Goal: Information Seeking & Learning: Find specific fact

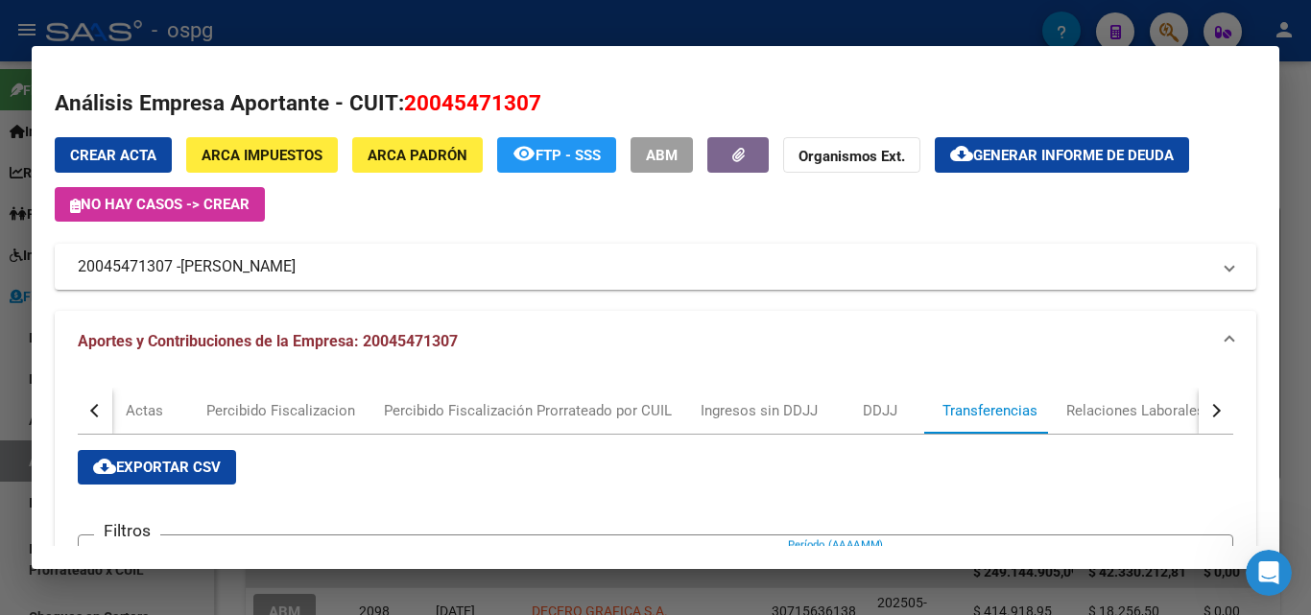
scroll to position [480, 0]
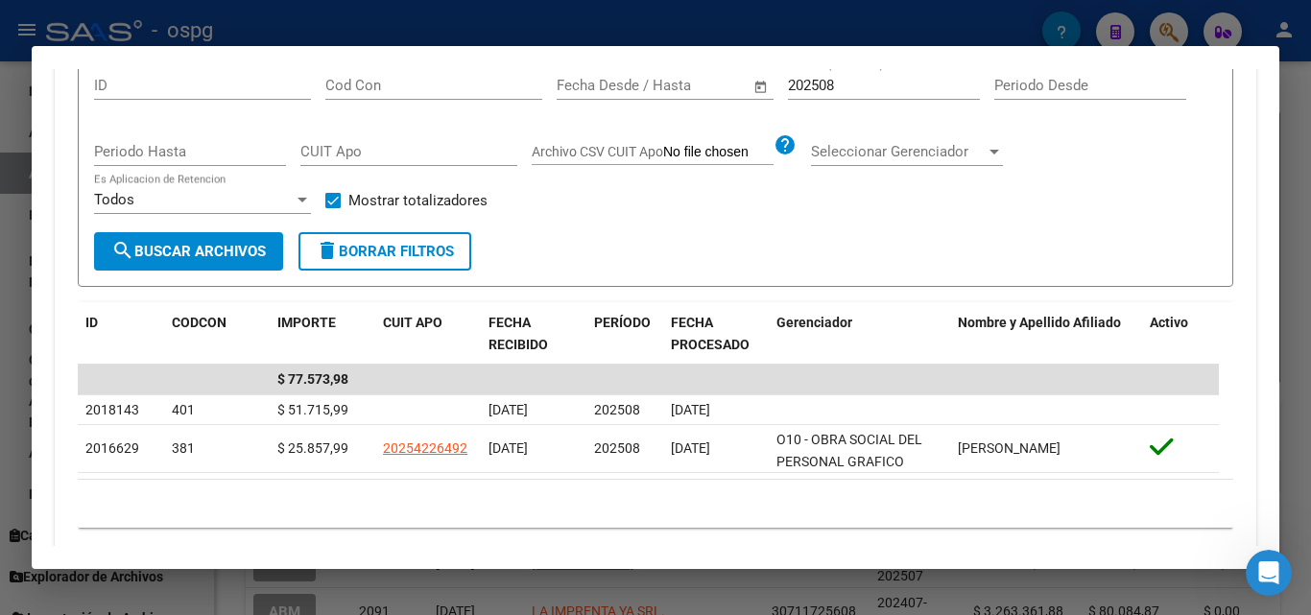
click at [1305, 214] on div at bounding box center [655, 307] width 1311 height 615
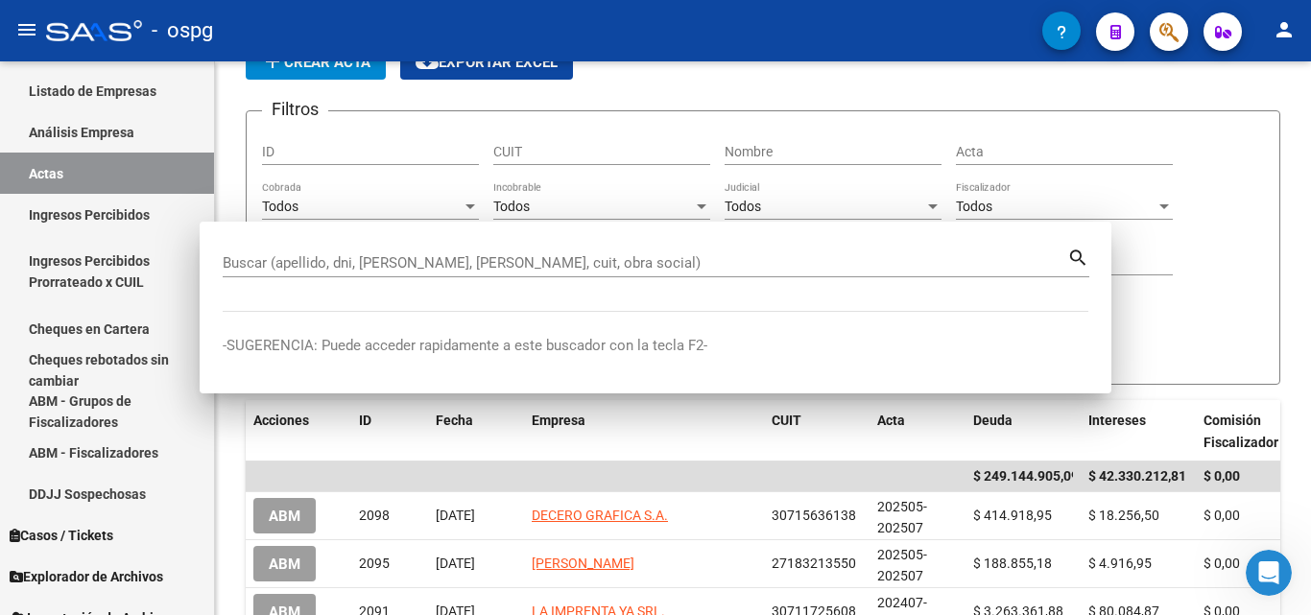
click at [1305, 214] on div "FISCALIZACION REGIMEN GENERAL -> Listado de Actas add Crear Acta cloud_download…" at bounding box center [763, 524] width 1096 height 1119
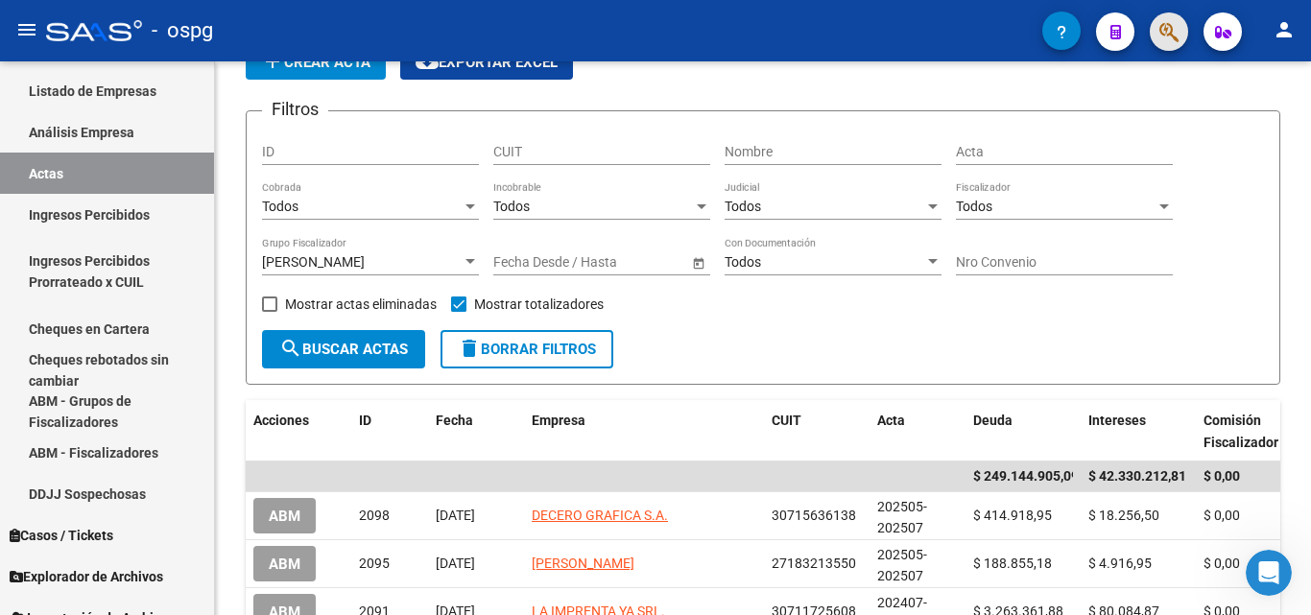
click at [1150, 33] on button "button" at bounding box center [1168, 31] width 38 height 38
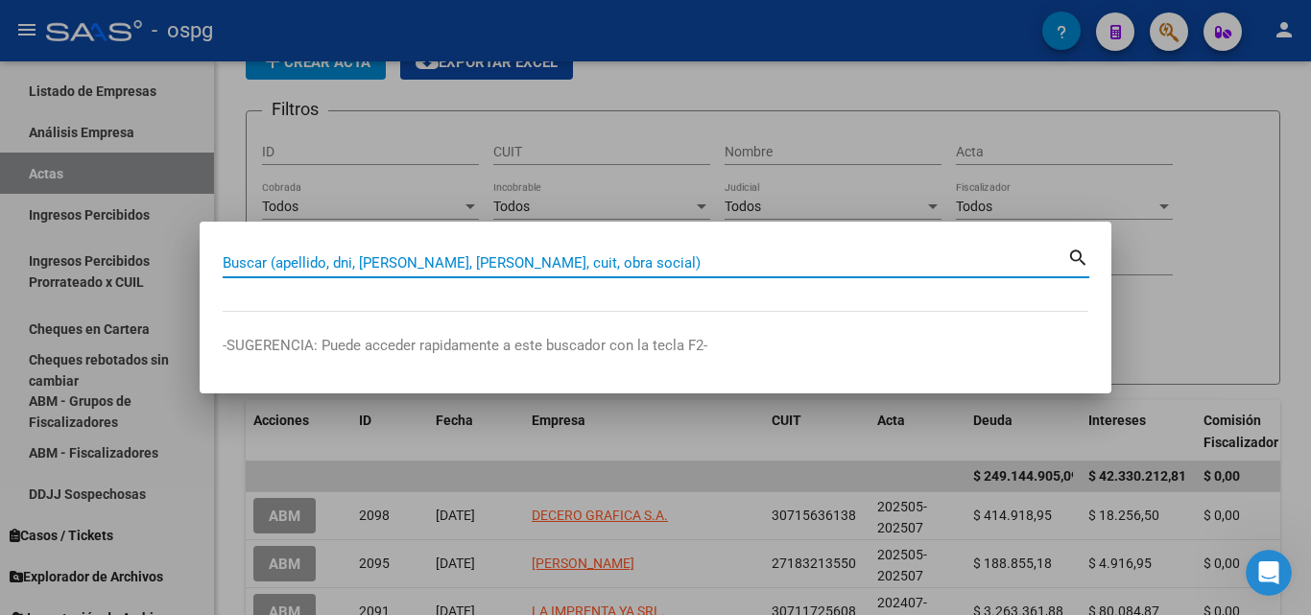
click at [501, 263] on input "Buscar (apellido, dni, [PERSON_NAME], [PERSON_NAME], cuit, obra social)" at bounding box center [645, 262] width 844 height 17
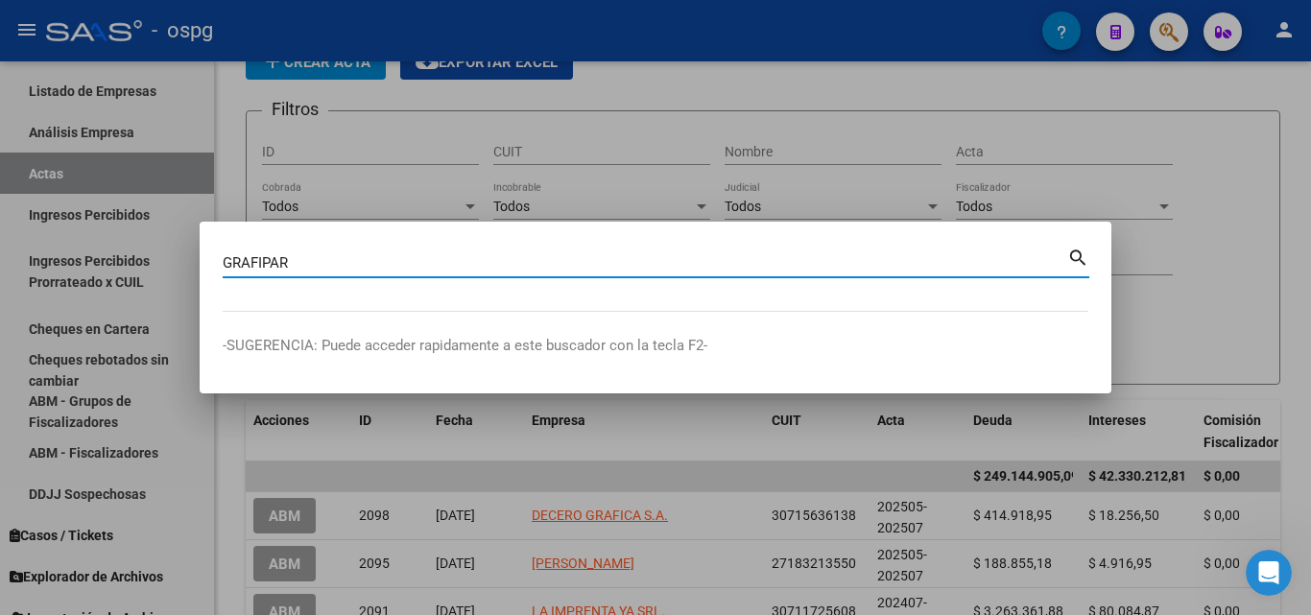
type input "GRAFIPAR"
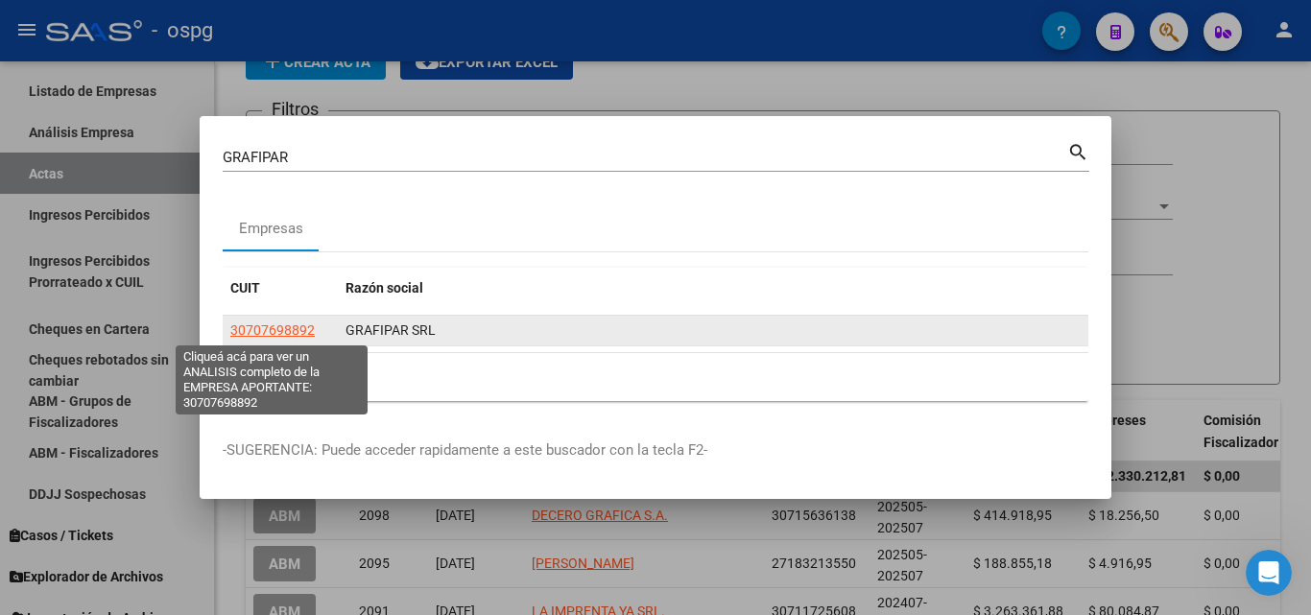
click at [264, 336] on span "30707698892" at bounding box center [272, 329] width 84 height 15
type textarea "30707698892"
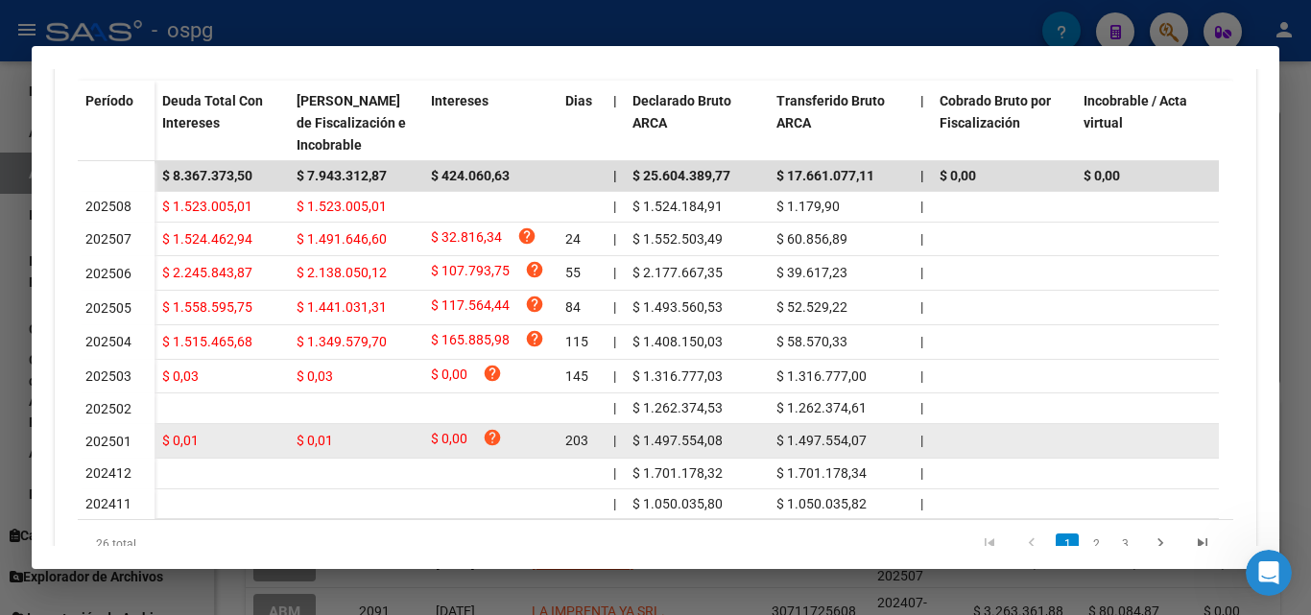
scroll to position [586, 0]
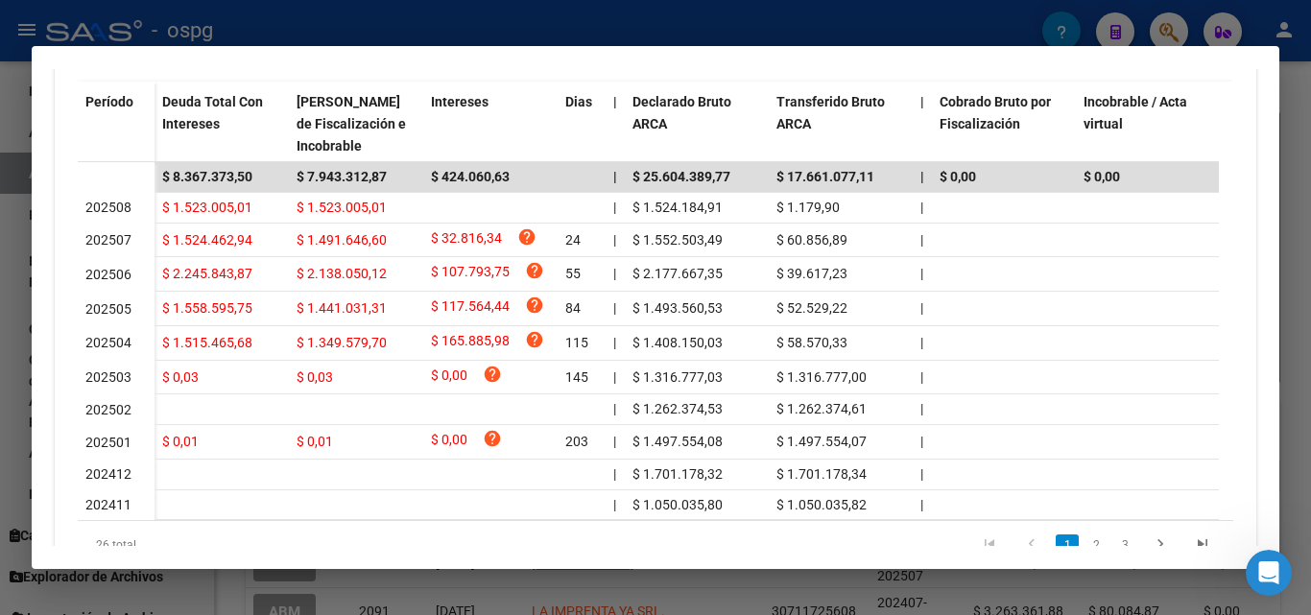
click at [1287, 130] on div at bounding box center [655, 307] width 1311 height 615
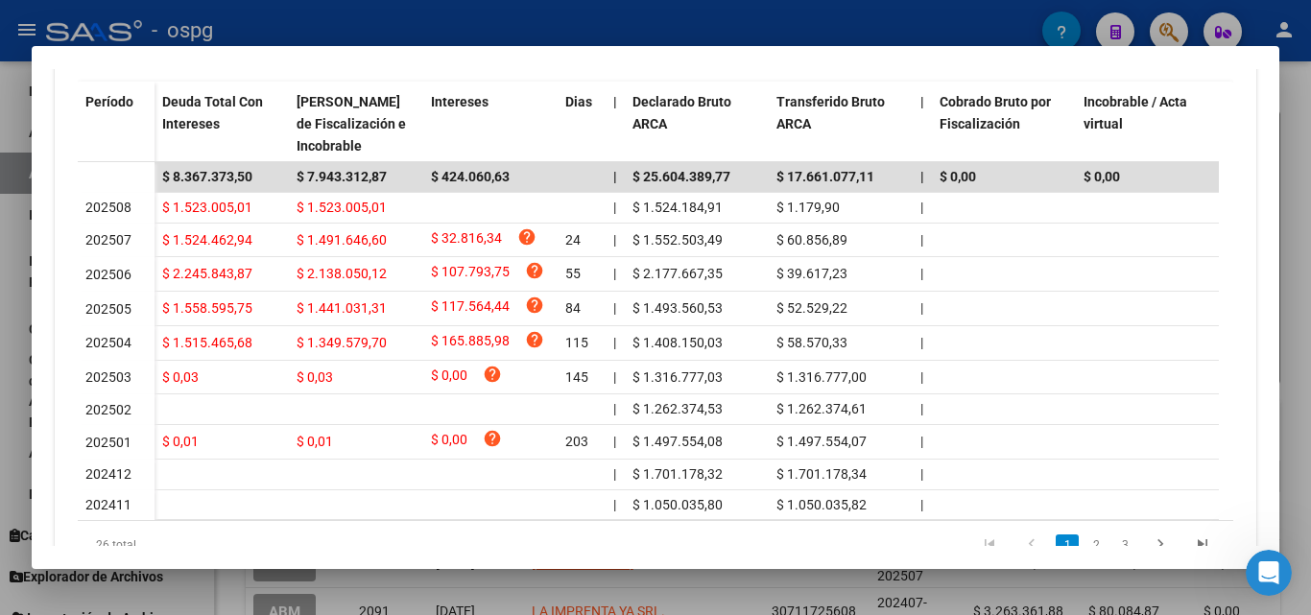
click at [1287, 130] on div at bounding box center [655, 307] width 1311 height 615
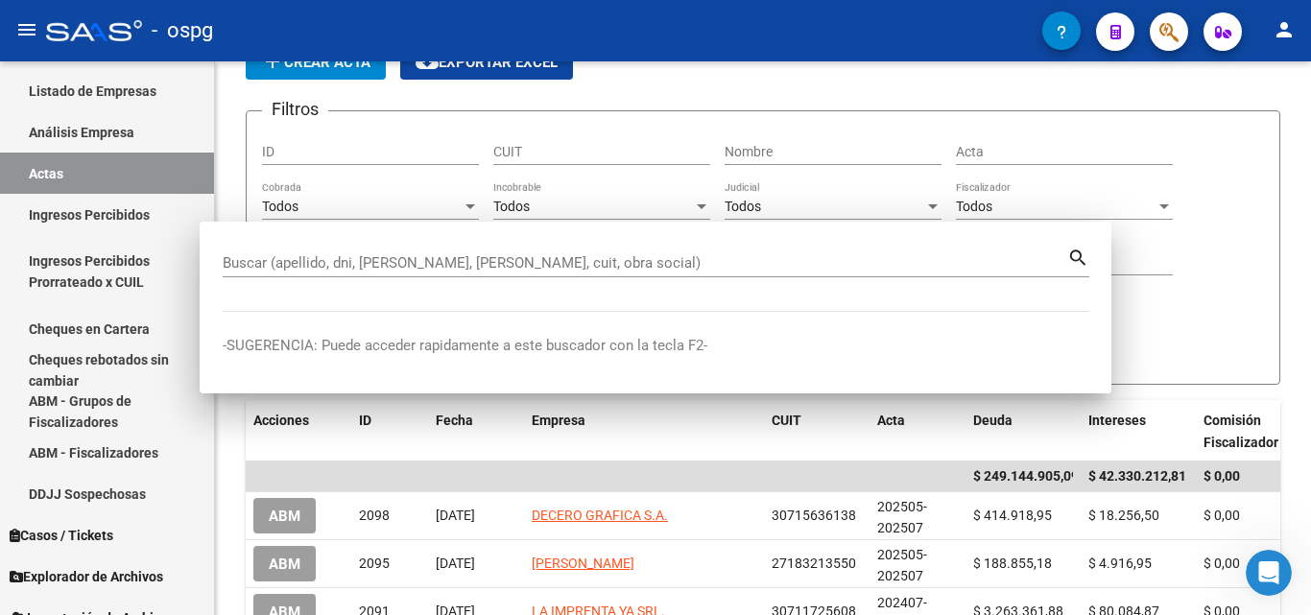
click at [1287, 130] on div "FISCALIZACION REGIMEN GENERAL -> Listado de Actas add Crear Acta cloud_download…" at bounding box center [763, 524] width 1096 height 1119
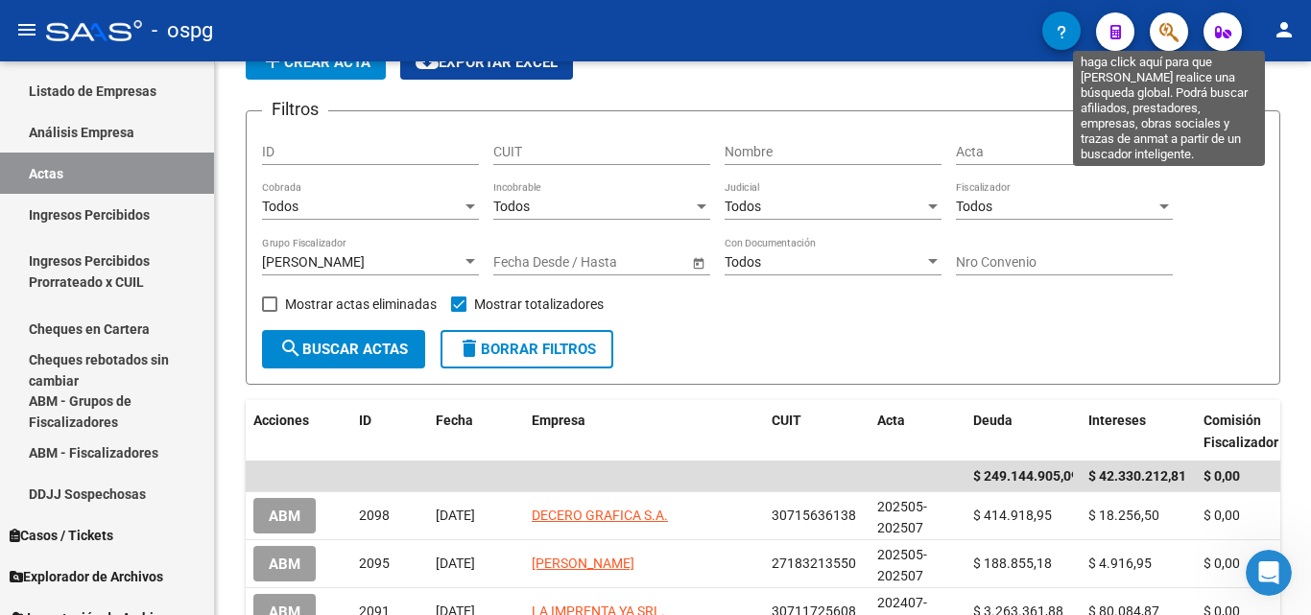
click at [1174, 34] on icon "button" at bounding box center [1168, 32] width 19 height 22
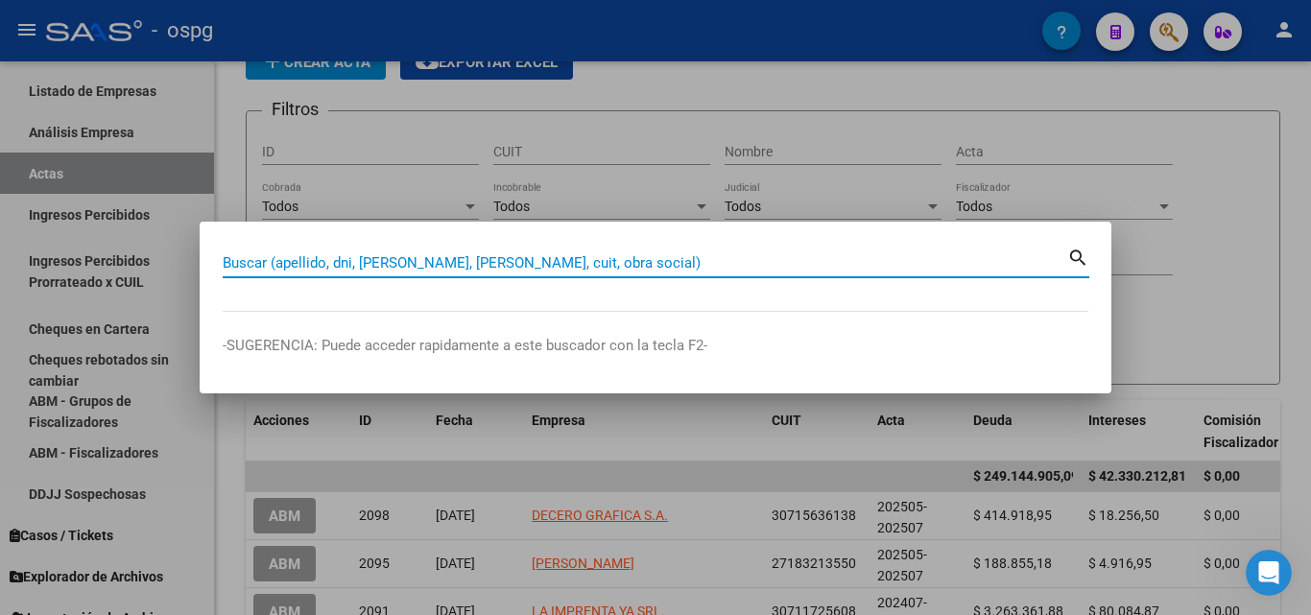
click at [327, 268] on input "Buscar (apellido, dni, [PERSON_NAME], [PERSON_NAME], cuit, obra social)" at bounding box center [645, 262] width 844 height 17
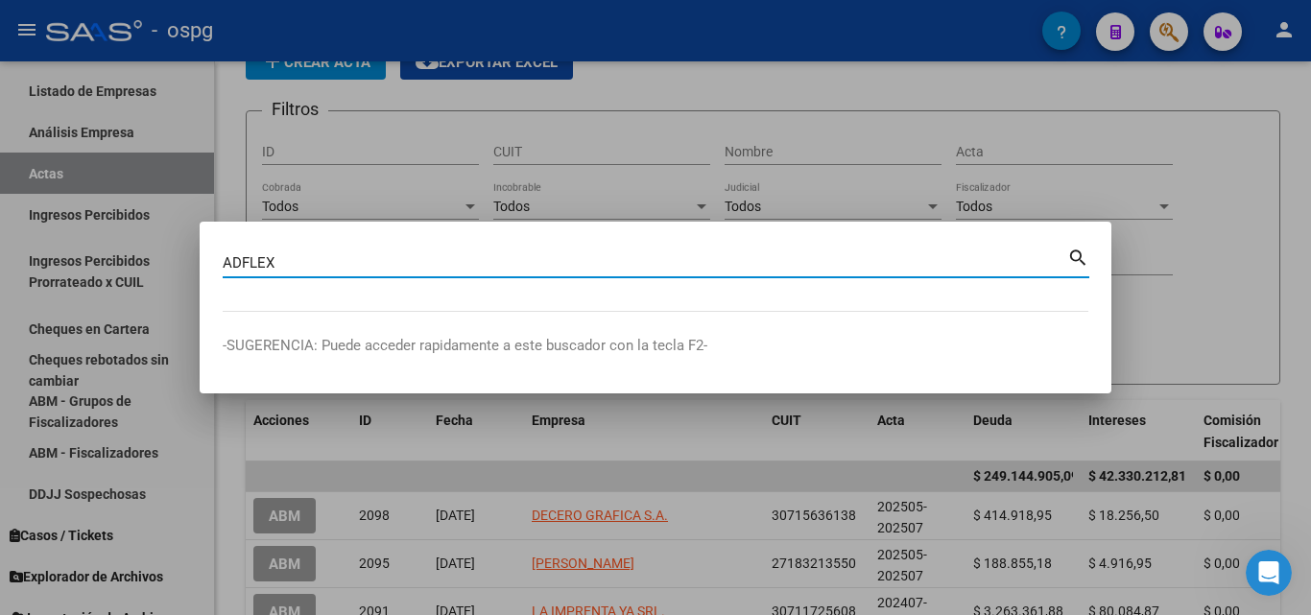
type input "ADFLEX"
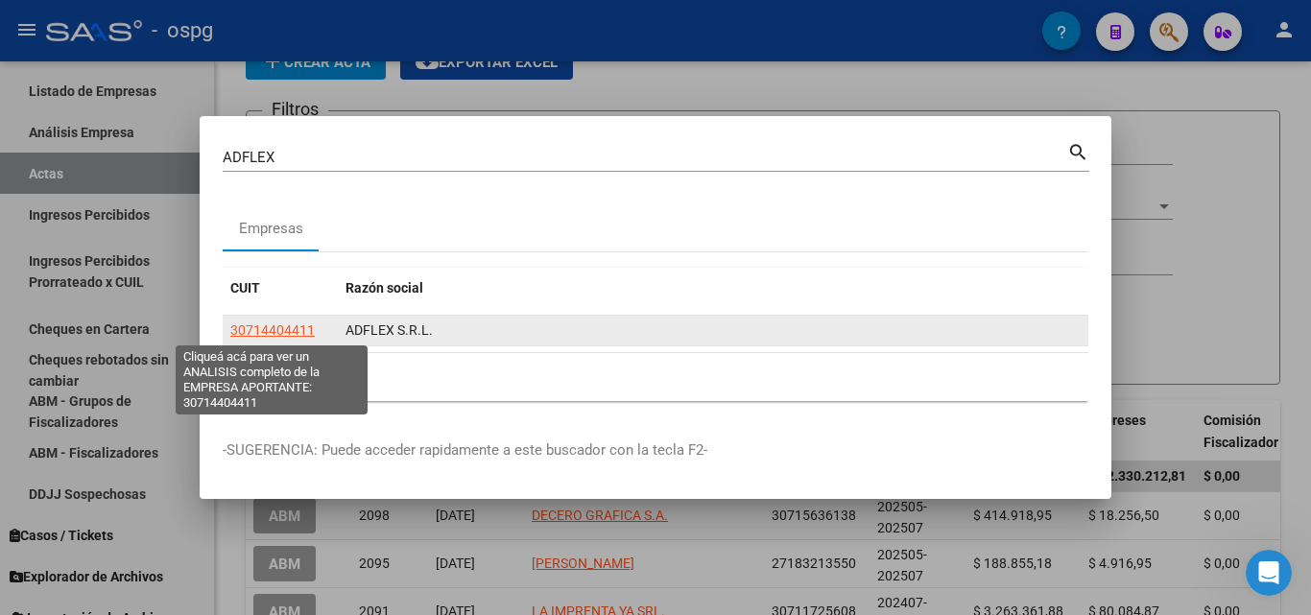
click at [261, 335] on span "30714404411" at bounding box center [272, 329] width 84 height 15
type textarea "30714404411"
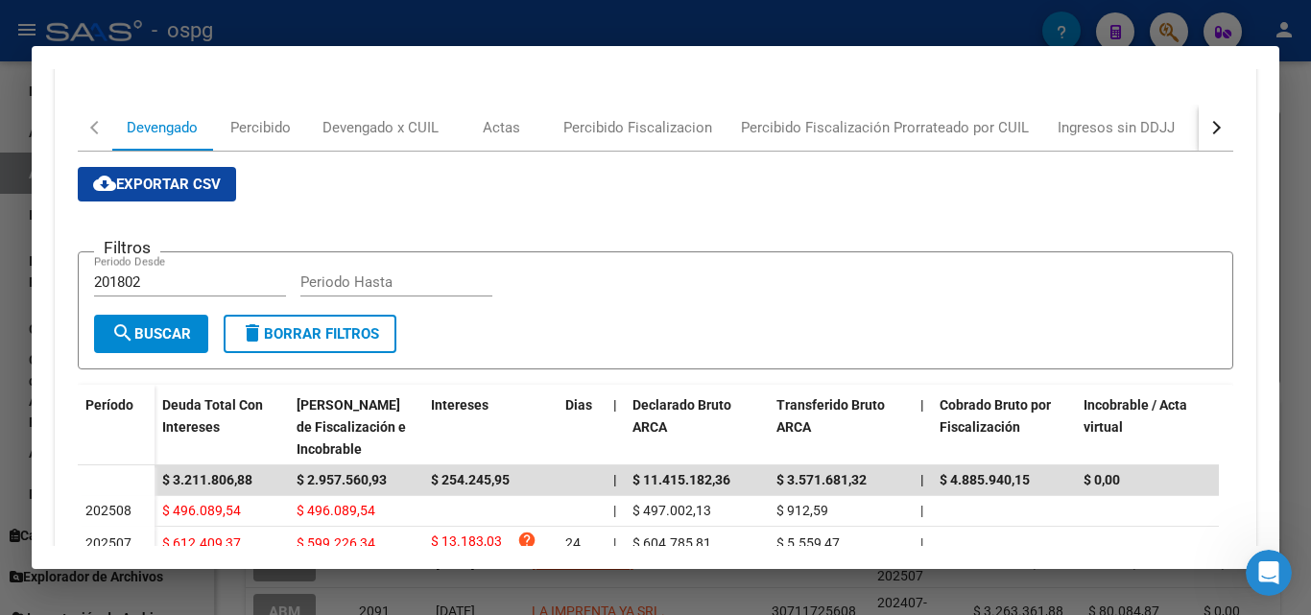
scroll to position [288, 0]
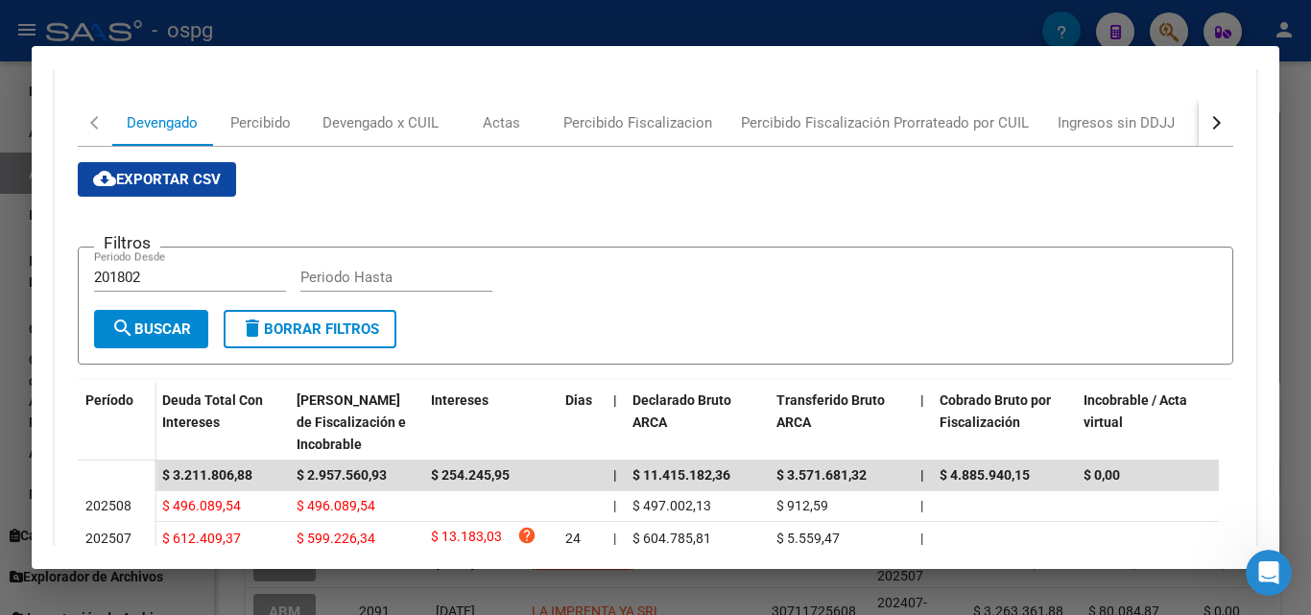
click at [1310, 169] on div at bounding box center [655, 307] width 1311 height 615
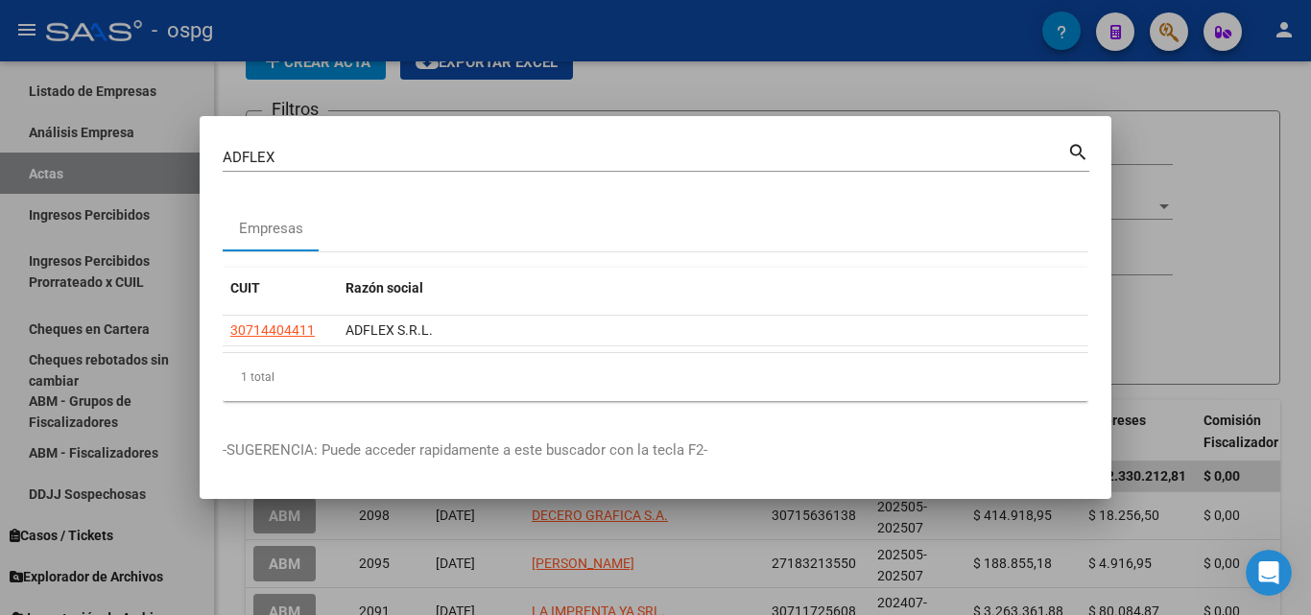
click at [1310, 169] on div at bounding box center [655, 307] width 1311 height 615
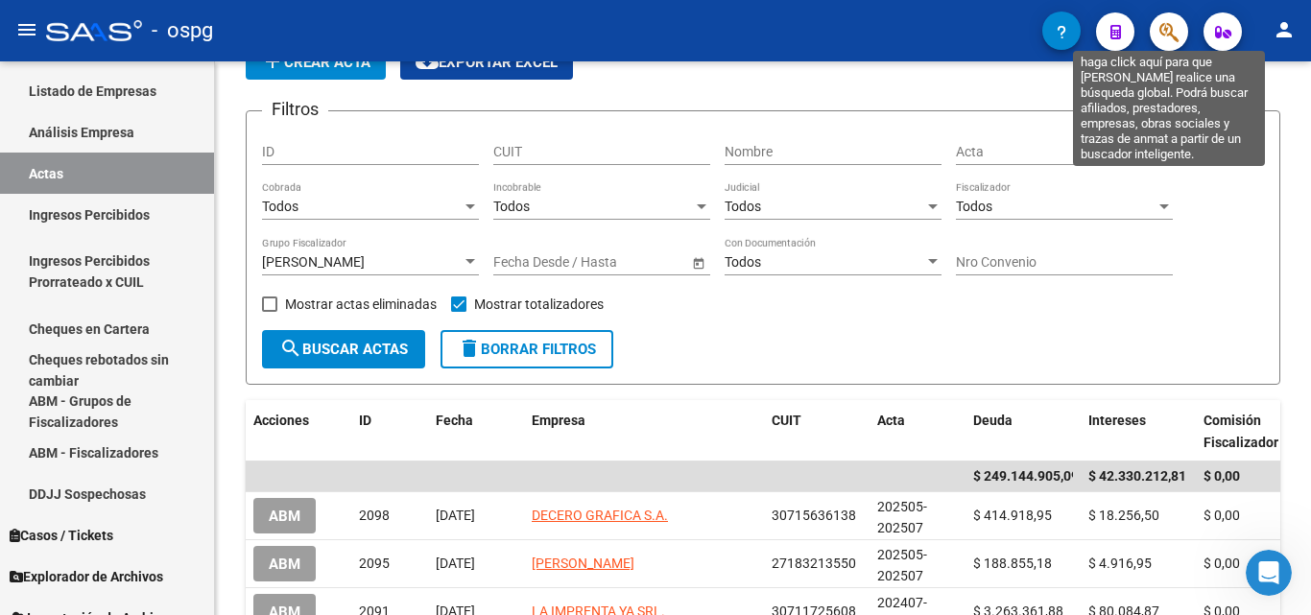
click at [1168, 34] on icon "button" at bounding box center [1168, 32] width 19 height 22
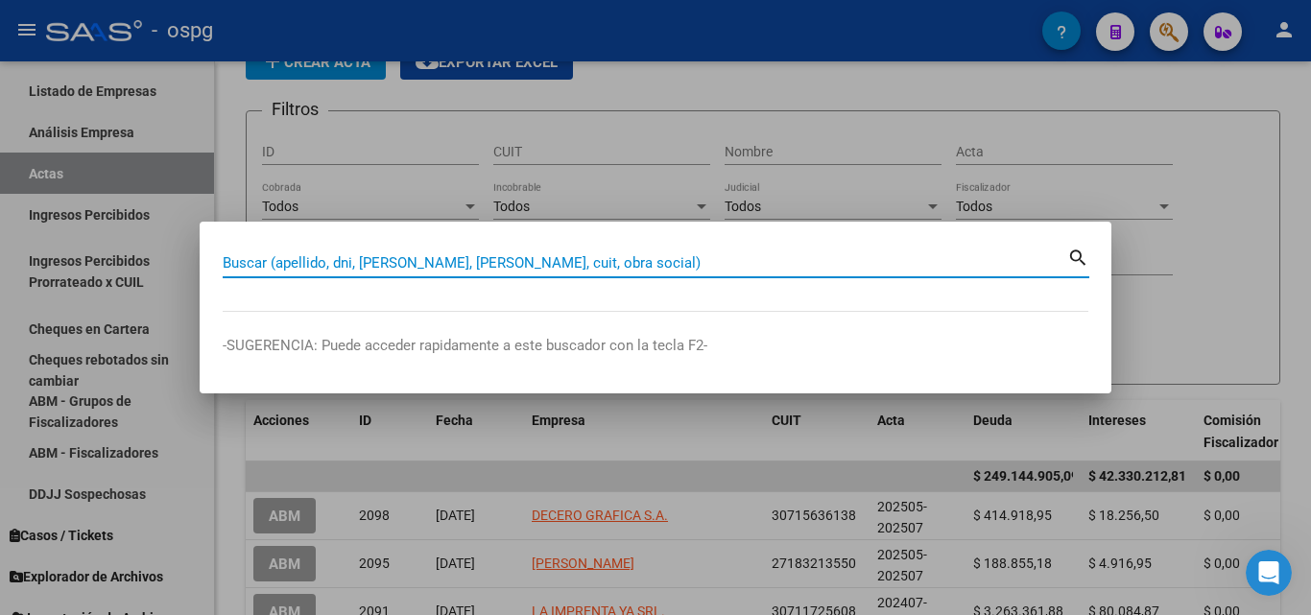
click at [372, 263] on input "Buscar (apellido, dni, [PERSON_NAME], [PERSON_NAME], cuit, obra social)" at bounding box center [645, 262] width 844 height 17
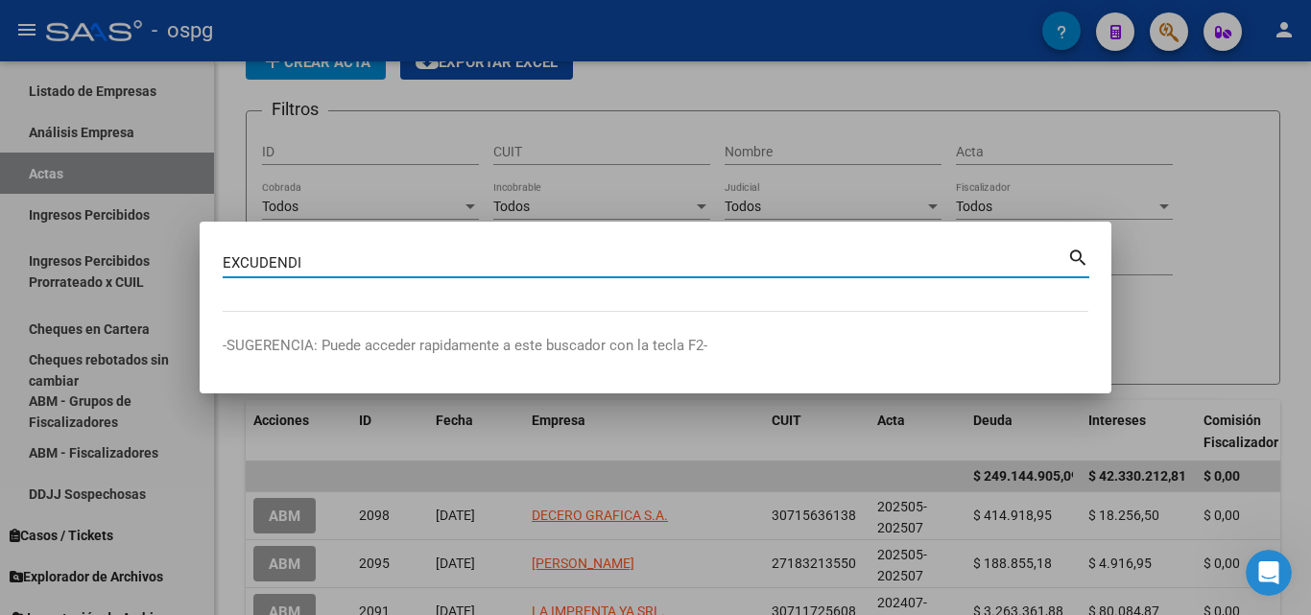
type input "EXCUDENDI"
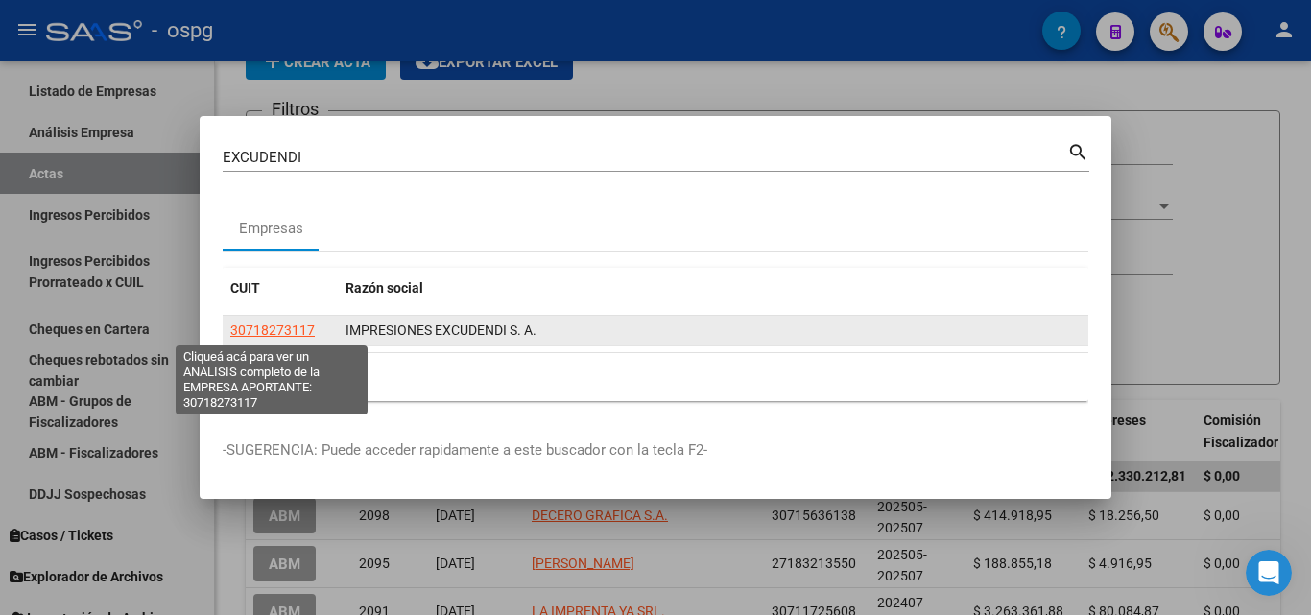
click at [278, 330] on span "30718273117" at bounding box center [272, 329] width 84 height 15
type textarea "30718273117"
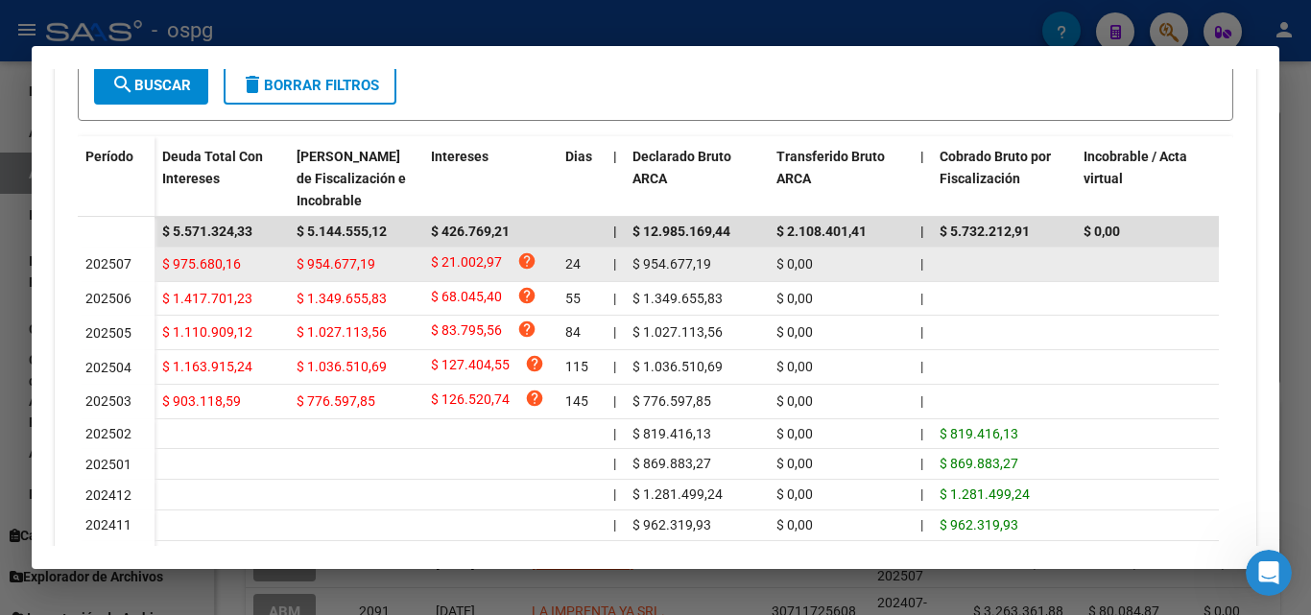
scroll to position [576, 0]
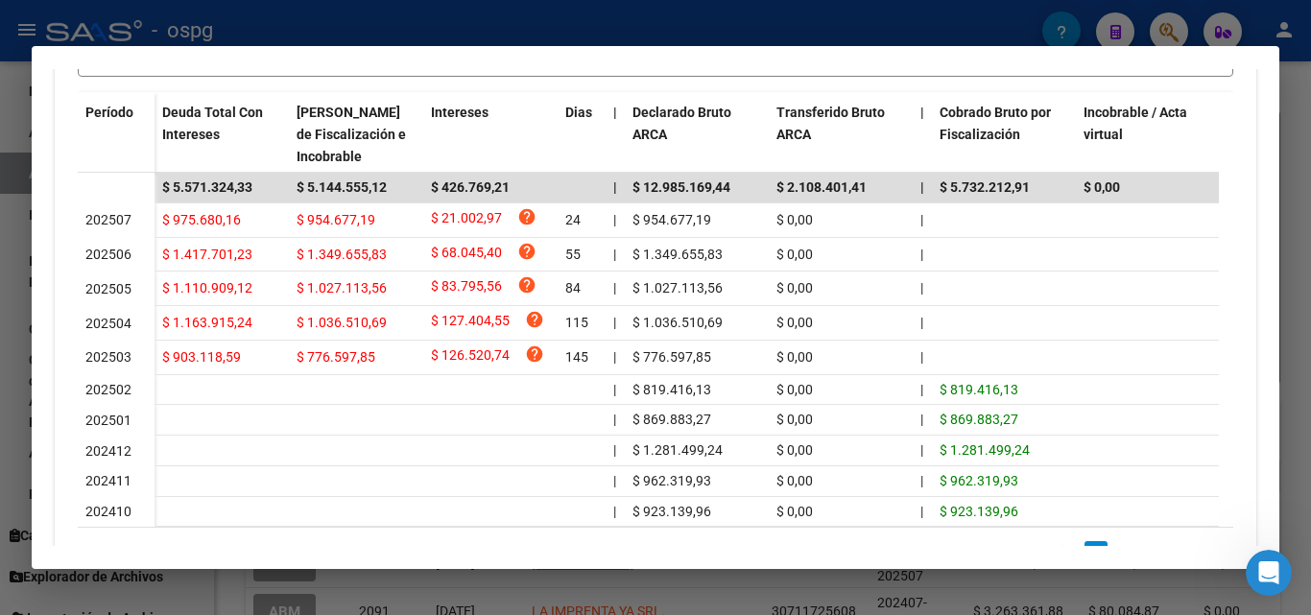
click at [0, 368] on div at bounding box center [655, 307] width 1311 height 615
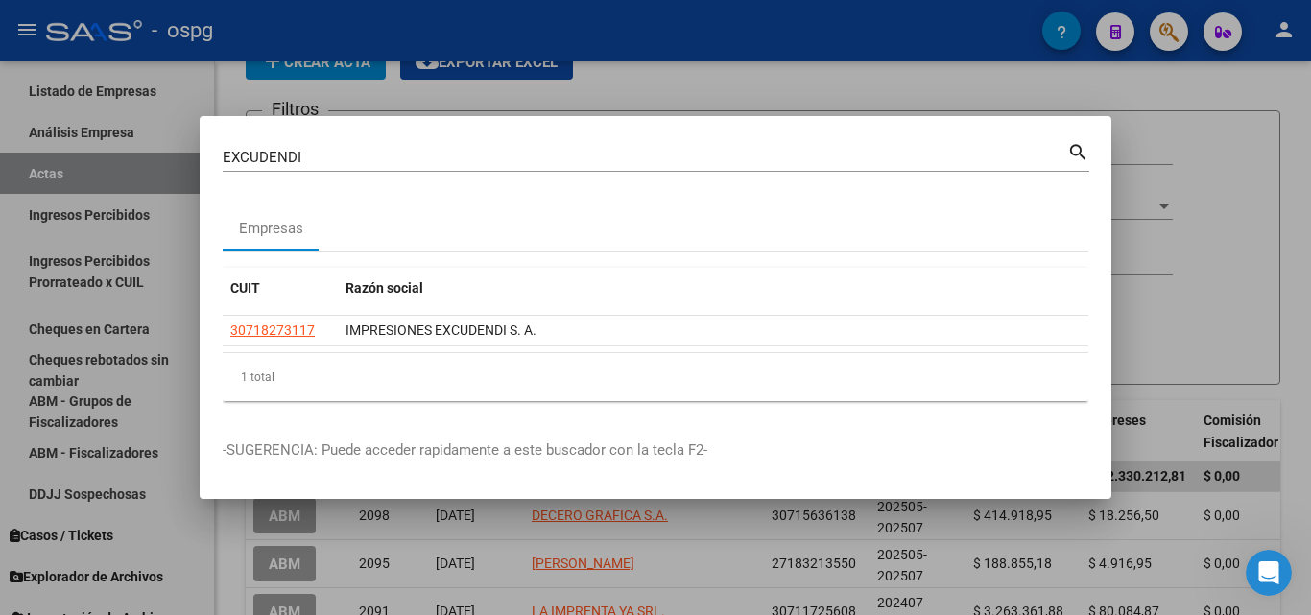
click at [1187, 205] on div at bounding box center [655, 307] width 1311 height 615
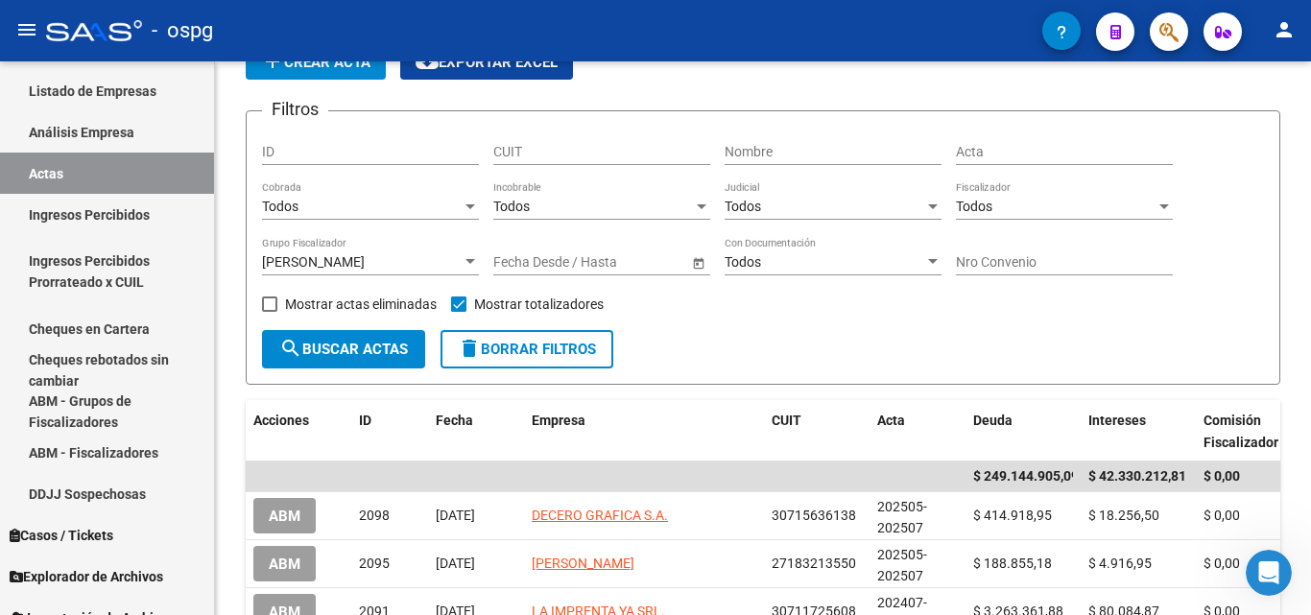
click at [1187, 205] on div "Filtros ID CUIT Nombre Acta Todos Cobrada Todos Incobrable Todos Judicial Todos…" at bounding box center [763, 228] width 1002 height 203
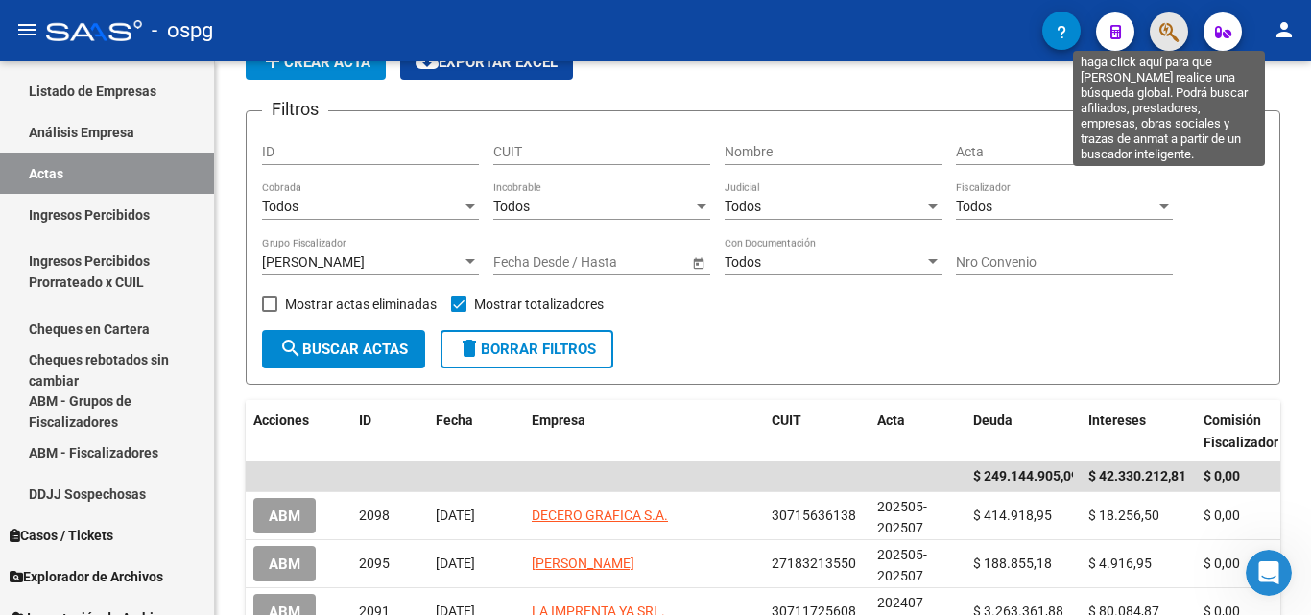
click at [1166, 39] on icon "button" at bounding box center [1168, 32] width 19 height 22
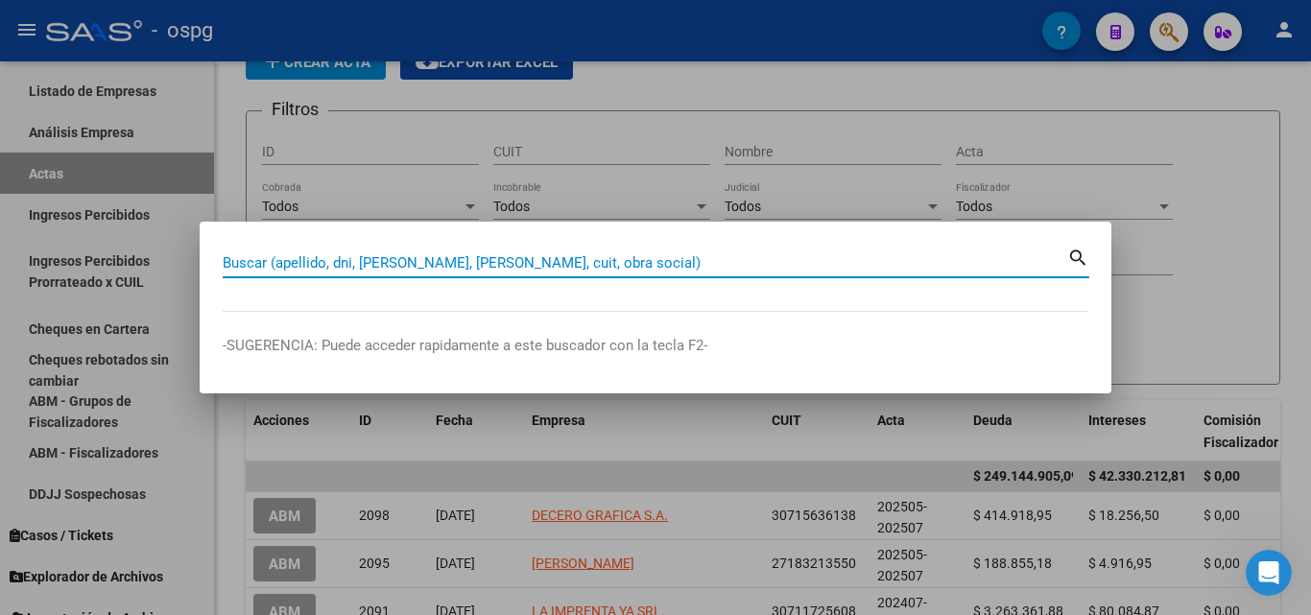
click at [343, 256] on input "Buscar (apellido, dni, [PERSON_NAME], [PERSON_NAME], cuit, obra social)" at bounding box center [645, 262] width 844 height 17
paste input "[PERSON_NAME]"
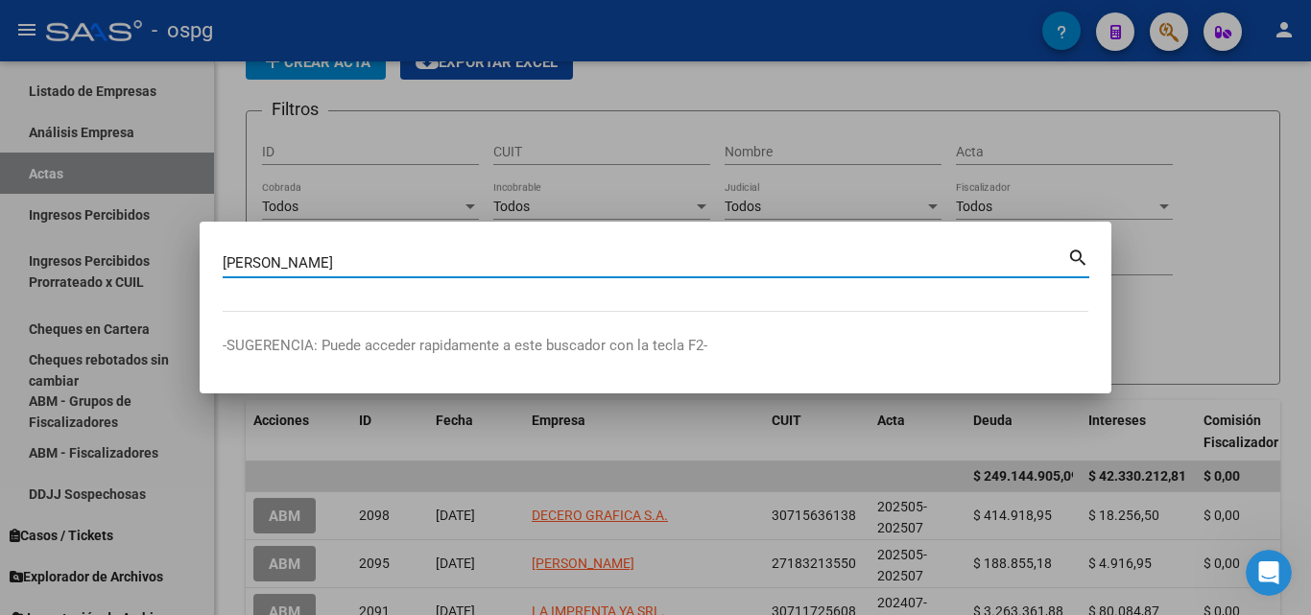
type input "[PERSON_NAME]"
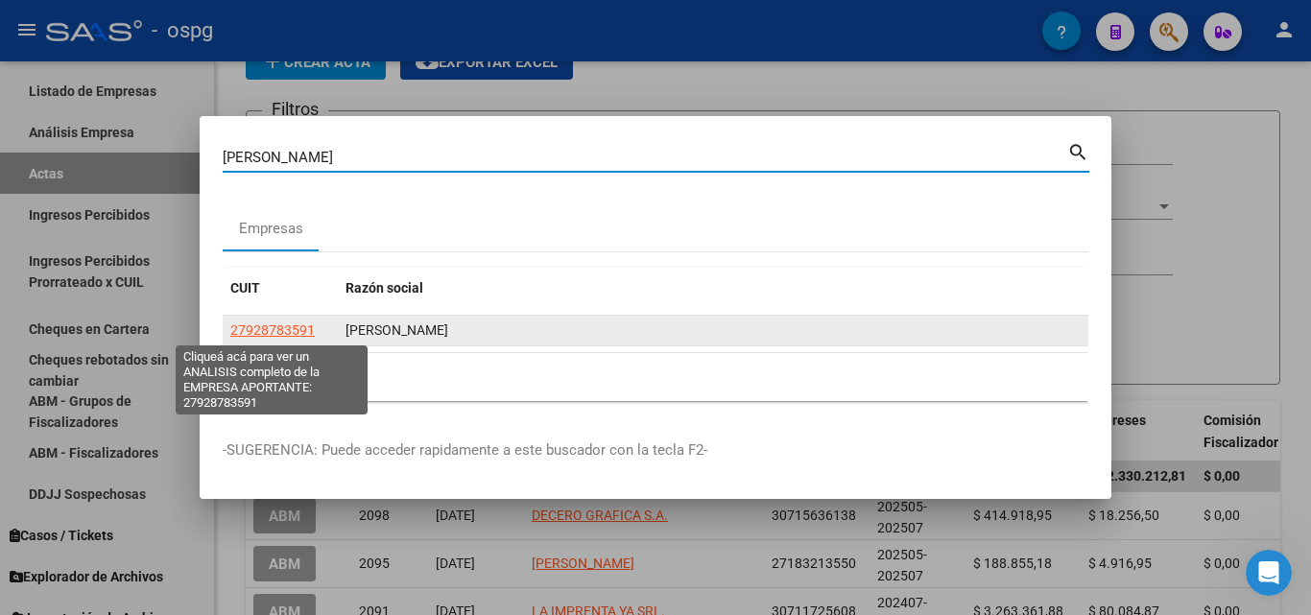
click at [284, 327] on span "27928783591" at bounding box center [272, 329] width 84 height 15
type textarea "27928783591"
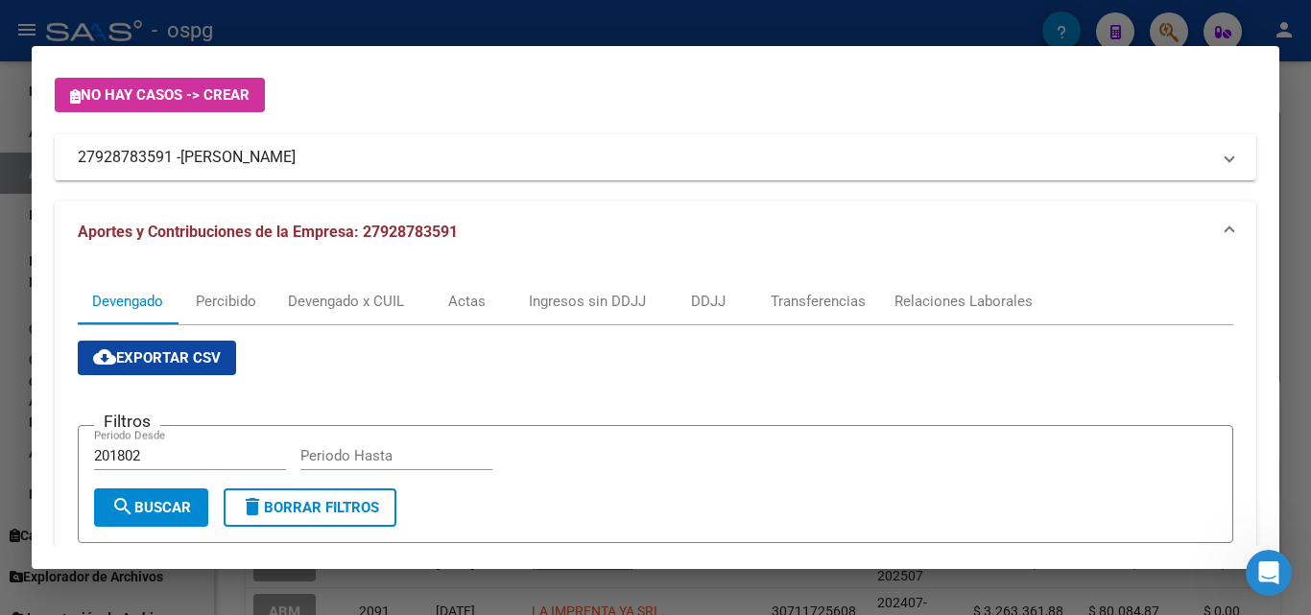
scroll to position [0, 0]
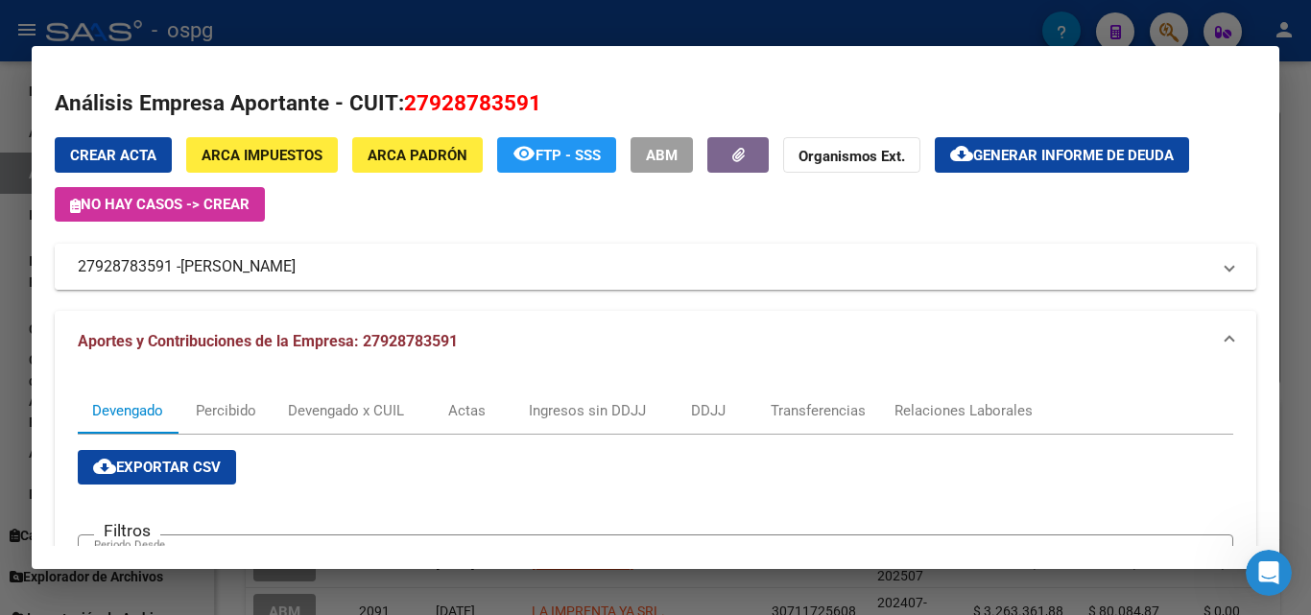
drag, startPoint x: 183, startPoint y: 261, endPoint x: 296, endPoint y: 266, distance: 112.4
click at [296, 266] on mat-panel-title "27928783591 - [PERSON_NAME]" at bounding box center [644, 266] width 1132 height 23
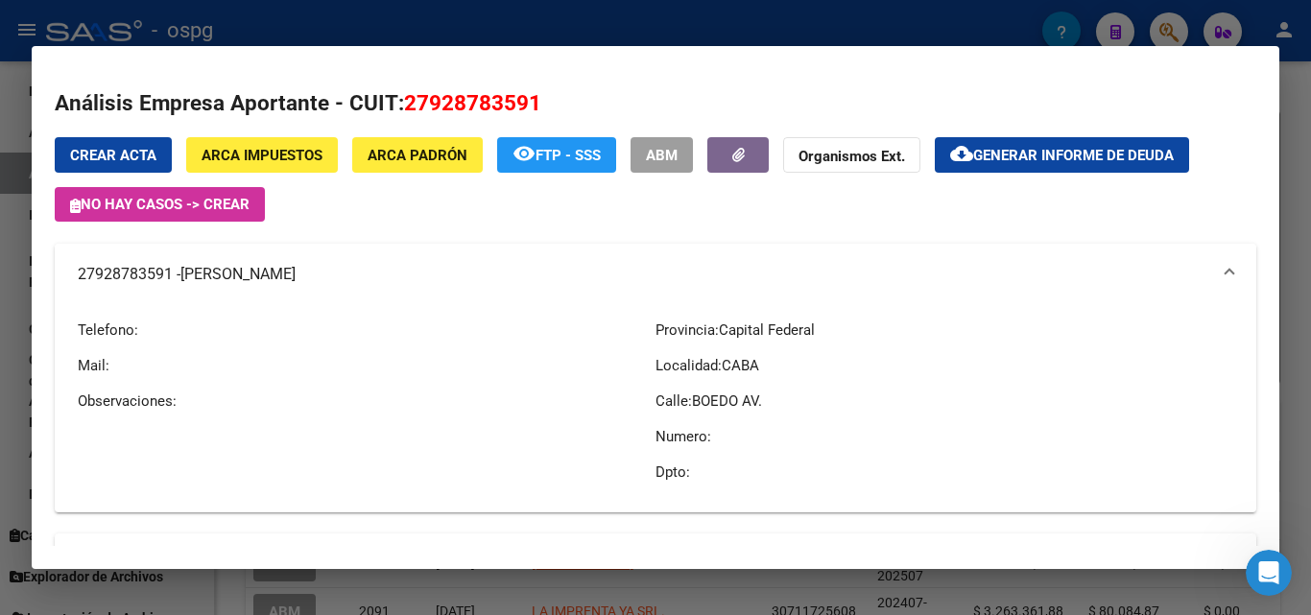
drag, startPoint x: 184, startPoint y: 272, endPoint x: 272, endPoint y: 283, distance: 89.0
click at [272, 283] on span "[PERSON_NAME]" at bounding box center [237, 274] width 115 height 23
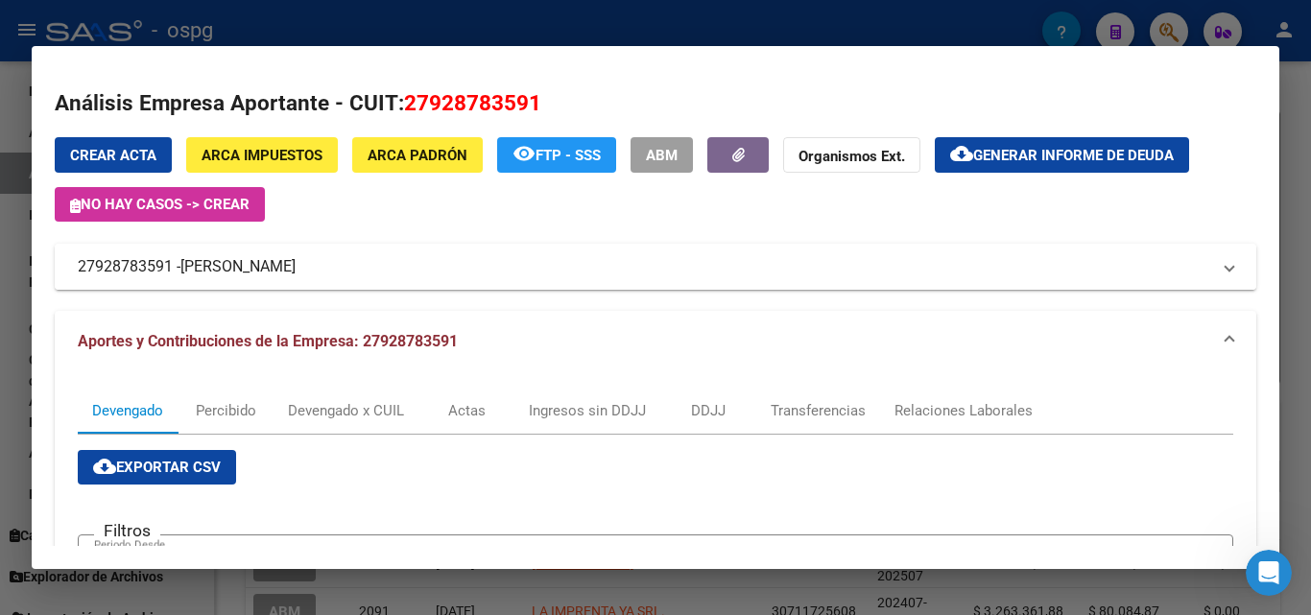
click at [301, 289] on mat-expansion-panel-header "27928783591 - [PERSON_NAME]" at bounding box center [655, 267] width 1201 height 46
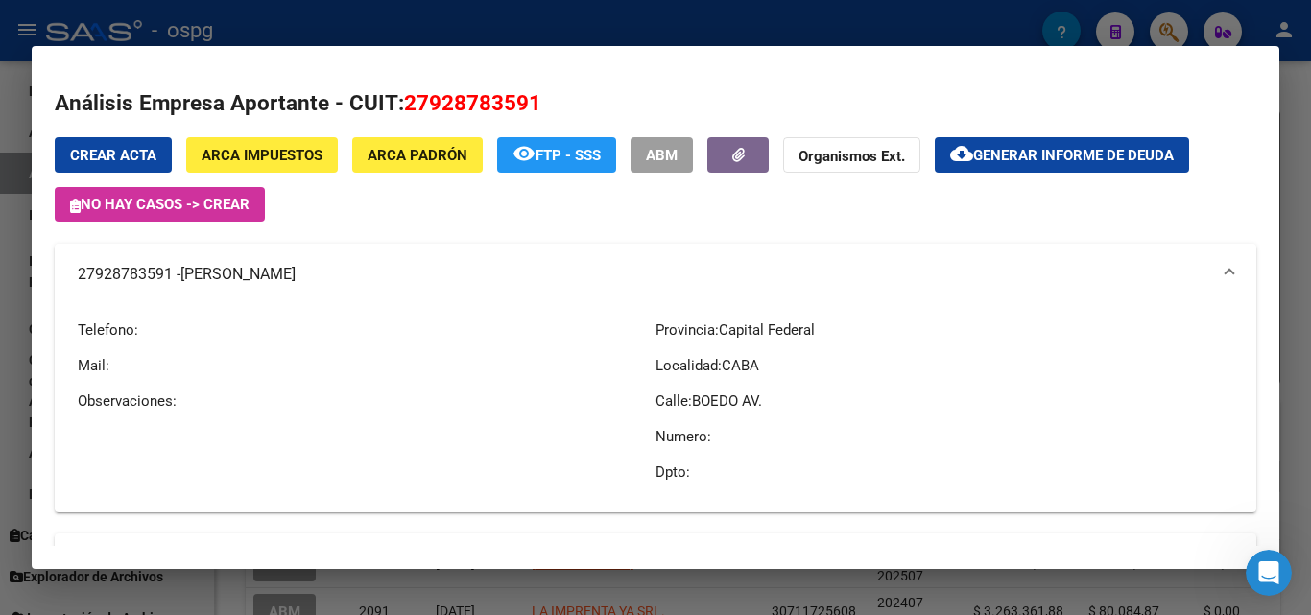
drag, startPoint x: 186, startPoint y: 274, endPoint x: 288, endPoint y: 274, distance: 101.7
click at [288, 274] on mat-panel-title "27928783591 - [PERSON_NAME]" at bounding box center [644, 274] width 1132 height 23
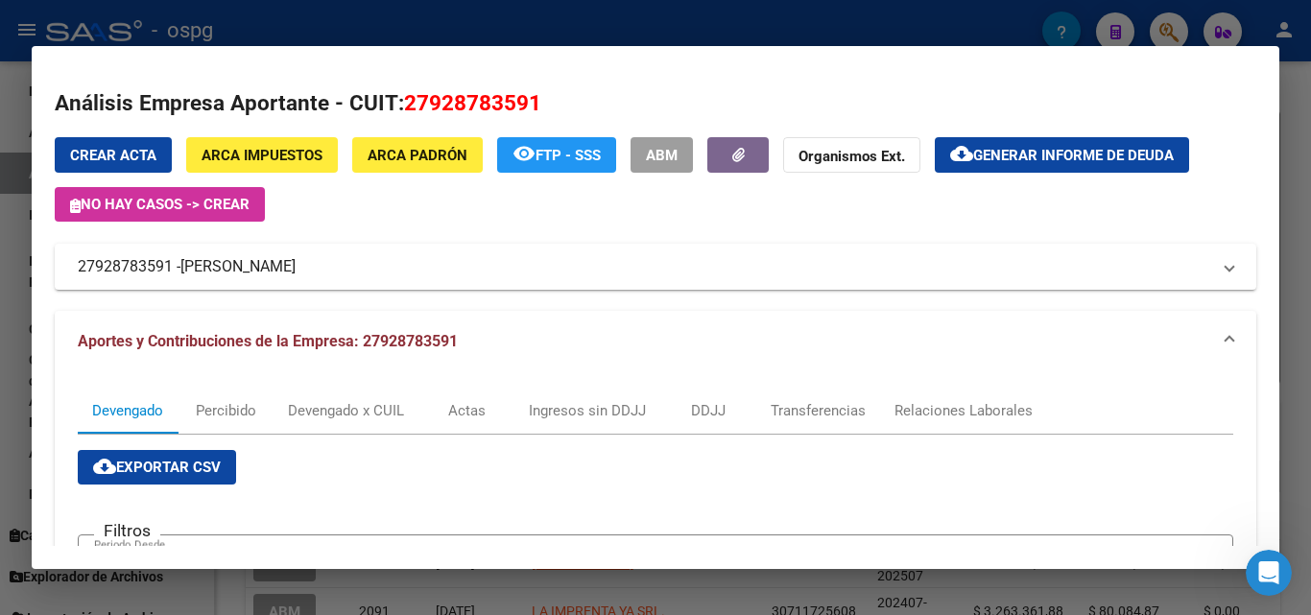
click at [1310, 167] on div at bounding box center [655, 307] width 1311 height 615
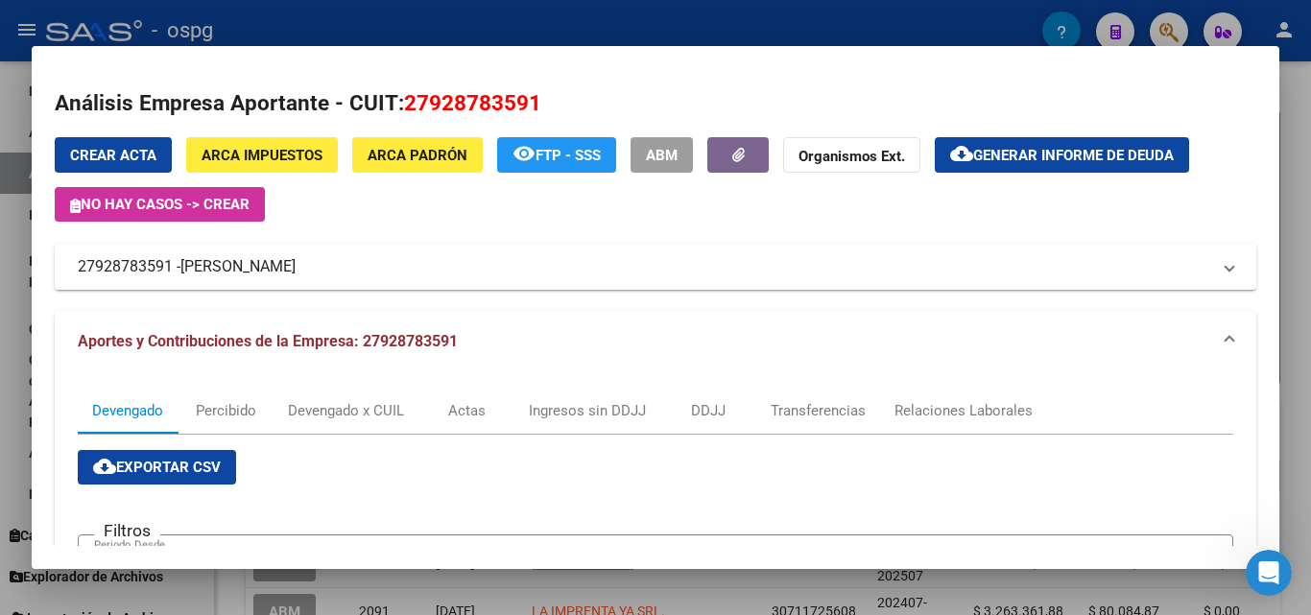
click at [1310, 167] on div at bounding box center [655, 307] width 1311 height 615
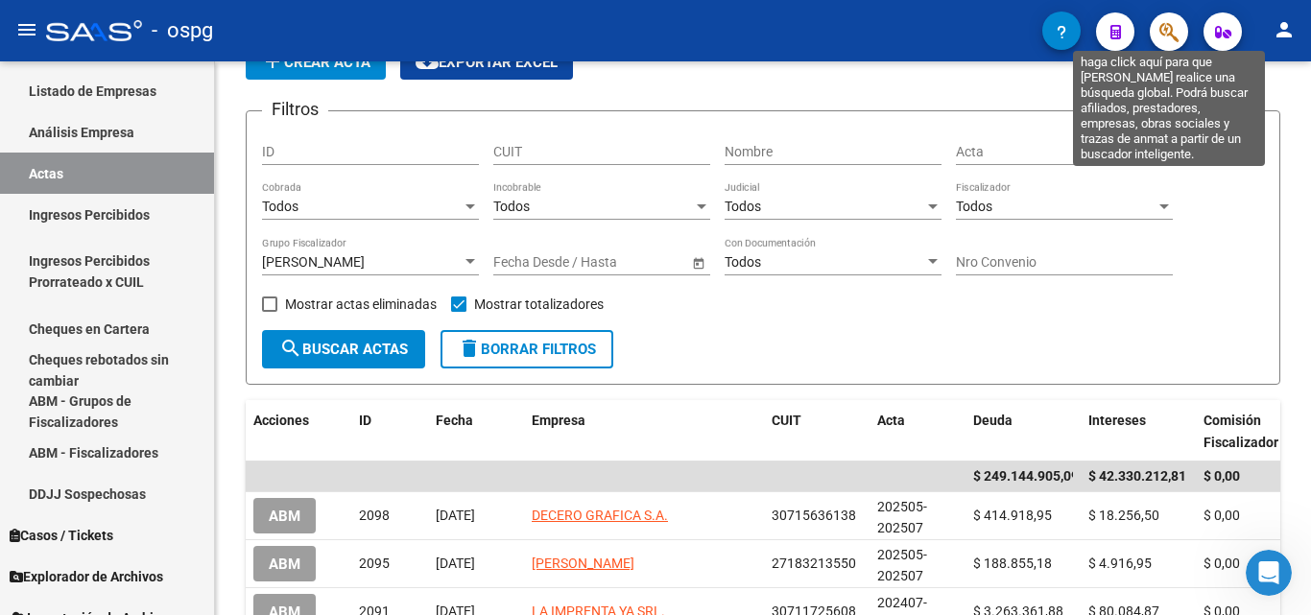
click at [1168, 34] on icon "button" at bounding box center [1168, 32] width 19 height 22
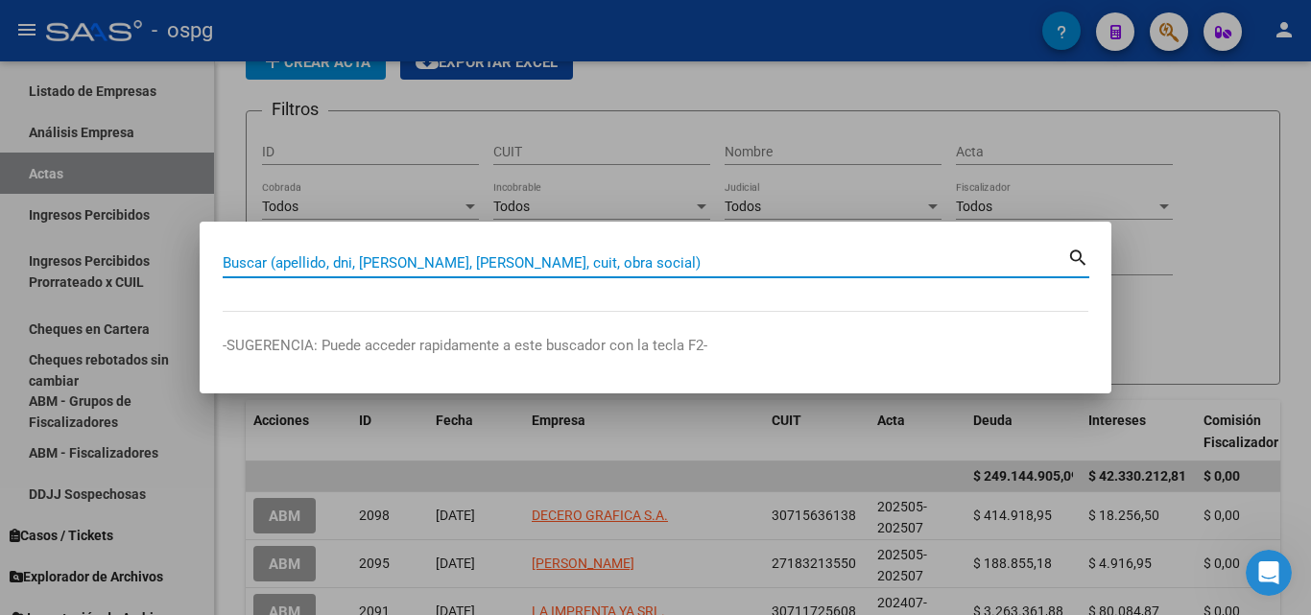
click at [357, 264] on input "Buscar (apellido, dni, [PERSON_NAME], [PERSON_NAME], cuit, obra social)" at bounding box center [645, 262] width 844 height 17
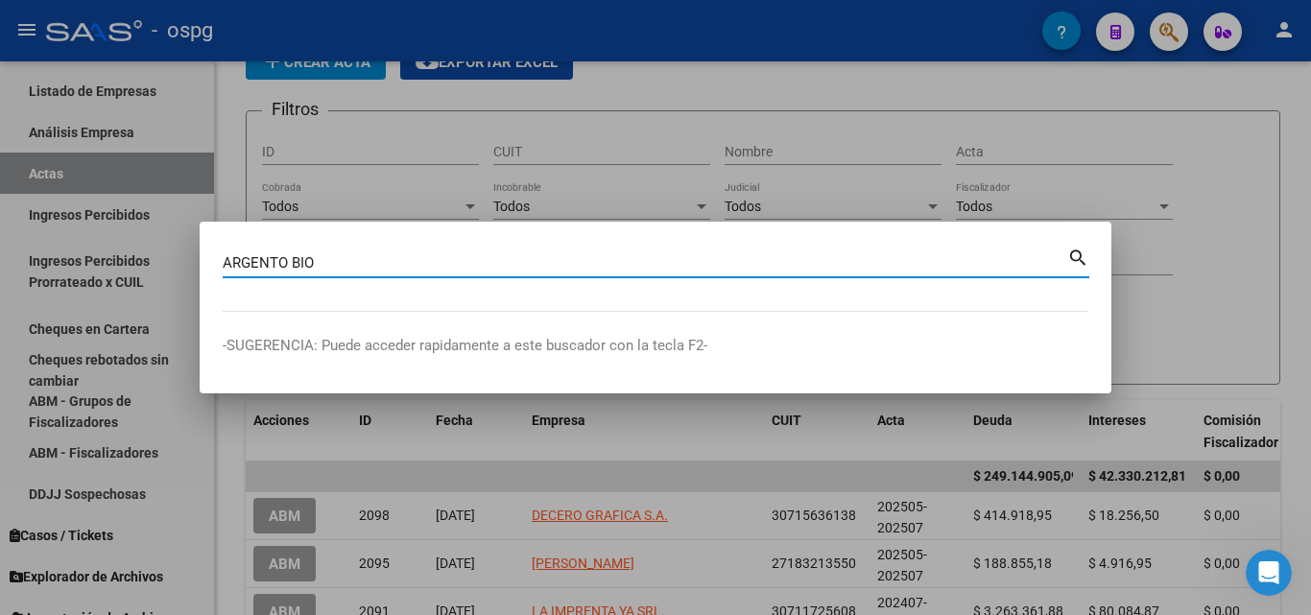
type input "ARGENTO BIO"
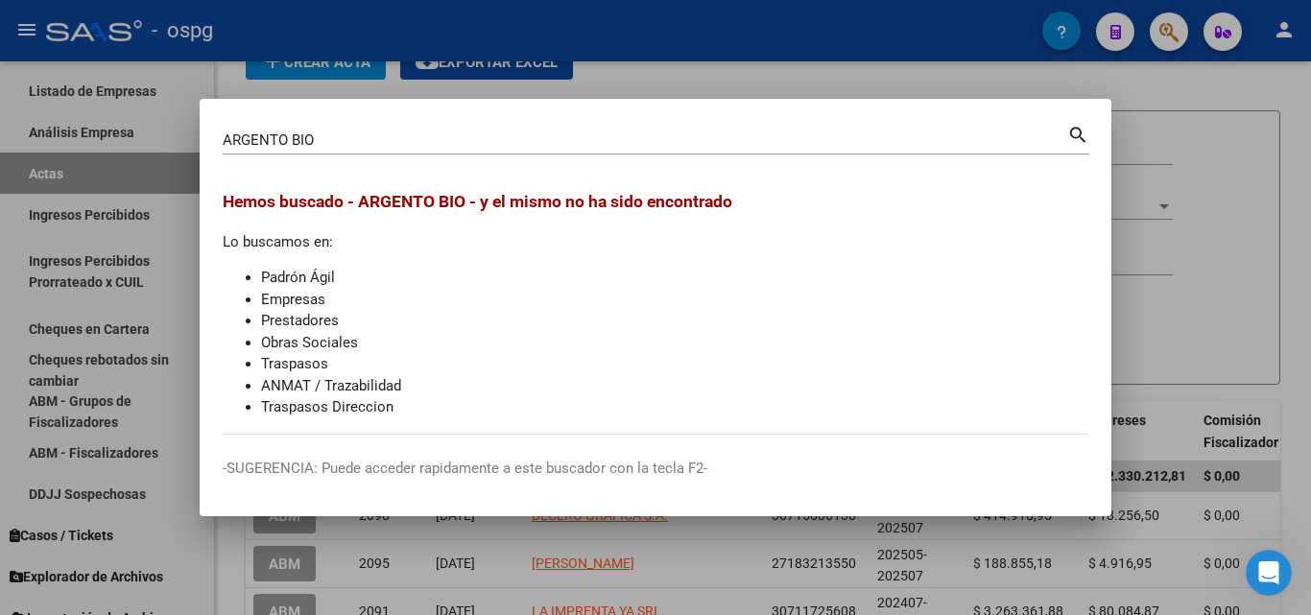
click at [1218, 177] on div at bounding box center [655, 307] width 1311 height 615
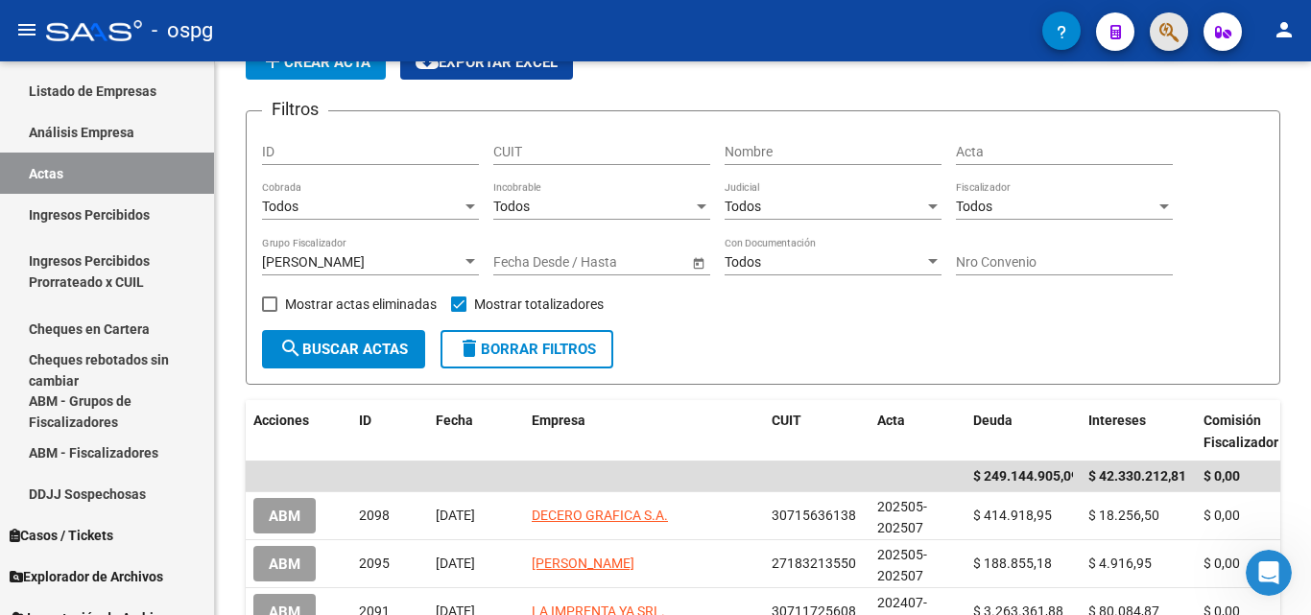
click at [1161, 45] on span "button" at bounding box center [1168, 31] width 19 height 39
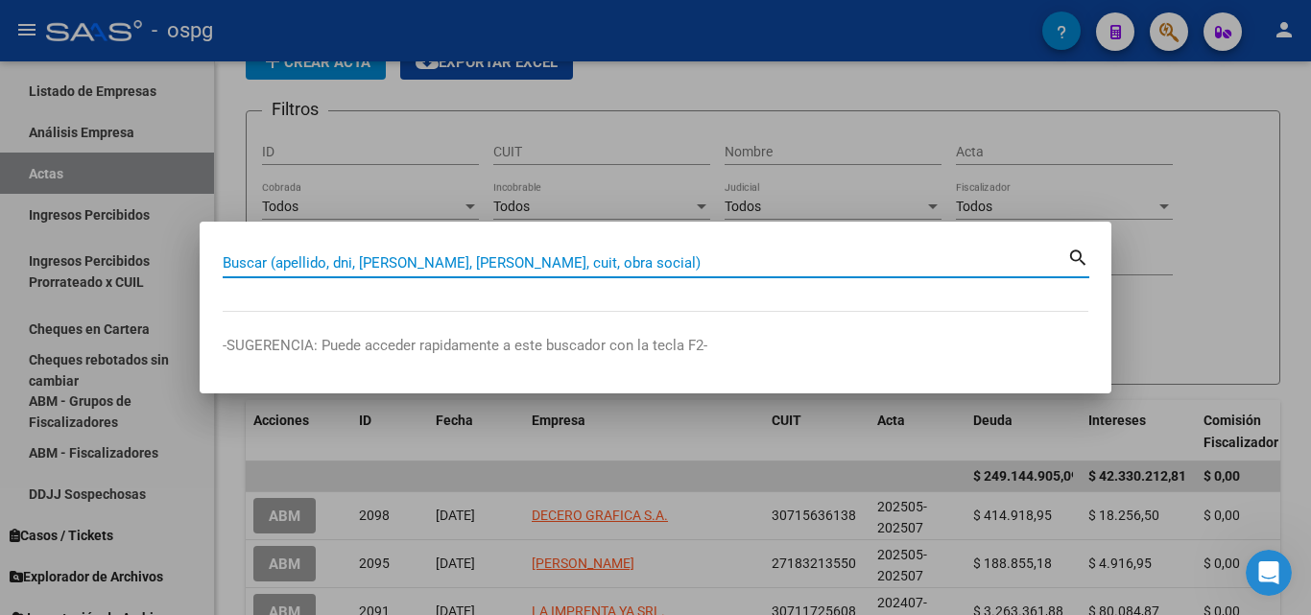
click at [641, 259] on input "Buscar (apellido, dni, [PERSON_NAME], [PERSON_NAME], cuit, obra social)" at bounding box center [645, 262] width 844 height 17
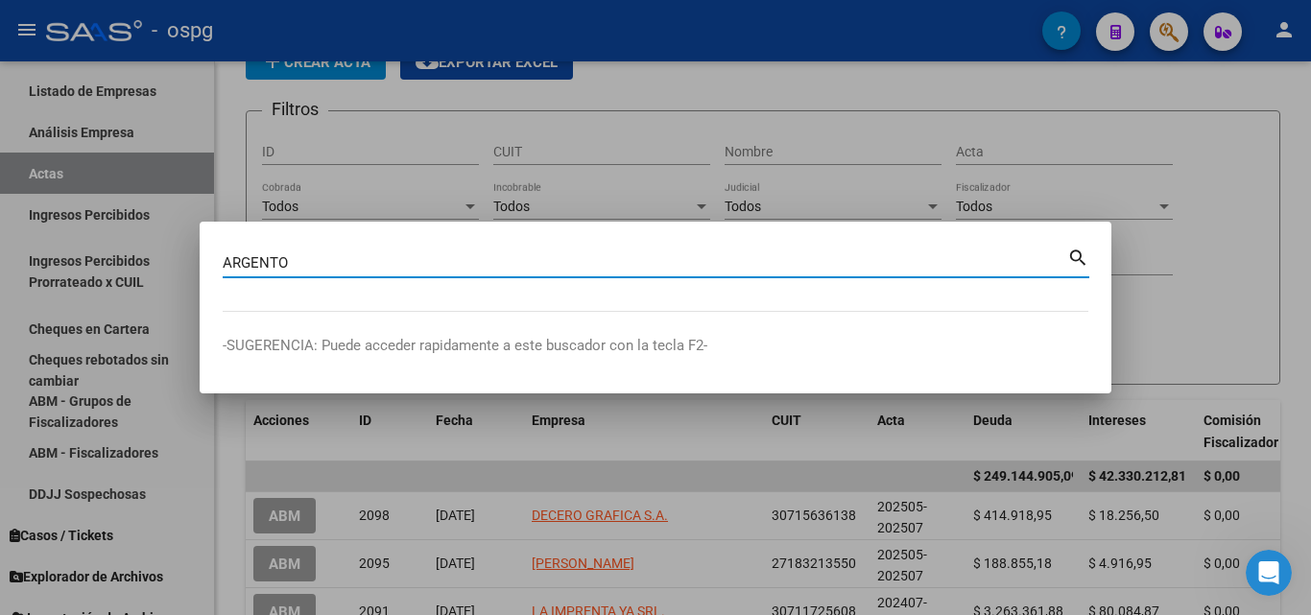
type input "ARGENTO"
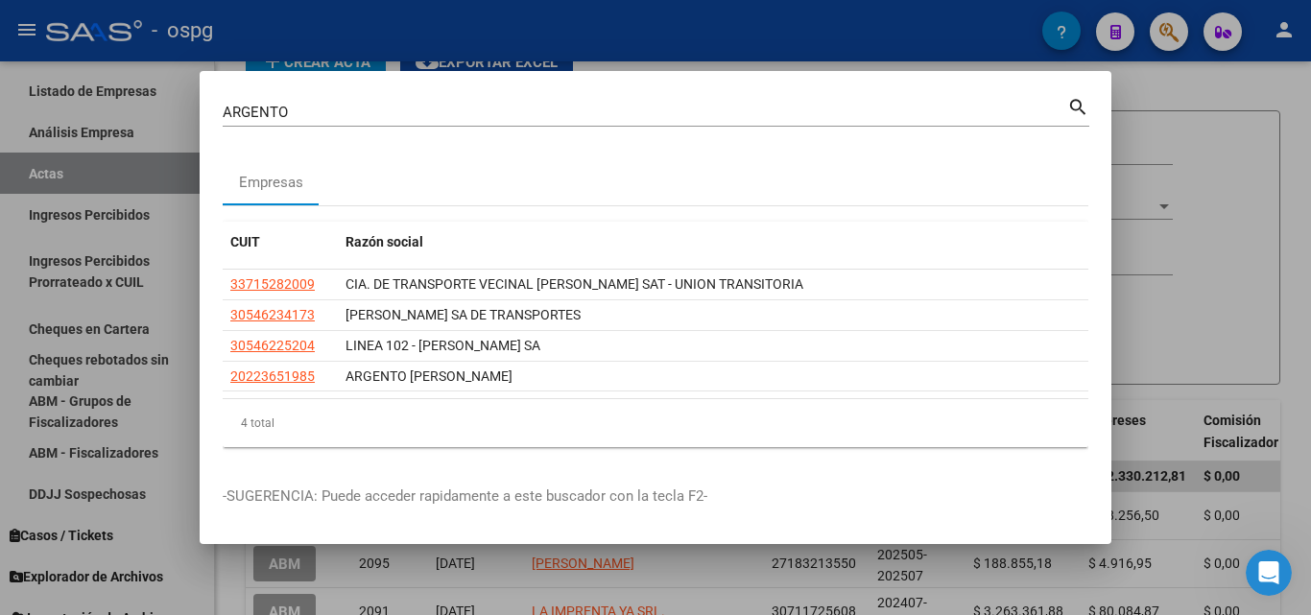
click at [1306, 278] on div at bounding box center [655, 307] width 1311 height 615
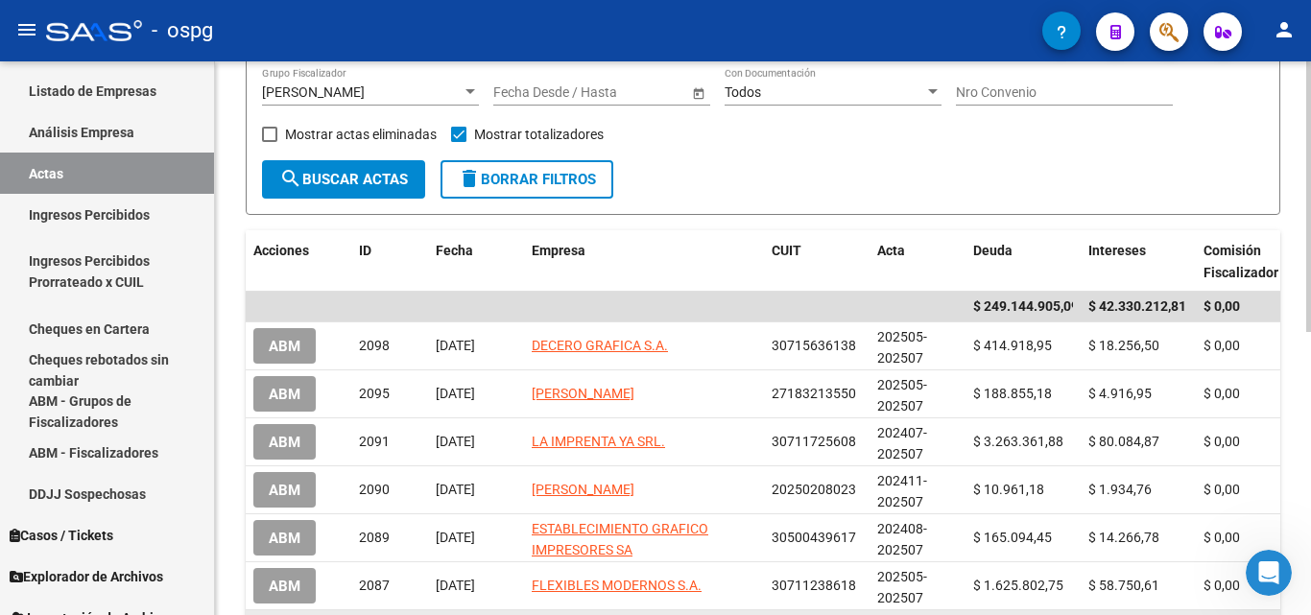
scroll to position [197, 0]
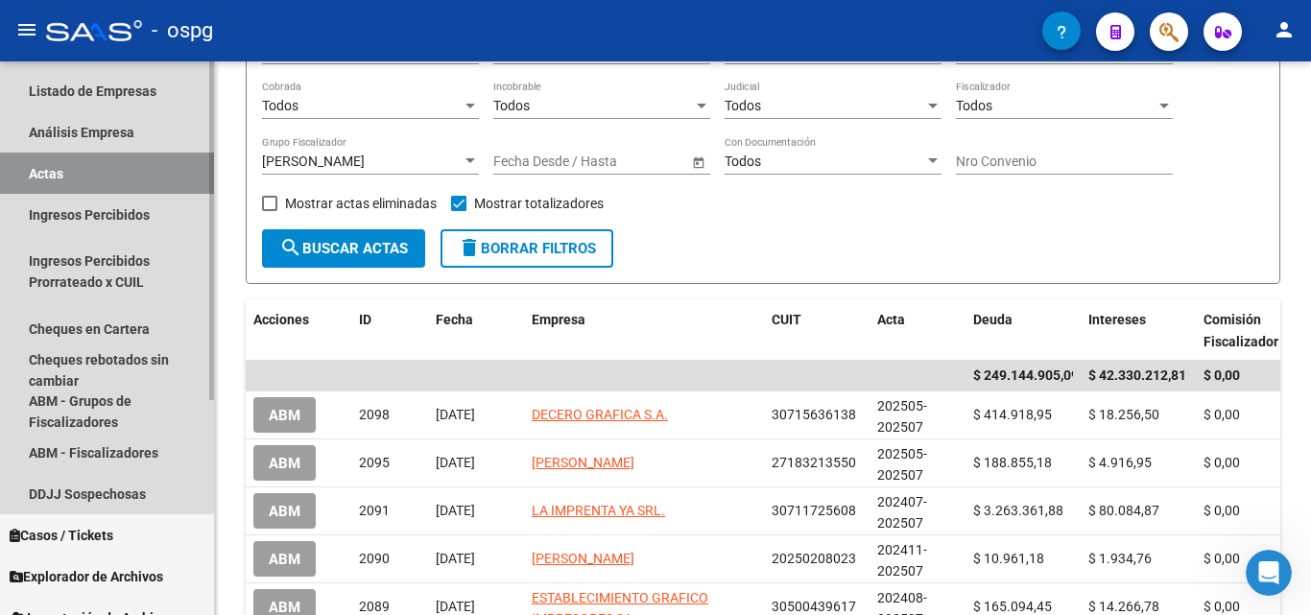
click at [111, 172] on link "Actas" at bounding box center [107, 173] width 214 height 41
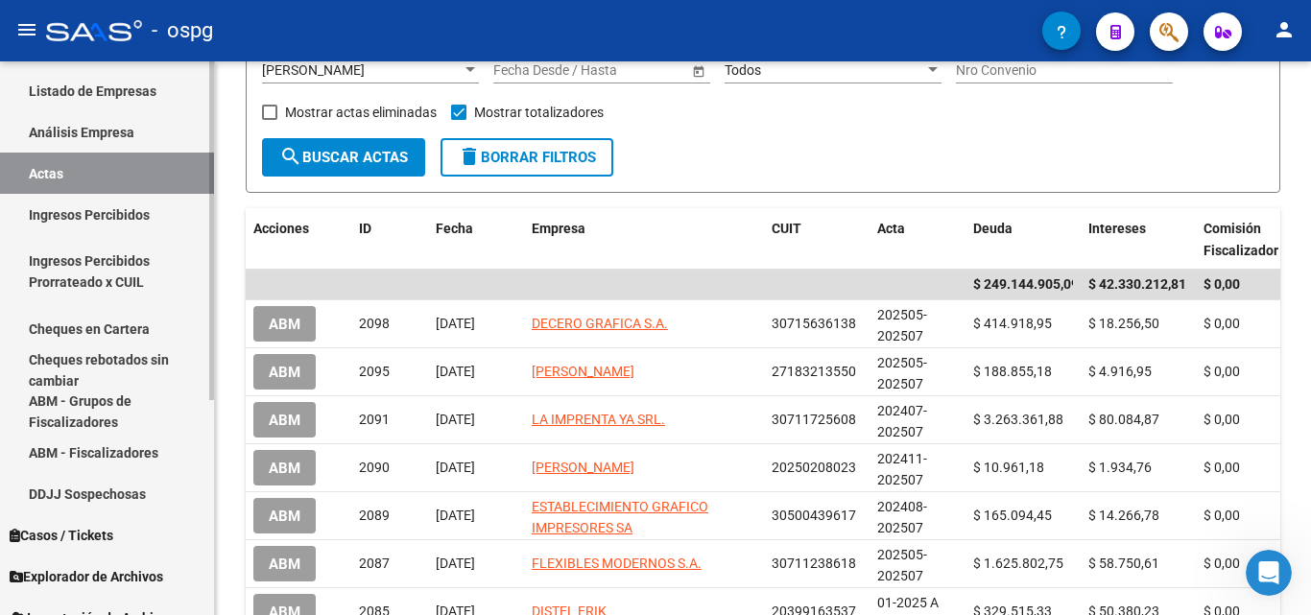
scroll to position [0, 0]
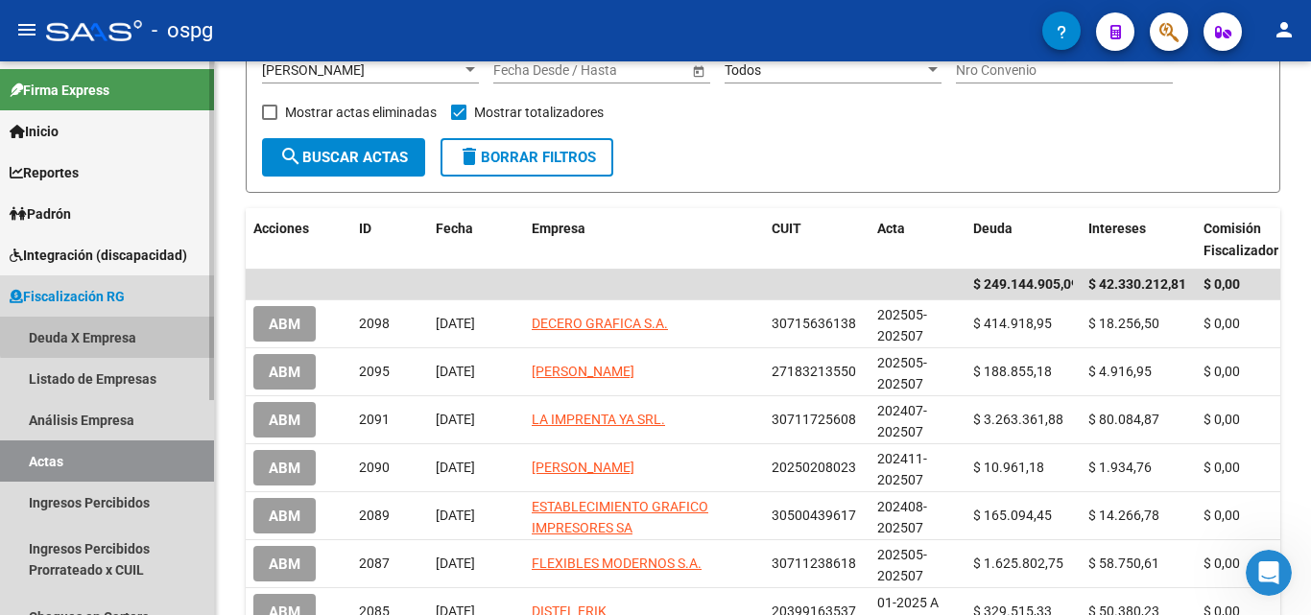
click at [115, 335] on link "Deuda X Empresa" at bounding box center [107, 337] width 214 height 41
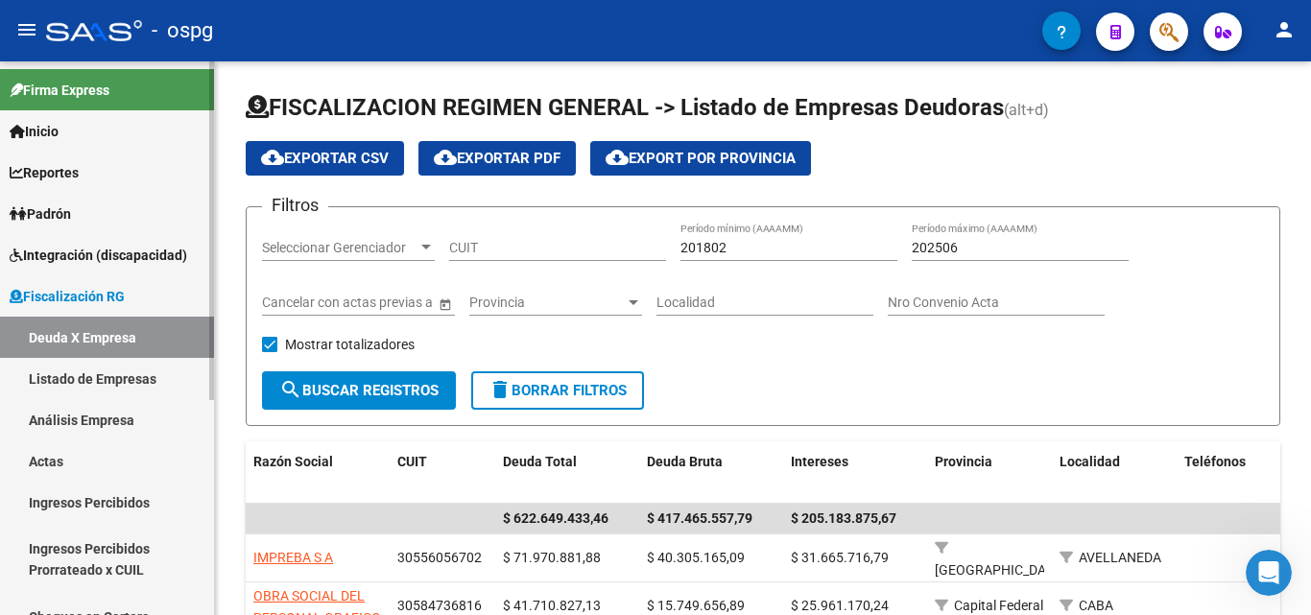
click at [64, 332] on link "Deuda X Empresa" at bounding box center [107, 337] width 214 height 41
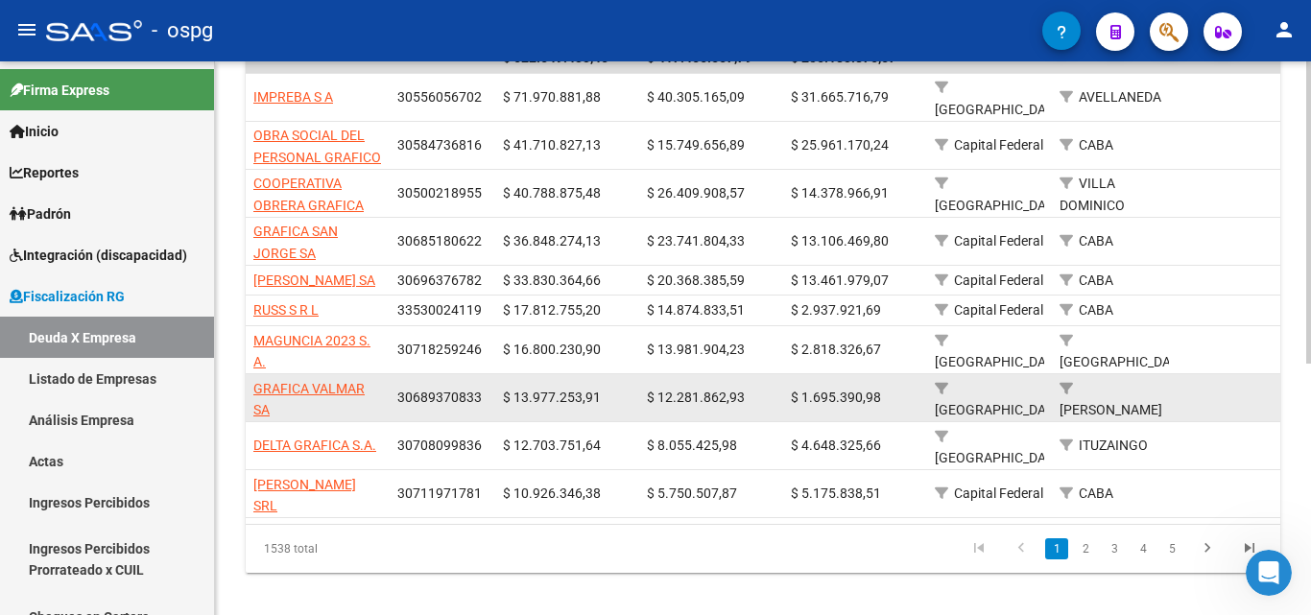
scroll to position [269, 0]
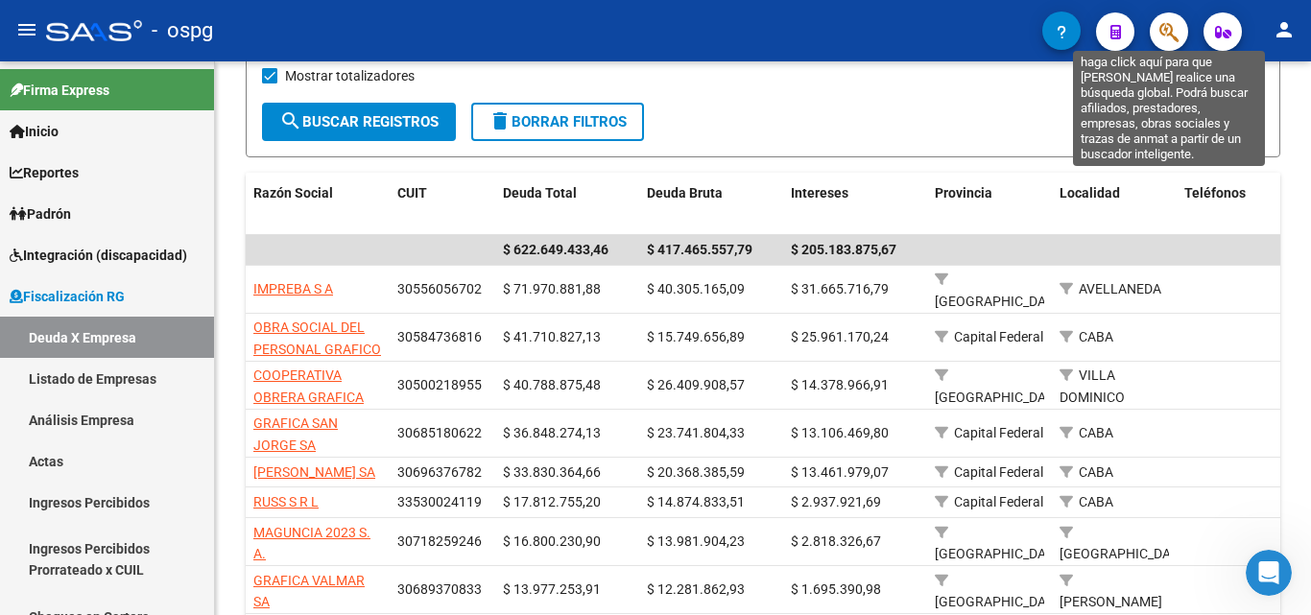
click at [1171, 39] on icon "button" at bounding box center [1168, 32] width 19 height 22
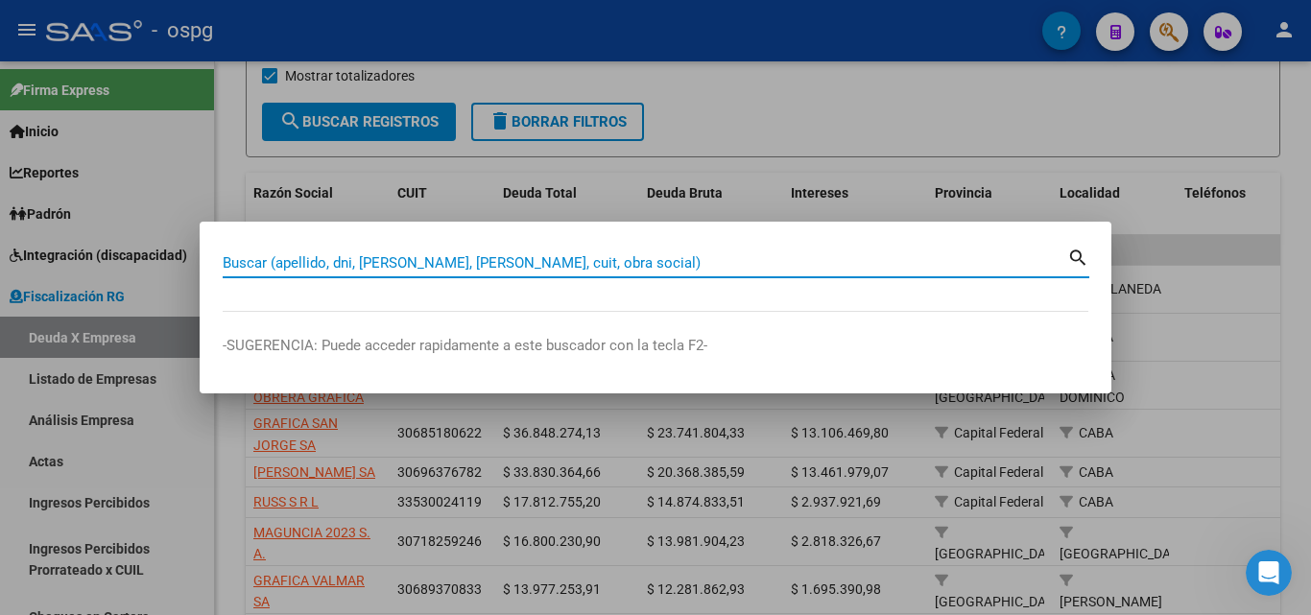
click at [501, 270] on input "Buscar (apellido, dni, [PERSON_NAME], [PERSON_NAME], cuit, obra social)" at bounding box center [645, 262] width 844 height 17
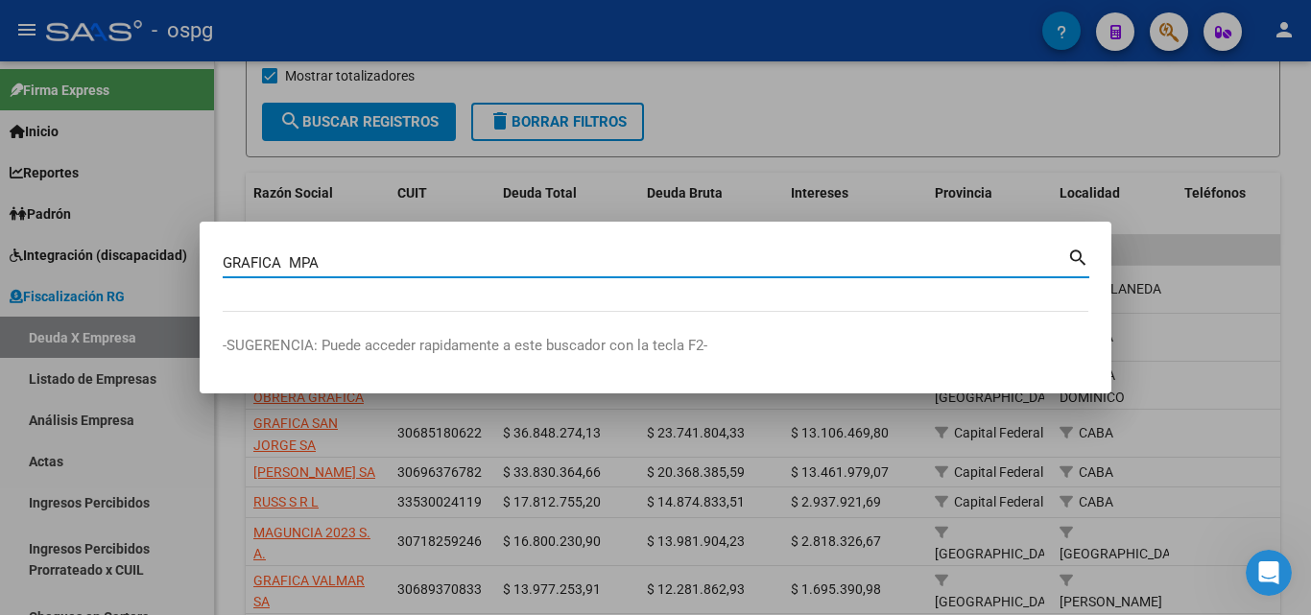
type input "GRAFICA MPA"
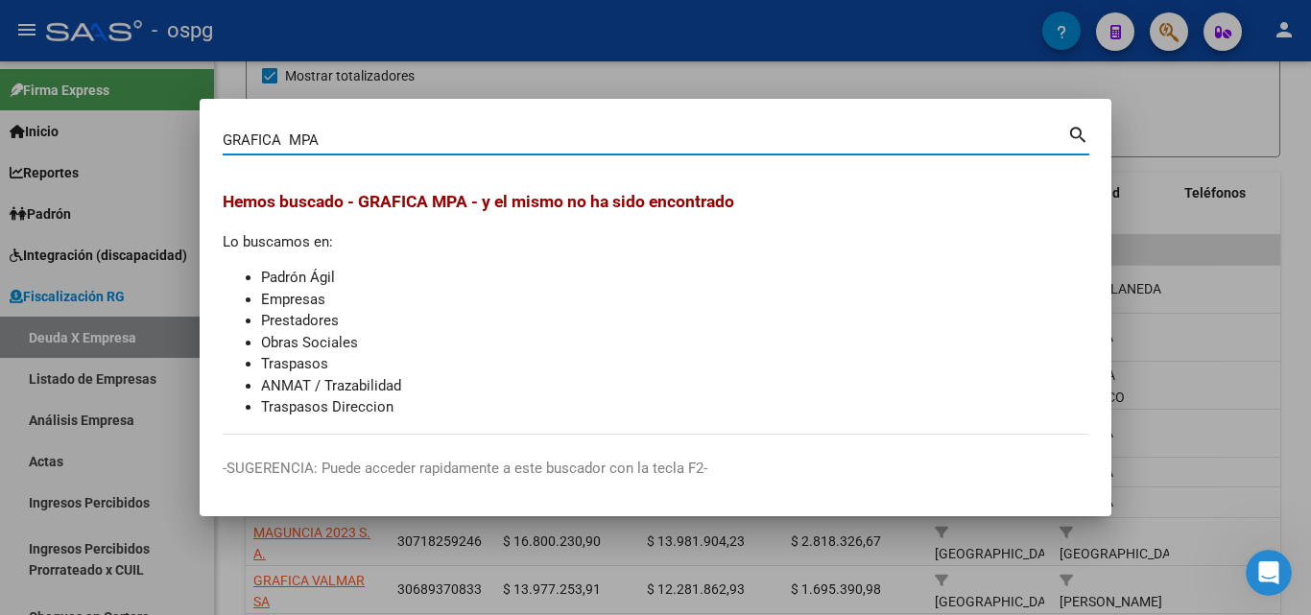
click at [1270, 254] on div at bounding box center [655, 307] width 1311 height 615
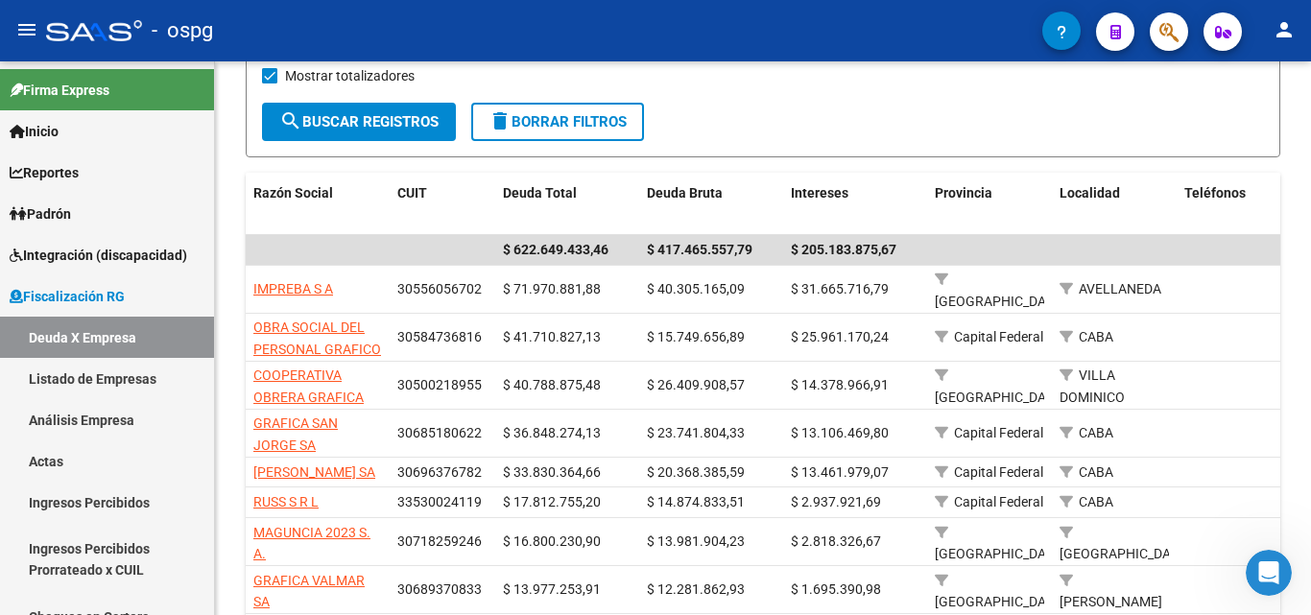
click at [1175, 37] on icon "button" at bounding box center [1168, 32] width 19 height 22
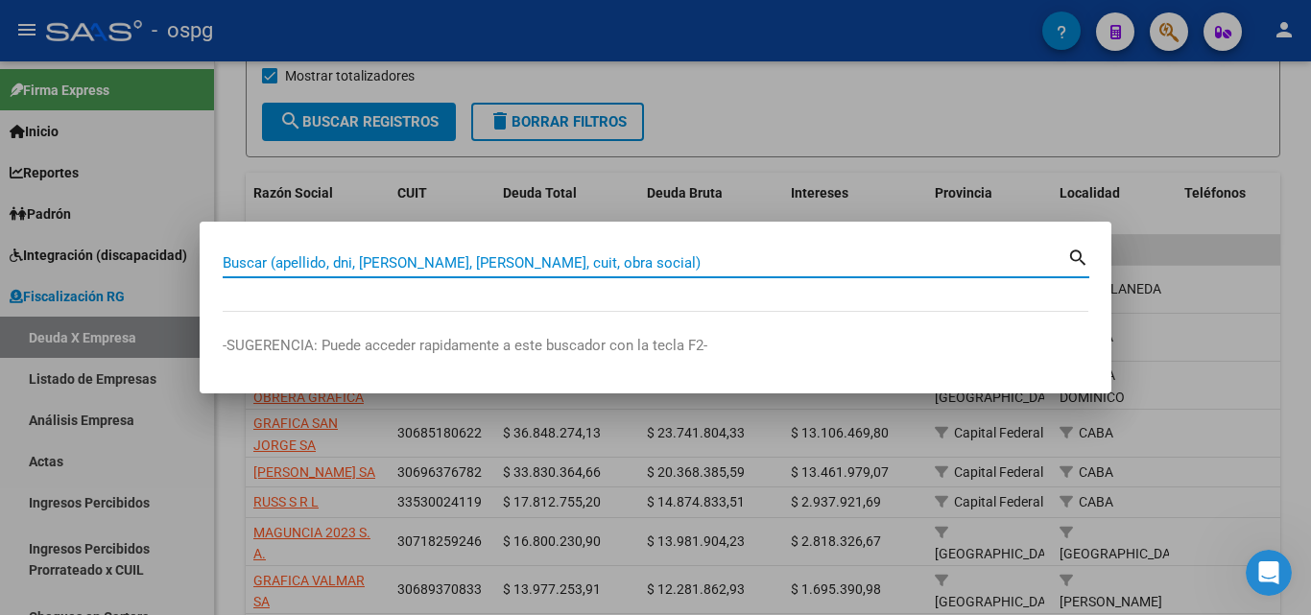
click at [359, 252] on div "Buscar (apellido, dni, [PERSON_NAME], [PERSON_NAME], cuit, obra social)" at bounding box center [645, 262] width 844 height 29
click at [355, 265] on input "Buscar (apellido, dni, [PERSON_NAME], [PERSON_NAME], cuit, obra social)" at bounding box center [645, 262] width 844 height 17
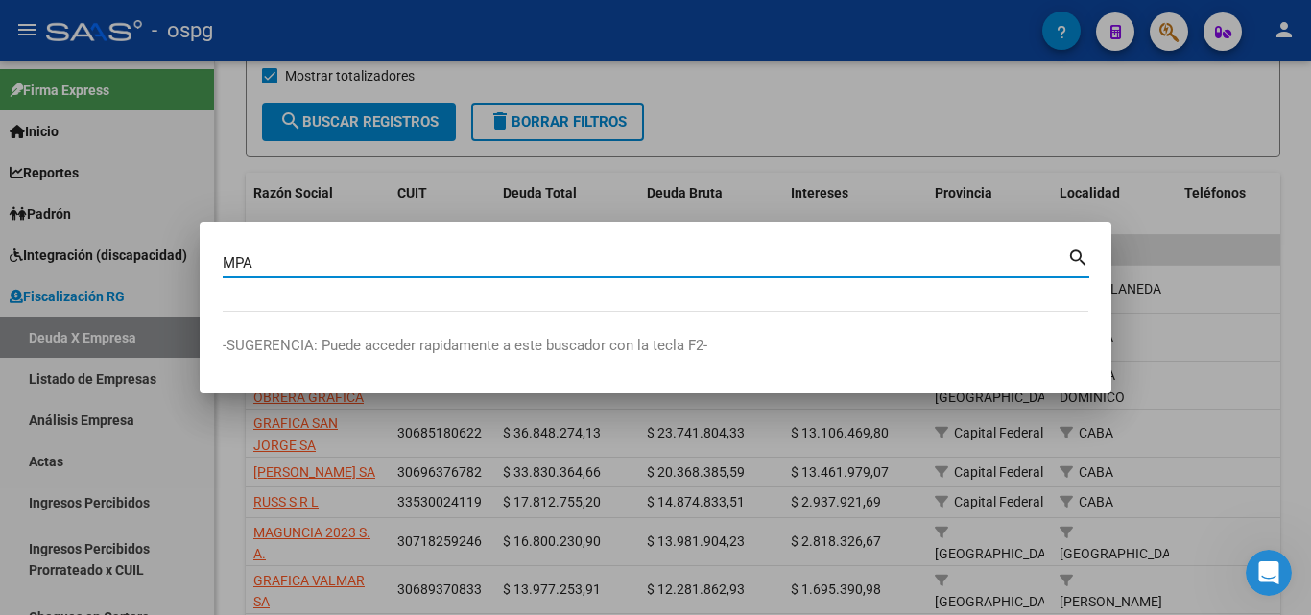
type input "MPA"
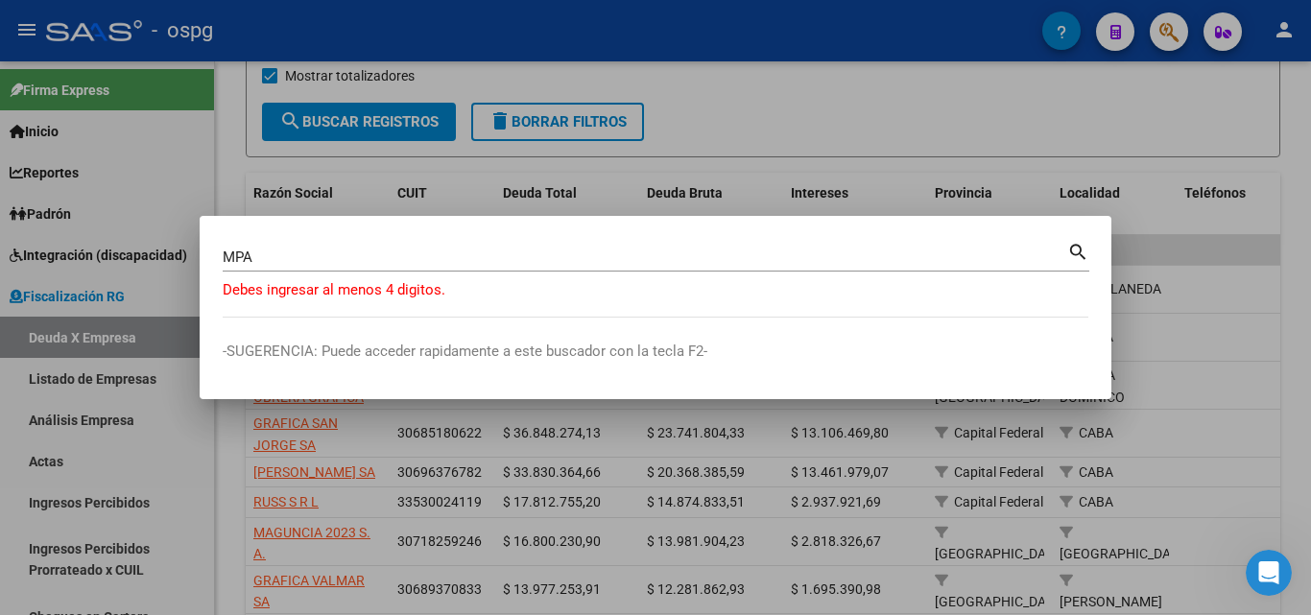
click at [766, 143] on div at bounding box center [655, 307] width 1311 height 615
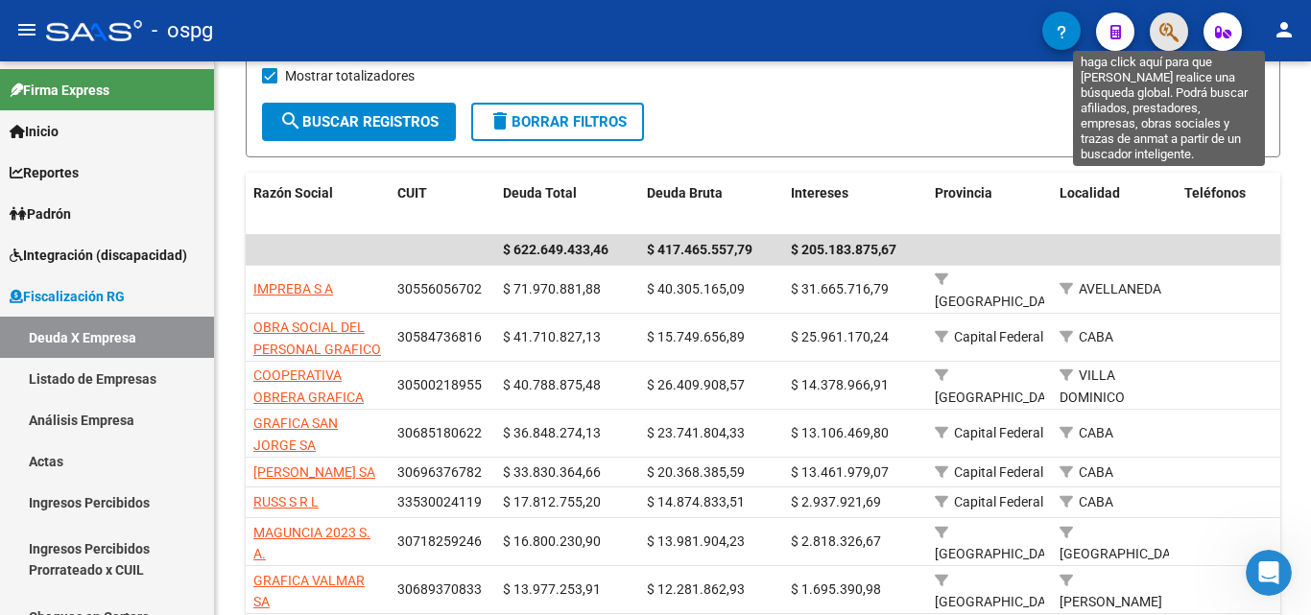
click at [1163, 40] on icon "button" at bounding box center [1168, 32] width 19 height 22
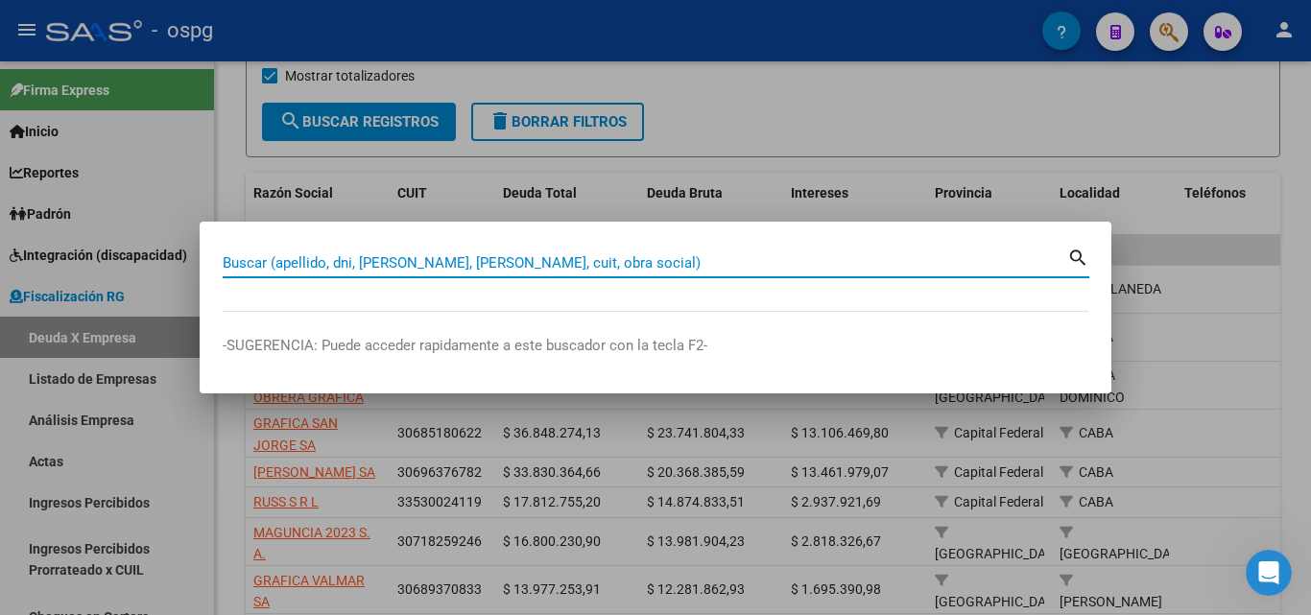
click at [412, 263] on input "Buscar (apellido, dni, [PERSON_NAME], [PERSON_NAME], cuit, obra social)" at bounding box center [645, 262] width 844 height 17
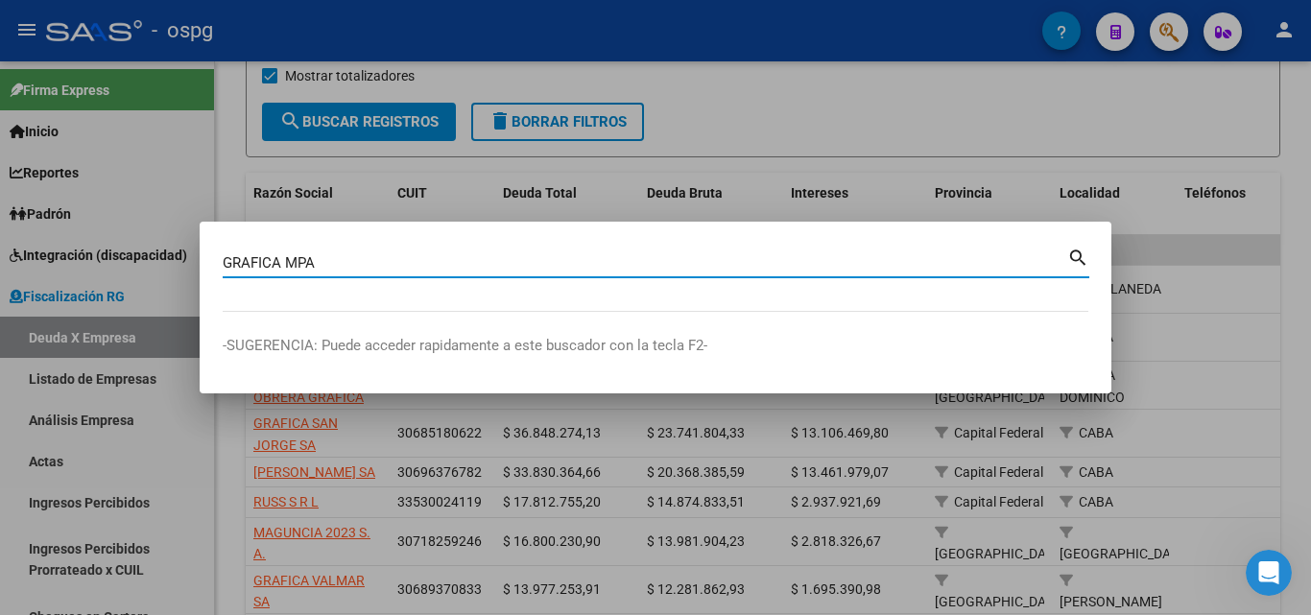
type input "GRAFICA MPA"
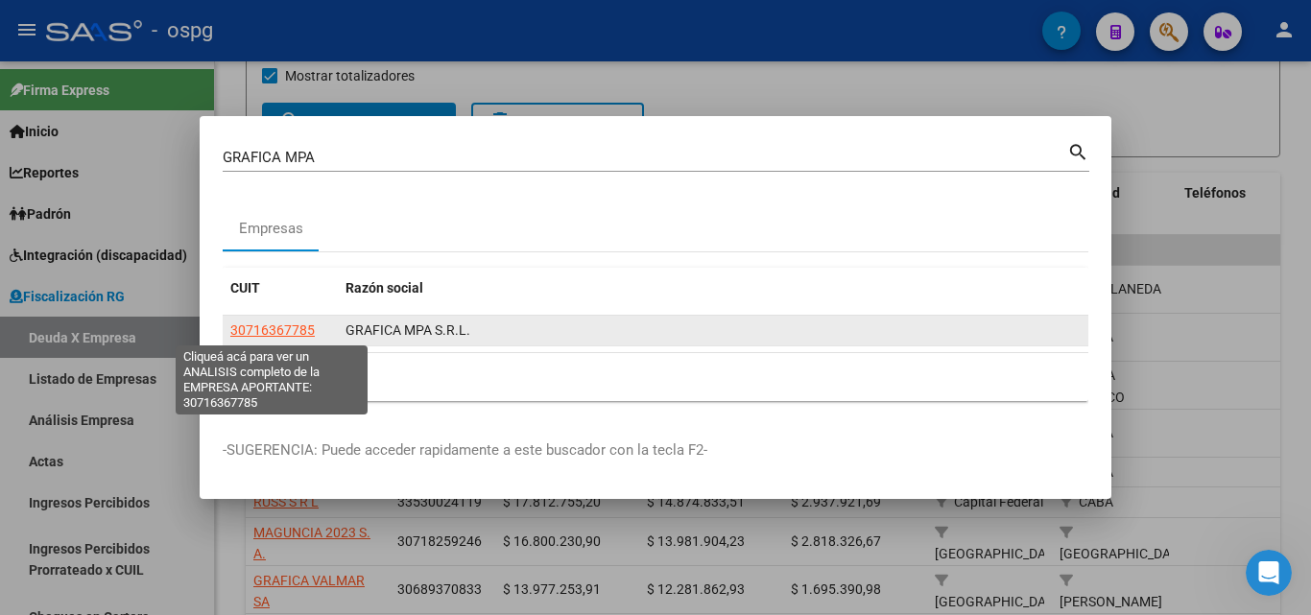
click at [276, 328] on span "30716367785" at bounding box center [272, 329] width 84 height 15
type textarea "30716367785"
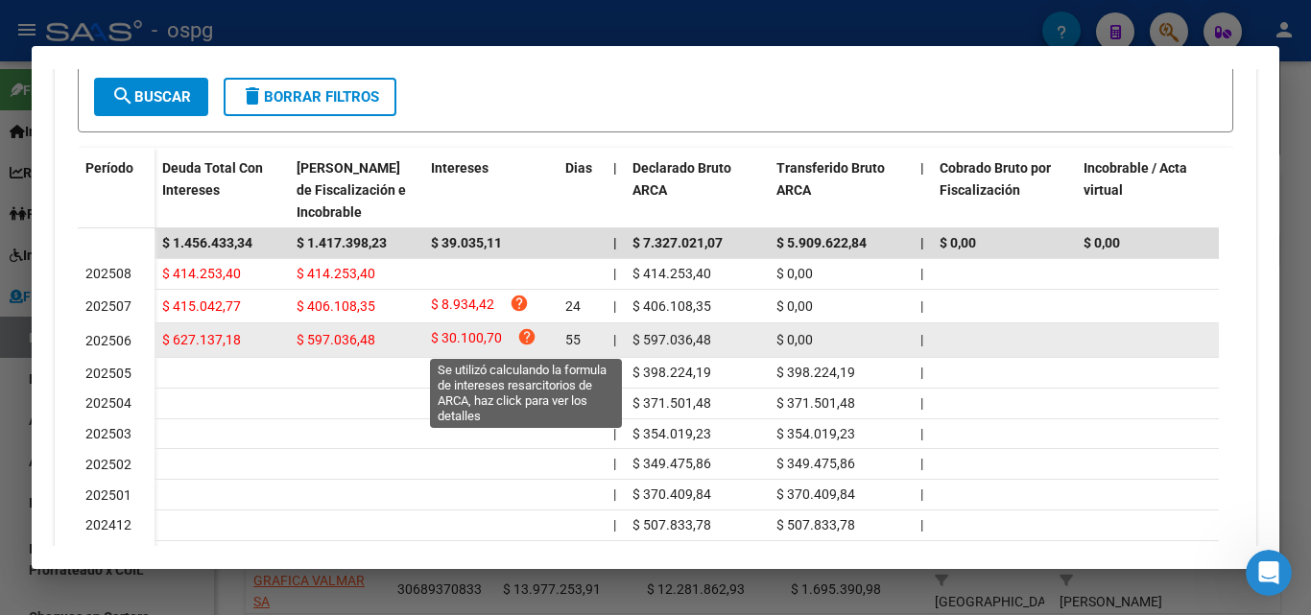
scroll to position [663, 0]
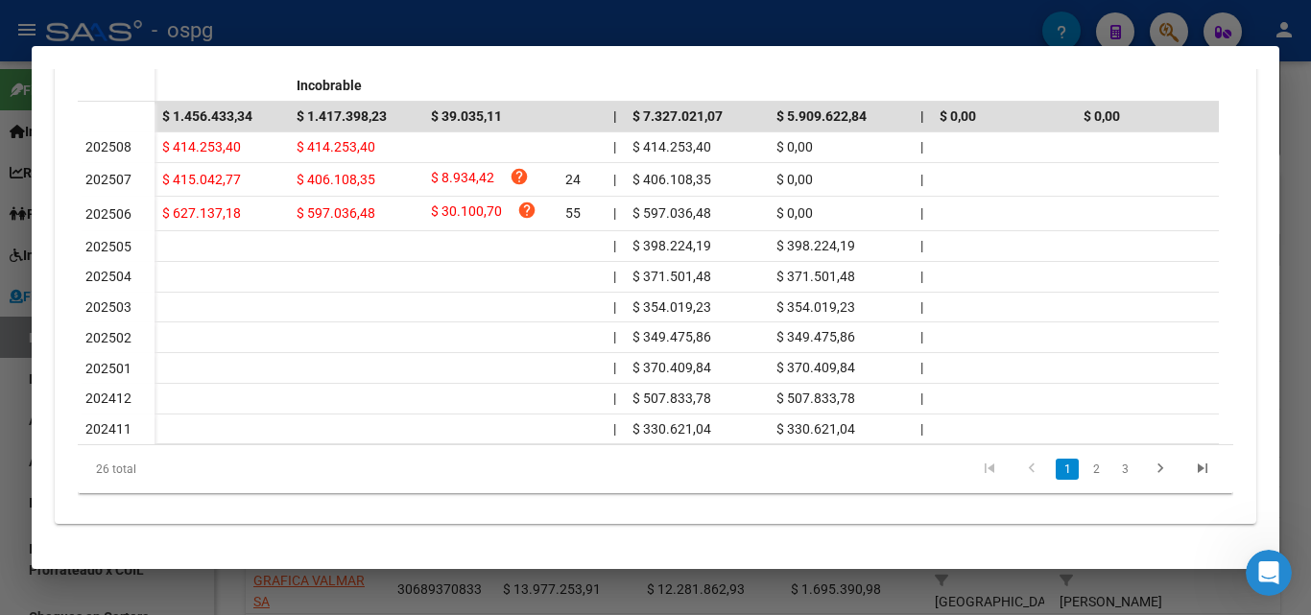
click at [1297, 252] on div at bounding box center [655, 307] width 1311 height 615
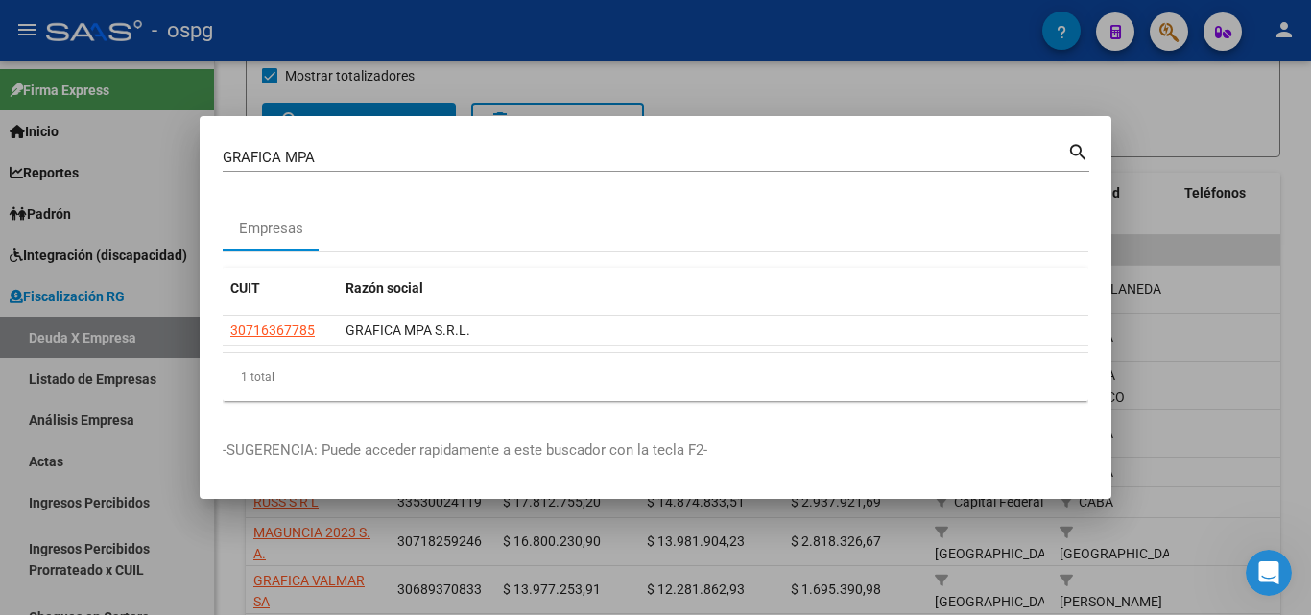
click at [1297, 252] on div at bounding box center [655, 307] width 1311 height 615
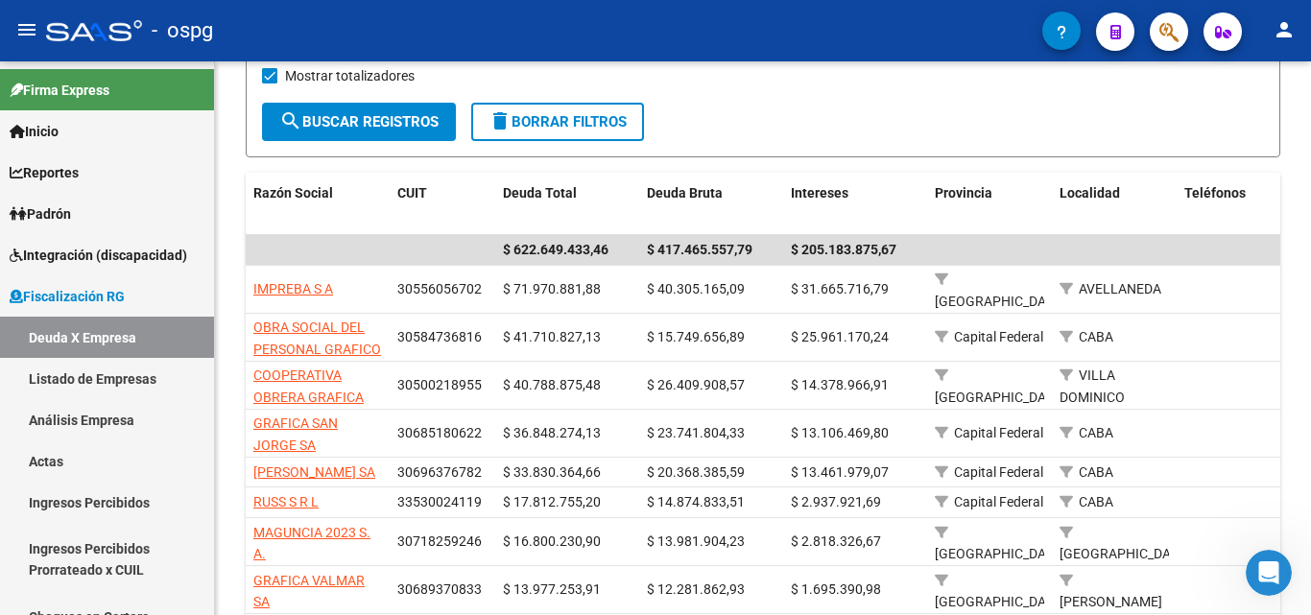
click at [1297, 252] on div "FISCALIZACION REGIMEN GENERAL -> Listado de Empresas Deudoras (alt+d) cloud_dow…" at bounding box center [763, 309] width 1096 height 1033
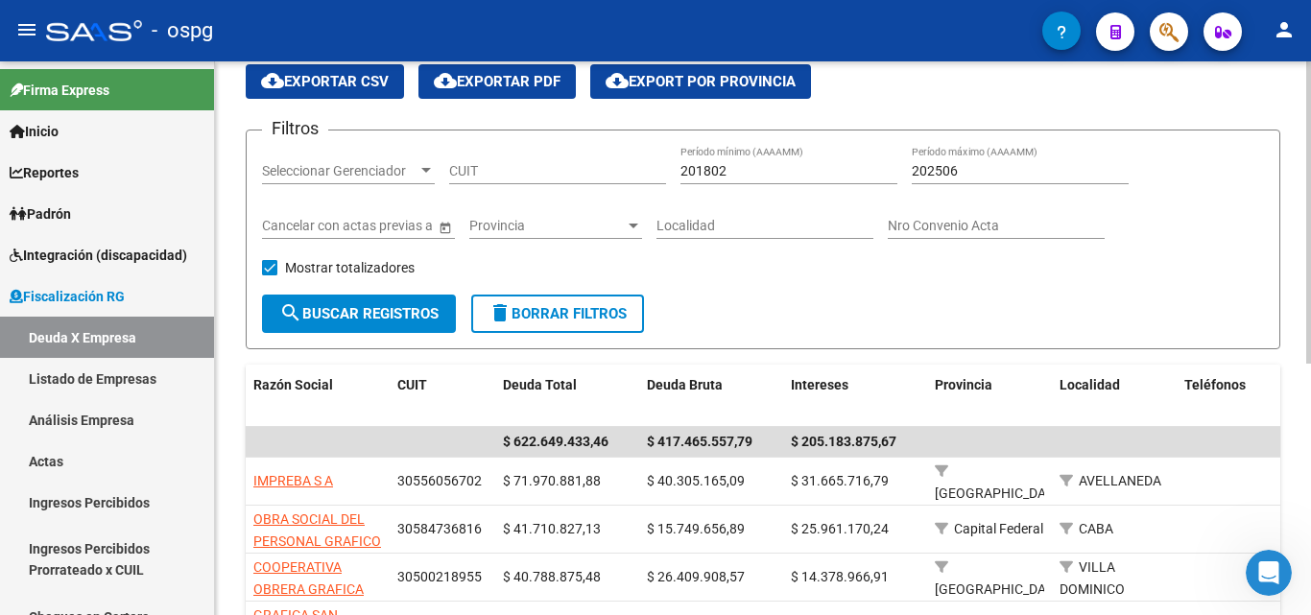
scroll to position [0, 0]
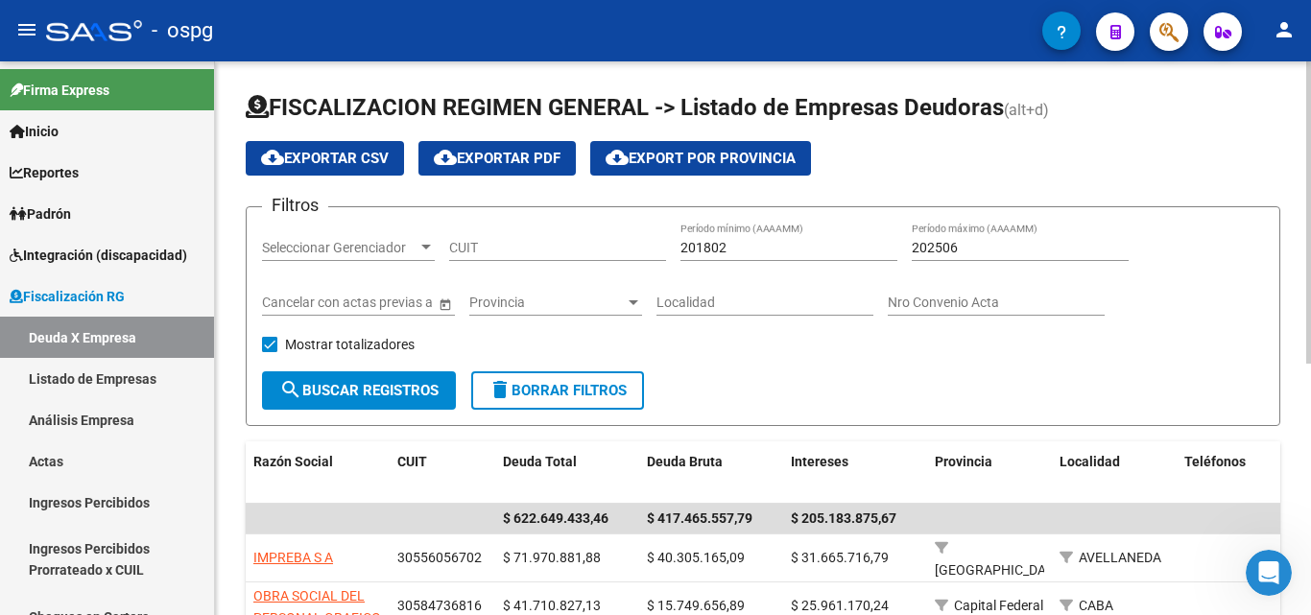
click at [637, 306] on div at bounding box center [633, 302] width 17 height 15
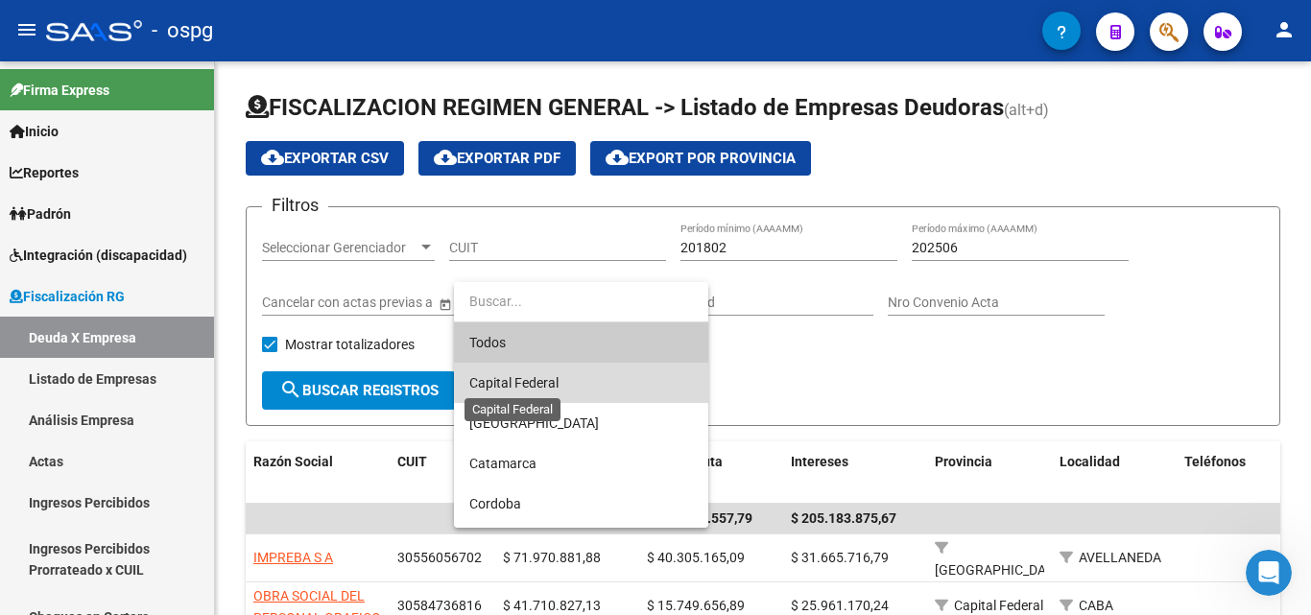
click at [540, 381] on span "Capital Federal" at bounding box center [513, 382] width 89 height 15
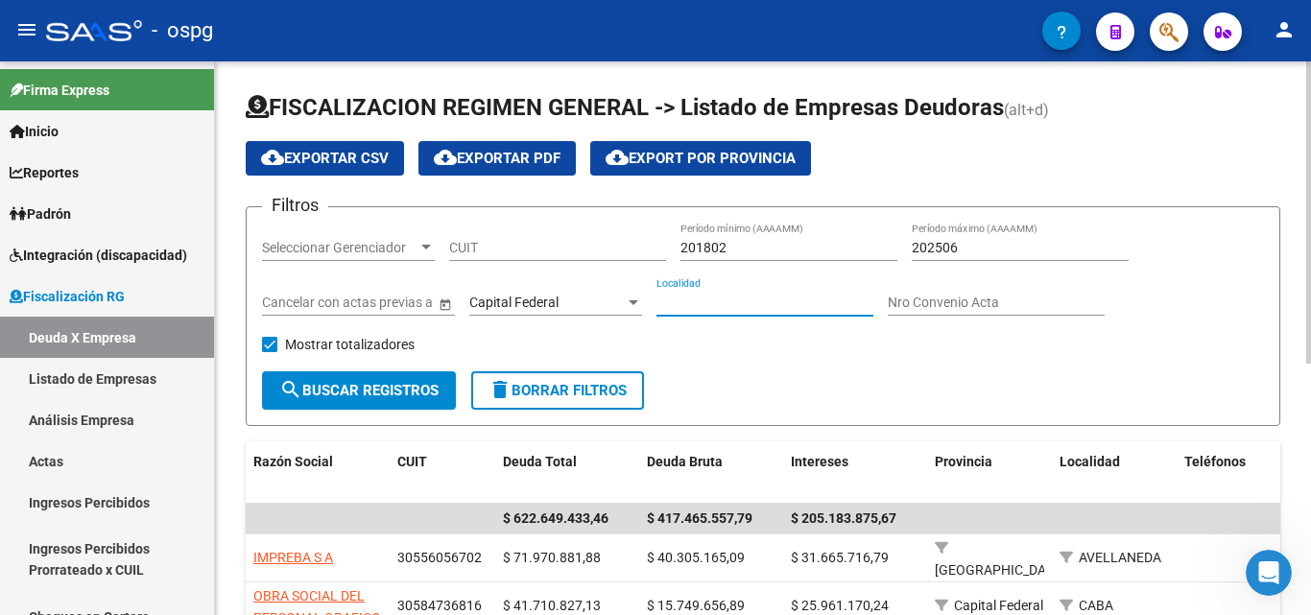
click at [808, 301] on input "Localidad" at bounding box center [764, 303] width 217 height 16
drag, startPoint x: 688, startPoint y: 349, endPoint x: 492, endPoint y: 364, distance: 196.3
click at [674, 350] on div "Filtros Seleccionar Gerenciador Seleccionar Gerenciador CUIT 201802 Período mín…" at bounding box center [763, 297] width 1002 height 149
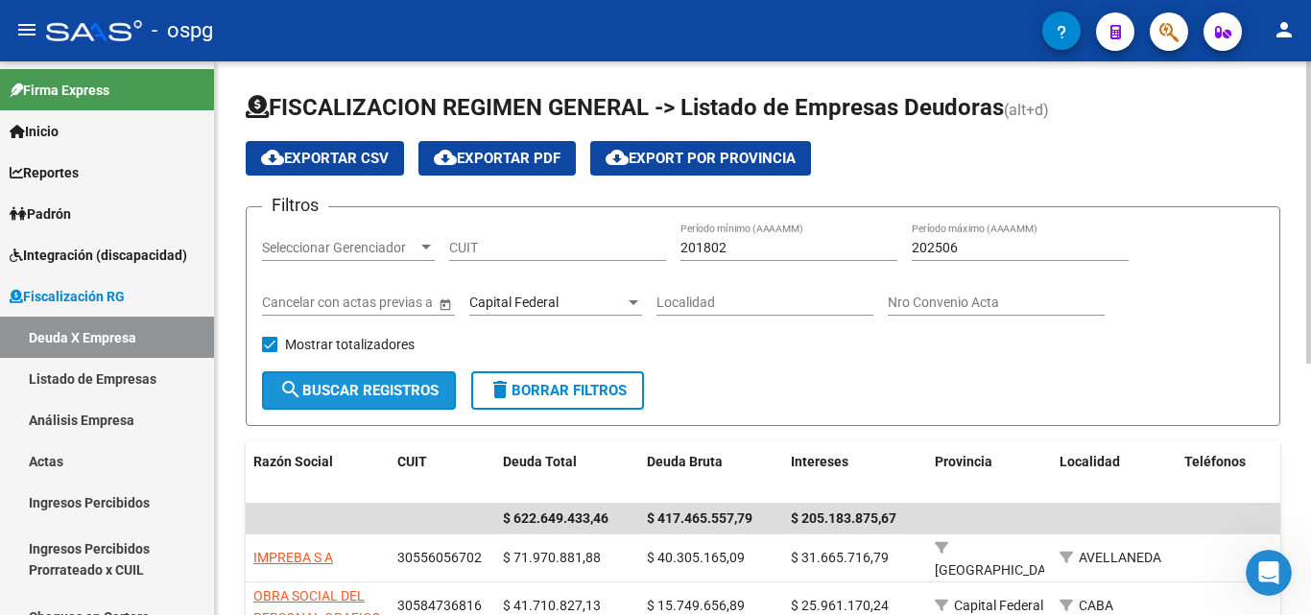
click at [352, 388] on span "search Buscar Registros" at bounding box center [358, 390] width 159 height 17
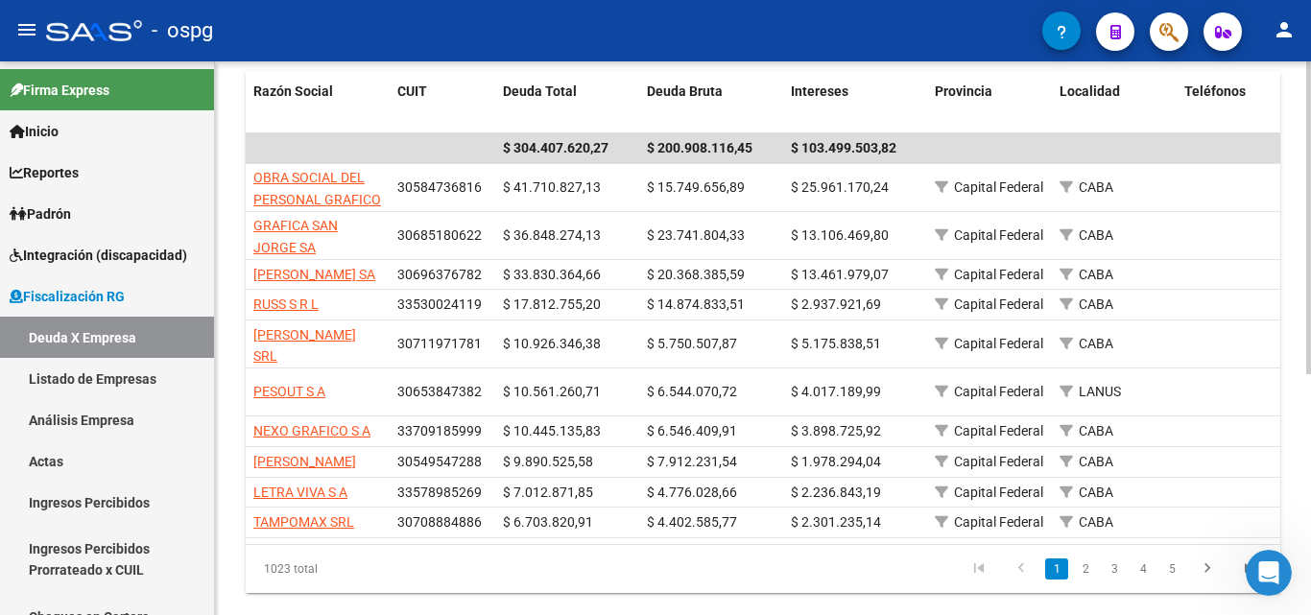
scroll to position [425, 0]
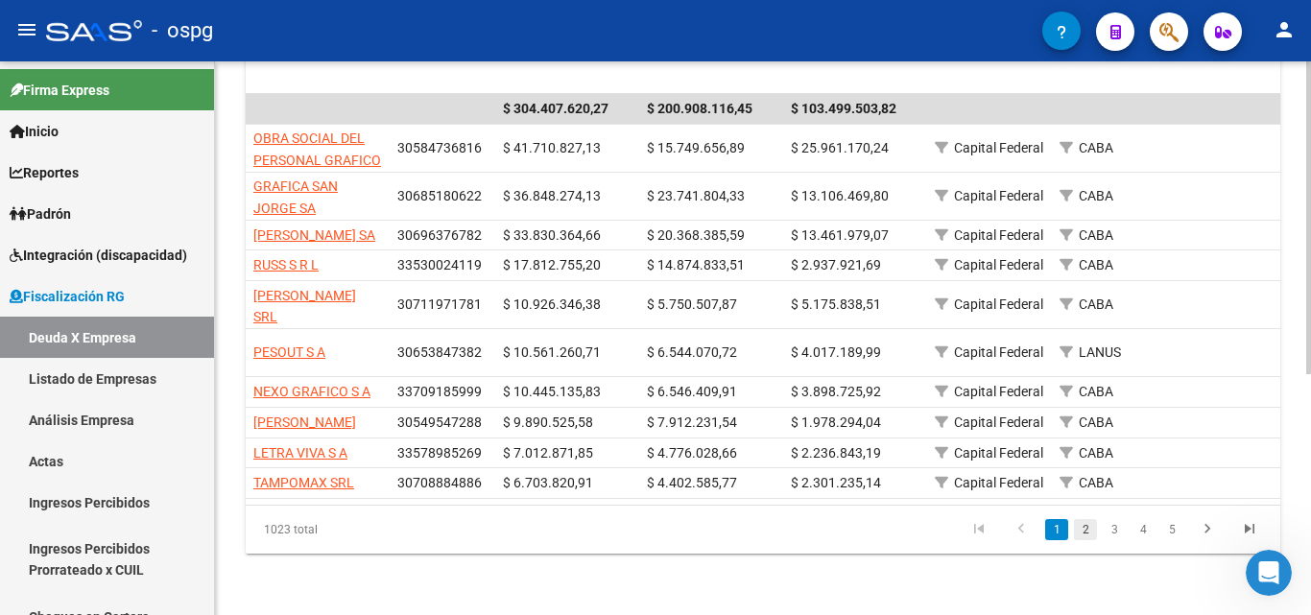
click at [1088, 528] on link "2" at bounding box center [1085, 529] width 23 height 21
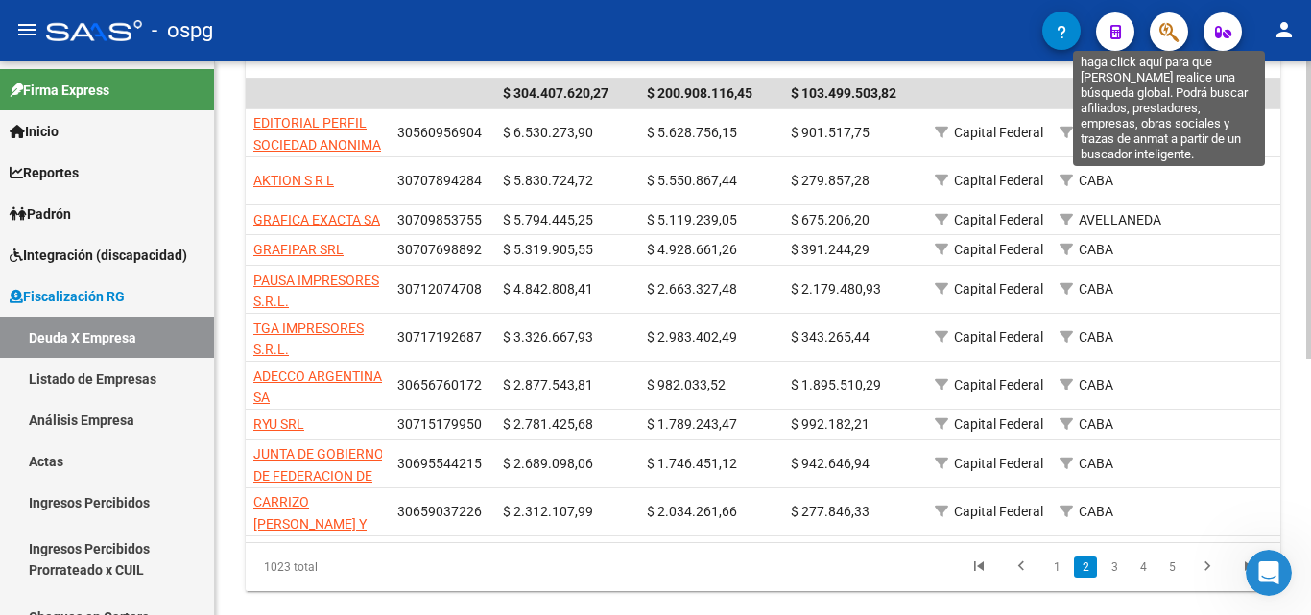
click at [1175, 24] on icon "button" at bounding box center [1168, 32] width 19 height 22
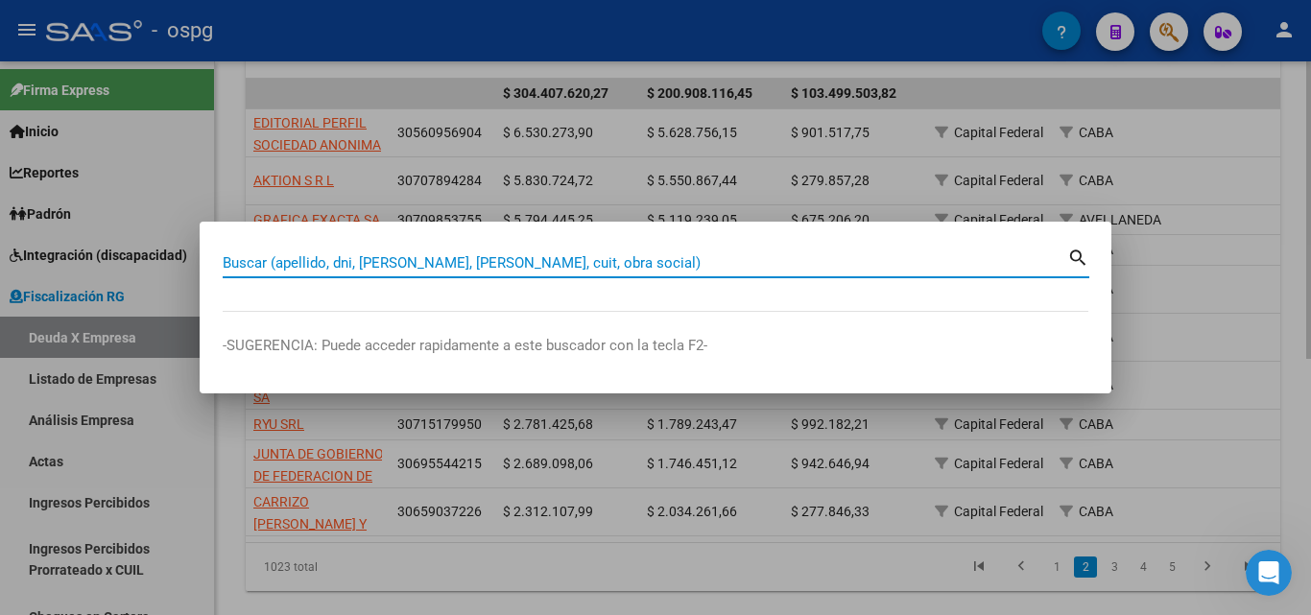
click at [390, 267] on input "Buscar (apellido, dni, [PERSON_NAME], [PERSON_NAME], cuit, obra social)" at bounding box center [645, 262] width 844 height 17
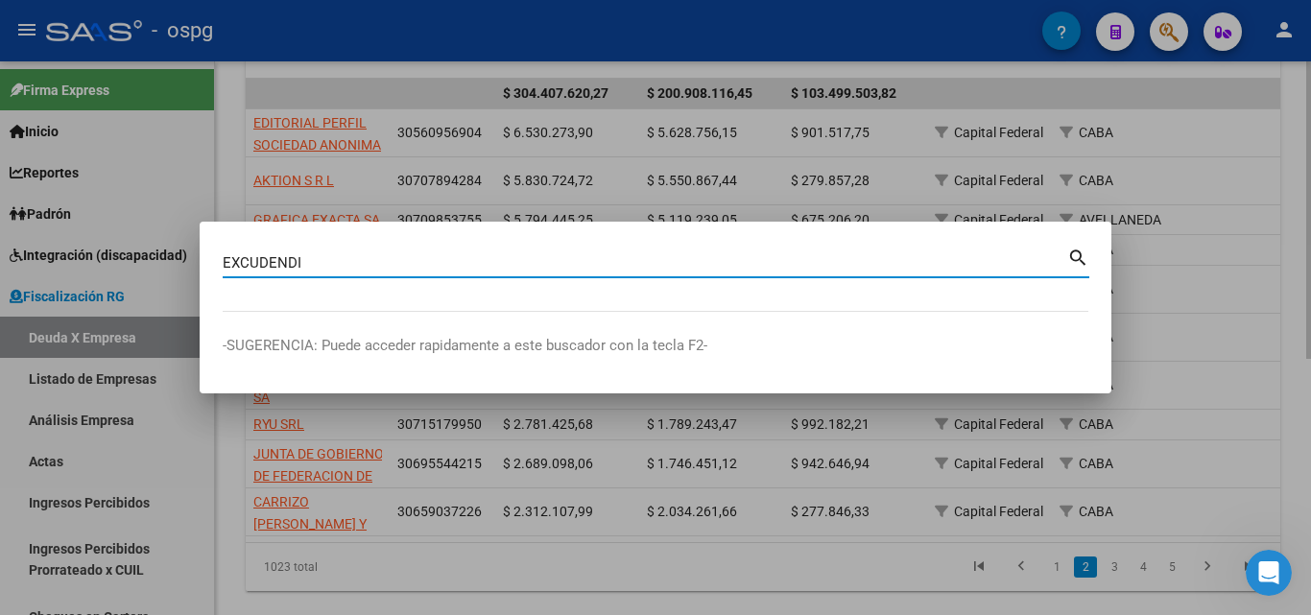
type input "EXCUDENDI"
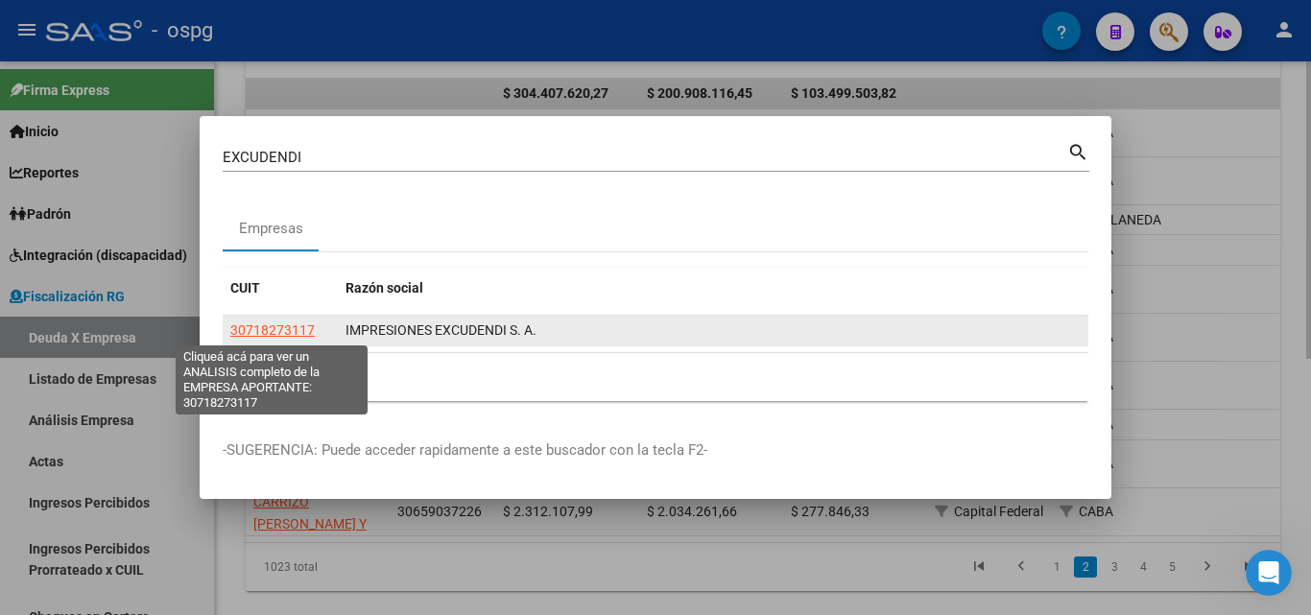
click at [304, 333] on span "30718273117" at bounding box center [272, 329] width 84 height 15
type textarea "30718273117"
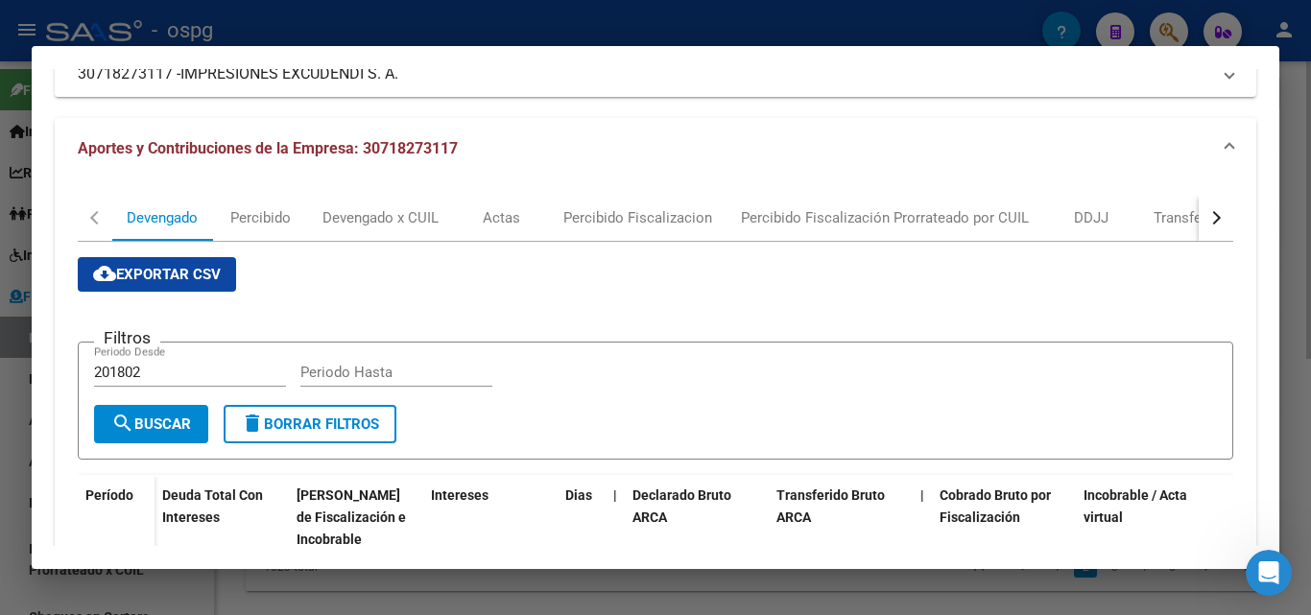
scroll to position [192, 0]
click at [0, 439] on div at bounding box center [655, 307] width 1311 height 615
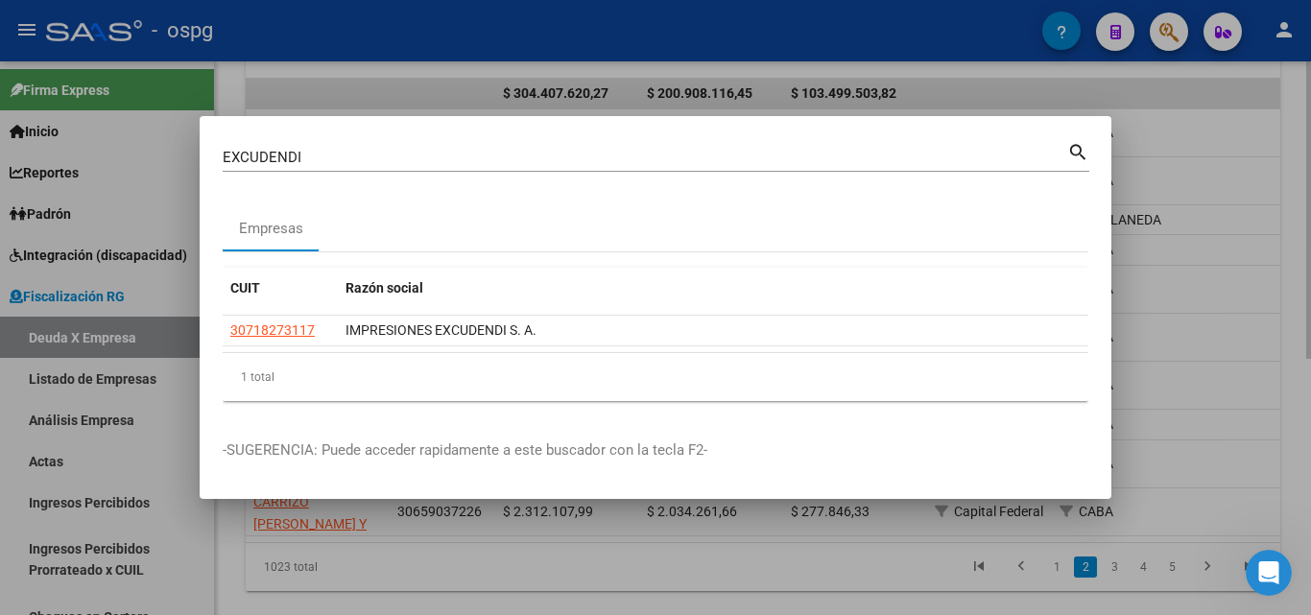
click at [0, 423] on div at bounding box center [655, 307] width 1311 height 615
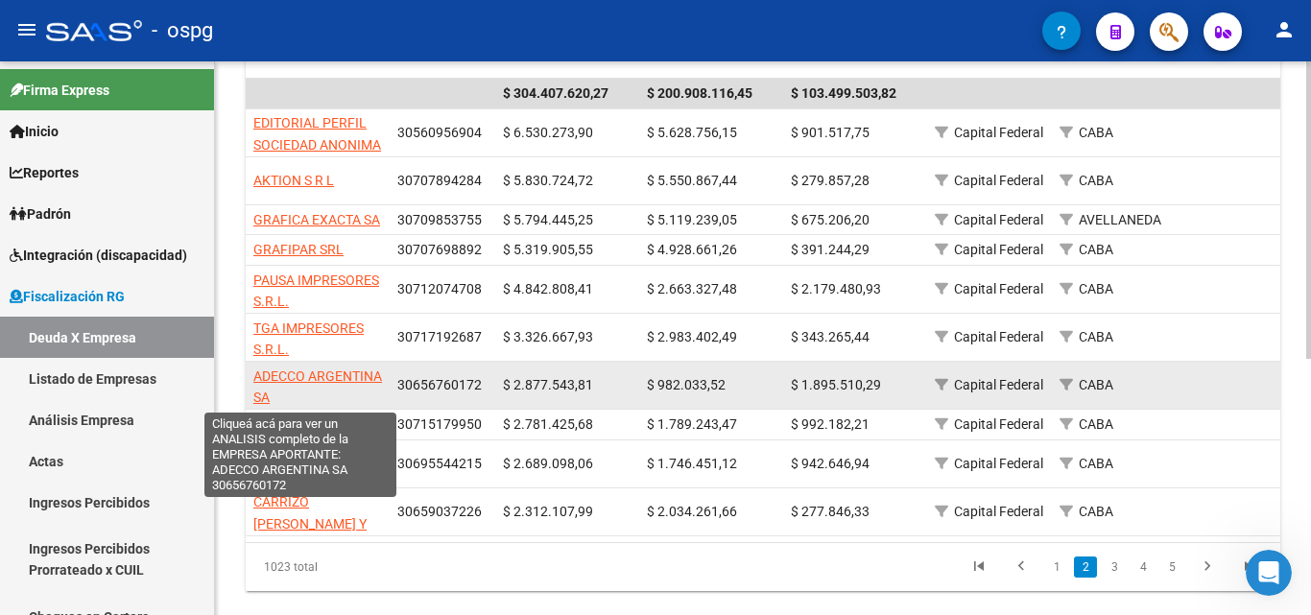
click at [294, 377] on span "ADECCO ARGENTINA SA" at bounding box center [317, 386] width 129 height 37
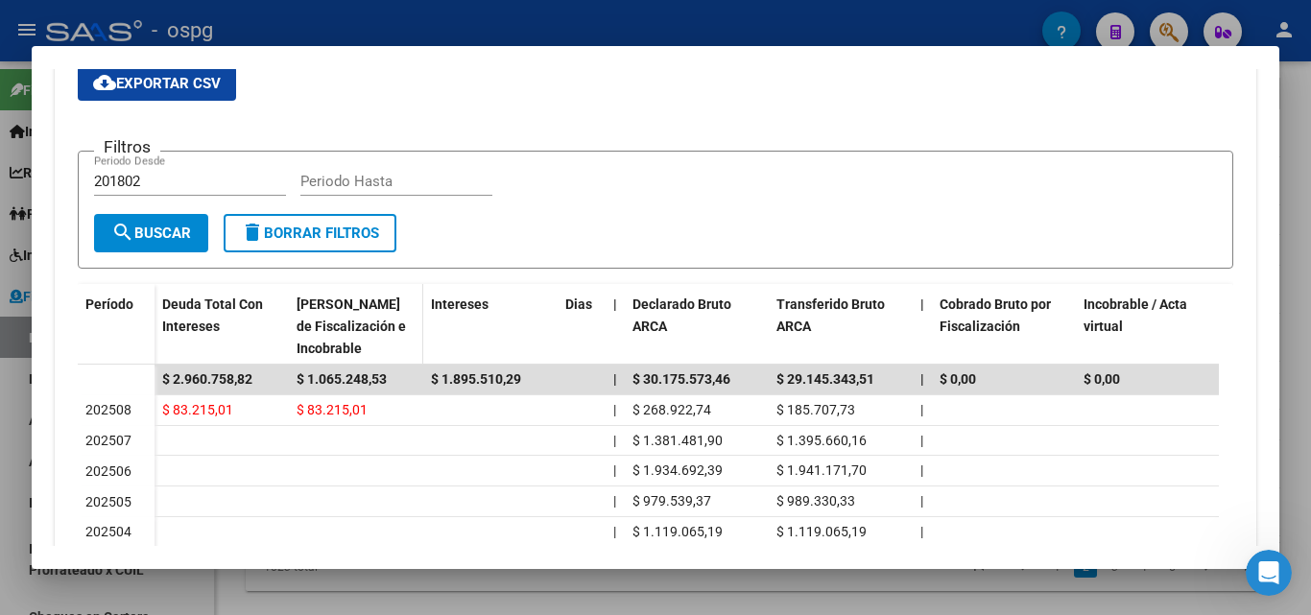
scroll to position [653, 0]
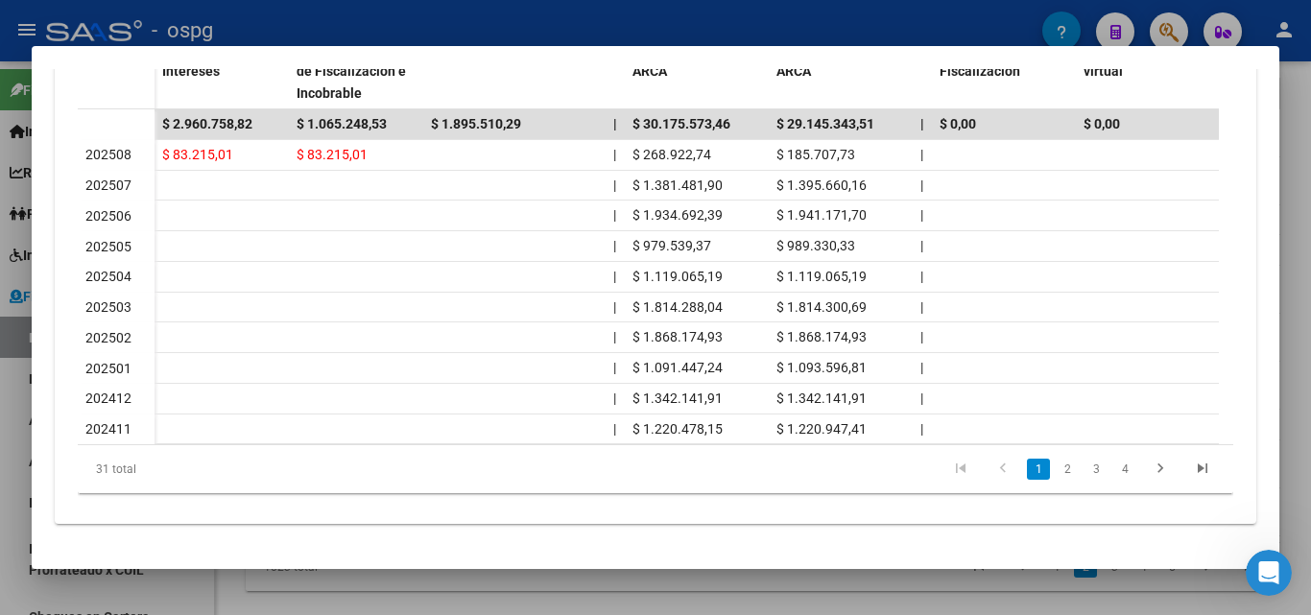
click at [0, 388] on div at bounding box center [655, 307] width 1311 height 615
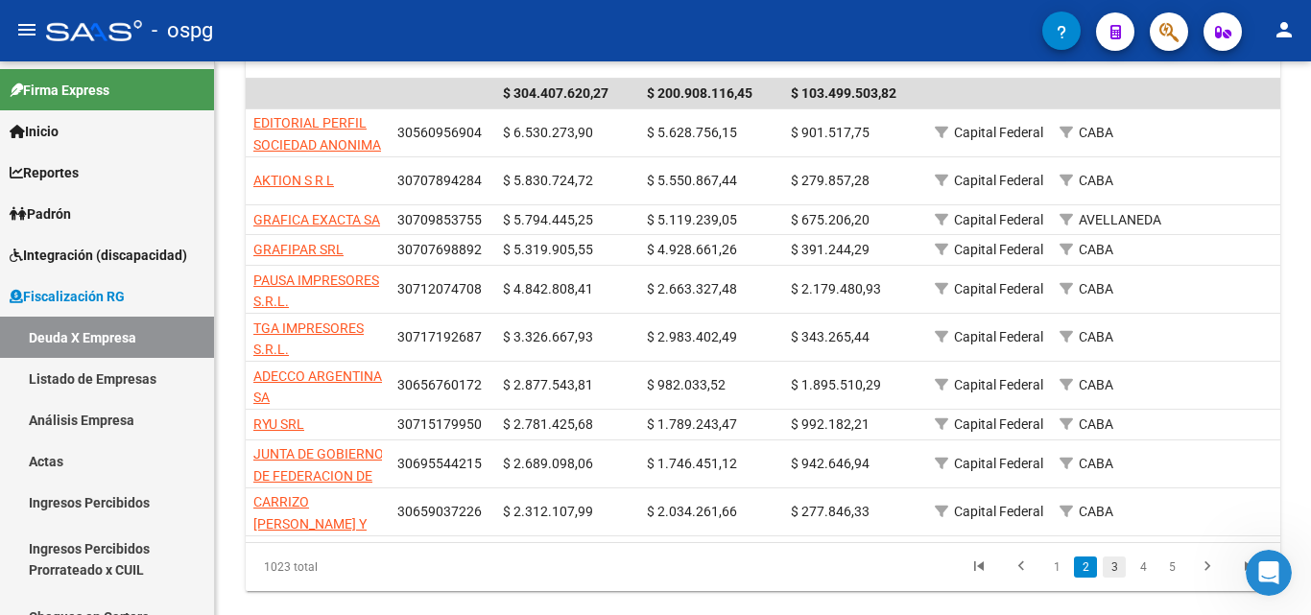
click at [1111, 578] on link "3" at bounding box center [1113, 566] width 23 height 21
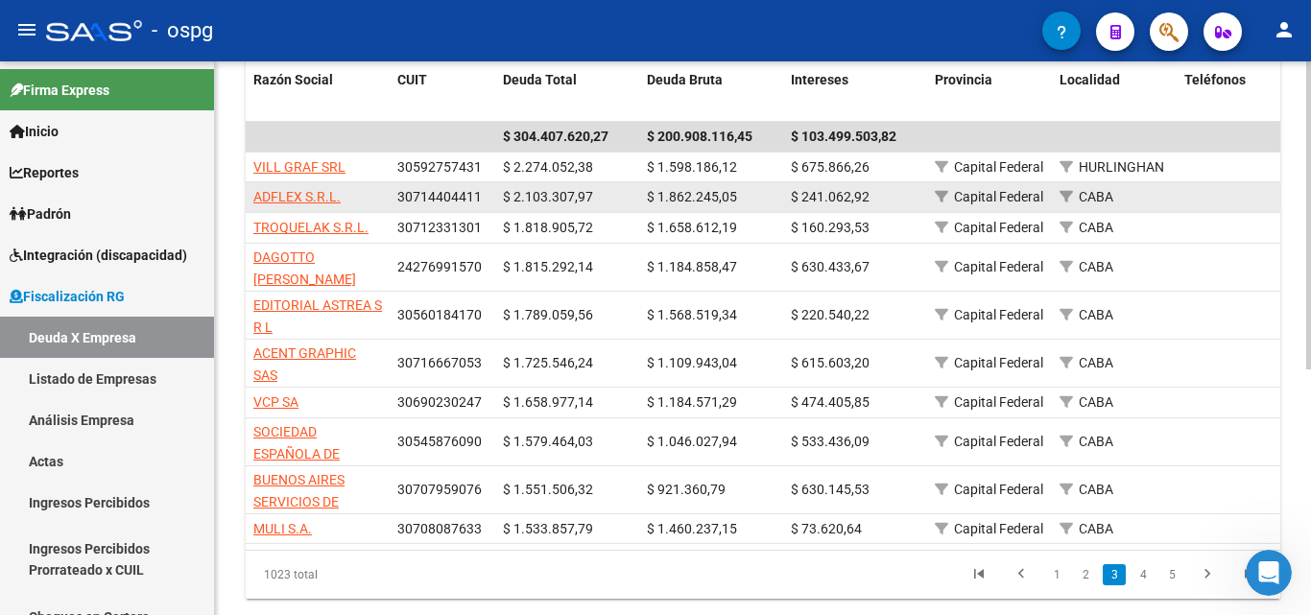
scroll to position [425, 0]
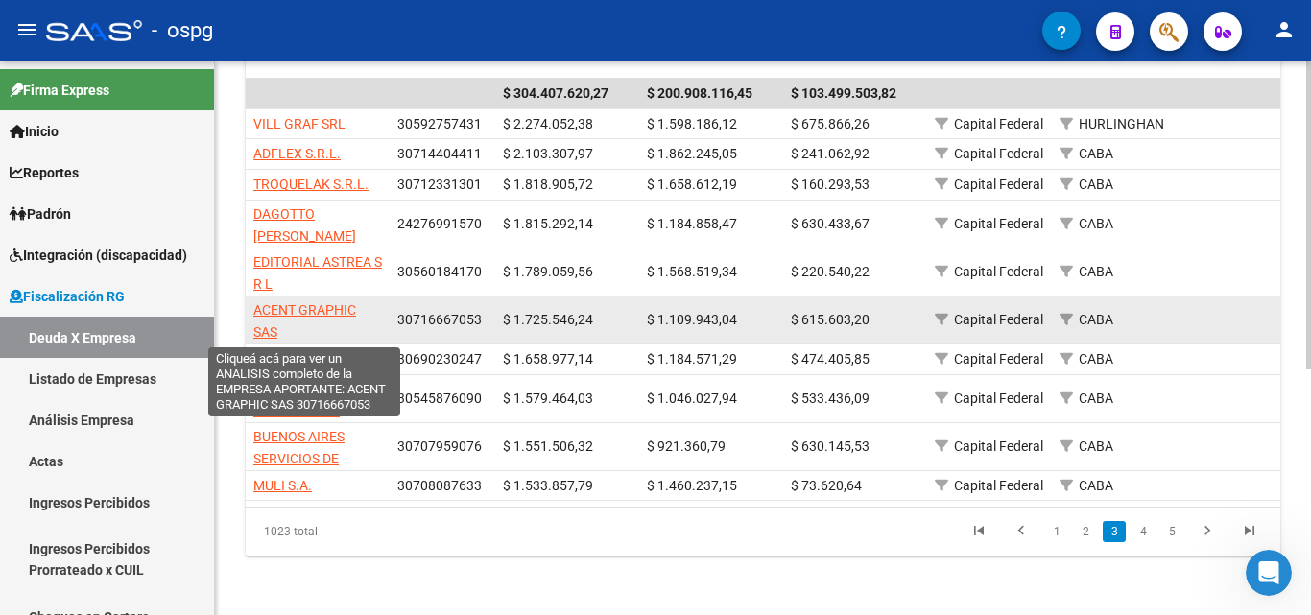
click at [310, 303] on span "ACENT GRAPHIC SAS" at bounding box center [304, 320] width 103 height 37
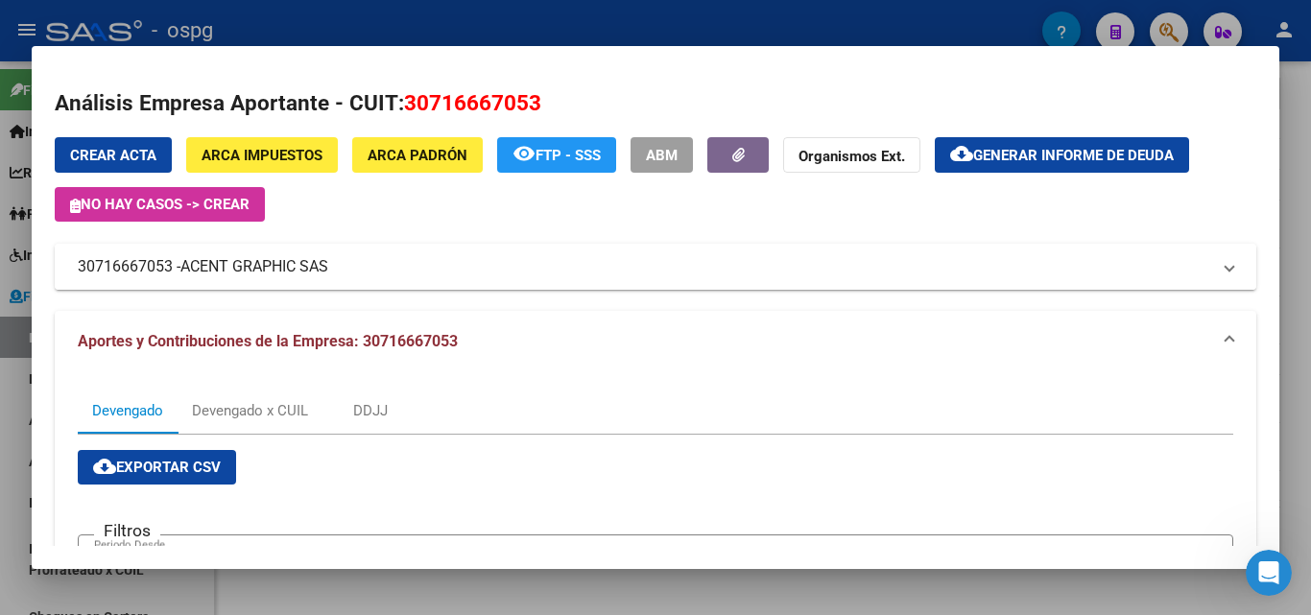
drag, startPoint x: 174, startPoint y: 268, endPoint x: 78, endPoint y: 266, distance: 96.0
click at [78, 266] on mat-panel-title "30716667053 - ACENT GRAPHIC SAS" at bounding box center [644, 266] width 1132 height 23
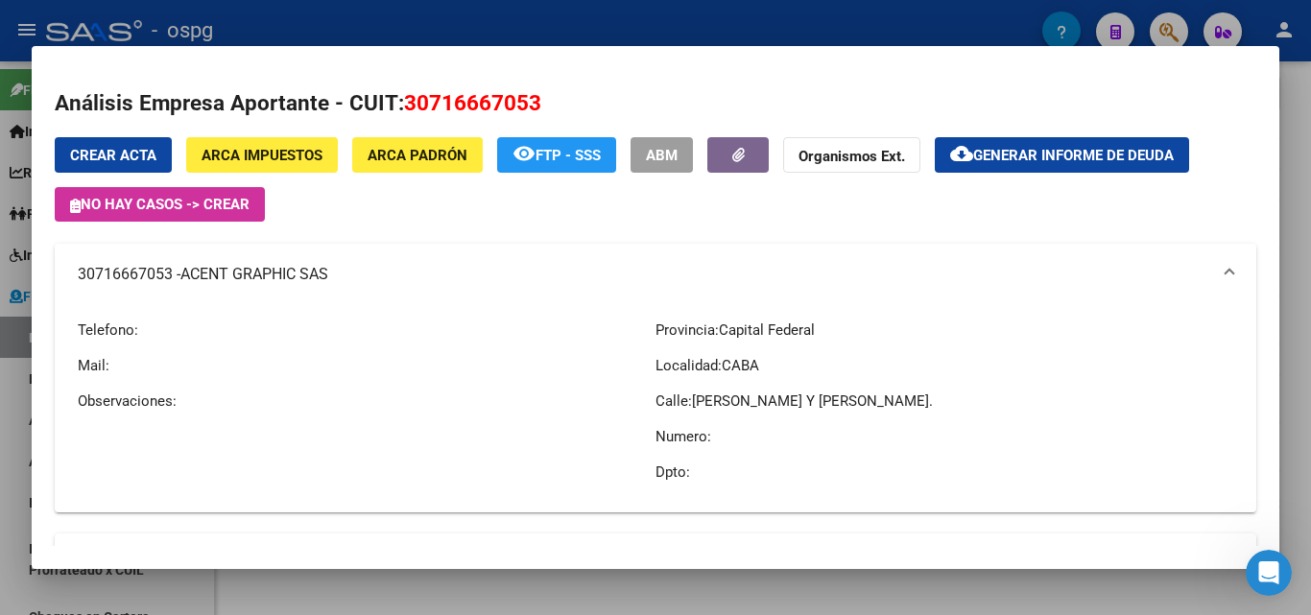
copy mat-panel-title "30716667053"
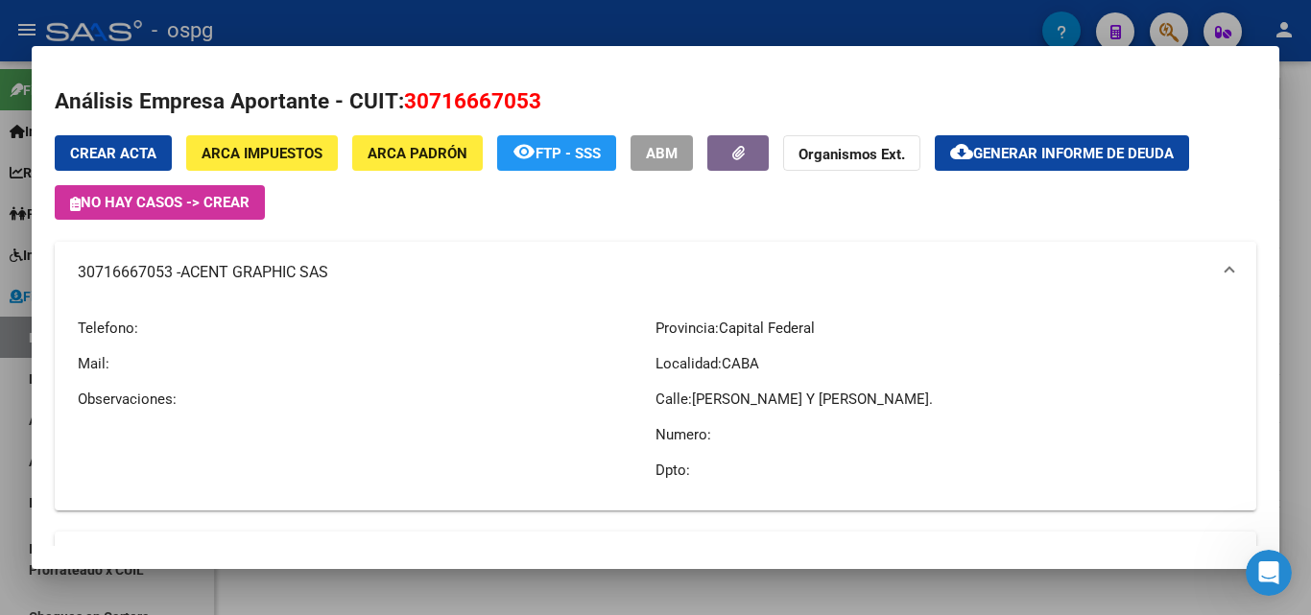
scroll to position [0, 0]
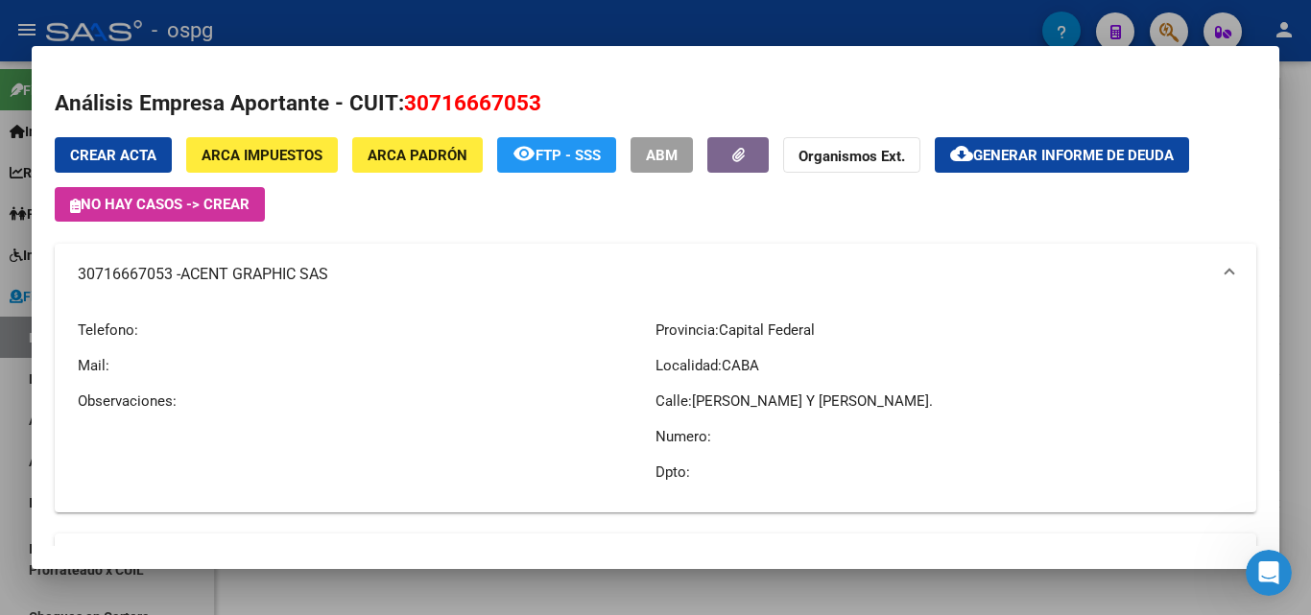
click at [0, 465] on div at bounding box center [655, 307] width 1311 height 615
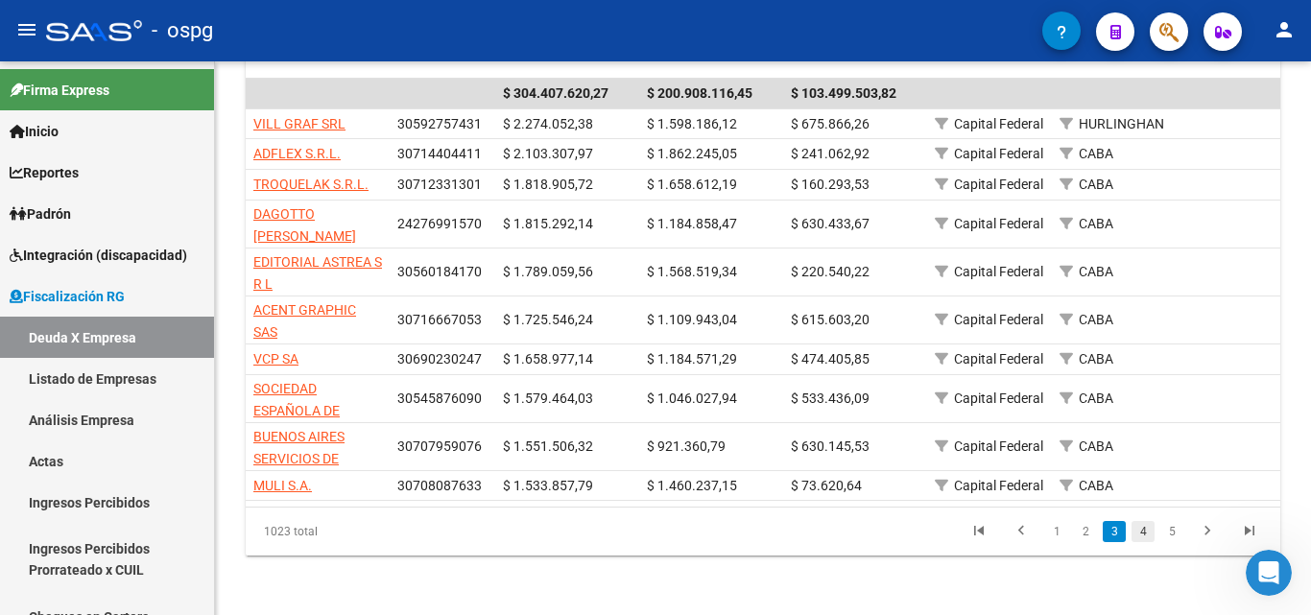
click at [1146, 542] on link "4" at bounding box center [1142, 531] width 23 height 21
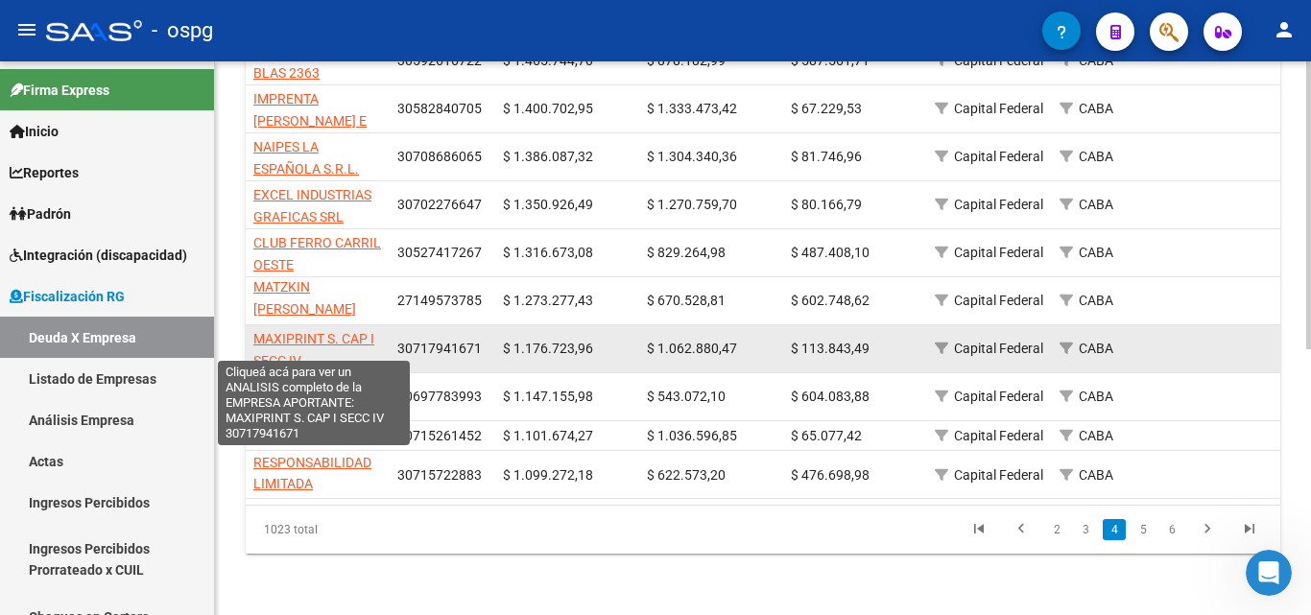
click at [340, 331] on span "MAXIPRINT S. CAP I SECC IV" at bounding box center [313, 349] width 121 height 37
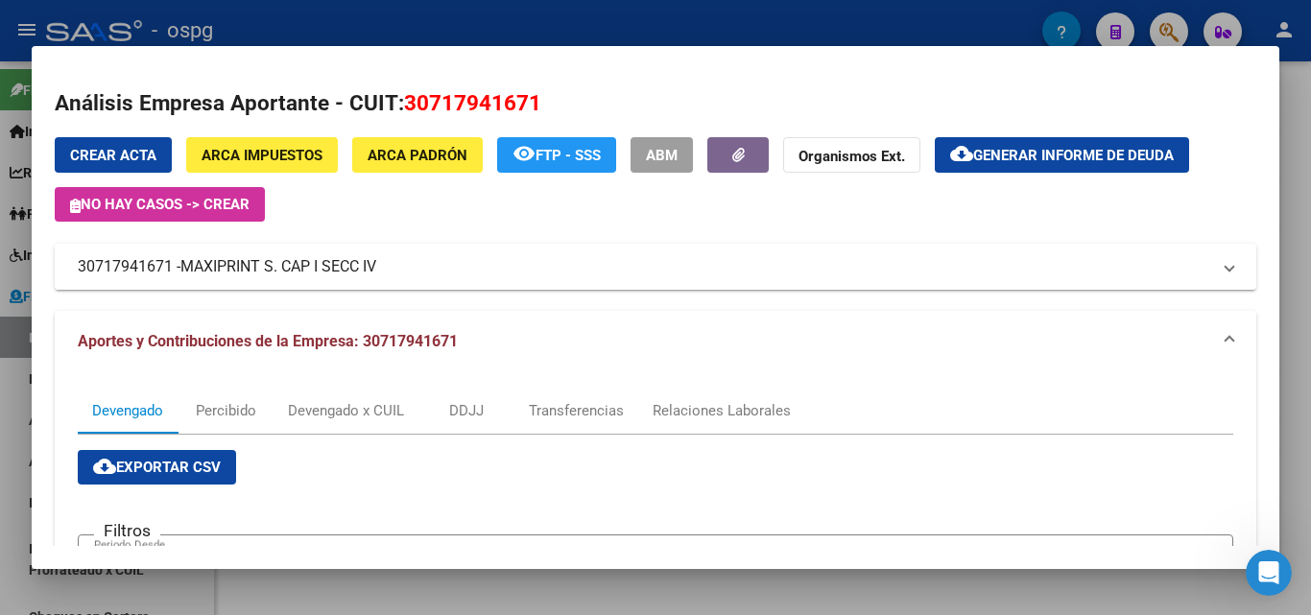
drag, startPoint x: 77, startPoint y: 268, endPoint x: 174, endPoint y: 272, distance: 97.0
click at [174, 272] on mat-expansion-panel-header "30717941671 - MAXIPRINT S. CAP I SECC IV" at bounding box center [655, 267] width 1201 height 46
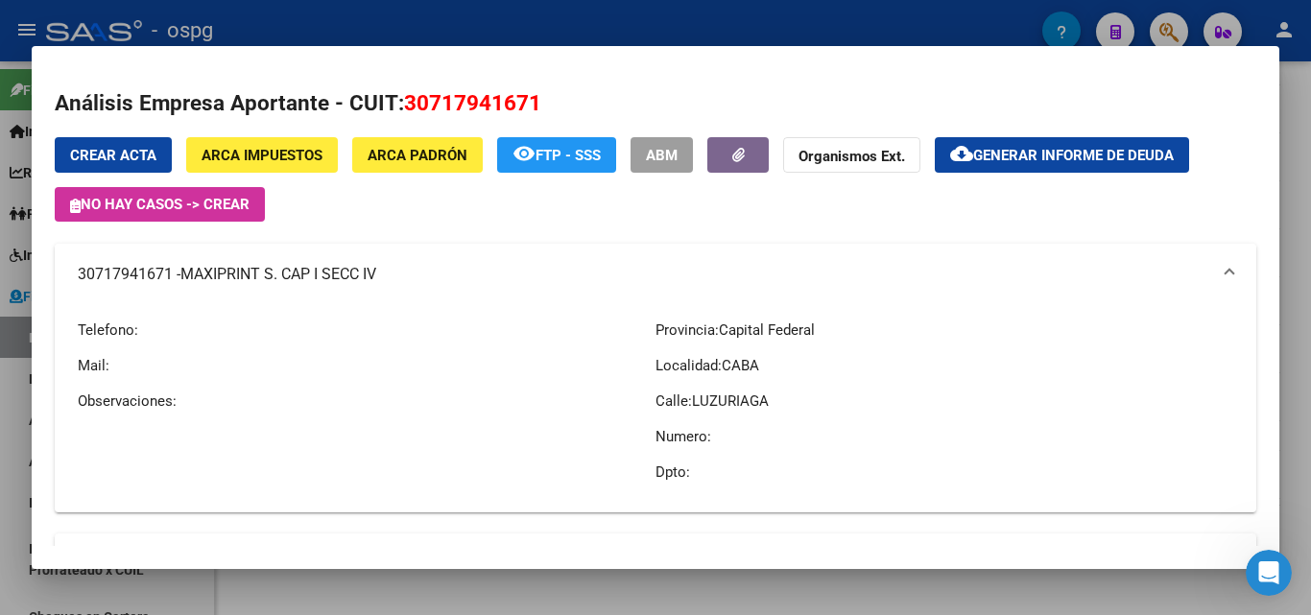
copy mat-panel-title "30717941671"
click at [0, 452] on div at bounding box center [655, 307] width 1311 height 615
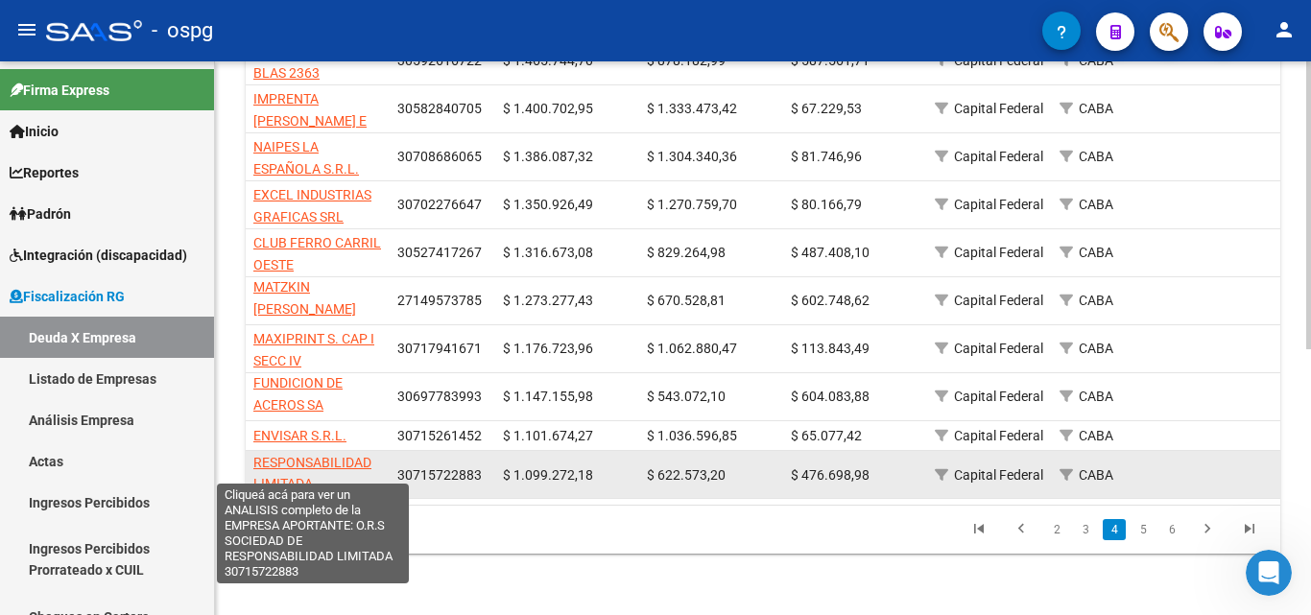
click at [341, 448] on span "O.R.S SOCIEDAD DE RESPONSABILIDAD LIMITADA" at bounding box center [312, 462] width 118 height 59
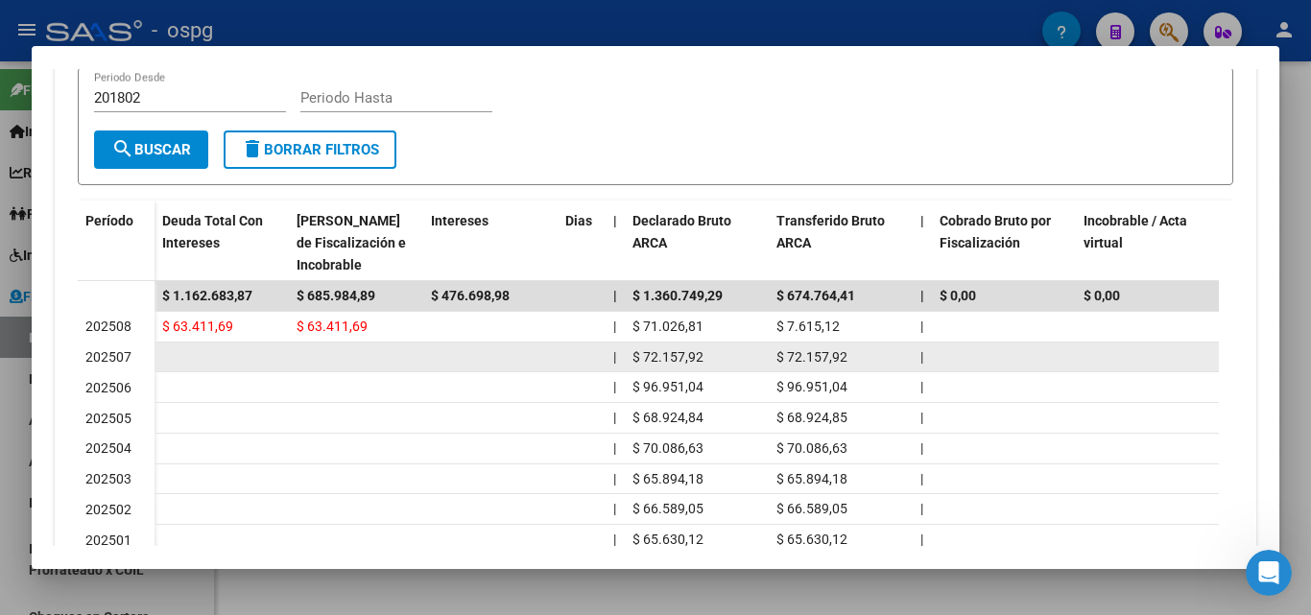
scroll to position [480, 0]
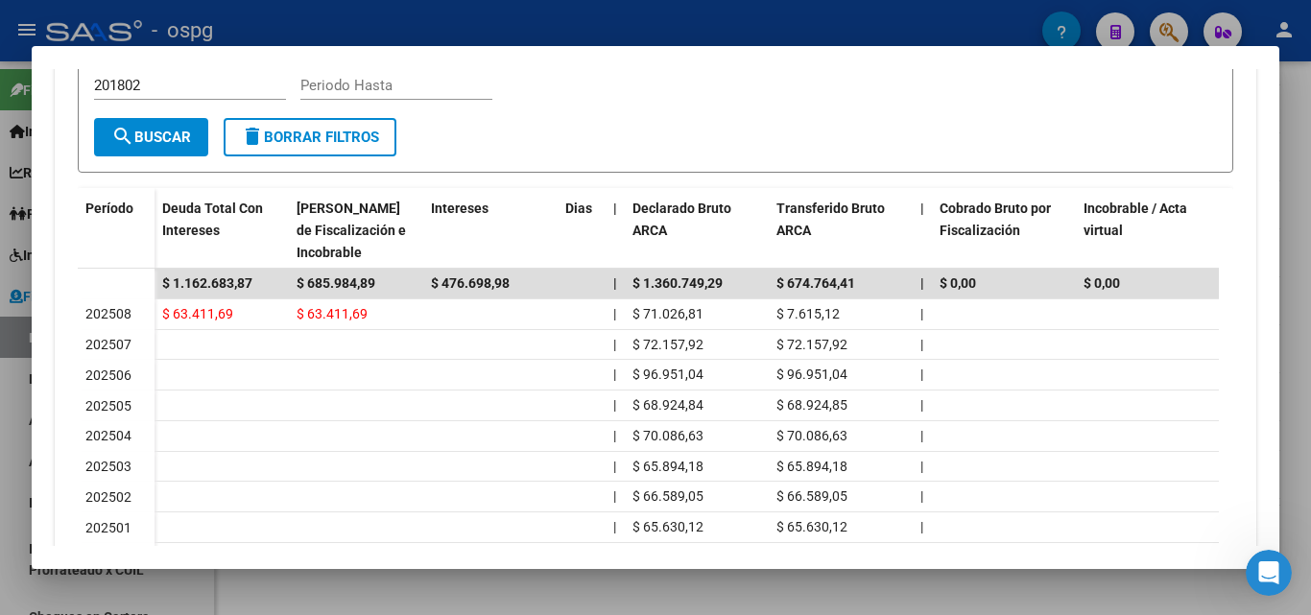
click at [2, 431] on div at bounding box center [655, 307] width 1311 height 615
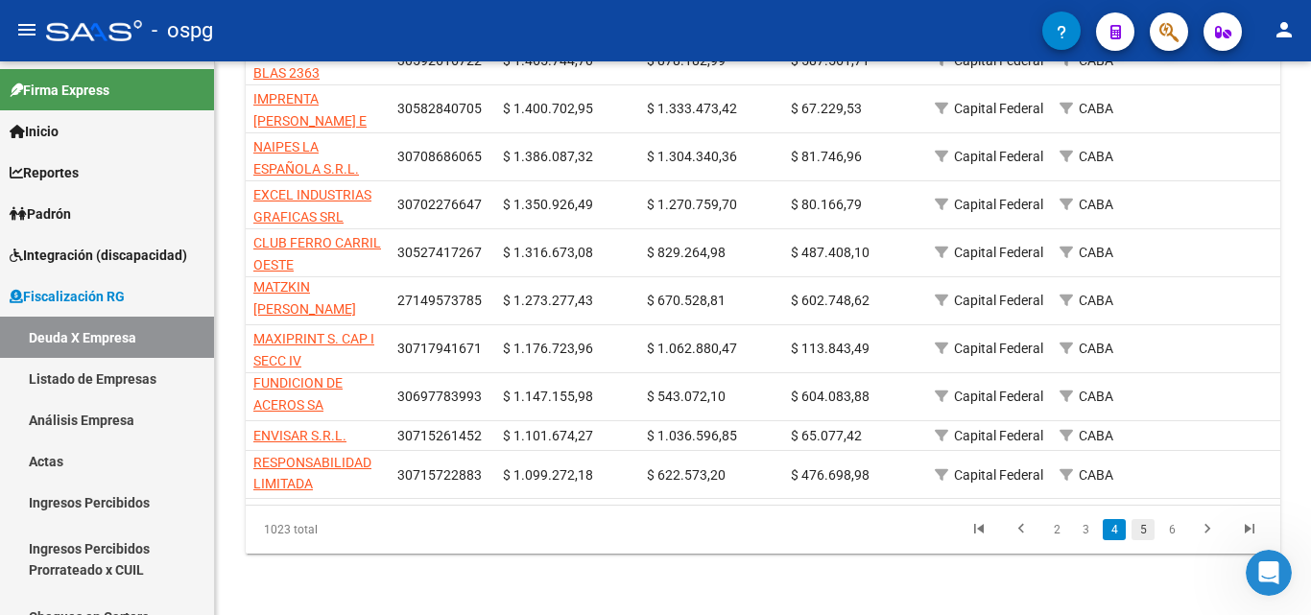
click at [1135, 529] on link "5" at bounding box center [1142, 529] width 23 height 21
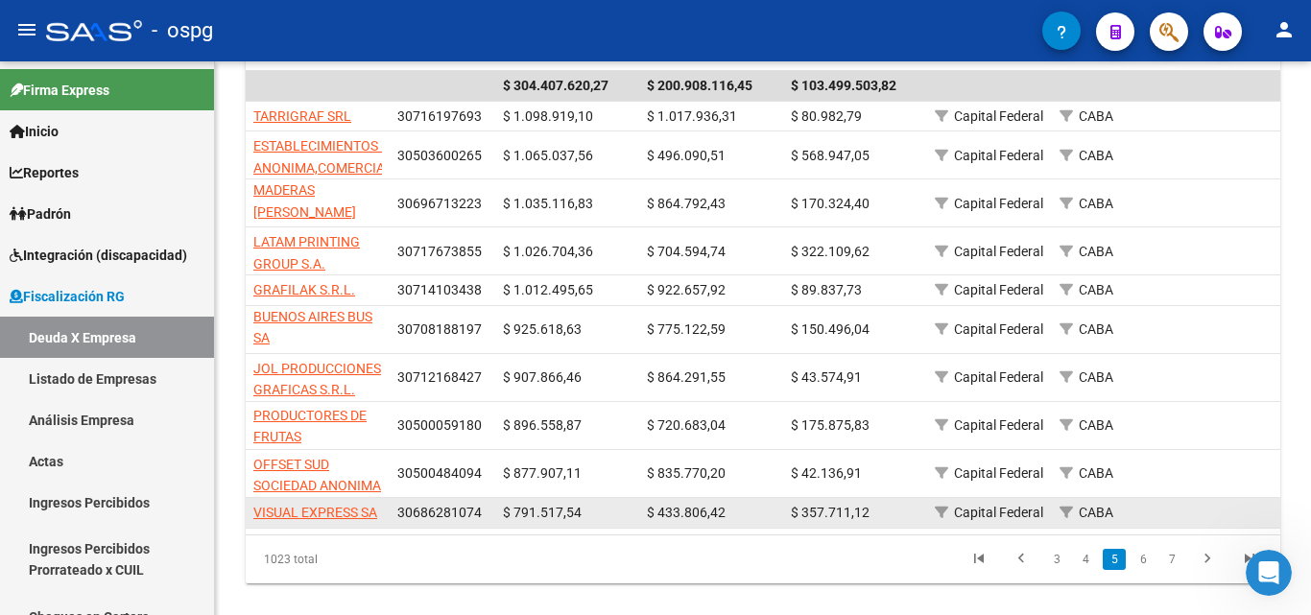
scroll to position [478, 0]
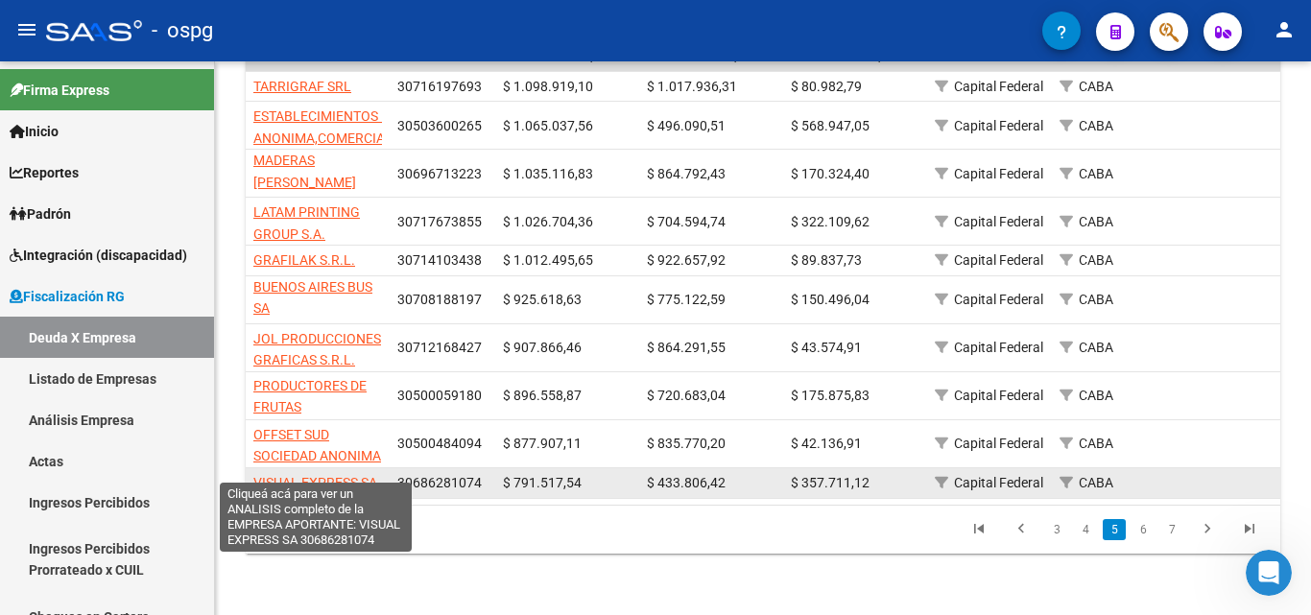
click at [291, 475] on span "VISUAL EXPRESS SA" at bounding box center [315, 482] width 124 height 15
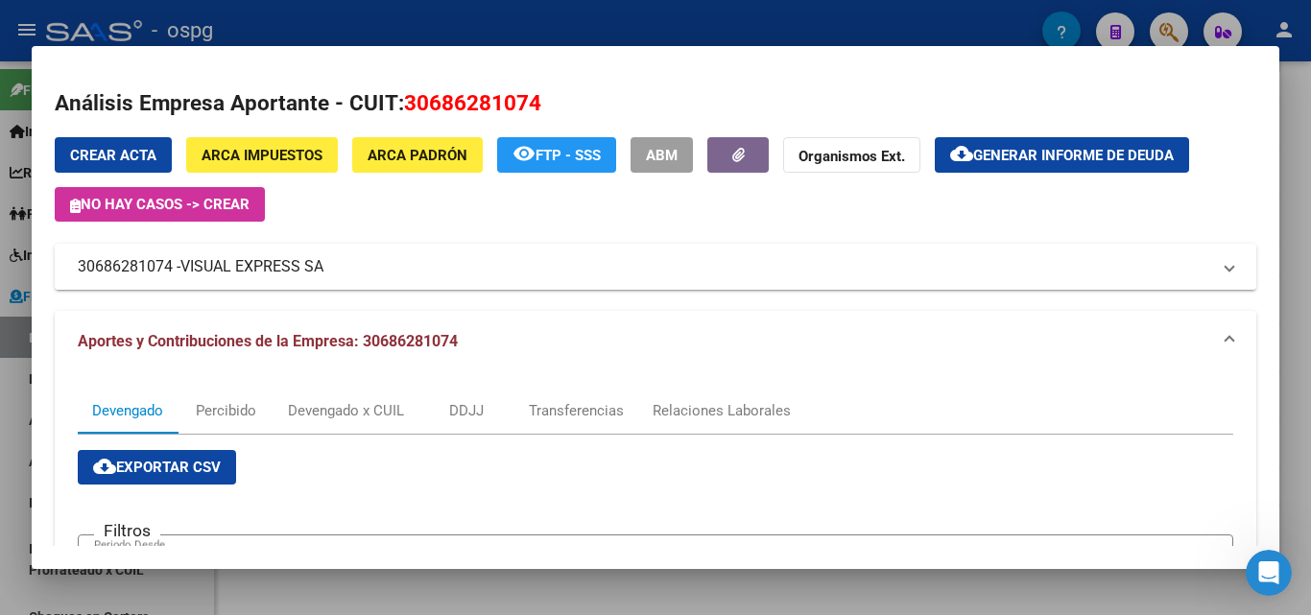
drag, startPoint x: 176, startPoint y: 271, endPoint x: 72, endPoint y: 270, distance: 103.6
click at [72, 270] on mat-expansion-panel-header "30686281074 - VISUAL EXPRESS SA" at bounding box center [655, 267] width 1201 height 46
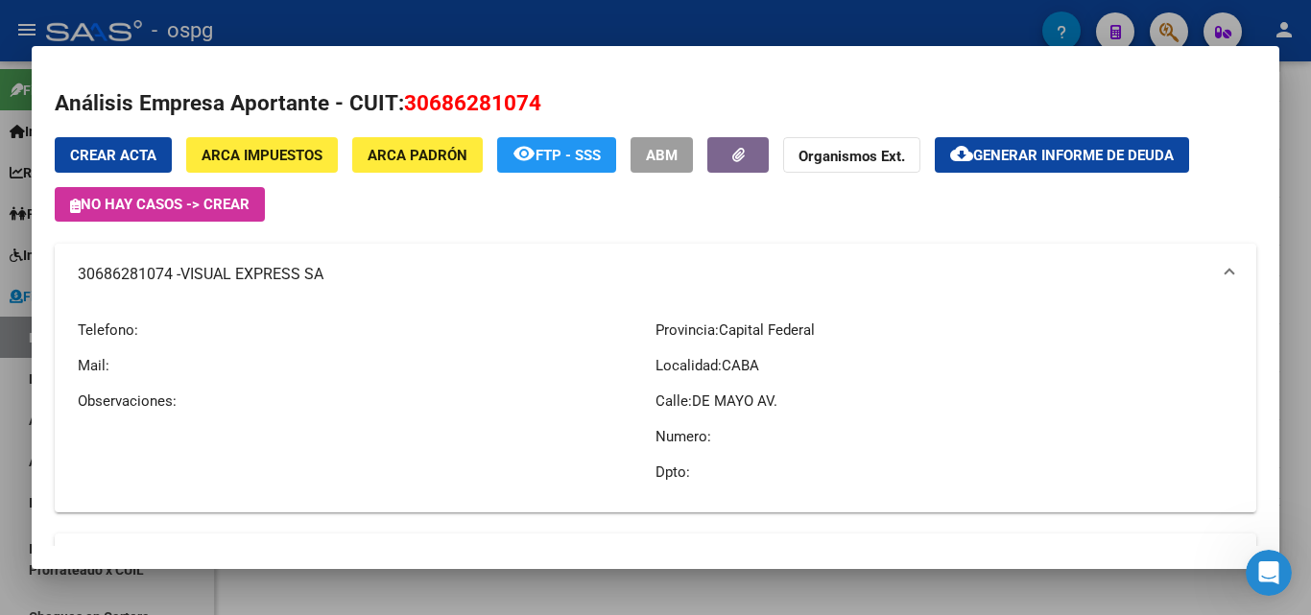
copy mat-panel-title "30686281074"
click at [0, 485] on div at bounding box center [655, 307] width 1311 height 615
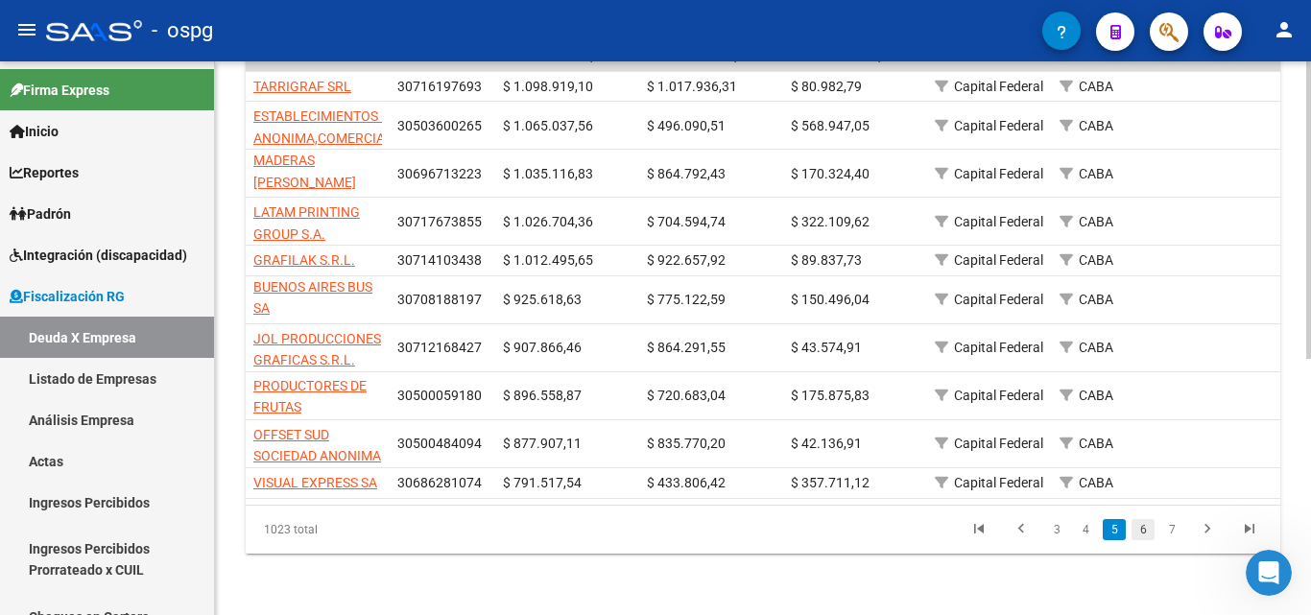
click at [1143, 526] on link "6" at bounding box center [1142, 529] width 23 height 21
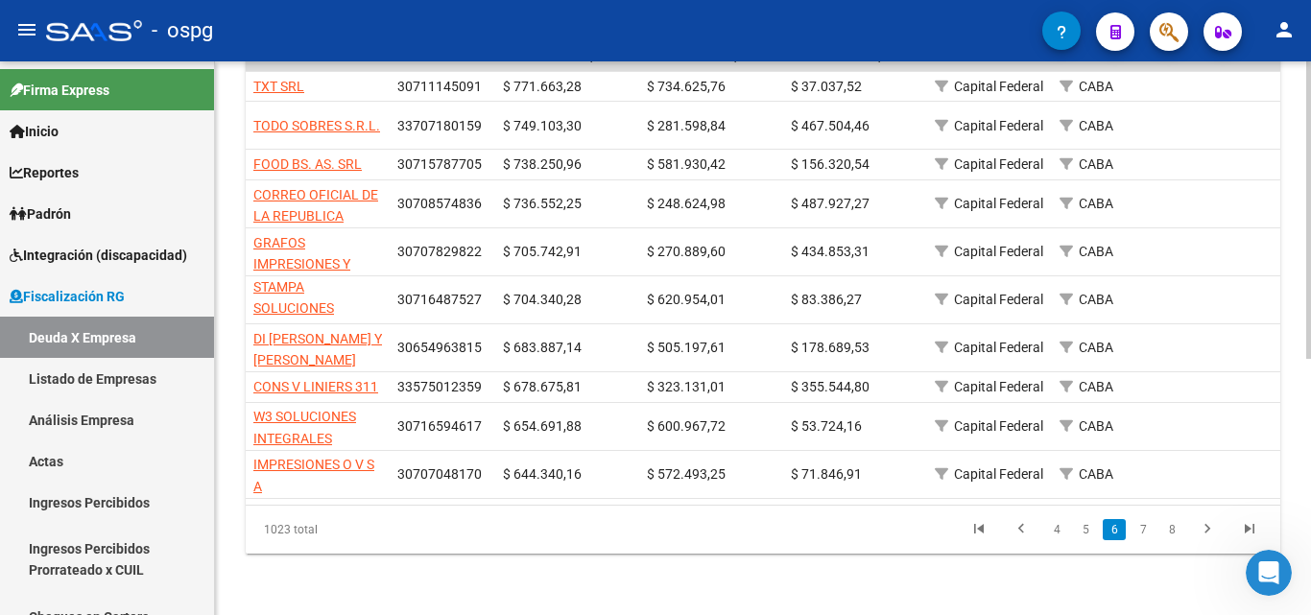
scroll to position [25, 0]
click at [1142, 525] on link "7" at bounding box center [1142, 529] width 23 height 21
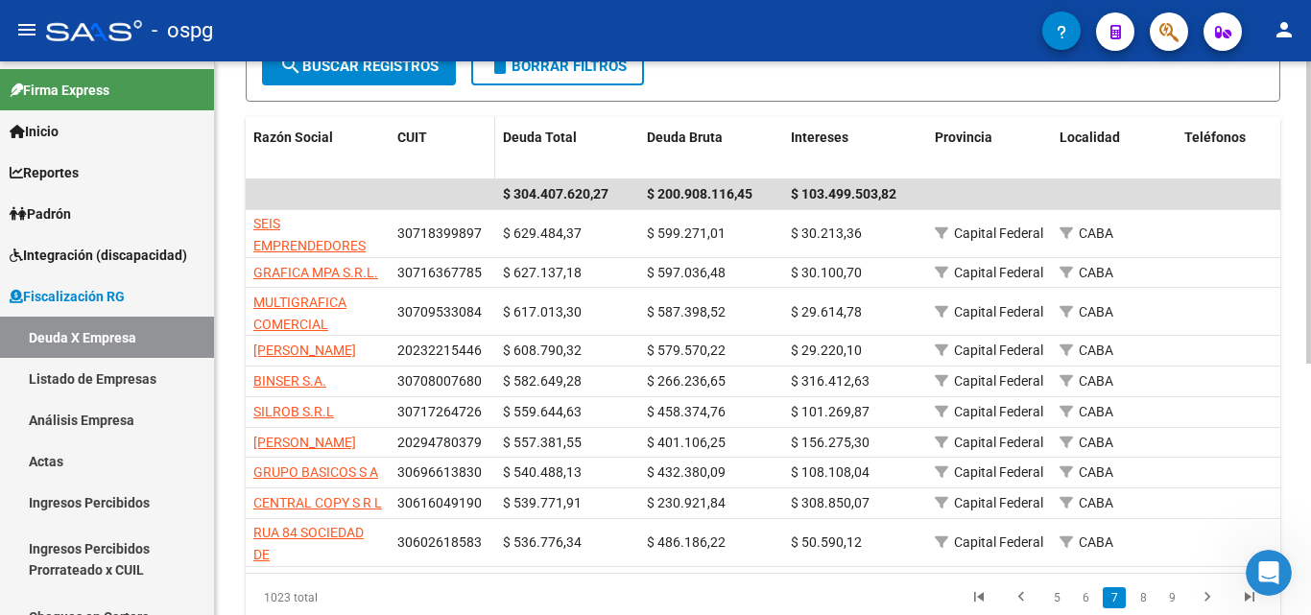
scroll to position [365, 0]
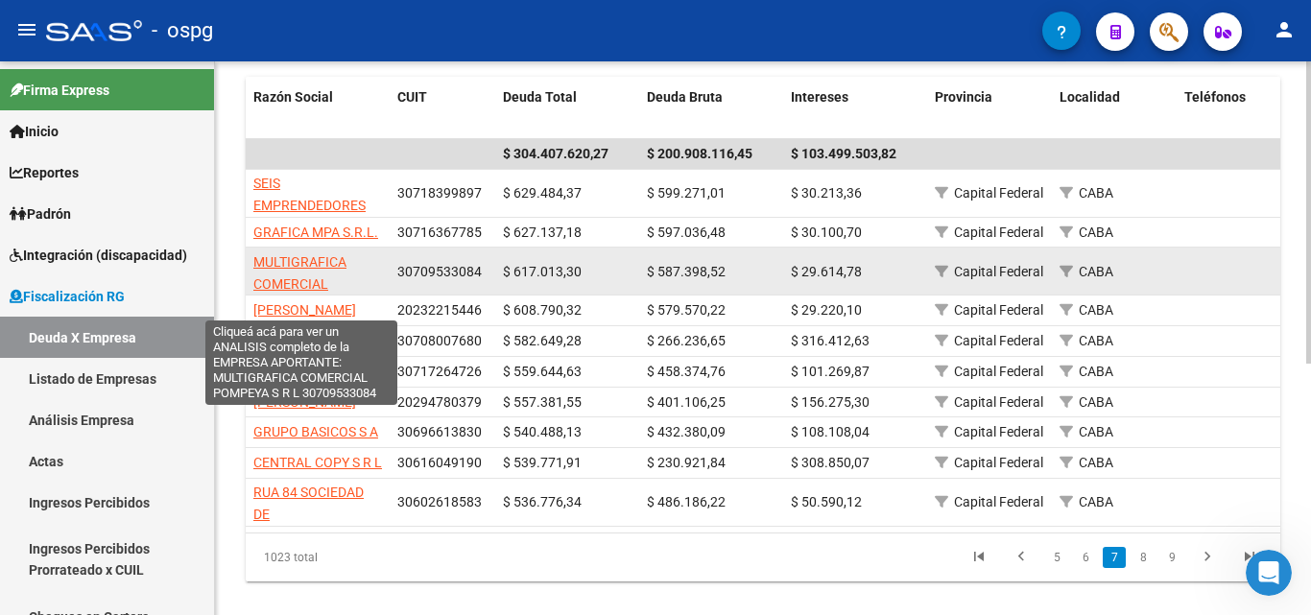
click at [301, 279] on span "MULTIGRAFICA COMERCIAL POMPEYA S R L" at bounding box center [300, 283] width 94 height 59
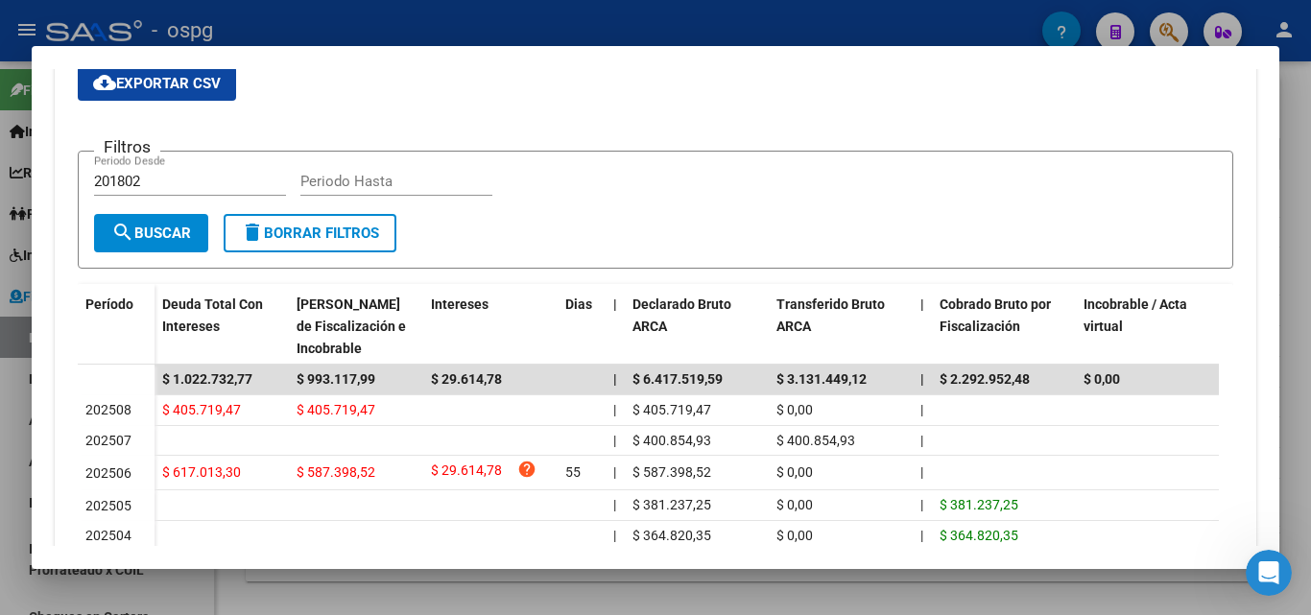
scroll to position [480, 0]
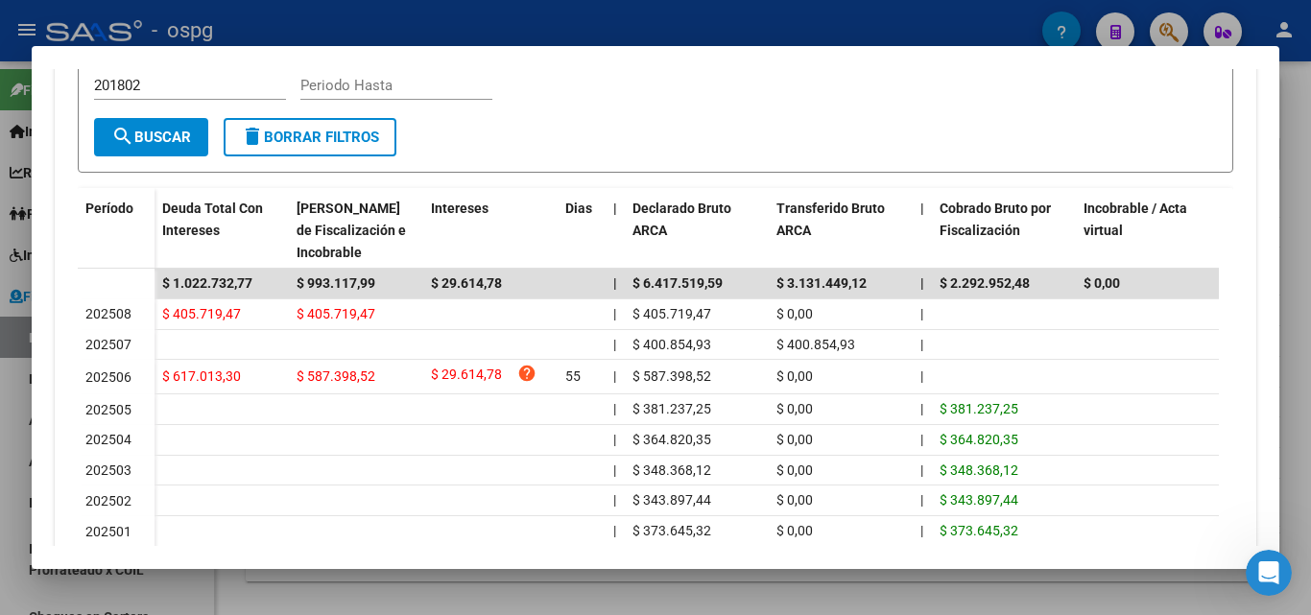
drag, startPoint x: 0, startPoint y: 364, endPoint x: 35, endPoint y: 364, distance: 34.5
click at [25, 364] on div at bounding box center [655, 307] width 1311 height 615
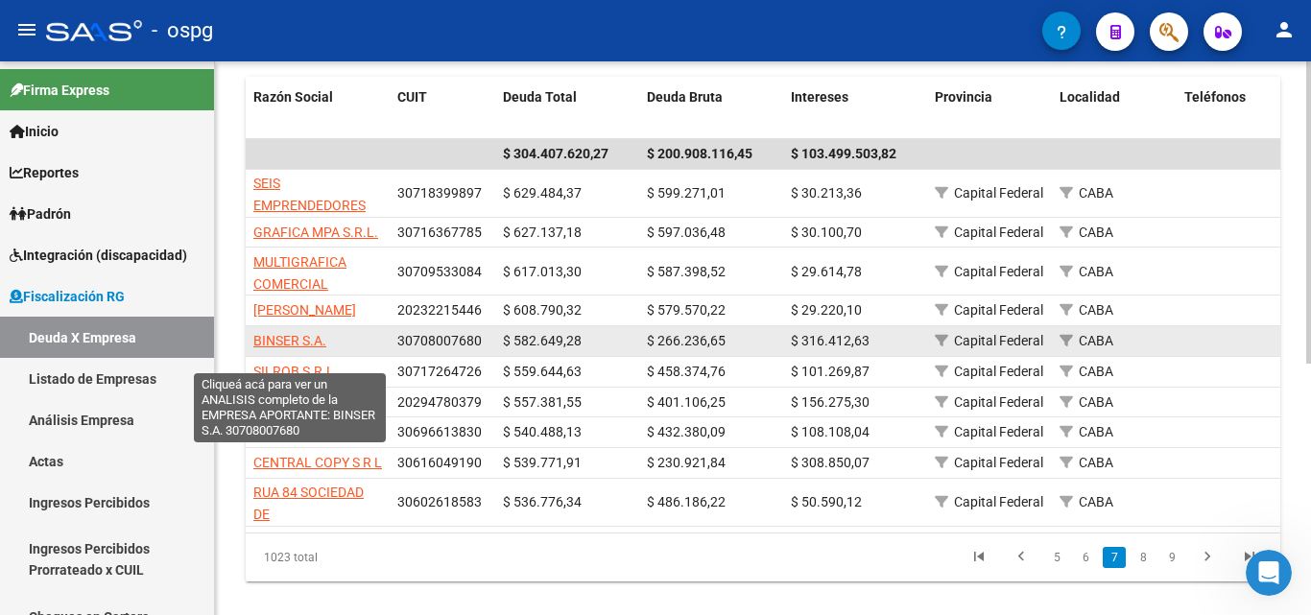
click at [275, 348] on span "BINSER S.A." at bounding box center [289, 340] width 73 height 15
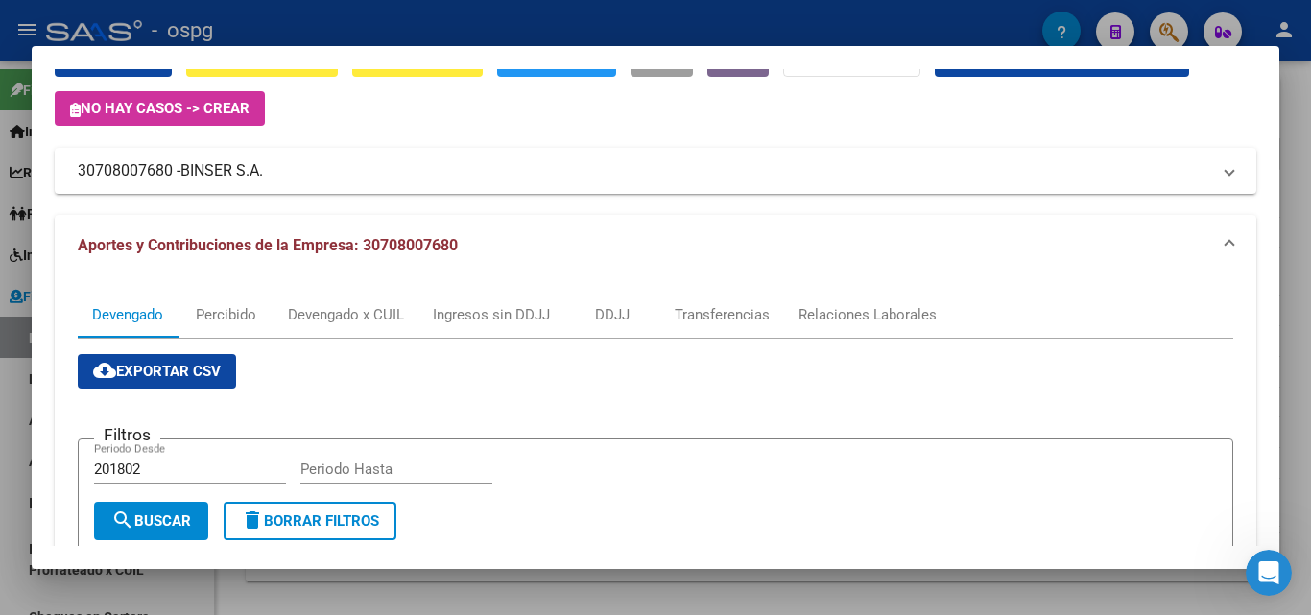
scroll to position [0, 0]
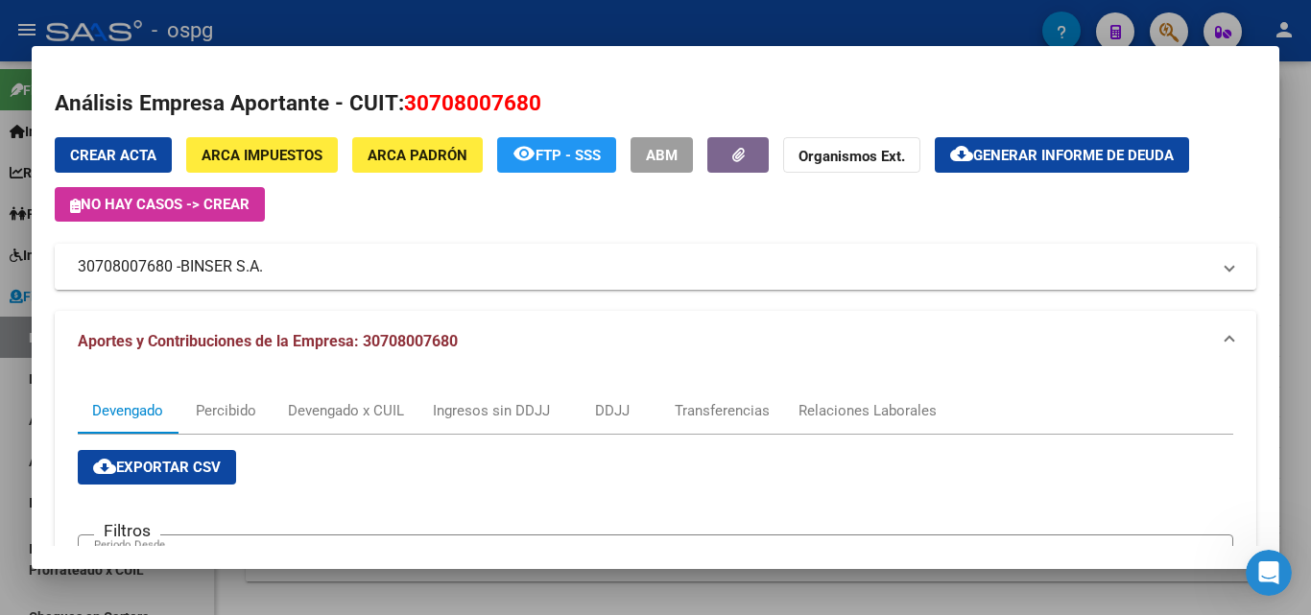
drag, startPoint x: 80, startPoint y: 259, endPoint x: 123, endPoint y: 257, distance: 43.2
click at [75, 253] on mat-expansion-panel-header "30708007680 - BINSER S.A." at bounding box center [655, 267] width 1201 height 46
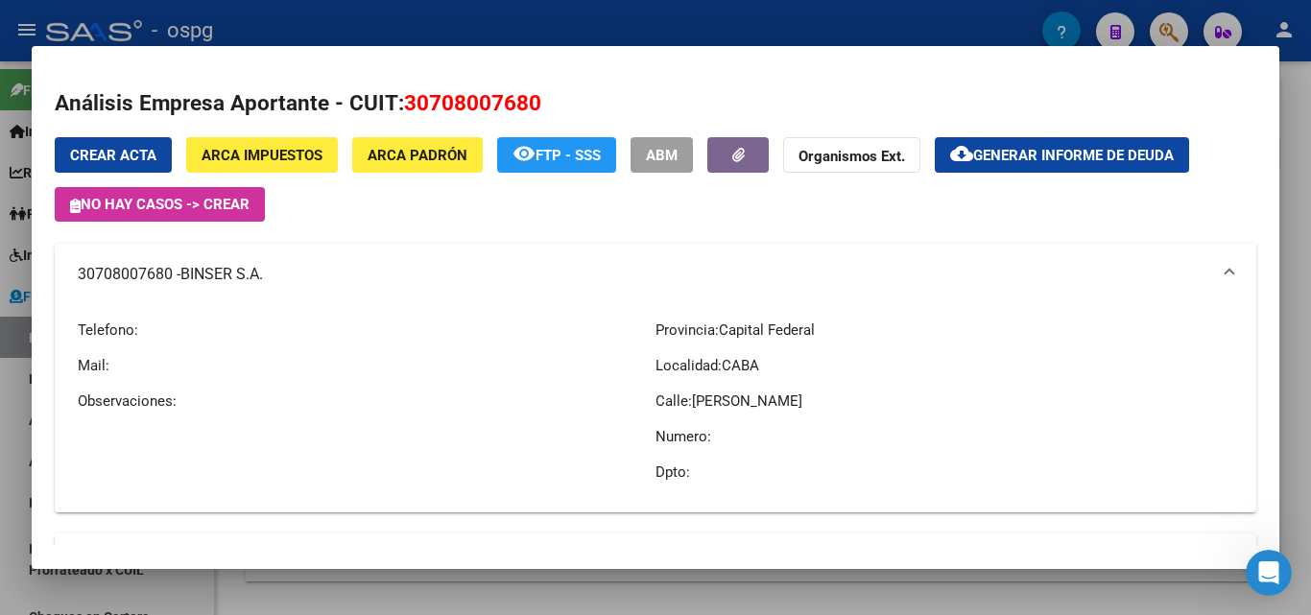
drag, startPoint x: 0, startPoint y: 387, endPoint x: 11, endPoint y: 388, distance: 10.6
click at [2, 390] on div at bounding box center [655, 307] width 1311 height 615
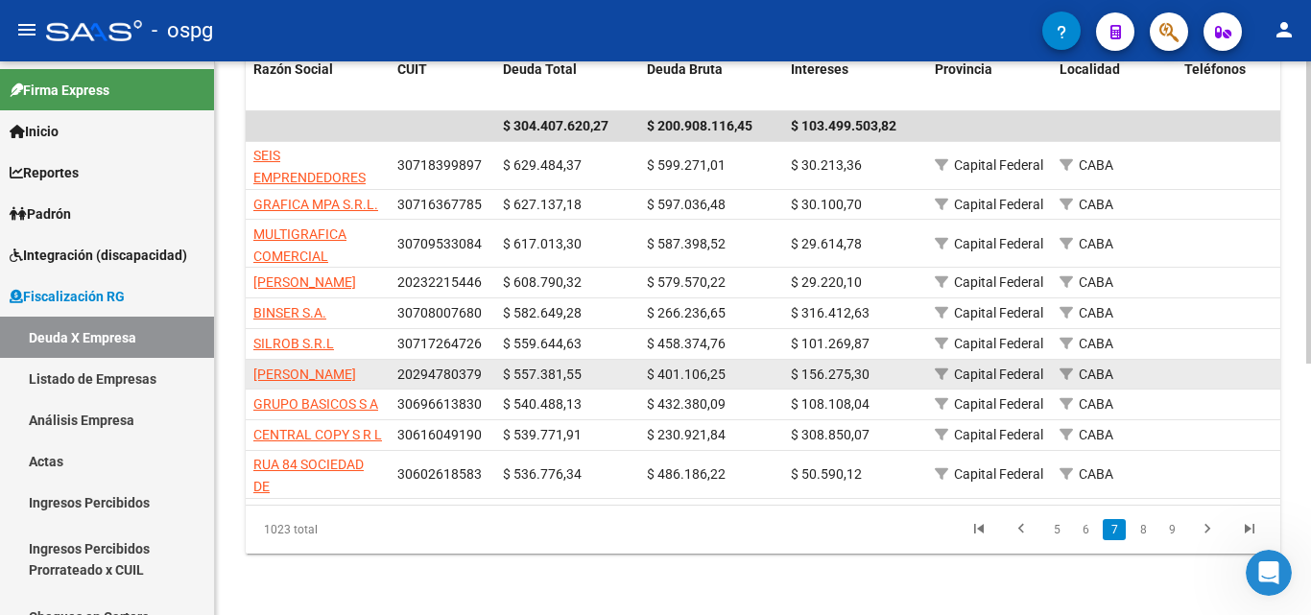
scroll to position [461, 0]
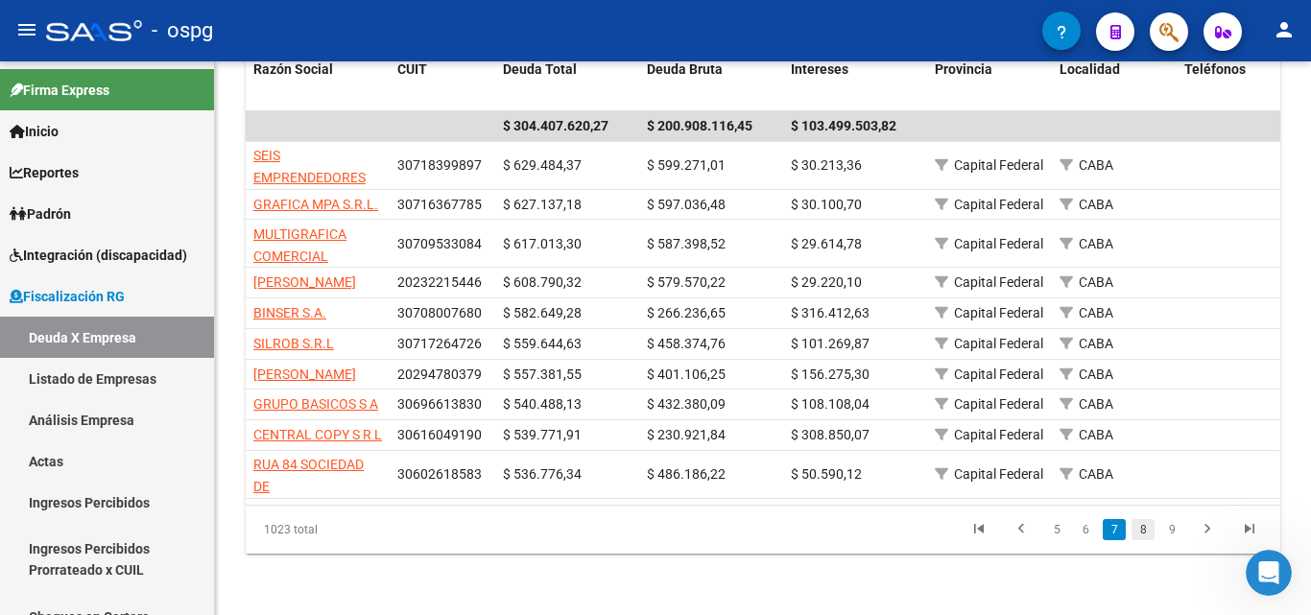
click at [1143, 524] on link "8" at bounding box center [1142, 529] width 23 height 21
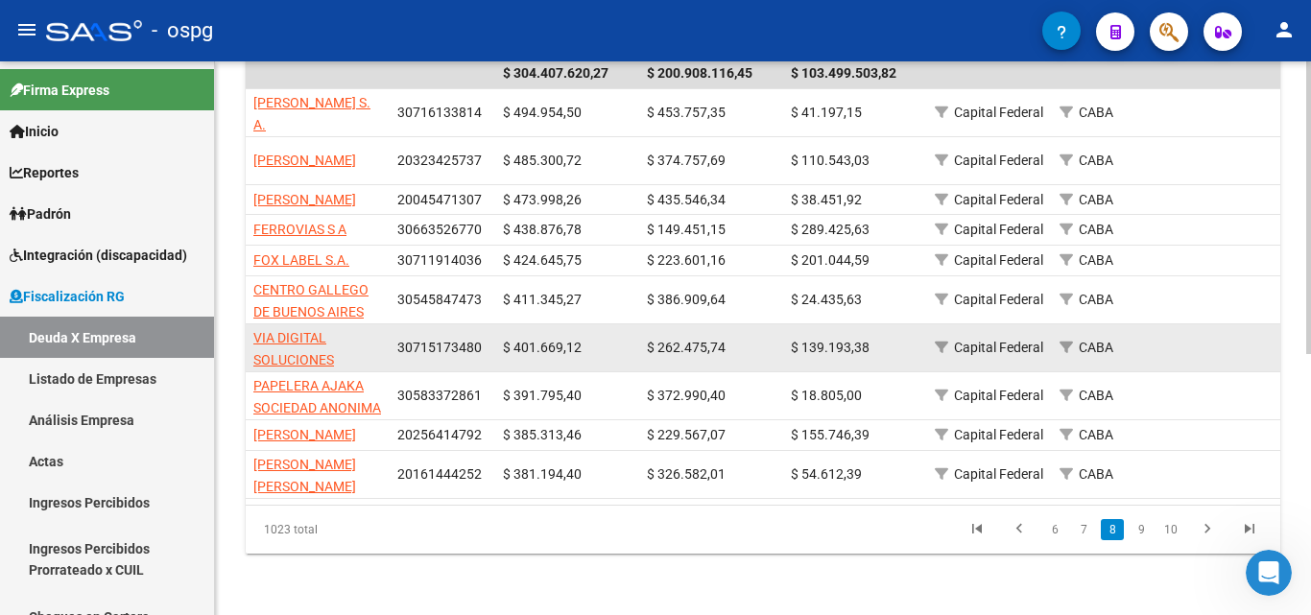
click at [298, 327] on datatable-body-cell "VIA DIGITAL SOLUCIONES GRAFICAS S.R.L." at bounding box center [318, 347] width 144 height 47
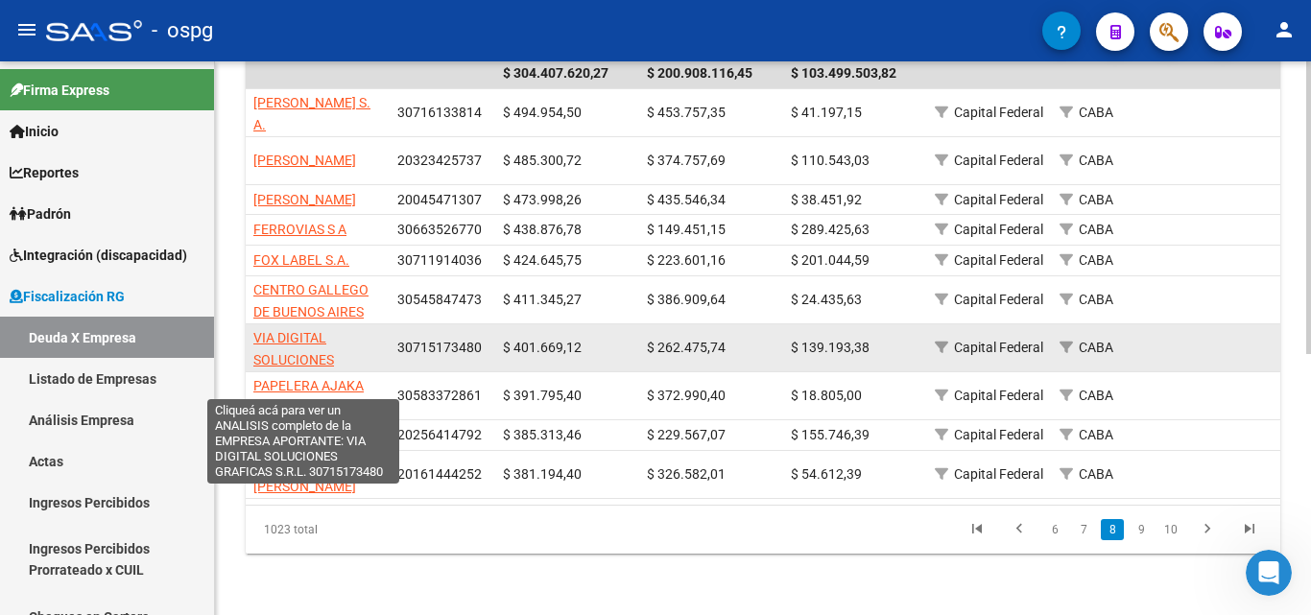
click at [291, 341] on span "VIA DIGITAL SOLUCIONES GRAFICAS S.R.L." at bounding box center [304, 359] width 102 height 59
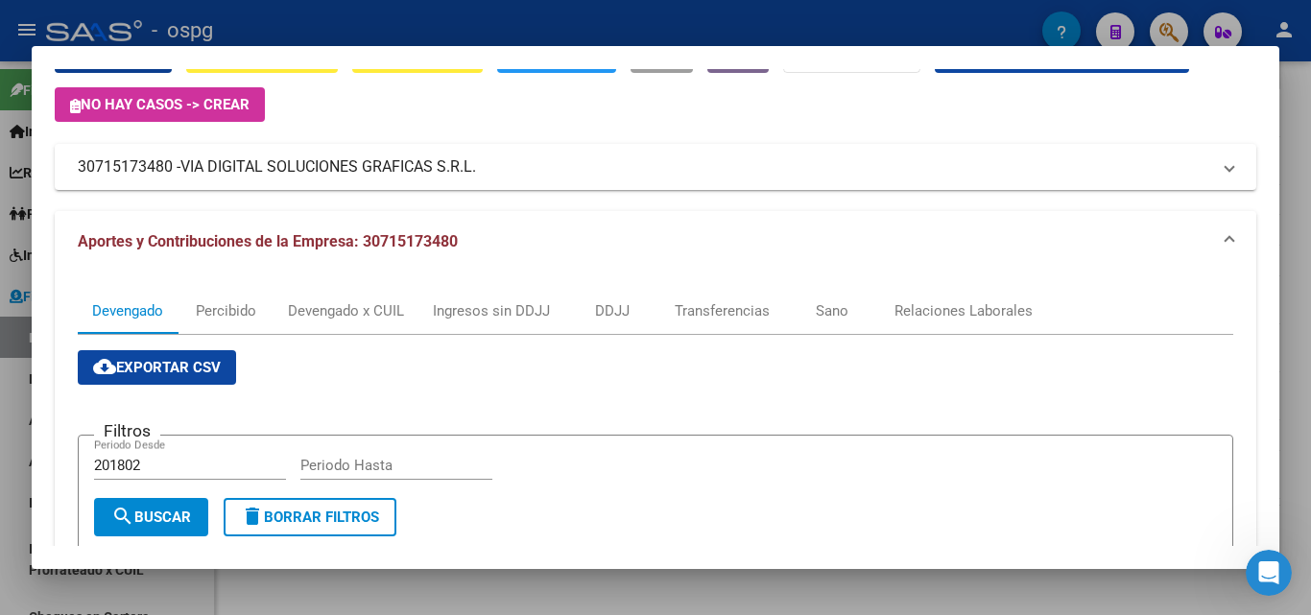
scroll to position [96, 0]
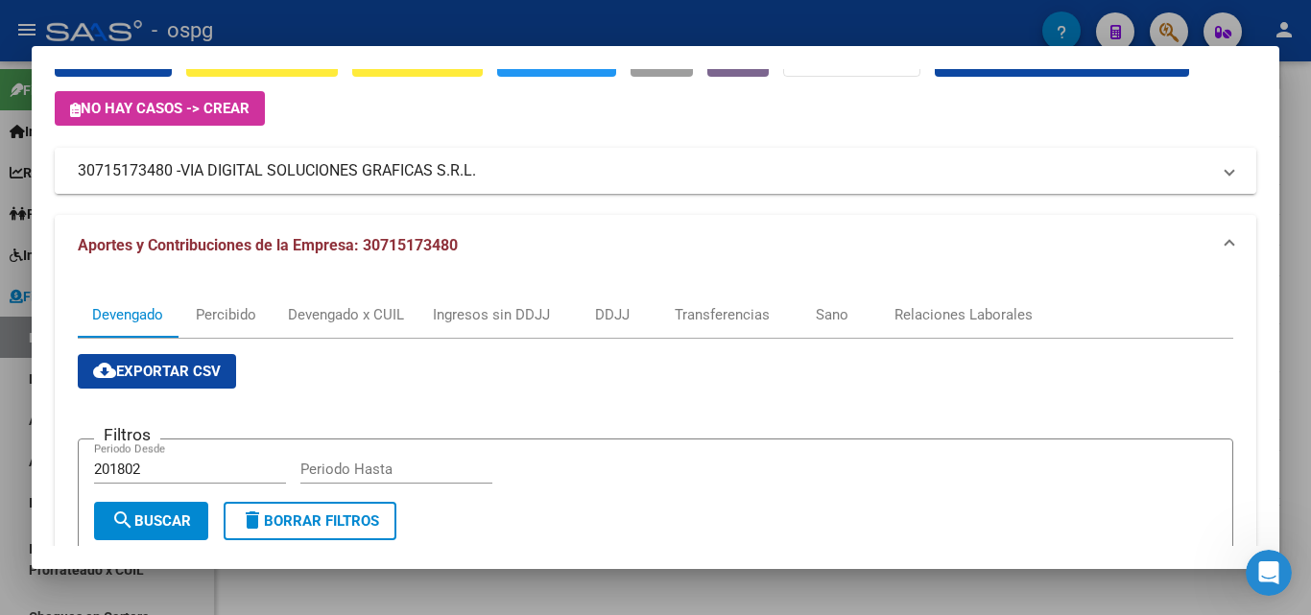
drag, startPoint x: 170, startPoint y: 177, endPoint x: 96, endPoint y: 181, distance: 74.0
click at [12, 157] on div "Análisis Empresa Aportante - CUIT: 30715173480 Crear Acta ARCA Impuestos ARCA P…" at bounding box center [655, 307] width 1311 height 615
copy div "Análisis Empresa Aportante - CUIT: 30715173480 Crear Acta ARCA Impuestos ARCA P…"
click at [7, 390] on div at bounding box center [655, 307] width 1311 height 615
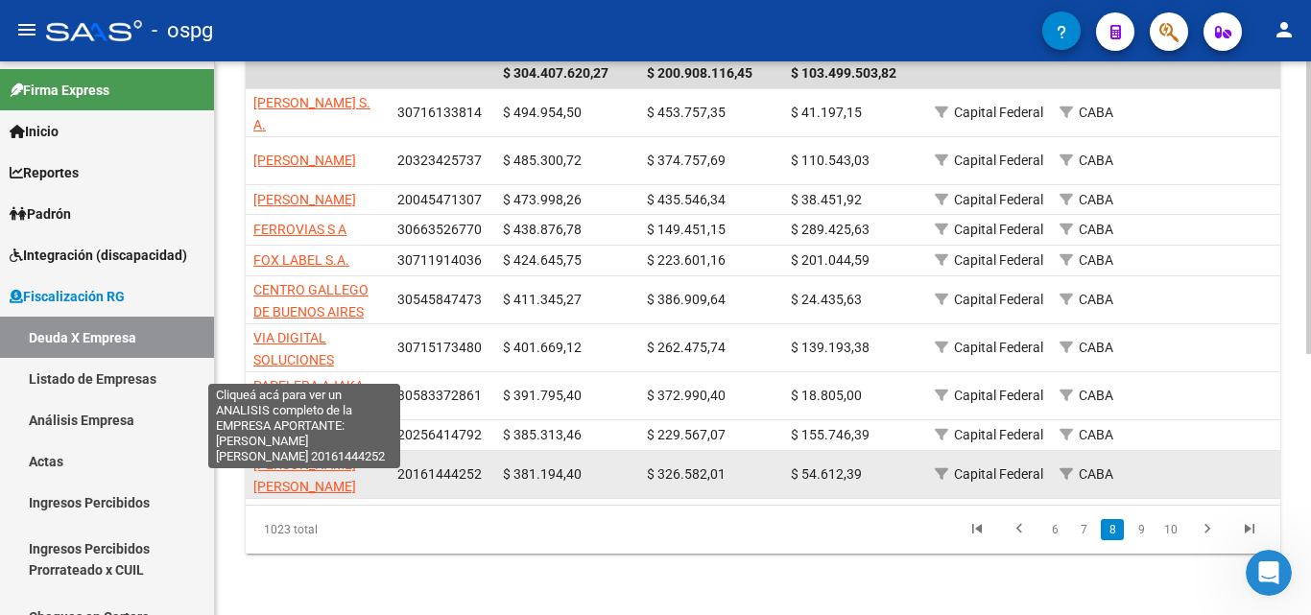
click at [281, 477] on span "[PERSON_NAME] [PERSON_NAME]" at bounding box center [304, 475] width 103 height 37
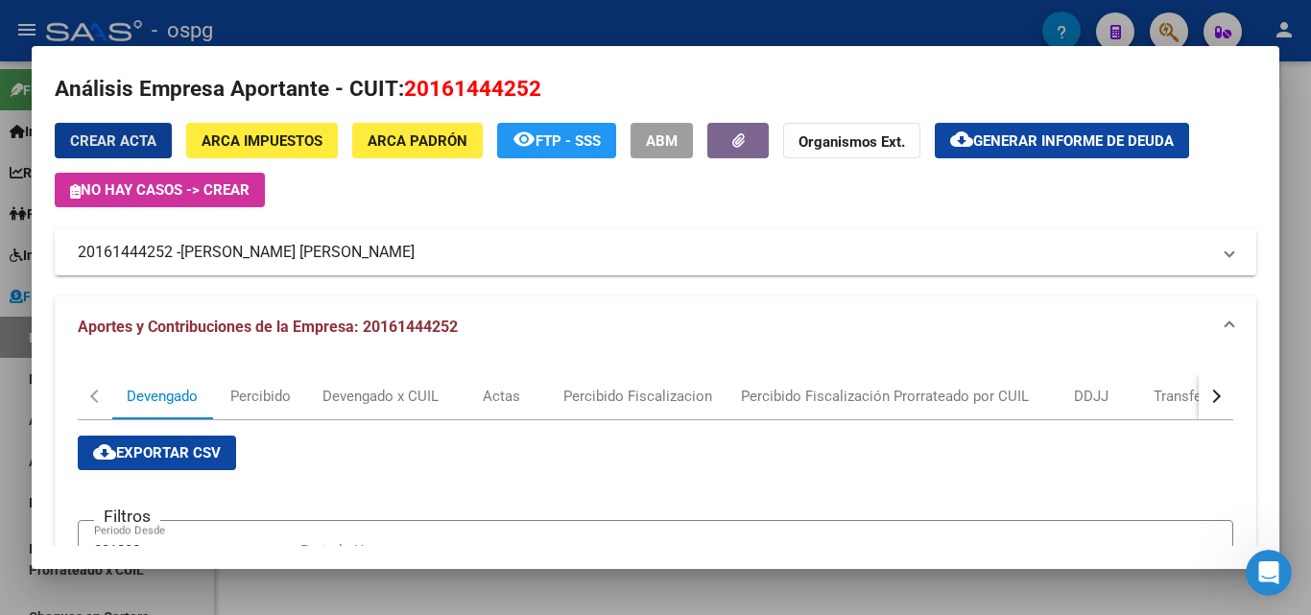
scroll to position [0, 0]
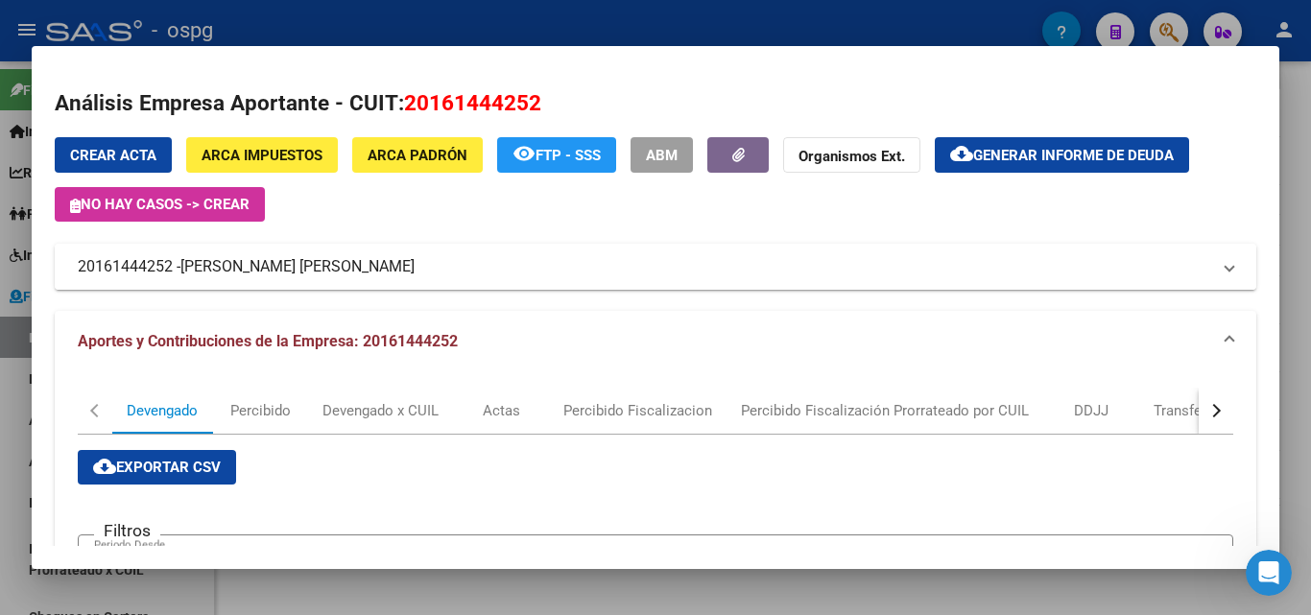
drag, startPoint x: 172, startPoint y: 272, endPoint x: 132, endPoint y: 262, distance: 40.5
click at [83, 259] on mat-panel-title "20161444252 - [PERSON_NAME]" at bounding box center [644, 266] width 1132 height 23
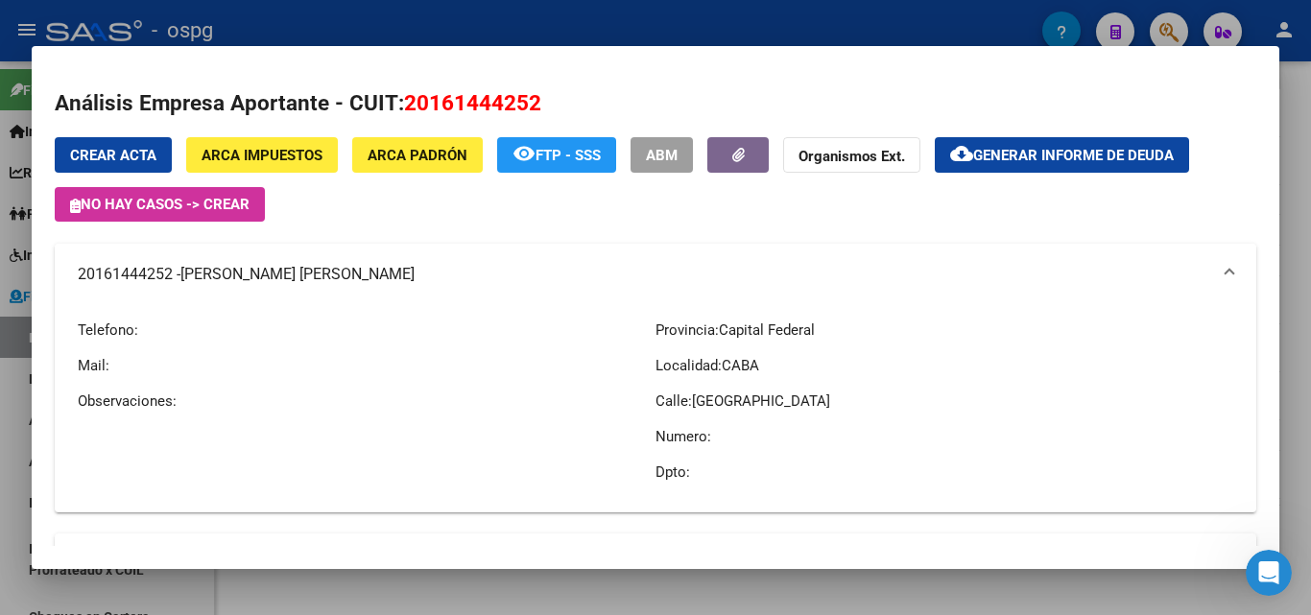
drag, startPoint x: 132, startPoint y: 262, endPoint x: 246, endPoint y: 253, distance: 113.5
click at [248, 253] on mat-expansion-panel-header "20161444252 - [PERSON_NAME]" at bounding box center [655, 274] width 1201 height 61
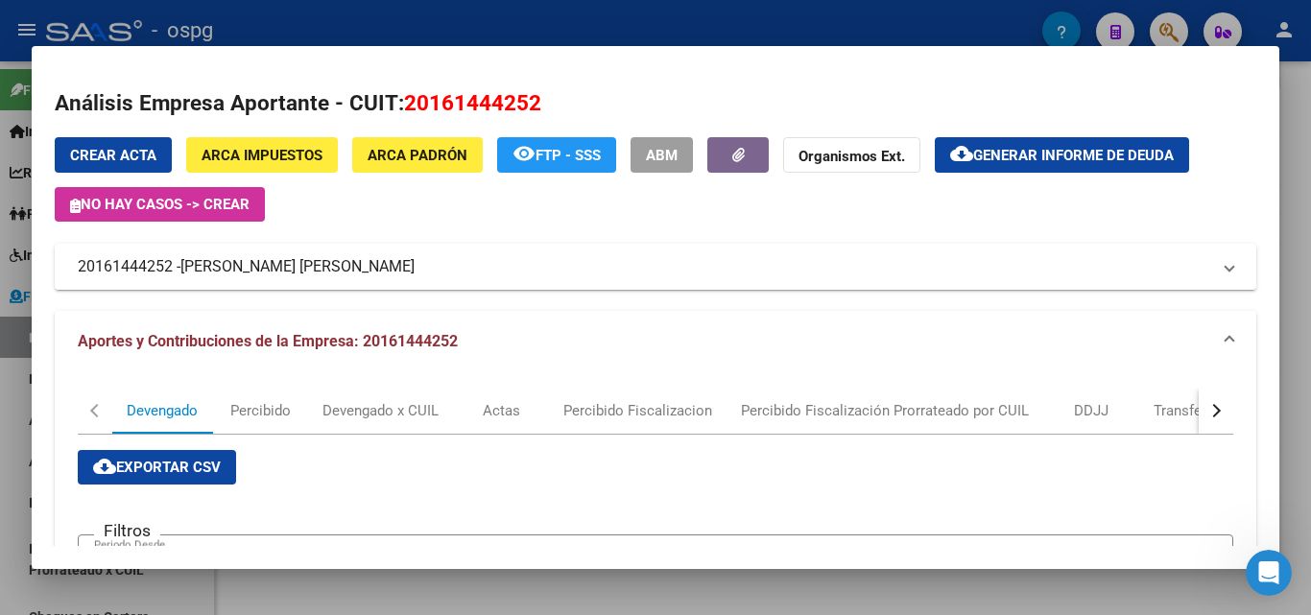
drag, startPoint x: 174, startPoint y: 269, endPoint x: 95, endPoint y: 251, distance: 80.5
click at [80, 251] on mat-expansion-panel-header "20161444252 - [PERSON_NAME]" at bounding box center [655, 267] width 1201 height 46
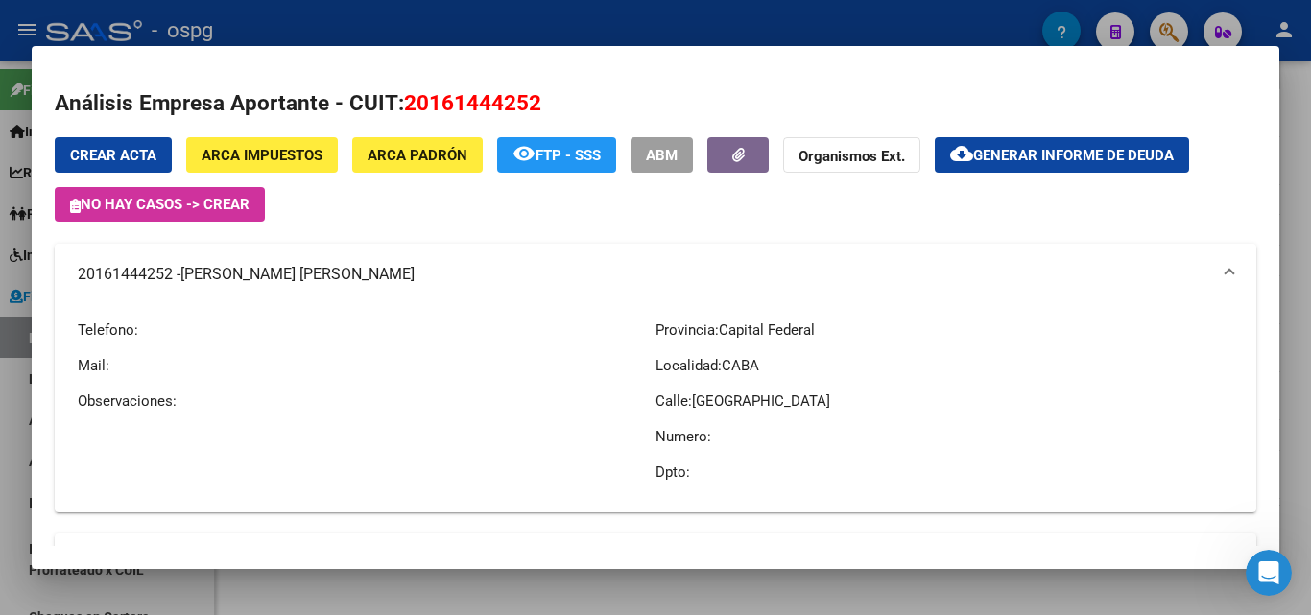
copy mat-panel-title "20161444252"
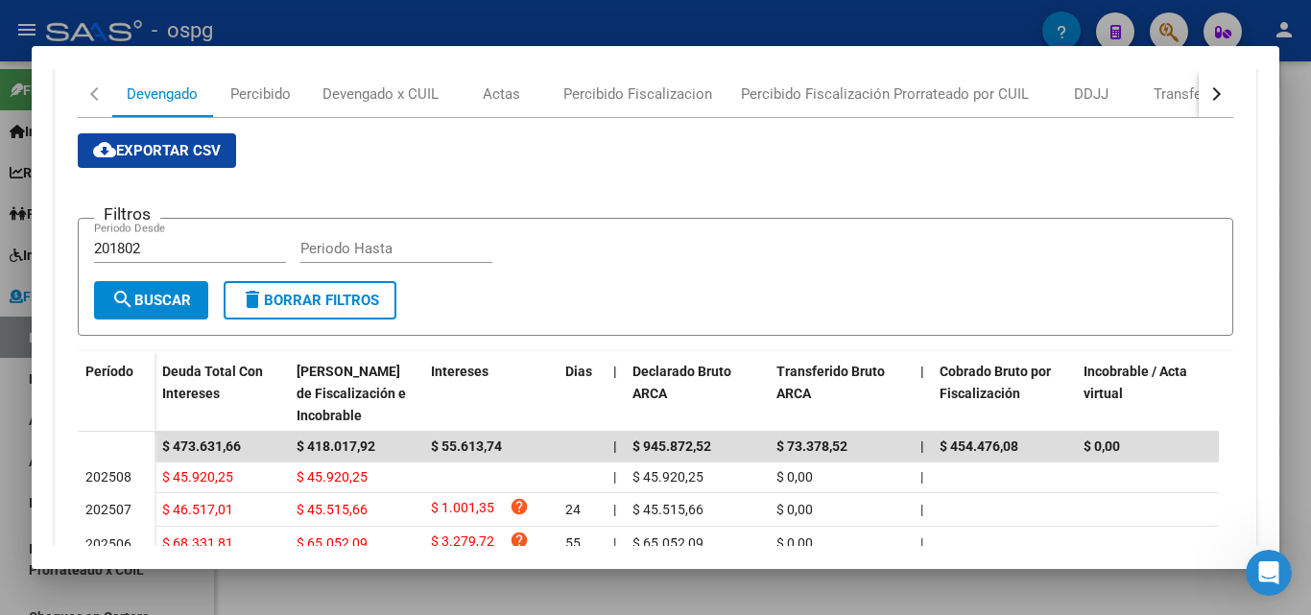
scroll to position [768, 0]
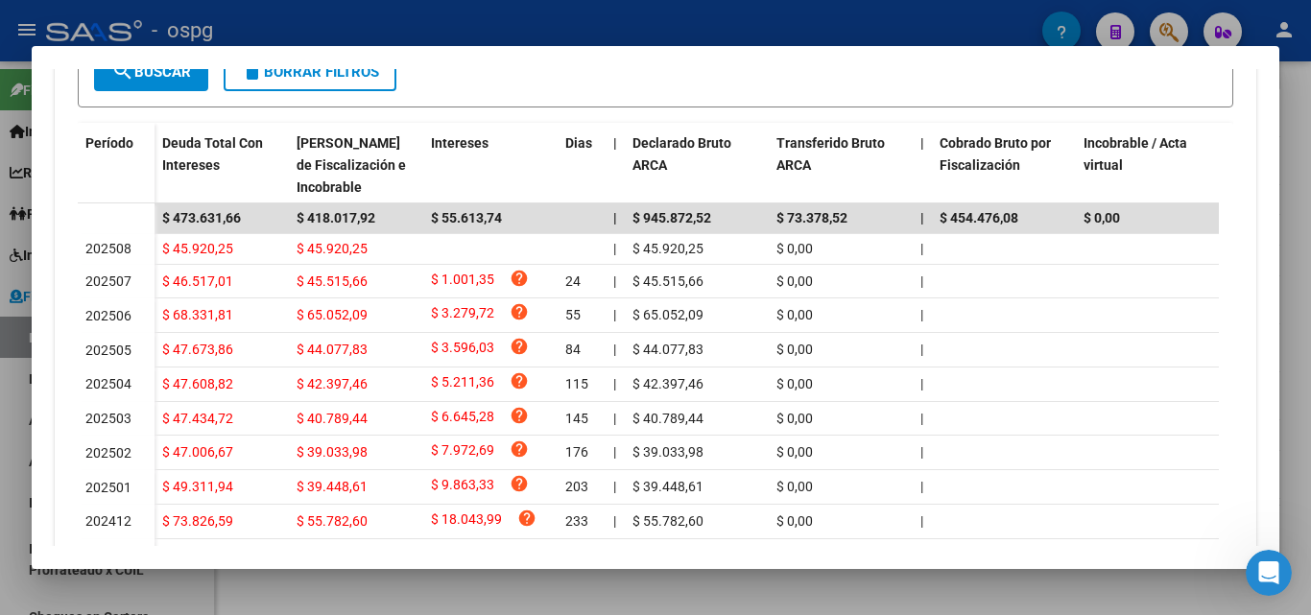
click at [0, 460] on div at bounding box center [655, 307] width 1311 height 615
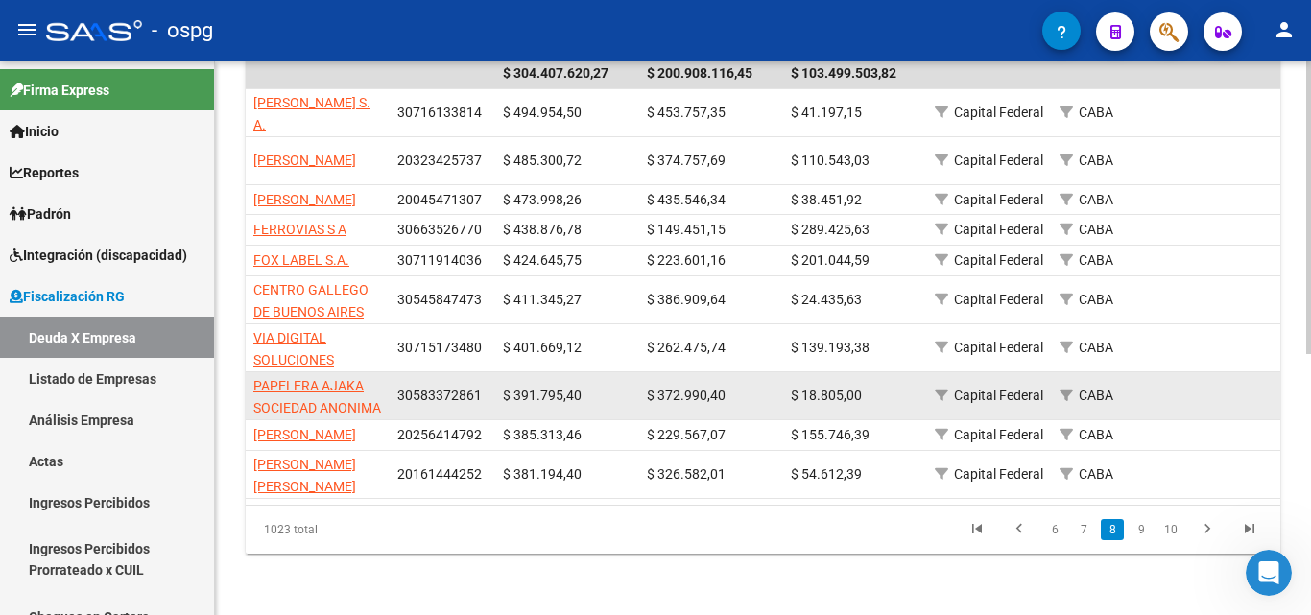
scroll to position [495, 0]
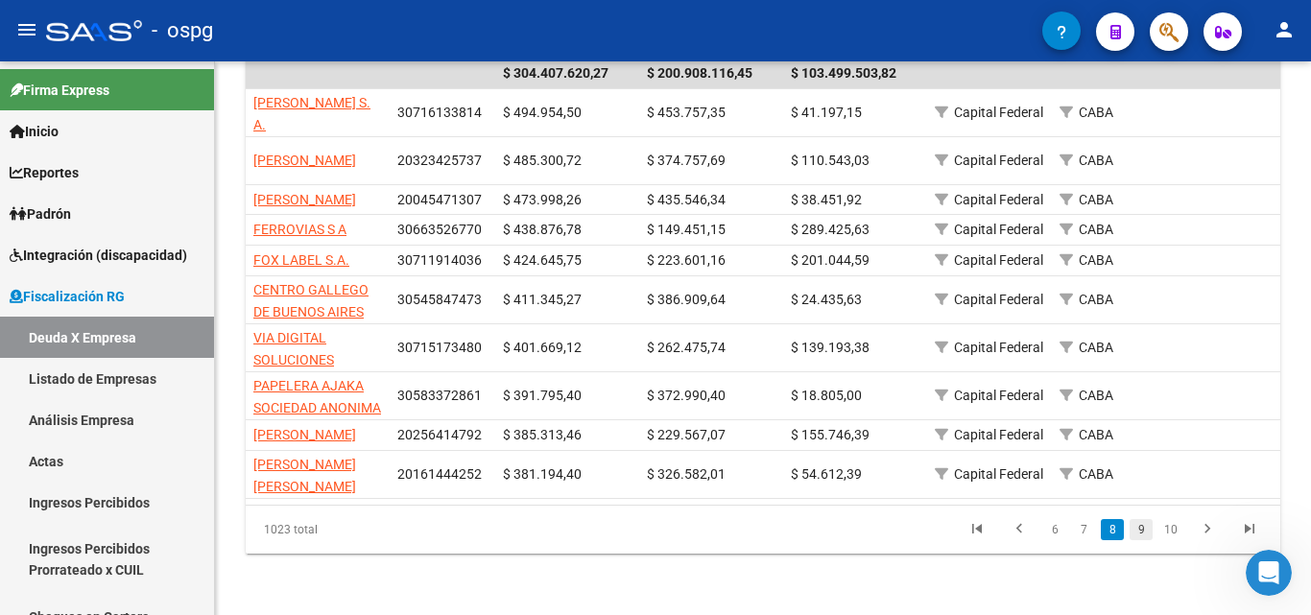
click at [1138, 523] on link "9" at bounding box center [1140, 529] width 23 height 21
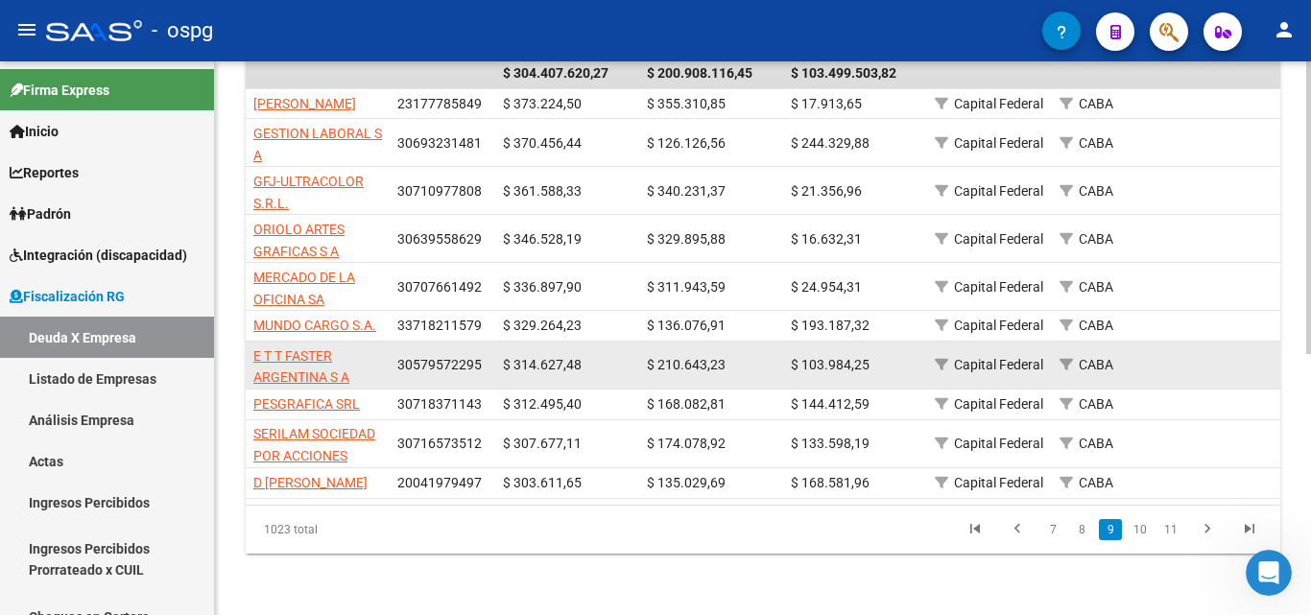
scroll to position [399, 0]
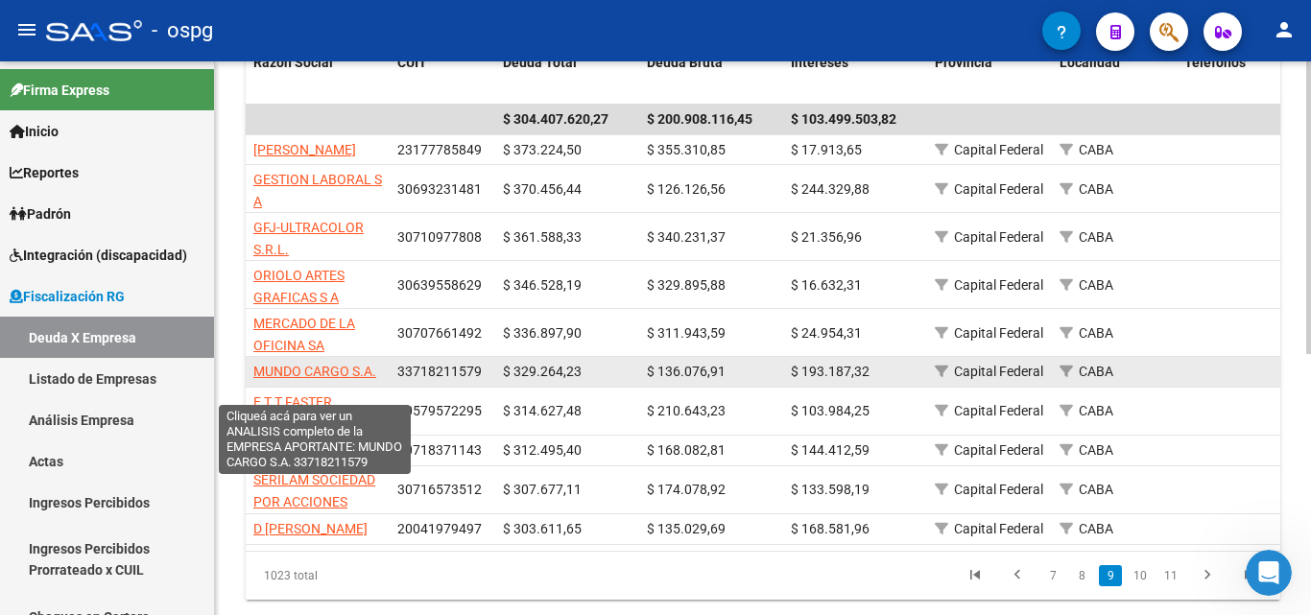
click at [329, 379] on span "MUNDO CARGO S.A." at bounding box center [314, 371] width 123 height 15
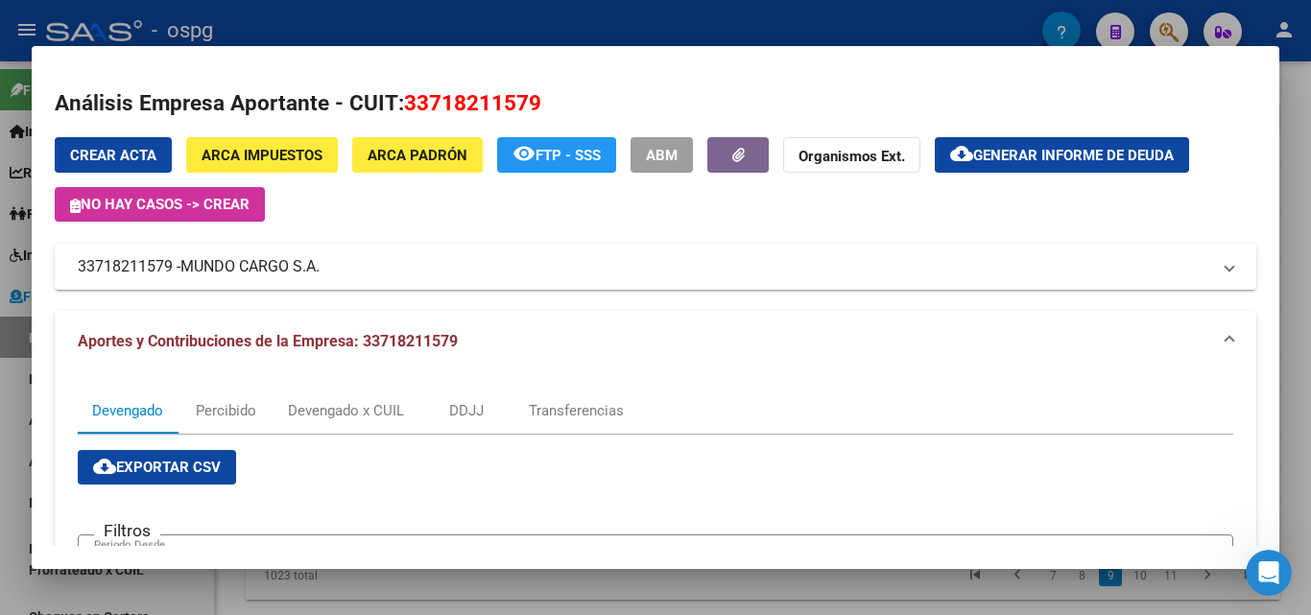
drag, startPoint x: 174, startPoint y: 264, endPoint x: 41, endPoint y: 250, distance: 133.1
click at [41, 250] on mat-dialog-content "Análisis Empresa Aportante - CUIT: 33718211579 Crear Acta ARCA Impuestos ARCA P…" at bounding box center [655, 307] width 1247 height 477
copy mat-panel-title "33718211579"
click at [4, 412] on div at bounding box center [655, 307] width 1311 height 615
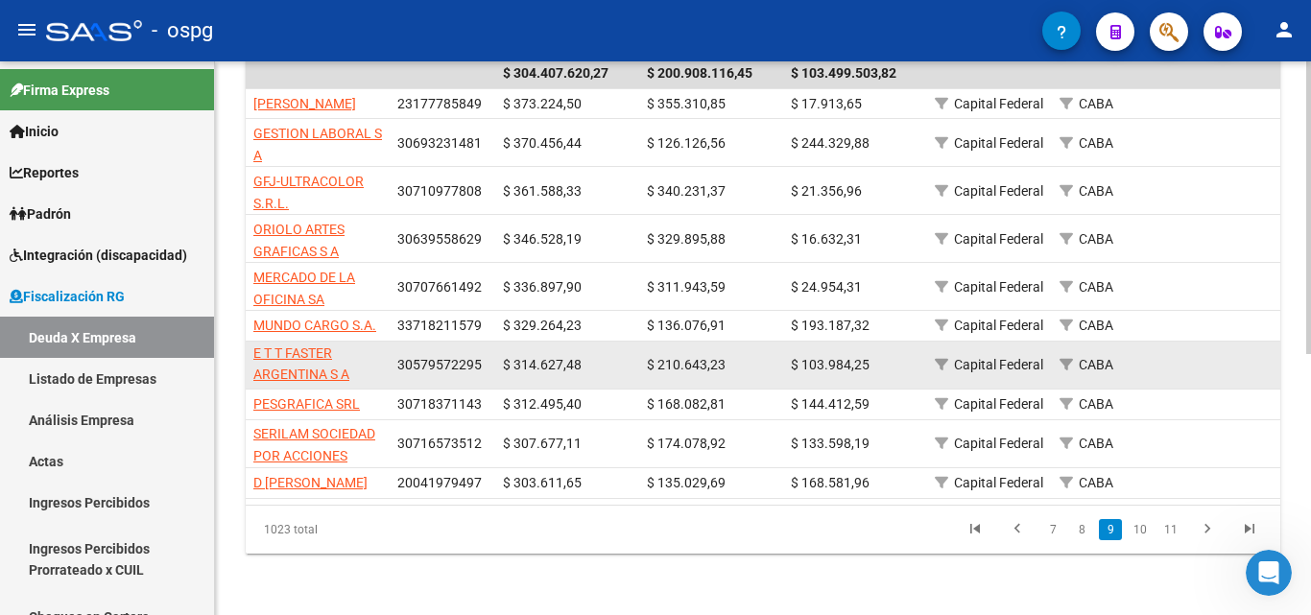
scroll to position [495, 0]
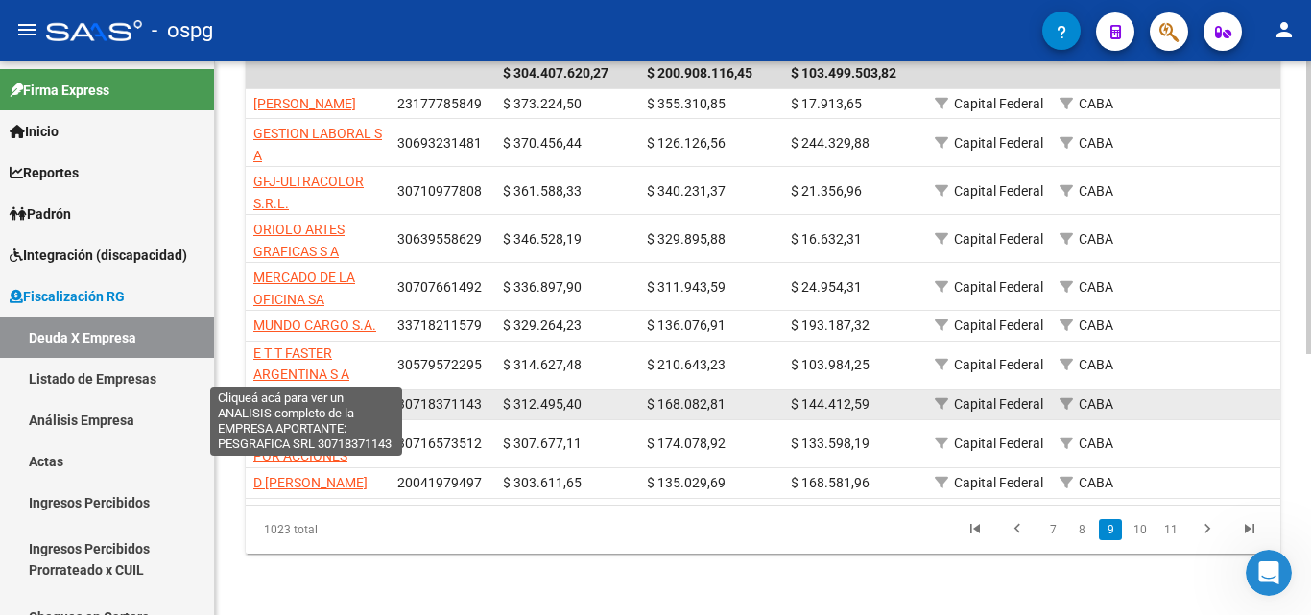
click at [316, 396] on span "PESGRAFICA SRL" at bounding box center [306, 403] width 106 height 15
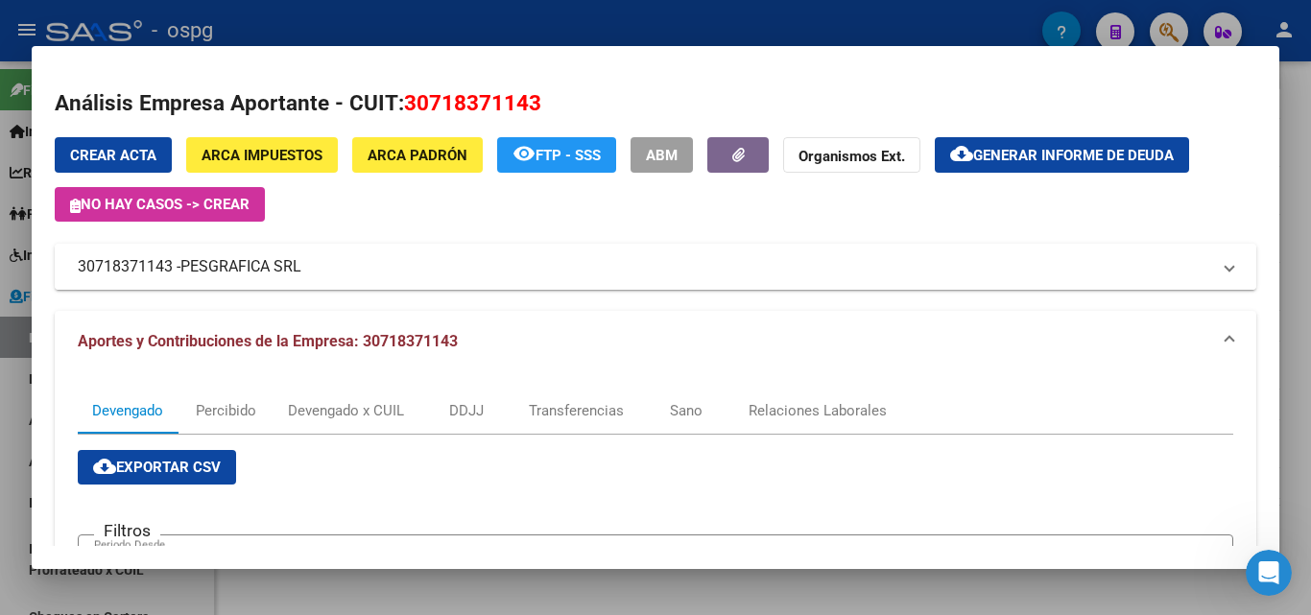
drag, startPoint x: 169, startPoint y: 272, endPoint x: 62, endPoint y: 269, distance: 106.6
click at [62, 269] on mat-expansion-panel-header "30718371143 - PESGRAFICA SRL" at bounding box center [655, 267] width 1201 height 46
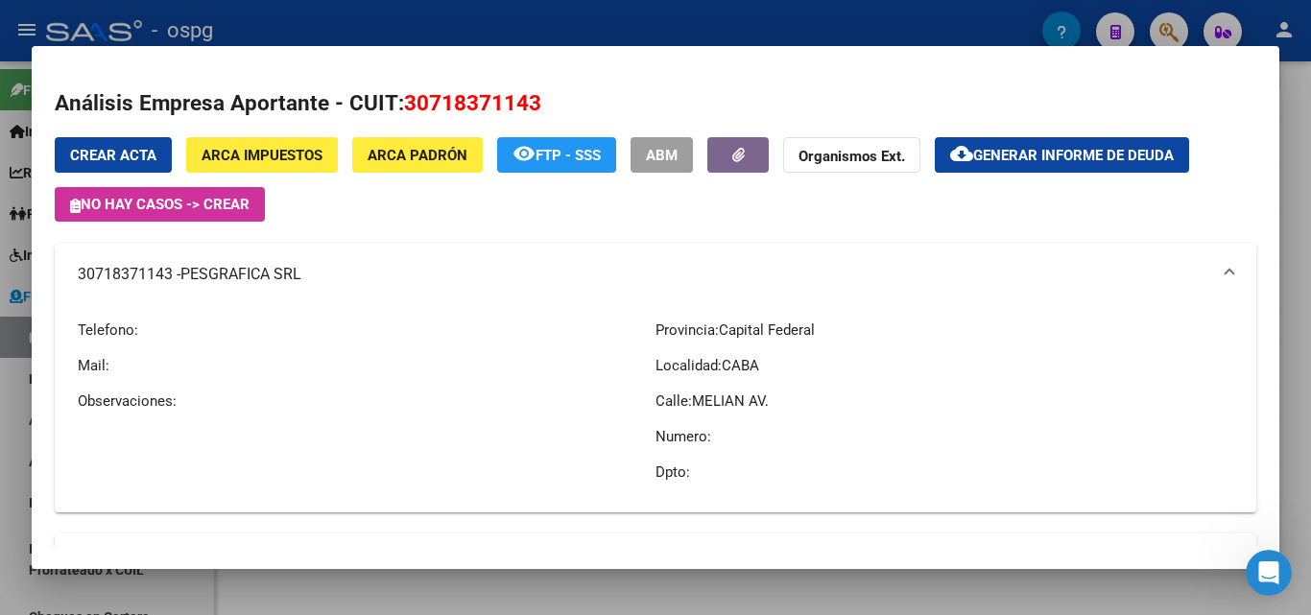
click at [0, 415] on div at bounding box center [655, 307] width 1311 height 615
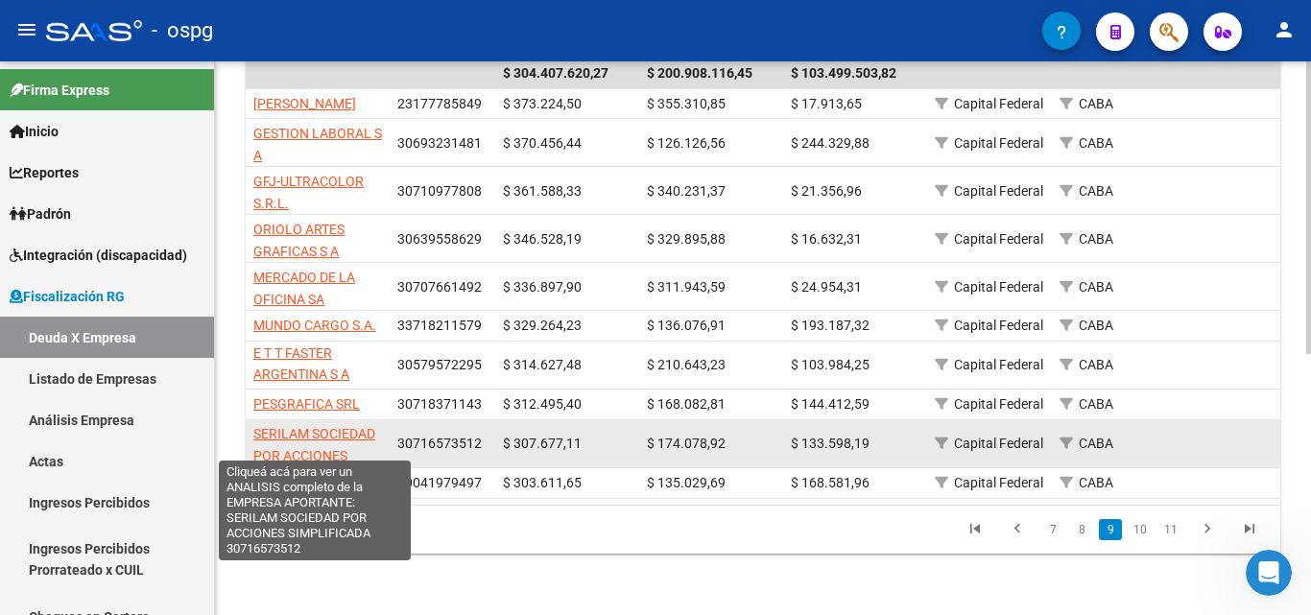
click at [336, 426] on span "SERILAM SOCIEDAD POR ACCIONES SIMPLIFICADA" at bounding box center [314, 455] width 122 height 59
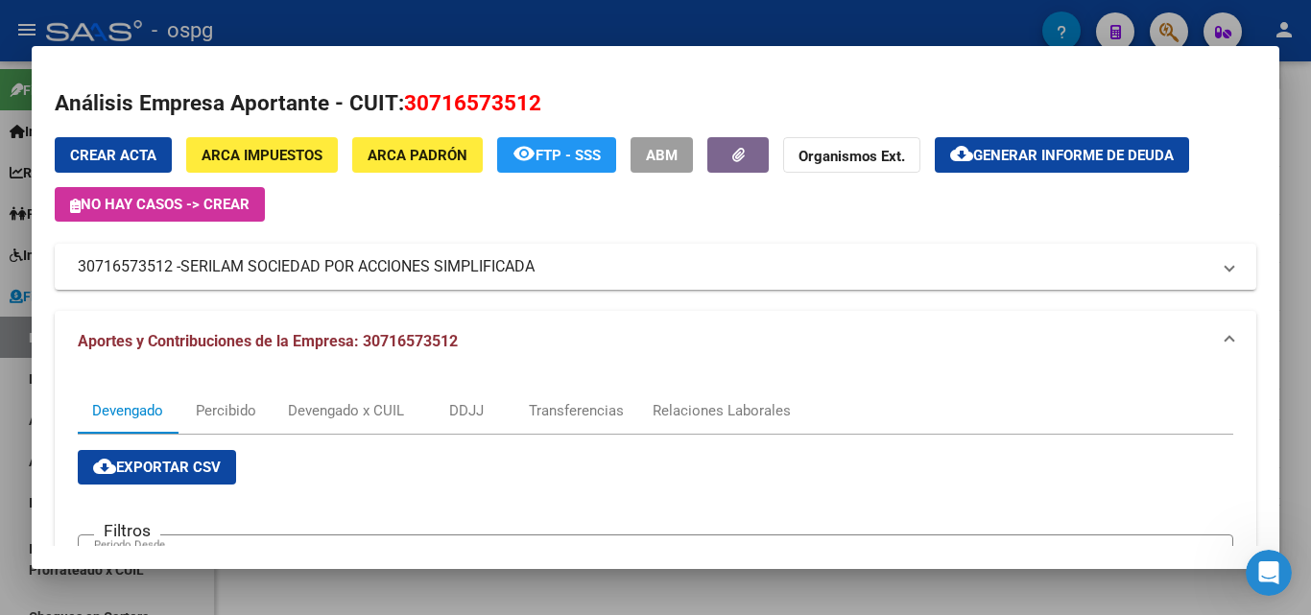
drag, startPoint x: 171, startPoint y: 266, endPoint x: 35, endPoint y: 261, distance: 136.3
click at [35, 261] on mat-dialog-content "Análisis Empresa Aportante - CUIT: 30716573512 Crear Acta ARCA Impuestos ARCA P…" at bounding box center [655, 307] width 1247 height 477
copy mat-panel-title "30716573512"
click at [0, 428] on div at bounding box center [655, 307] width 1311 height 615
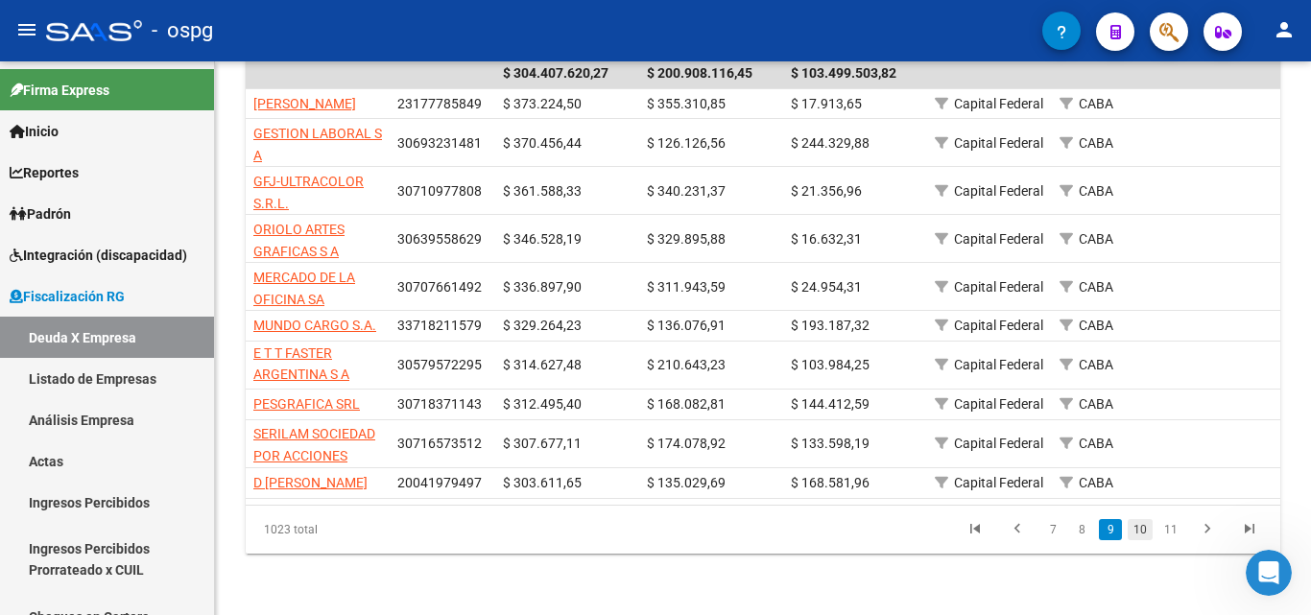
click at [1140, 531] on link "10" at bounding box center [1139, 529] width 25 height 21
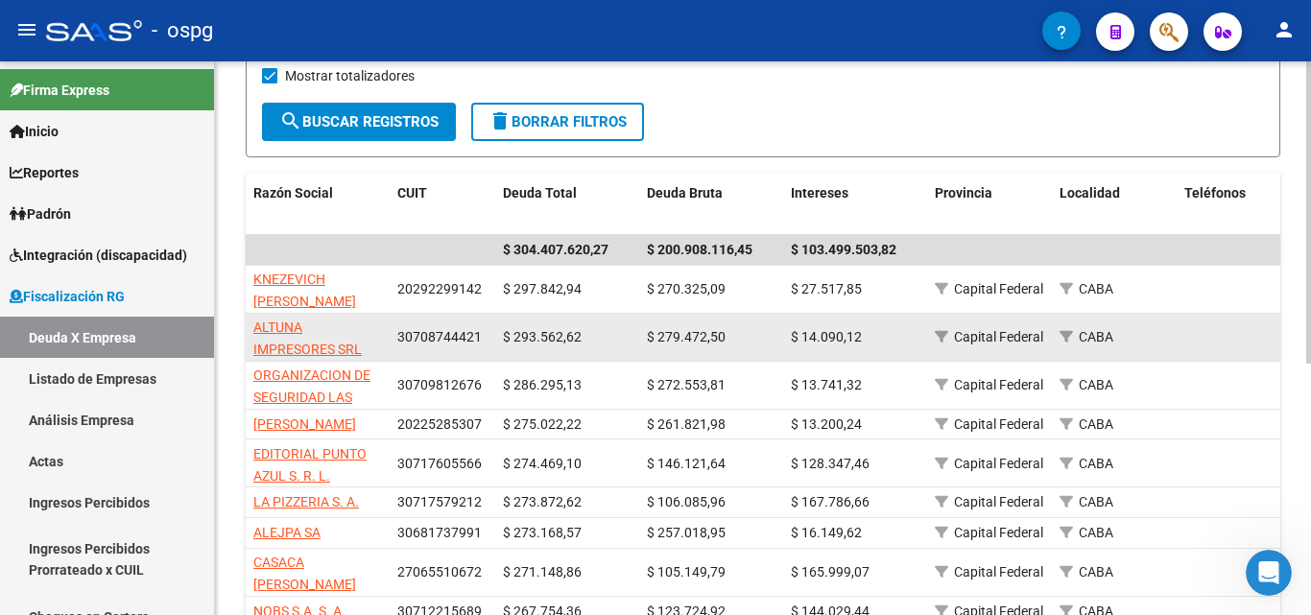
scroll to position [365, 0]
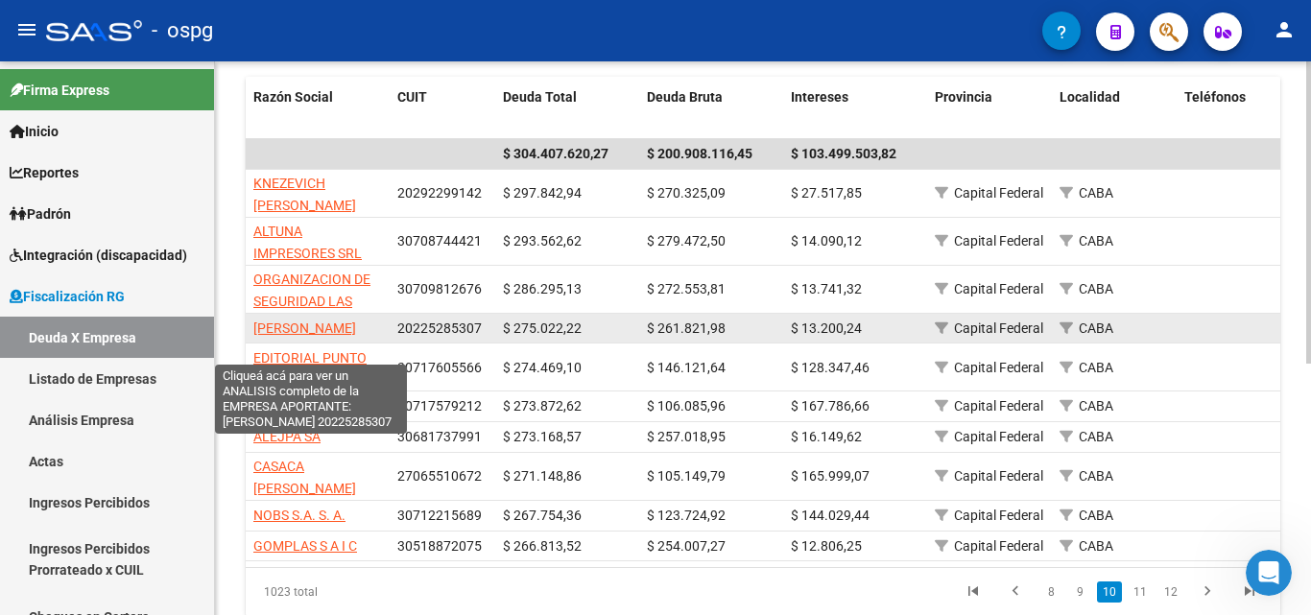
click at [288, 329] on span "[PERSON_NAME]" at bounding box center [304, 327] width 103 height 15
type textarea "20225285307"
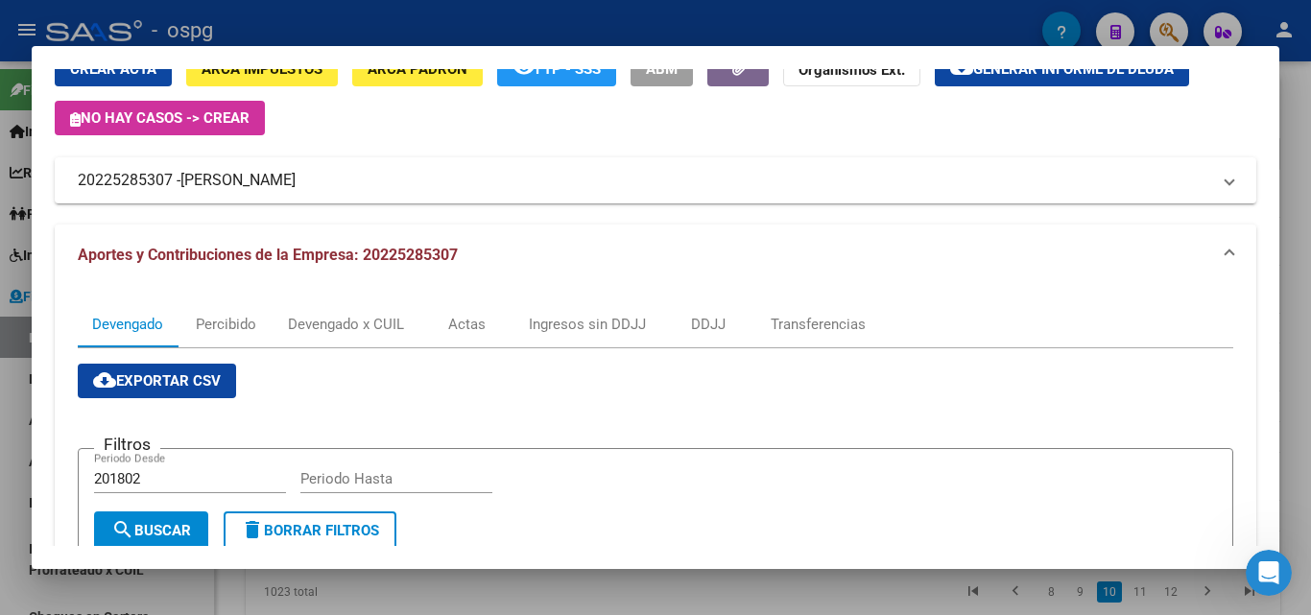
scroll to position [0, 0]
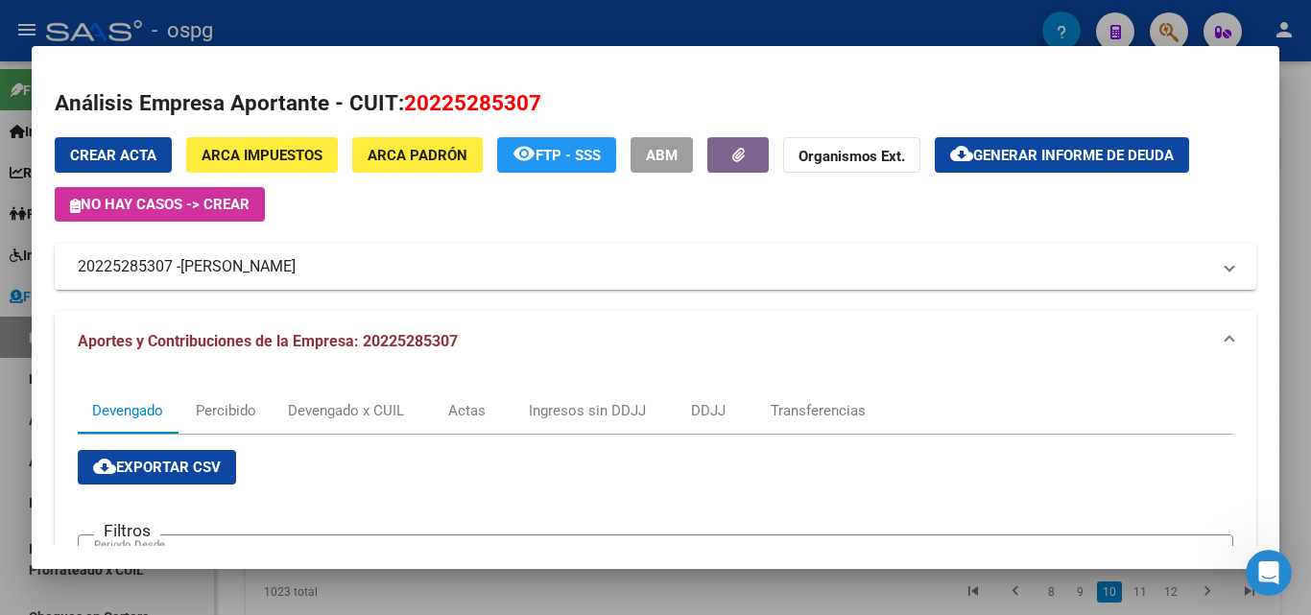
drag, startPoint x: 169, startPoint y: 266, endPoint x: 36, endPoint y: 258, distance: 132.6
click at [36, 258] on mat-dialog-content "Análisis Empresa Aportante - CUIT: 20225285307 Crear Acta ARCA Impuestos ARCA P…" at bounding box center [655, 307] width 1247 height 477
copy mat-panel-title "20225285307"
click at [1028, 159] on span "Generar informe de deuda" at bounding box center [1073, 155] width 201 height 17
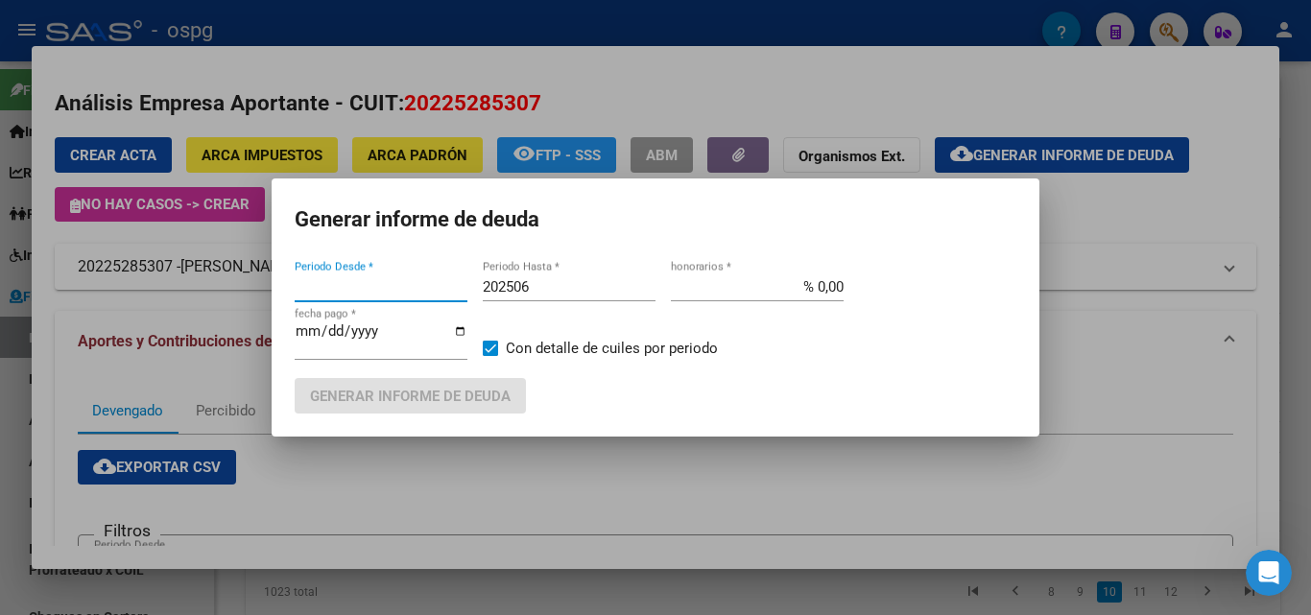
type input "202407"
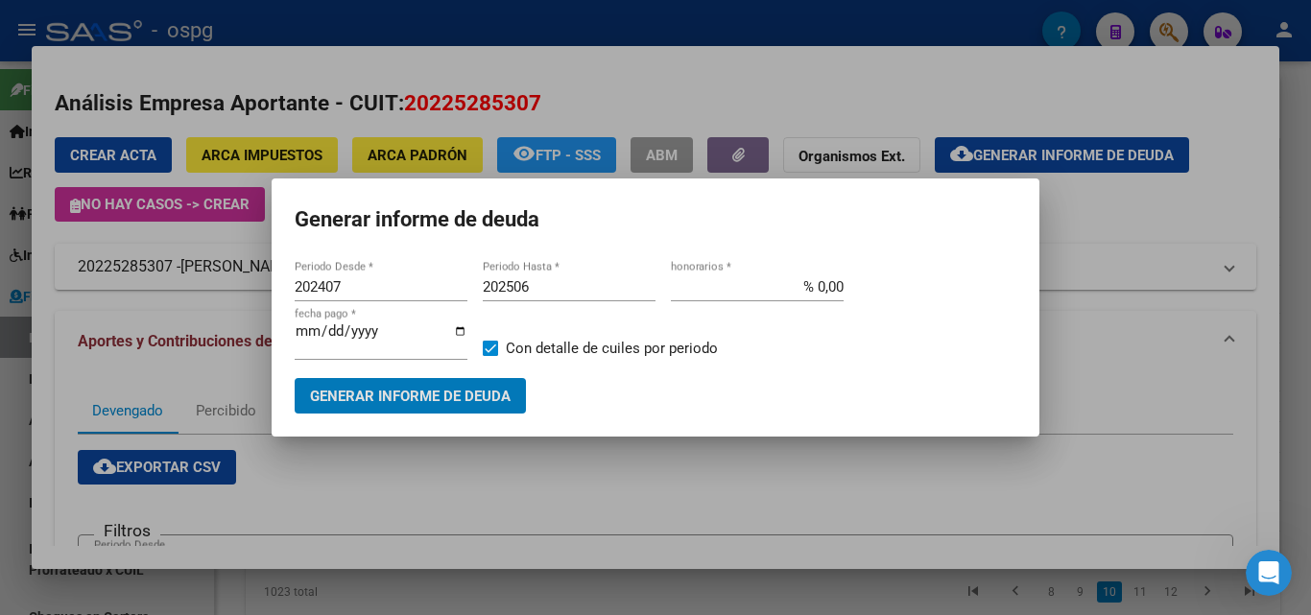
click at [1123, 333] on div at bounding box center [655, 307] width 1311 height 615
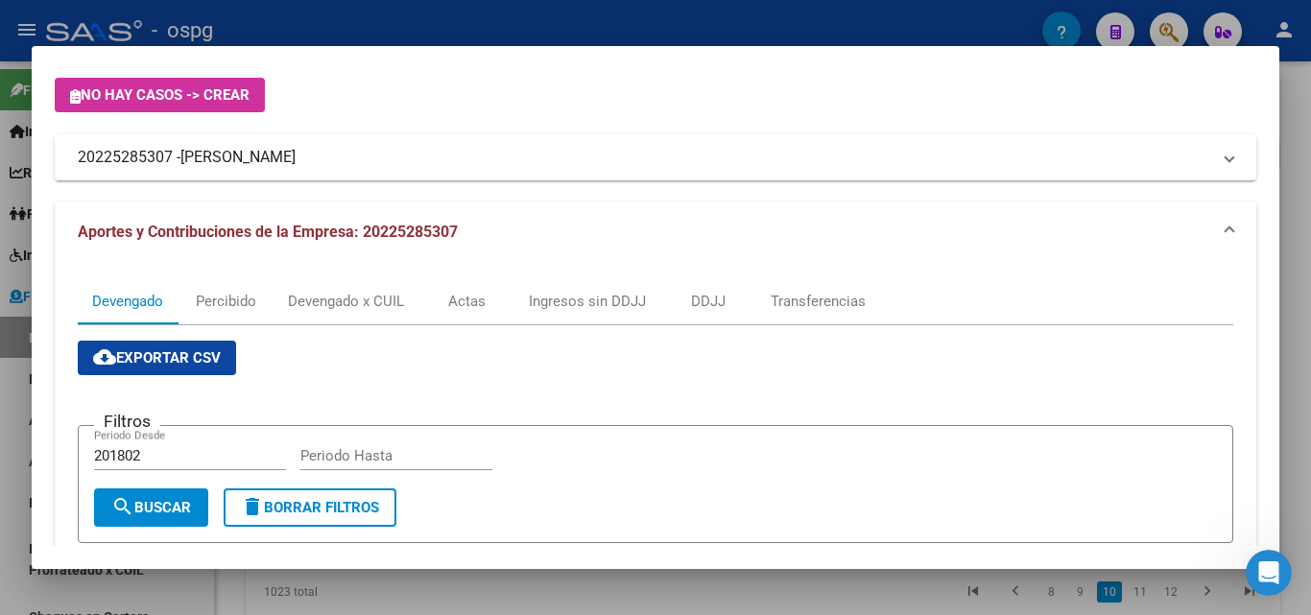
scroll to position [96, 0]
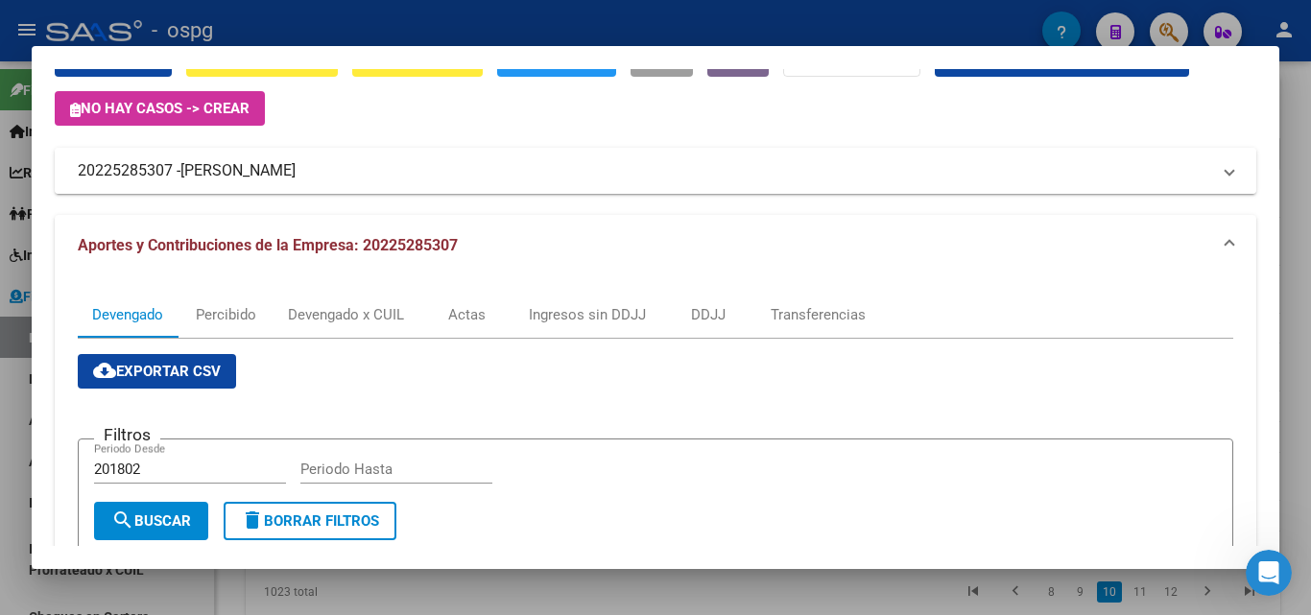
drag, startPoint x: 169, startPoint y: 179, endPoint x: 128, endPoint y: 181, distance: 41.3
click at [85, 177] on mat-panel-title "20225285307 - [PERSON_NAME]" at bounding box center [644, 170] width 1132 height 23
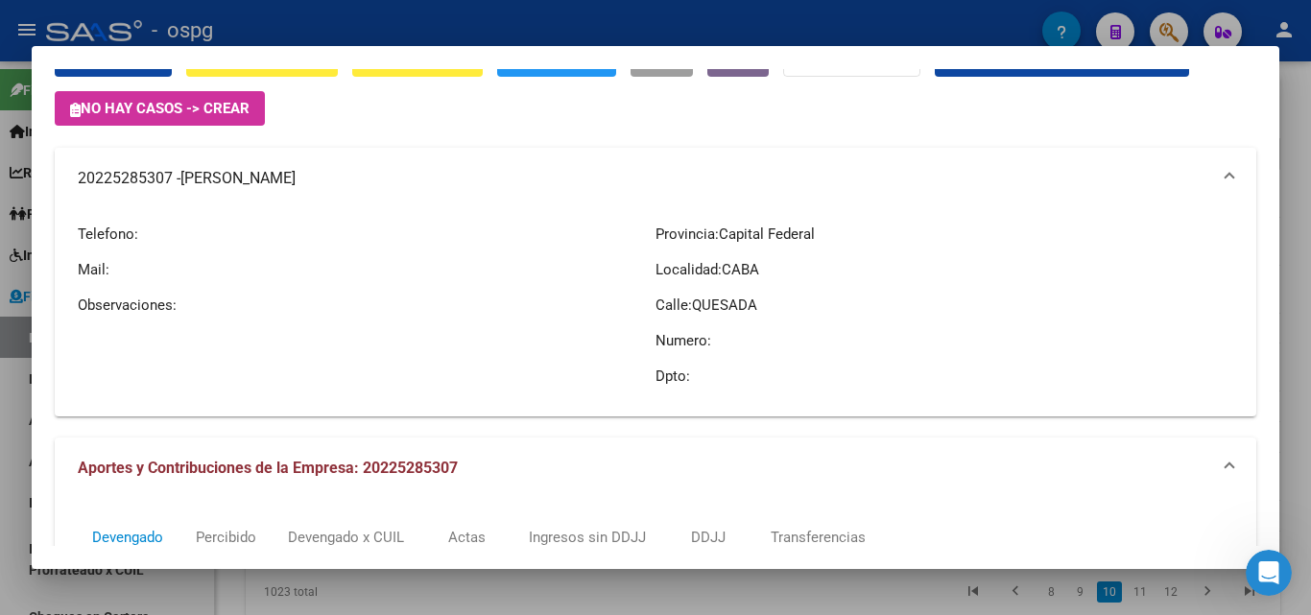
drag, startPoint x: 150, startPoint y: 172, endPoint x: 100, endPoint y: 208, distance: 61.8
click at [100, 208] on mat-expansion-panel-header "20225285307 - [PERSON_NAME]" at bounding box center [655, 178] width 1201 height 61
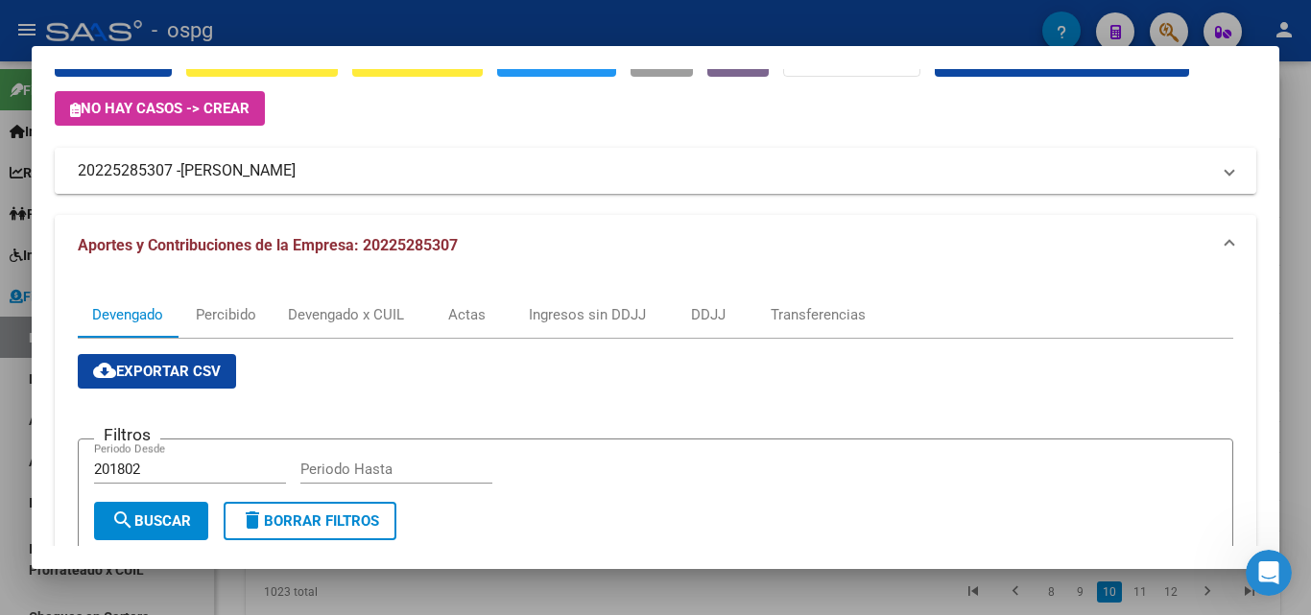
drag, startPoint x: 176, startPoint y: 169, endPoint x: 92, endPoint y: 167, distance: 83.5
click at [80, 167] on mat-panel-title "20225285307 - [PERSON_NAME]" at bounding box center [644, 170] width 1132 height 23
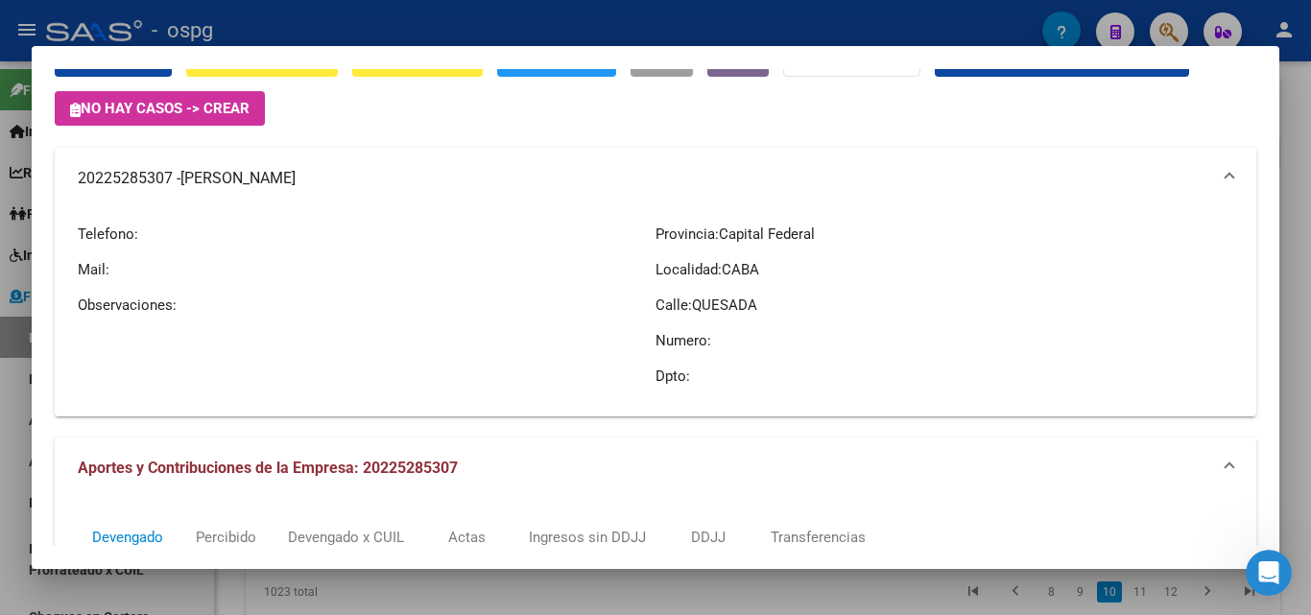
copy mat-panel-title "20225285307"
click at [0, 455] on div at bounding box center [655, 307] width 1311 height 615
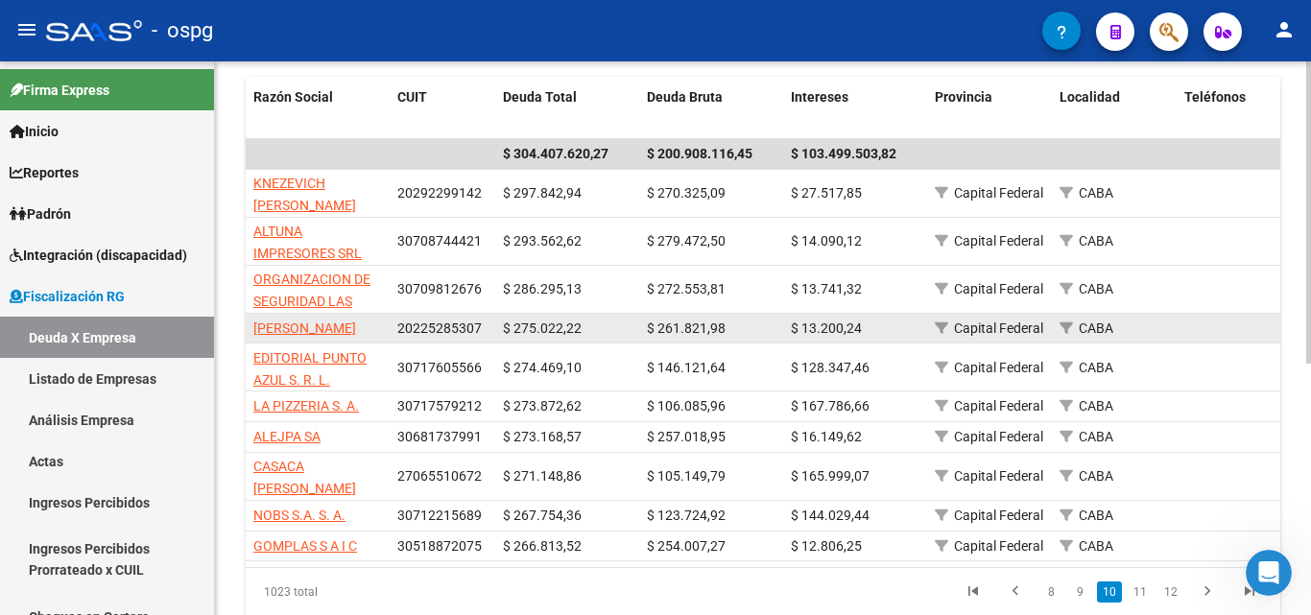
scroll to position [461, 0]
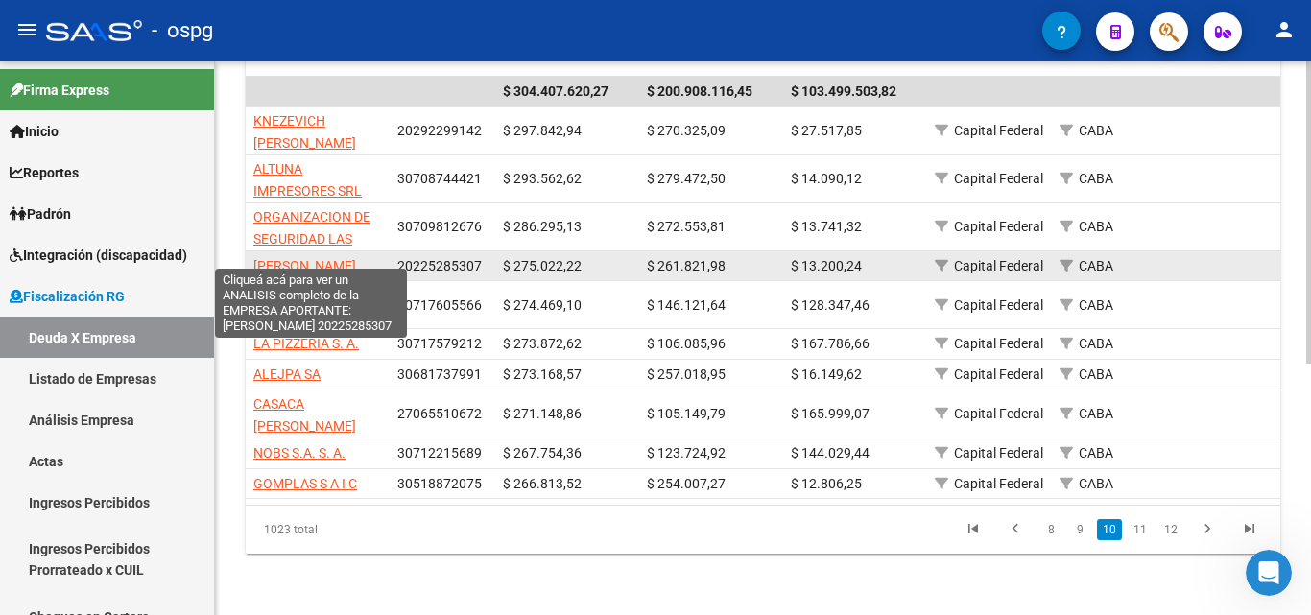
click at [279, 258] on span "[PERSON_NAME]" at bounding box center [304, 265] width 103 height 15
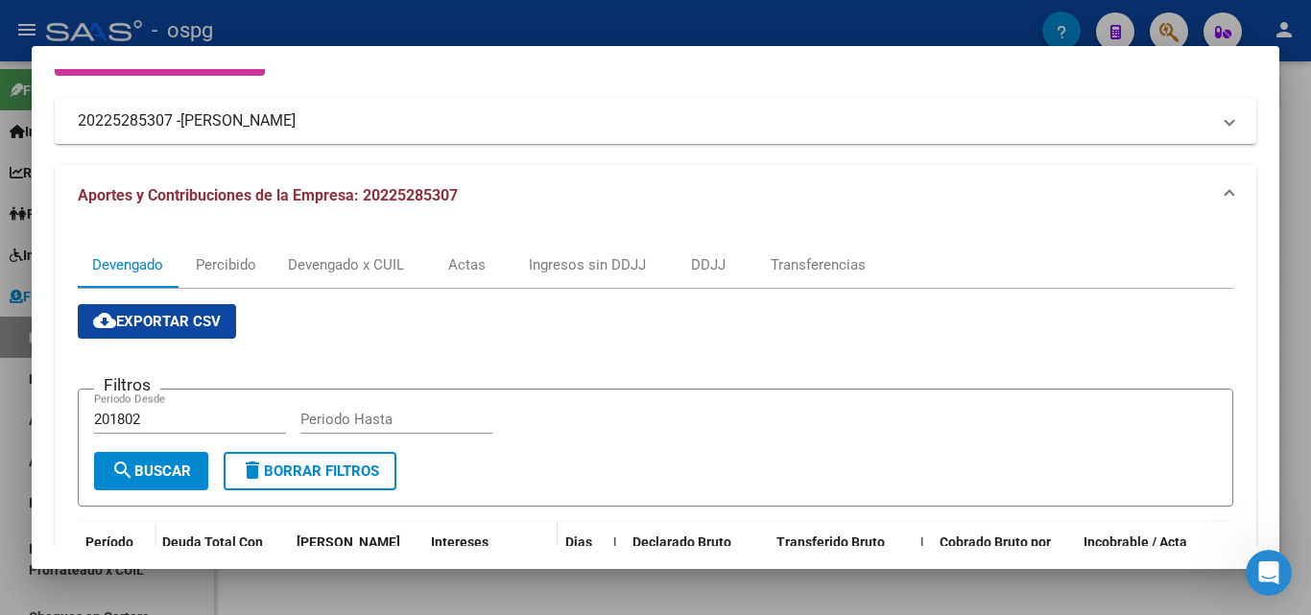
scroll to position [96, 0]
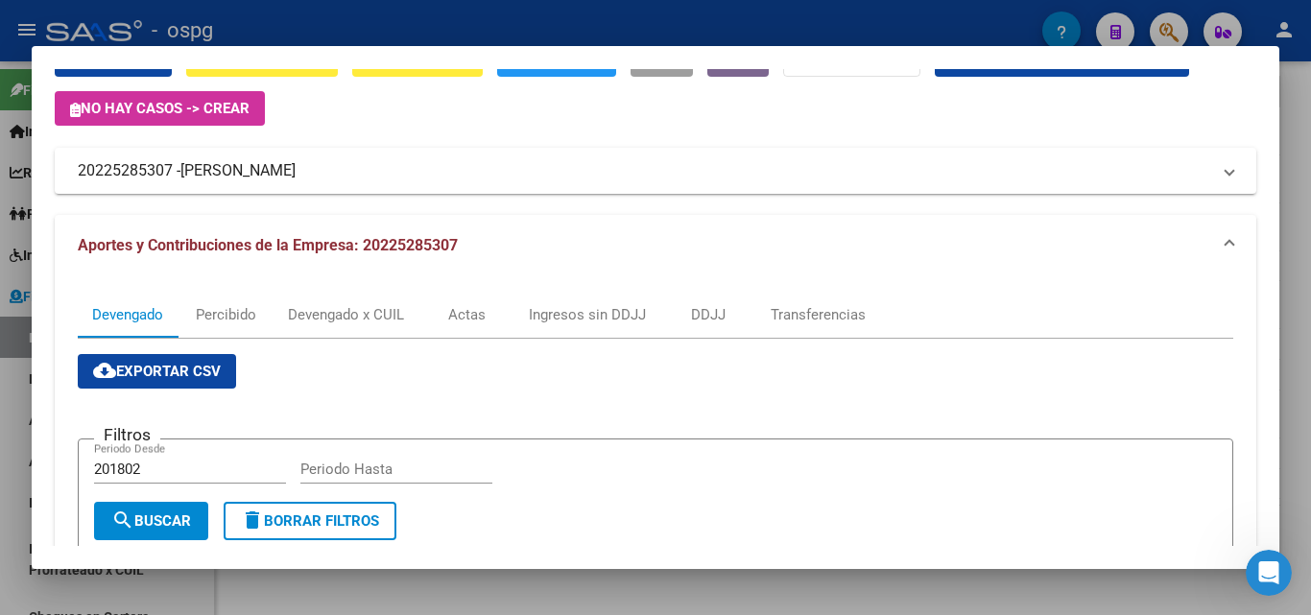
click at [0, 401] on div at bounding box center [655, 307] width 1311 height 615
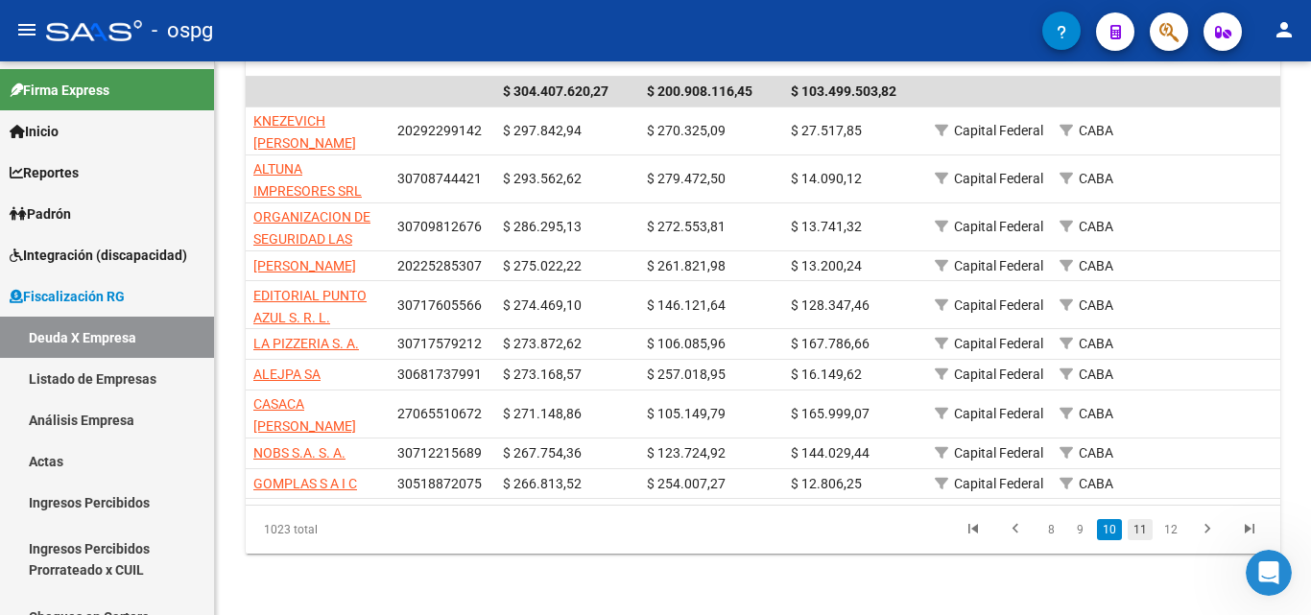
click at [1146, 529] on link "11" at bounding box center [1139, 529] width 25 height 21
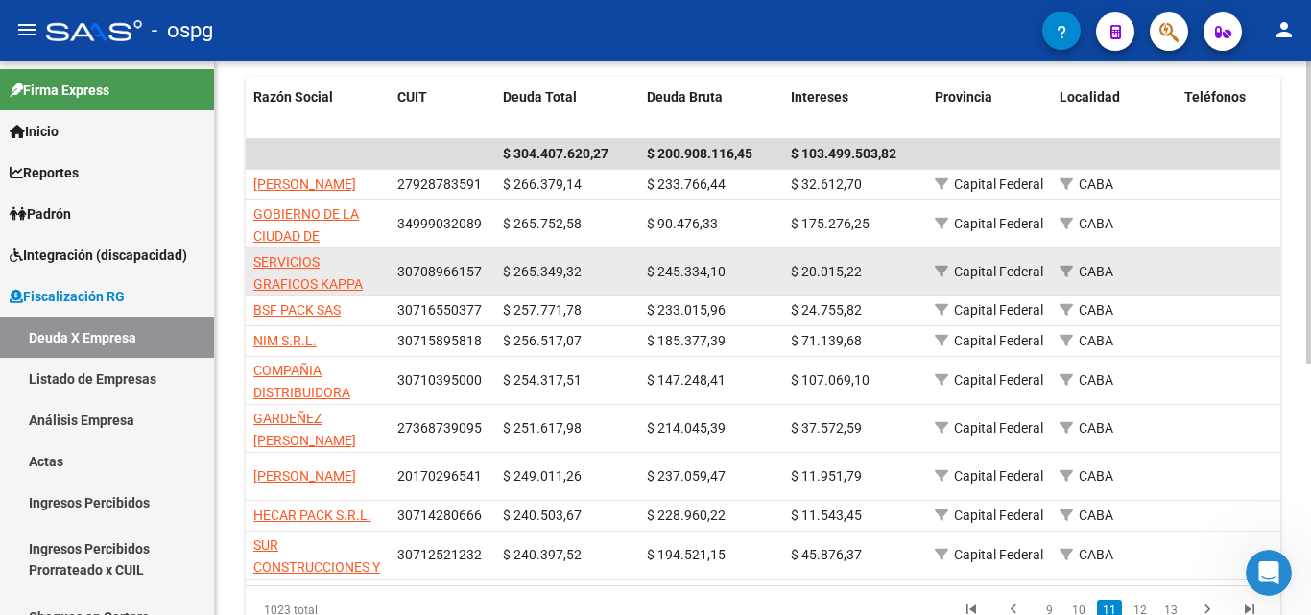
scroll to position [461, 0]
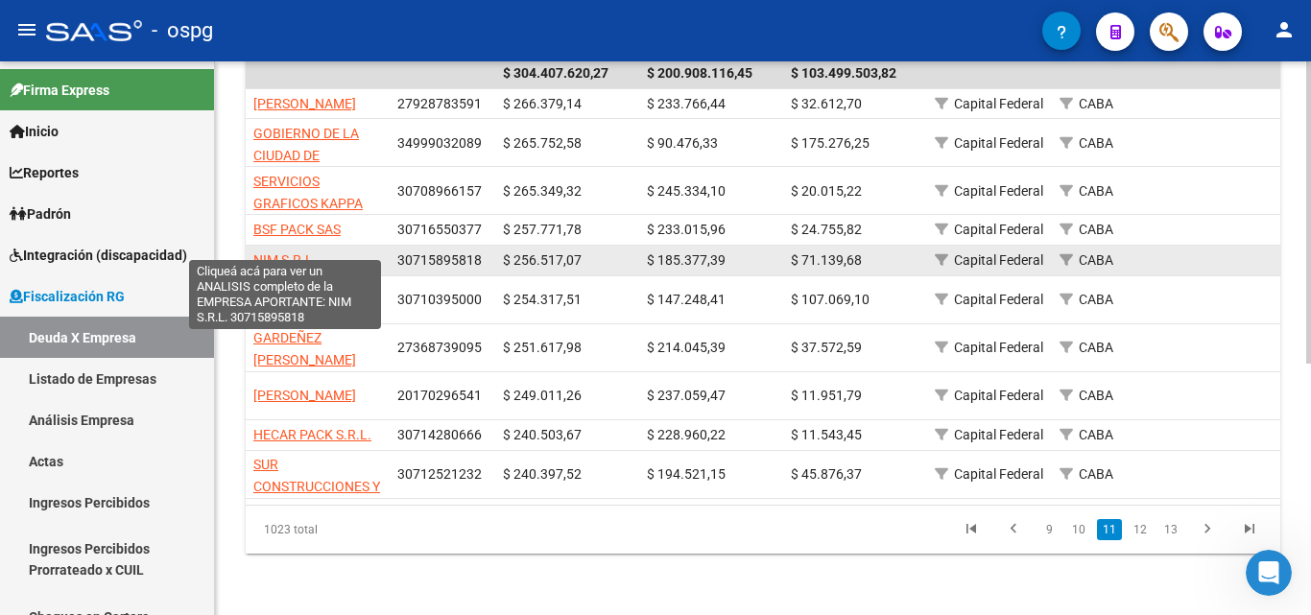
click at [266, 252] on span "NIM S.R.L." at bounding box center [284, 259] width 63 height 15
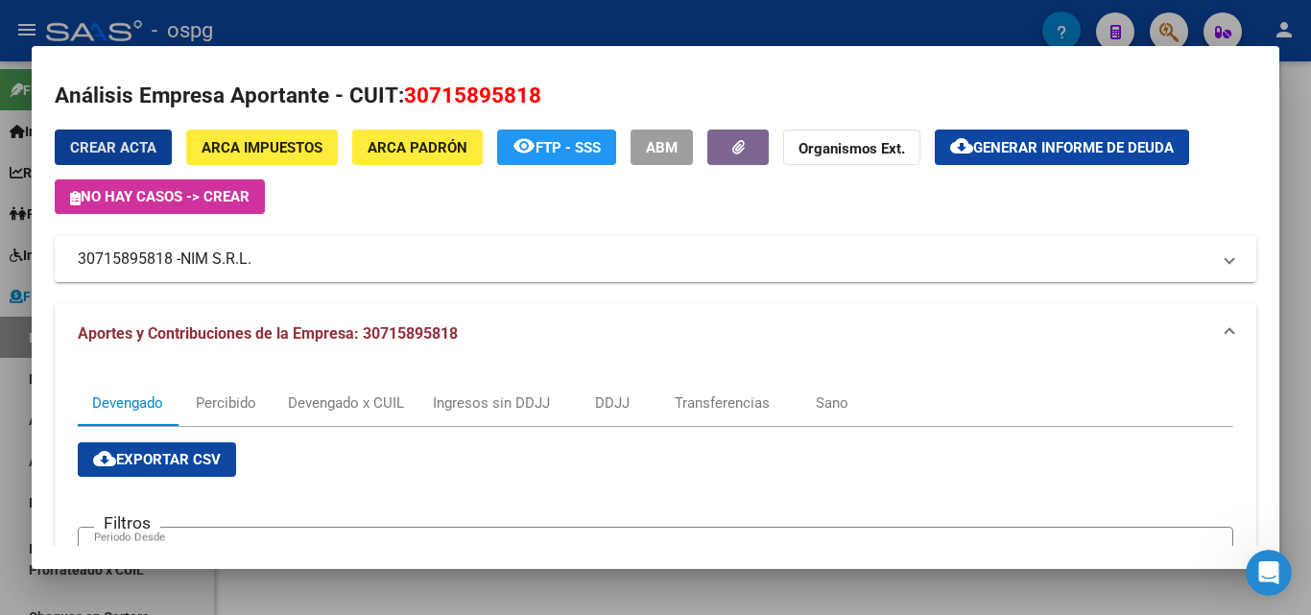
scroll to position [0, 0]
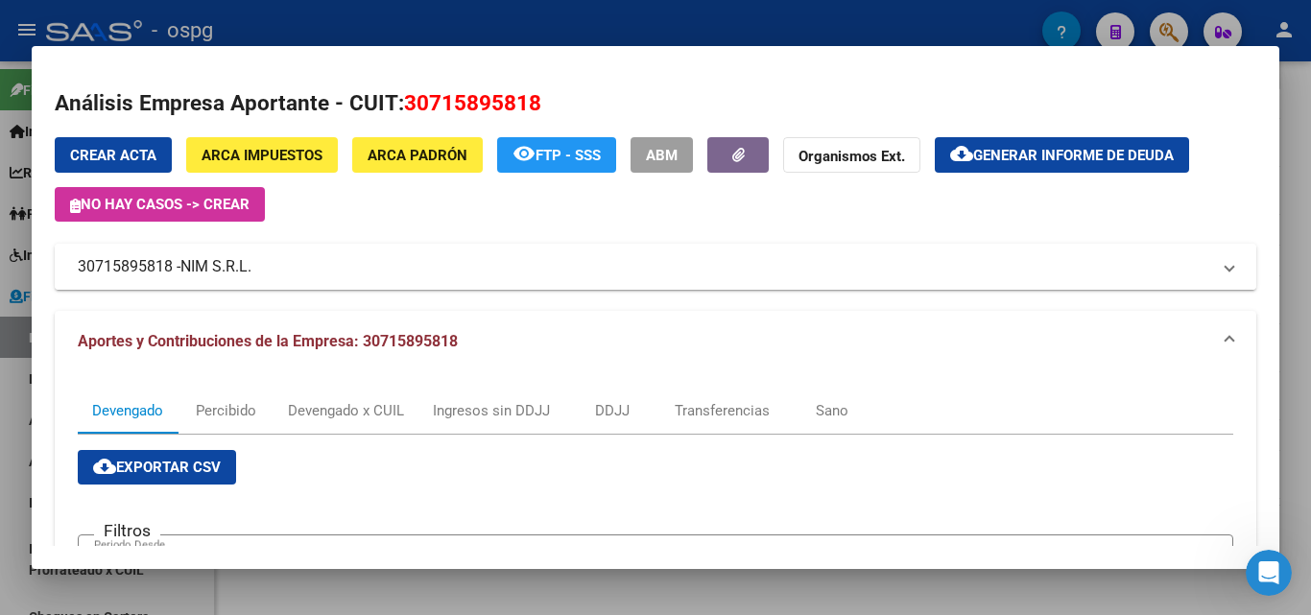
drag, startPoint x: 167, startPoint y: 264, endPoint x: 84, endPoint y: 257, distance: 82.8
click at [84, 257] on mat-panel-title "30715895818 - NIM S.R.L." at bounding box center [644, 266] width 1132 height 23
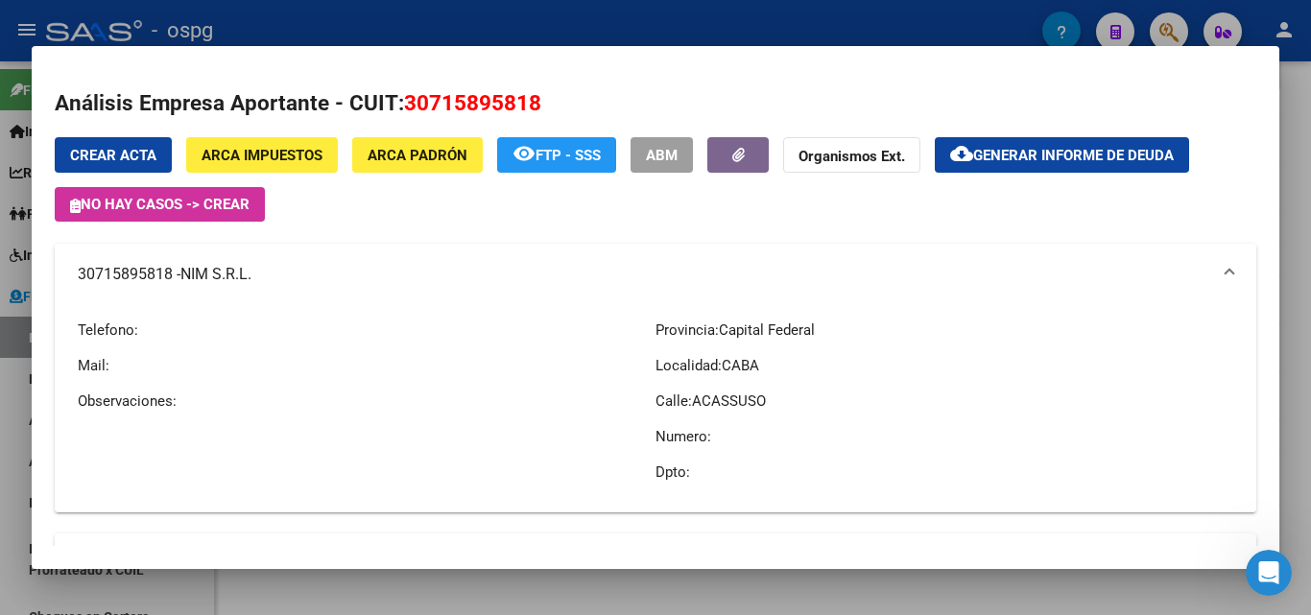
click at [180, 291] on mat-expansion-panel-header "30715895818 - NIM S.R.L." at bounding box center [655, 274] width 1201 height 61
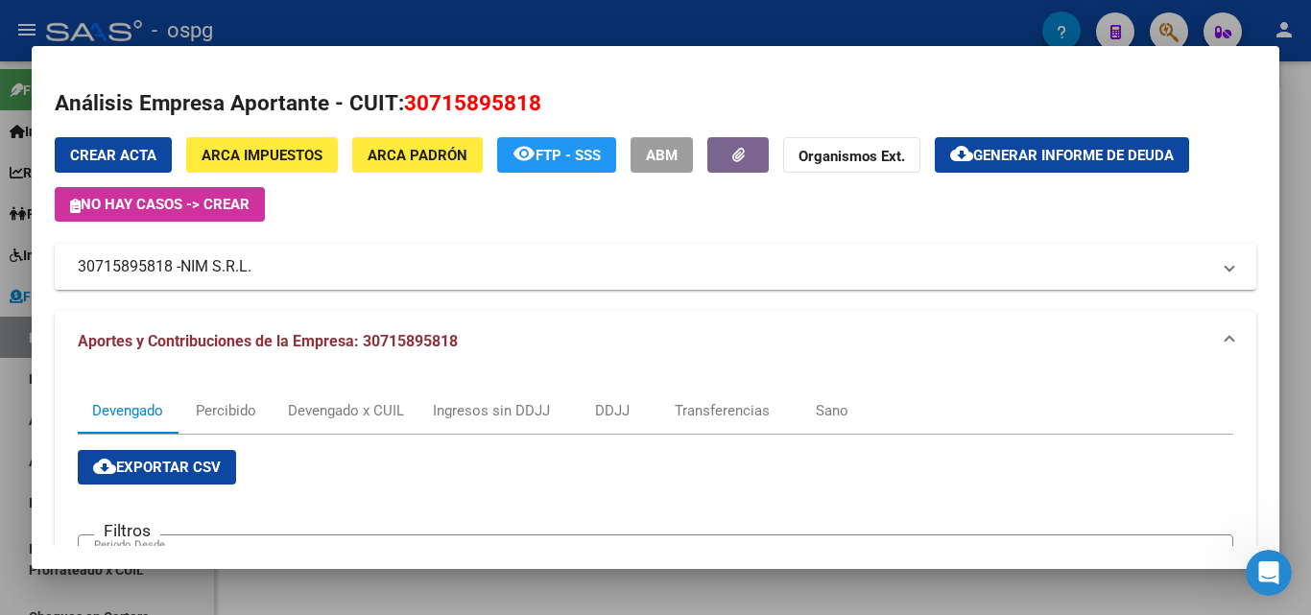
drag, startPoint x: 173, startPoint y: 265, endPoint x: 44, endPoint y: 264, distance: 128.6
click at [44, 264] on mat-dialog-content "Análisis Empresa Aportante - CUIT: 30715895818 Crear Acta ARCA Impuestos ARCA P…" at bounding box center [655, 307] width 1247 height 477
copy mat-panel-title "30715895818"
click at [1, 405] on div at bounding box center [655, 307] width 1311 height 615
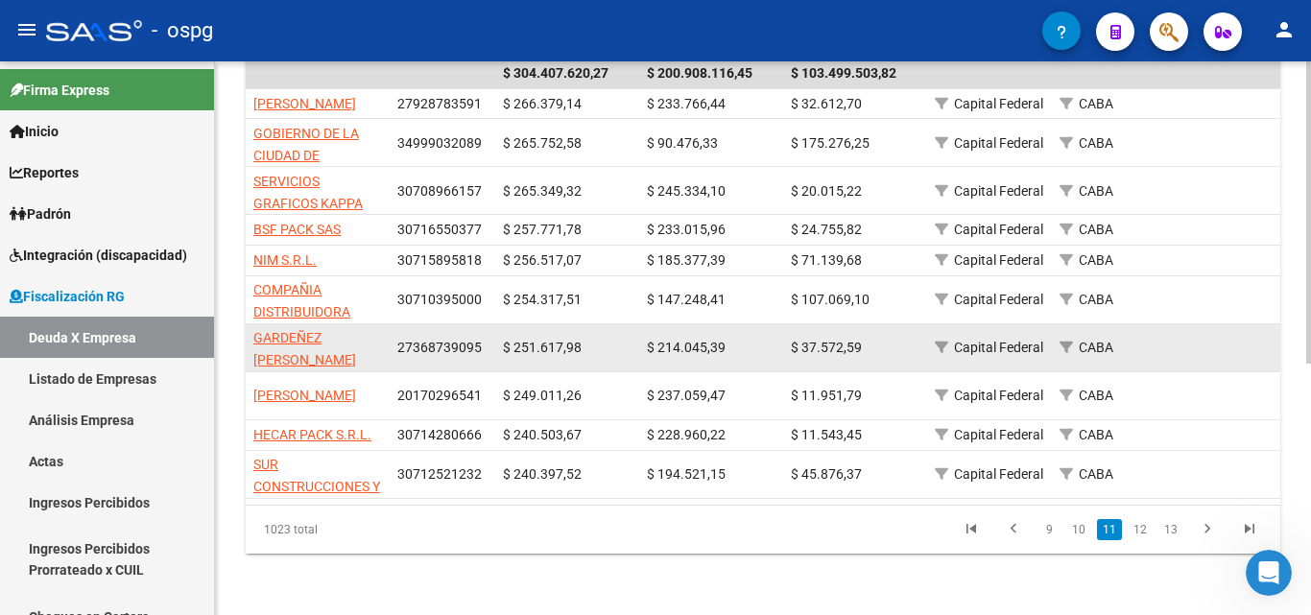
click at [301, 333] on app-link-go-to "GARDEÑEZ [PERSON_NAME]" at bounding box center [317, 349] width 129 height 44
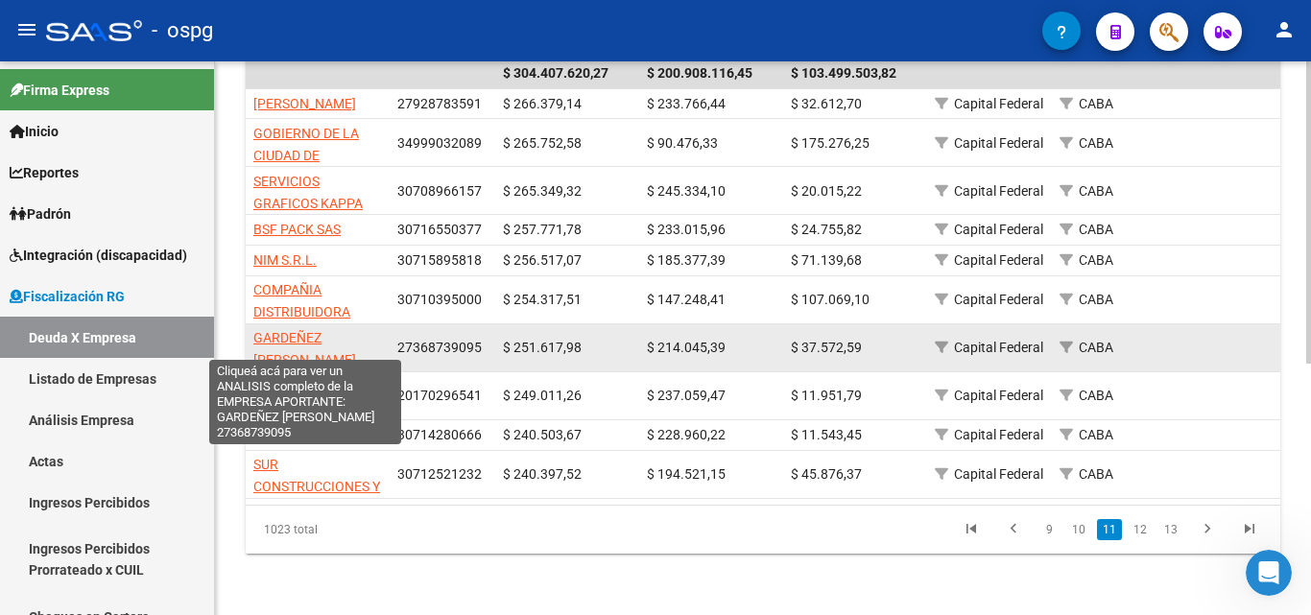
click at [307, 337] on span "GARDEÑEZ [PERSON_NAME]" at bounding box center [304, 348] width 103 height 37
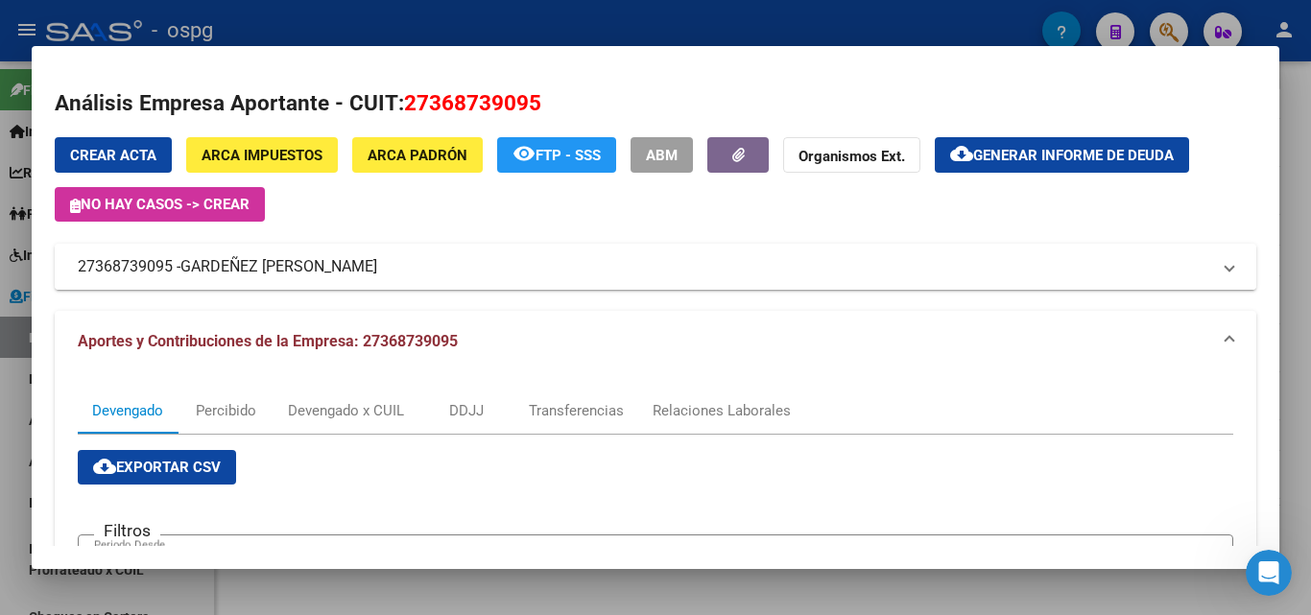
drag, startPoint x: 174, startPoint y: 261, endPoint x: 65, endPoint y: 261, distance: 108.4
click at [65, 261] on mat-expansion-panel-header "27368739095 - GARDEÑEZ [PERSON_NAME]" at bounding box center [655, 267] width 1201 height 46
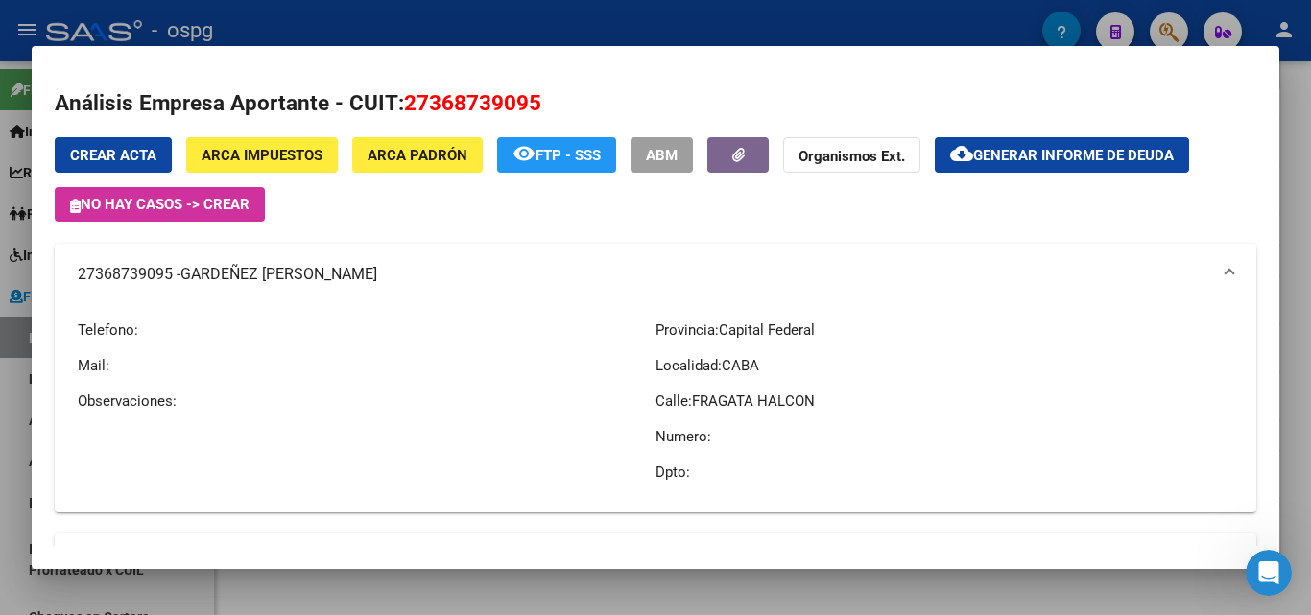
click at [9, 421] on div at bounding box center [655, 307] width 1311 height 615
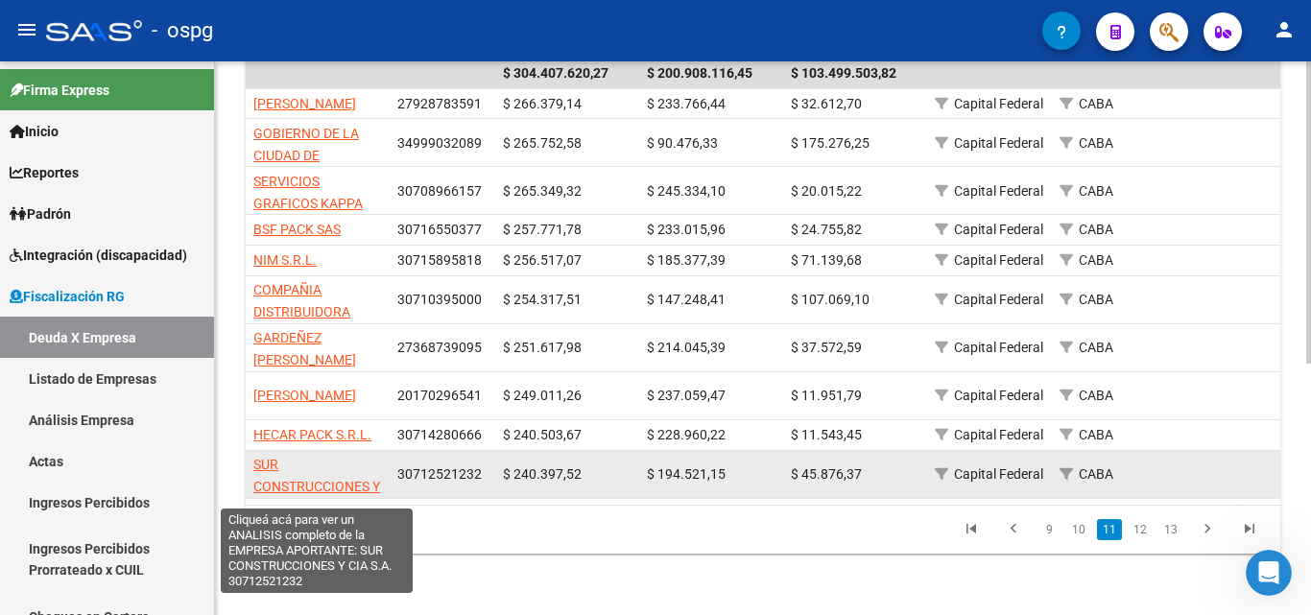
click at [296, 473] on span "SUR CONSTRUCCIONES Y CIA S.A." at bounding box center [316, 486] width 127 height 59
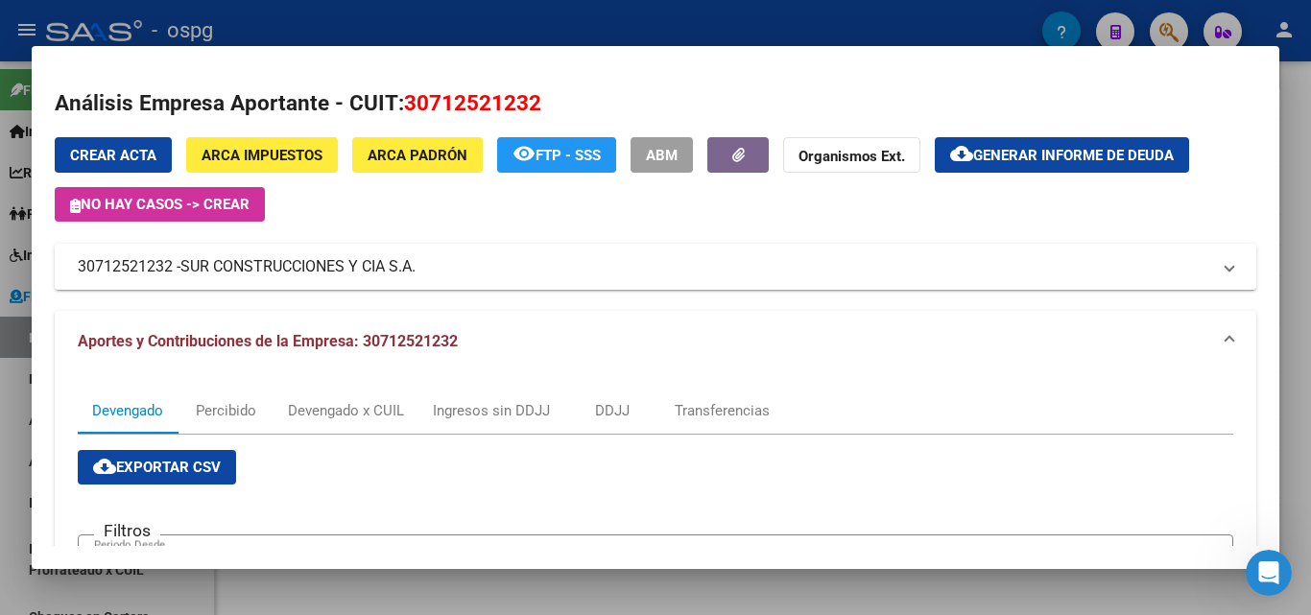
drag, startPoint x: 171, startPoint y: 264, endPoint x: 80, endPoint y: 267, distance: 91.2
click at [69, 265] on mat-expansion-panel-header "30712521232 - SUR CONSTRUCCIONES Y CIA S.A." at bounding box center [655, 267] width 1201 height 46
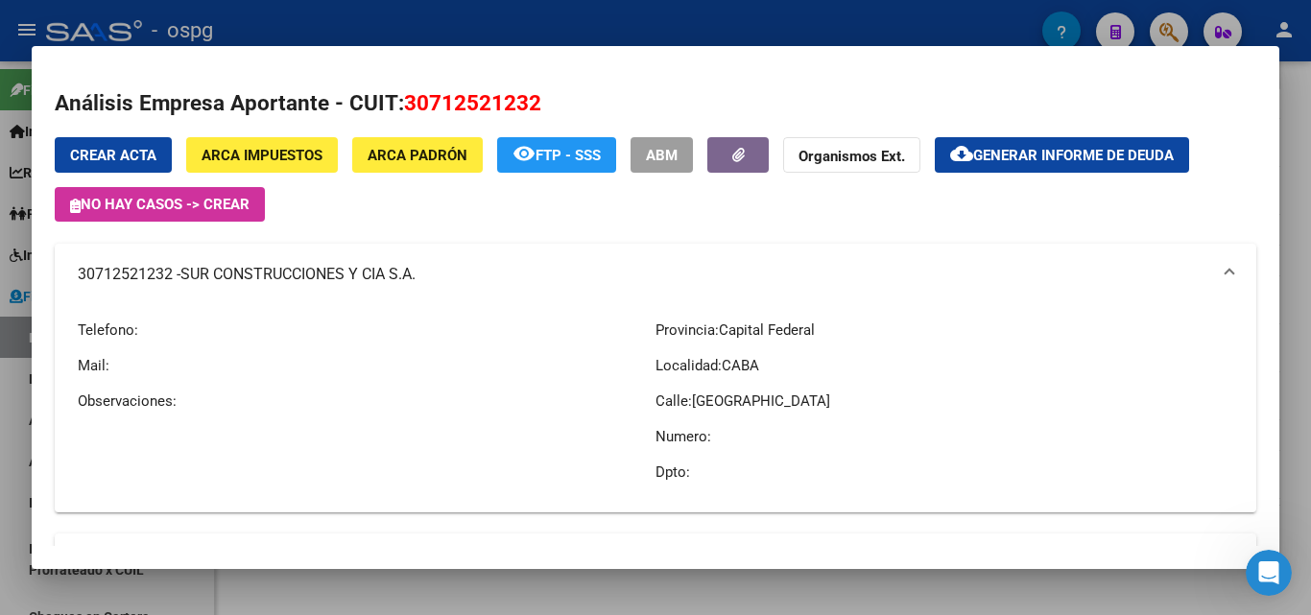
click at [0, 497] on div at bounding box center [655, 307] width 1311 height 615
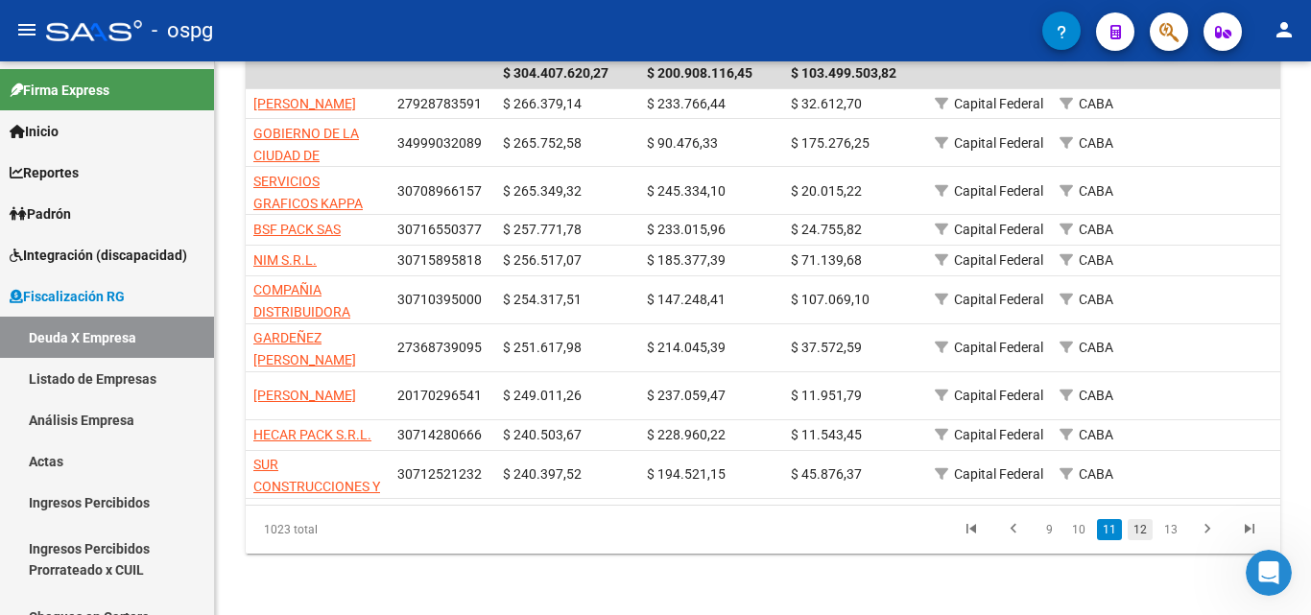
click at [1151, 532] on link "12" at bounding box center [1139, 529] width 25 height 21
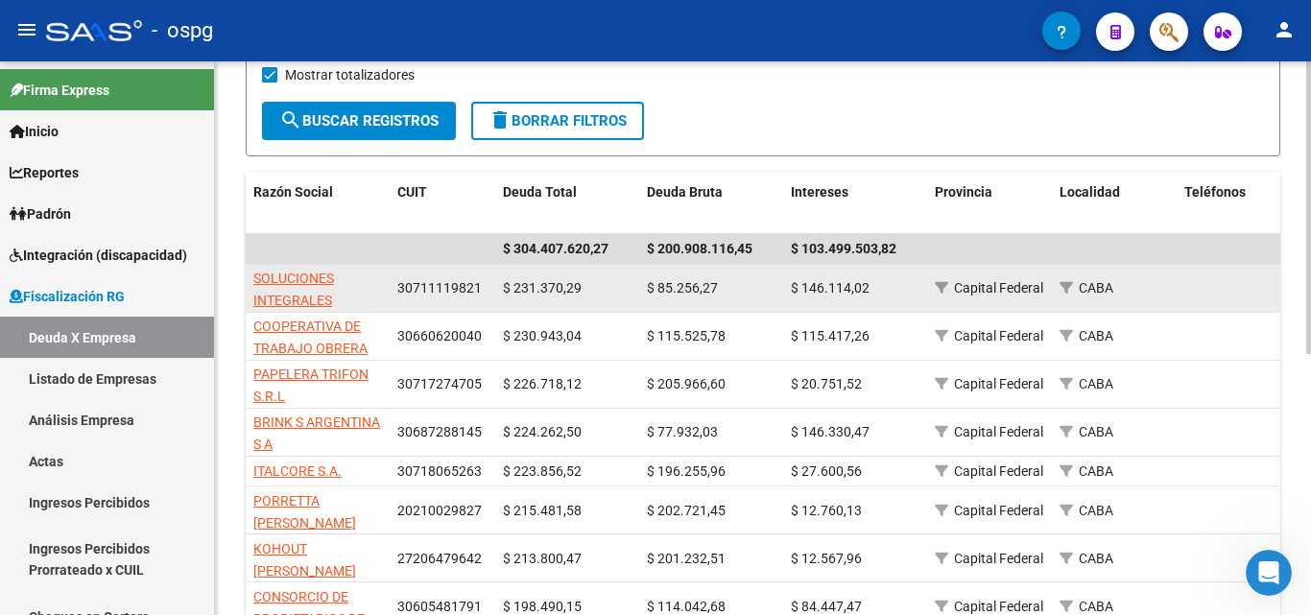
scroll to position [269, 0]
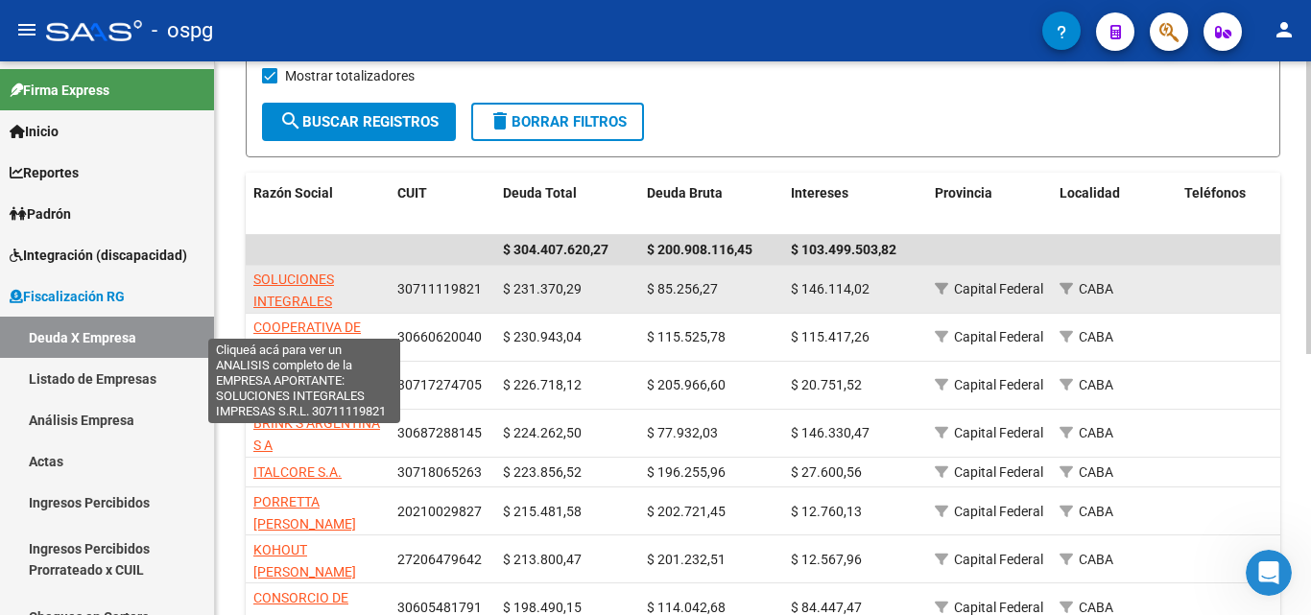
click at [315, 278] on span "SOLUCIONES INTEGRALES IMPRESAS S.R.L." at bounding box center [304, 301] width 103 height 59
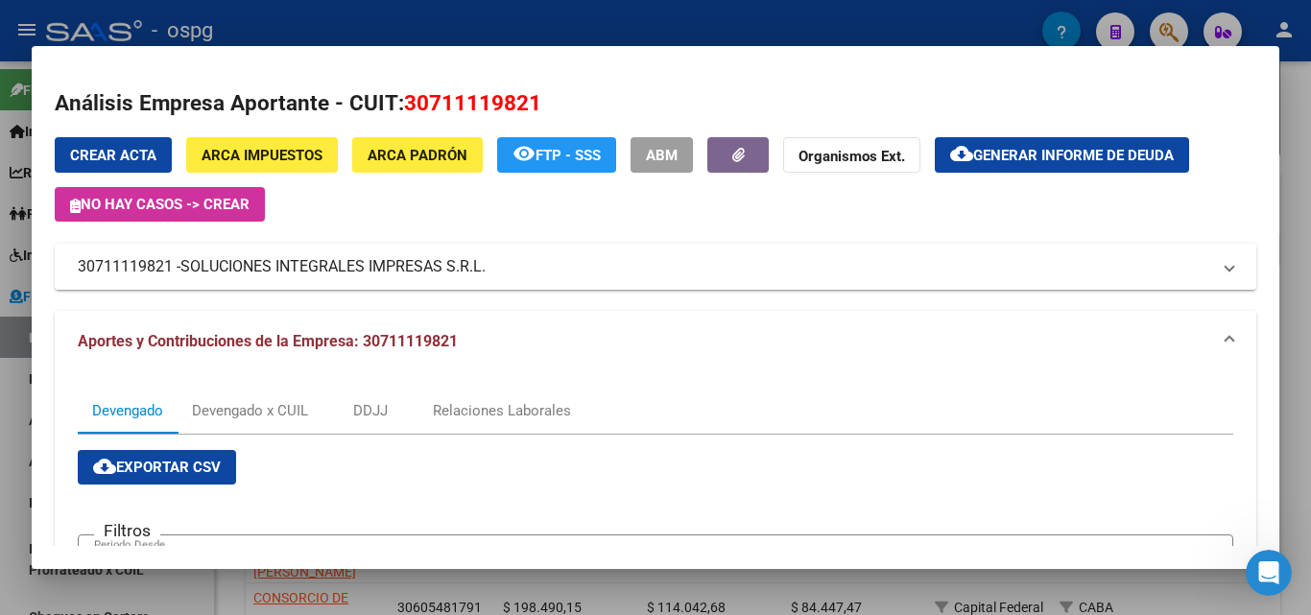
drag, startPoint x: 175, startPoint y: 269, endPoint x: 73, endPoint y: 274, distance: 101.9
click at [73, 274] on mat-expansion-panel-header "30711119821 - SOLUCIONES INTEGRALES IMPRESAS S.R.L." at bounding box center [655, 267] width 1201 height 46
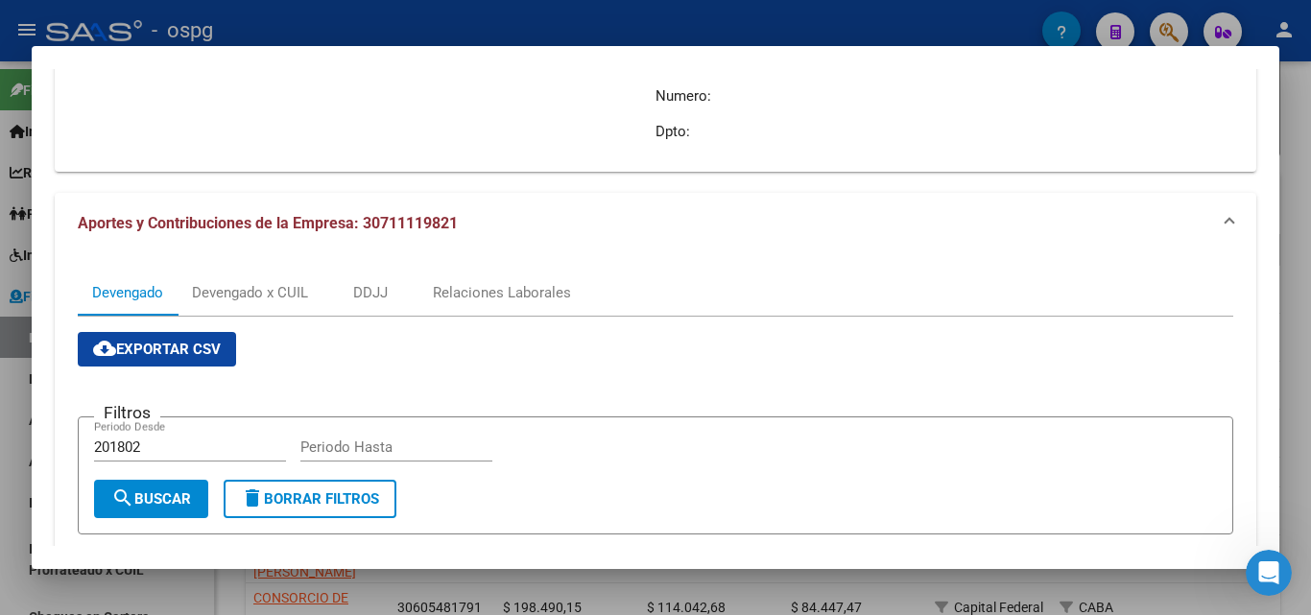
scroll to position [384, 0]
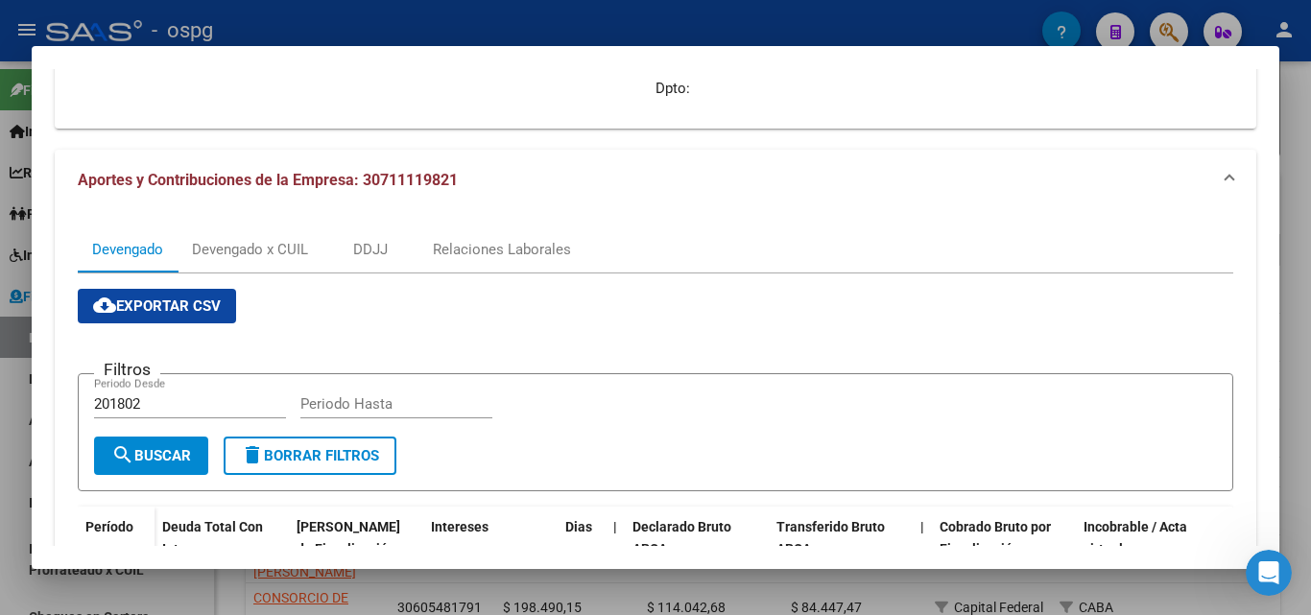
click at [11, 449] on div at bounding box center [655, 307] width 1311 height 615
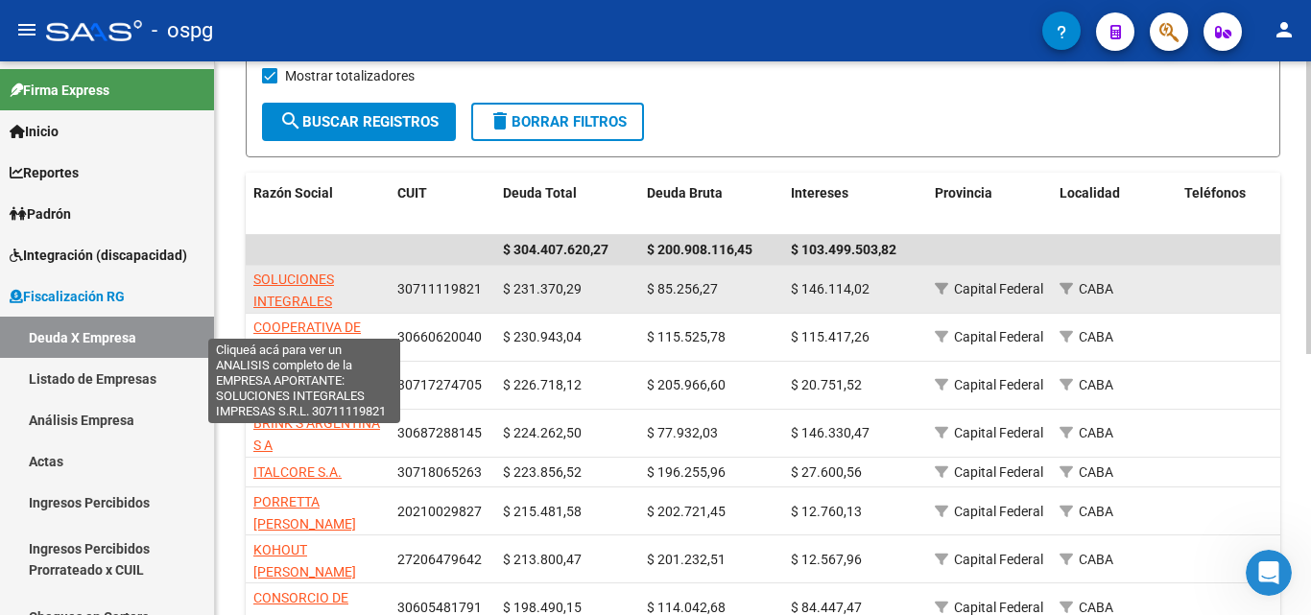
click at [298, 285] on span "SOLUCIONES INTEGRALES IMPRESAS S.R.L." at bounding box center [304, 301] width 103 height 59
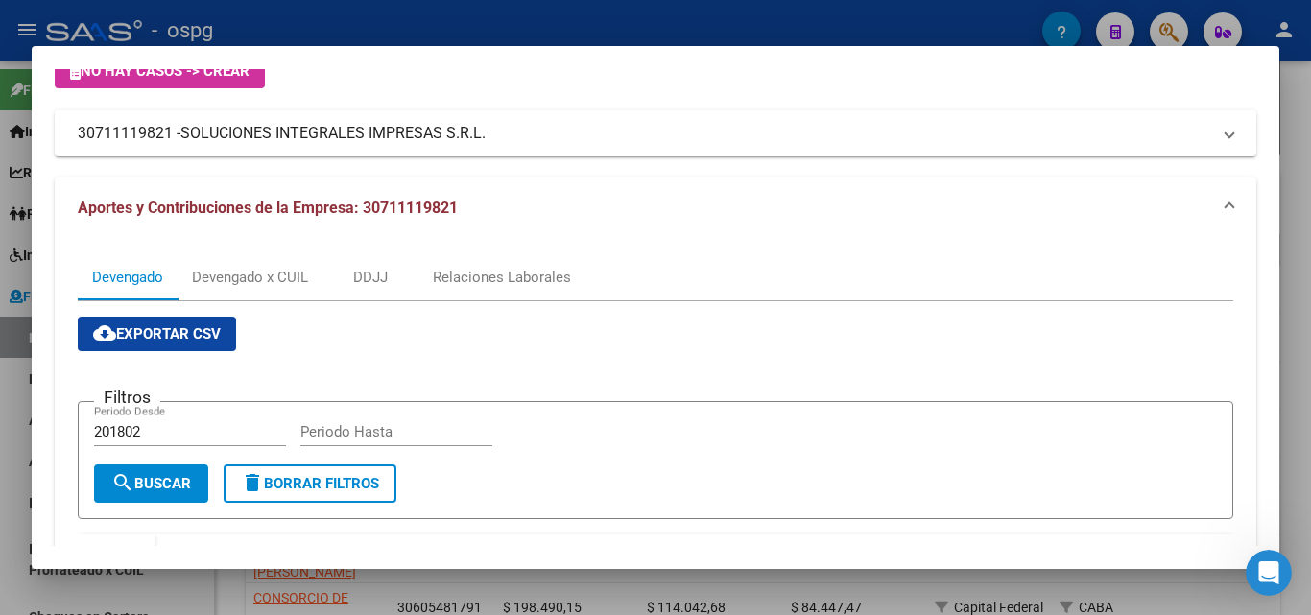
scroll to position [419, 0]
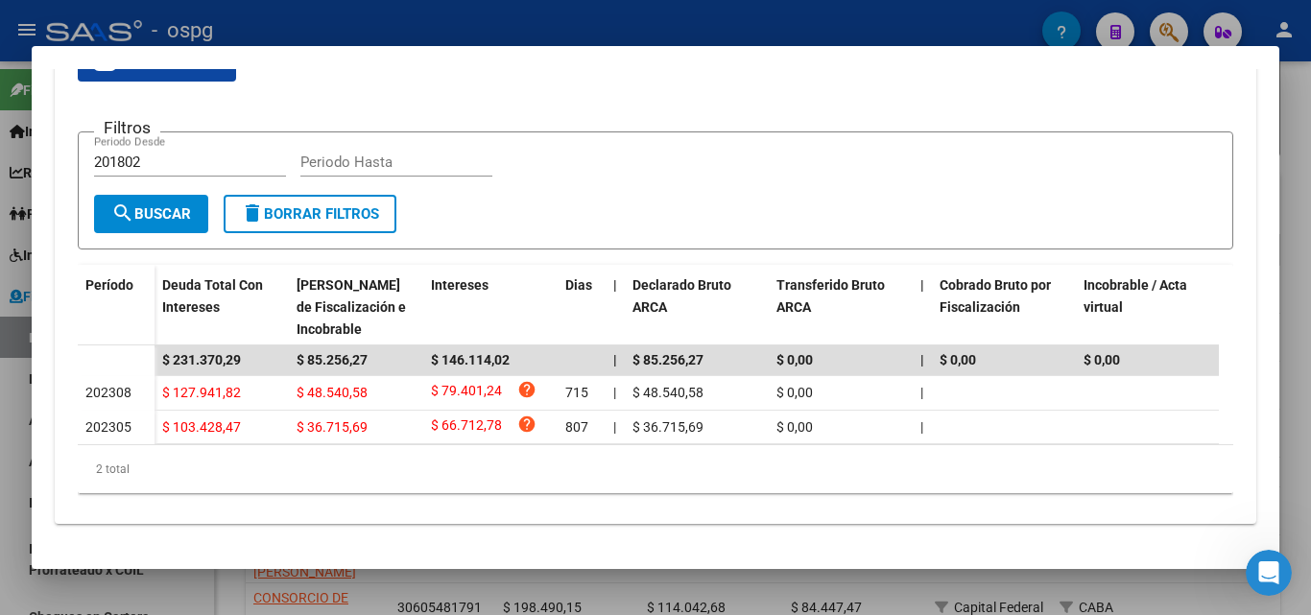
click at [11, 426] on div at bounding box center [655, 307] width 1311 height 615
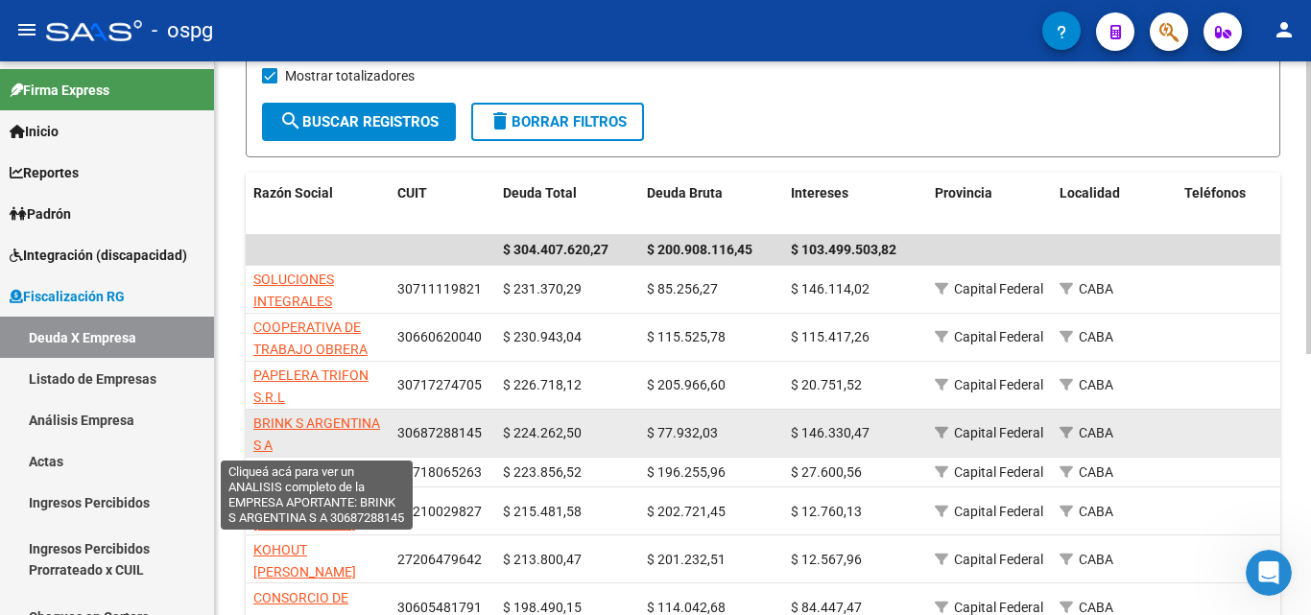
click at [331, 415] on span "BRINK S ARGENTINA S A" at bounding box center [316, 433] width 127 height 37
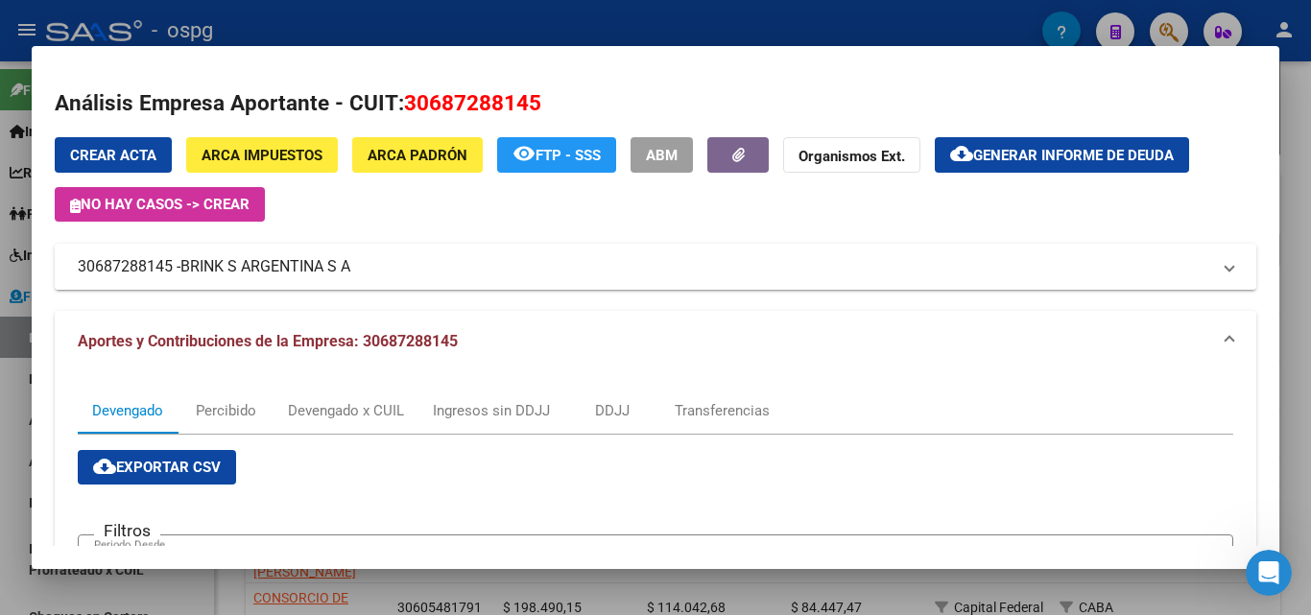
drag, startPoint x: 171, startPoint y: 269, endPoint x: 80, endPoint y: 271, distance: 91.2
click at [63, 267] on mat-expansion-panel-header "30687288145 - BRINK S ARGENTINA S A" at bounding box center [655, 267] width 1201 height 46
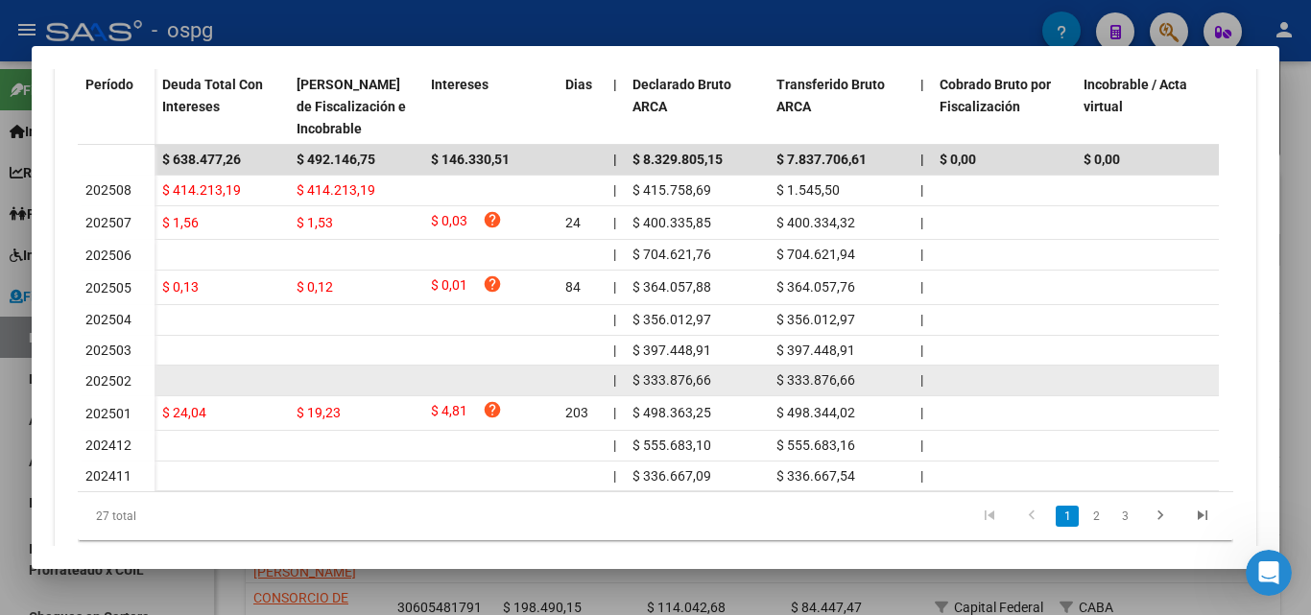
scroll to position [864, 0]
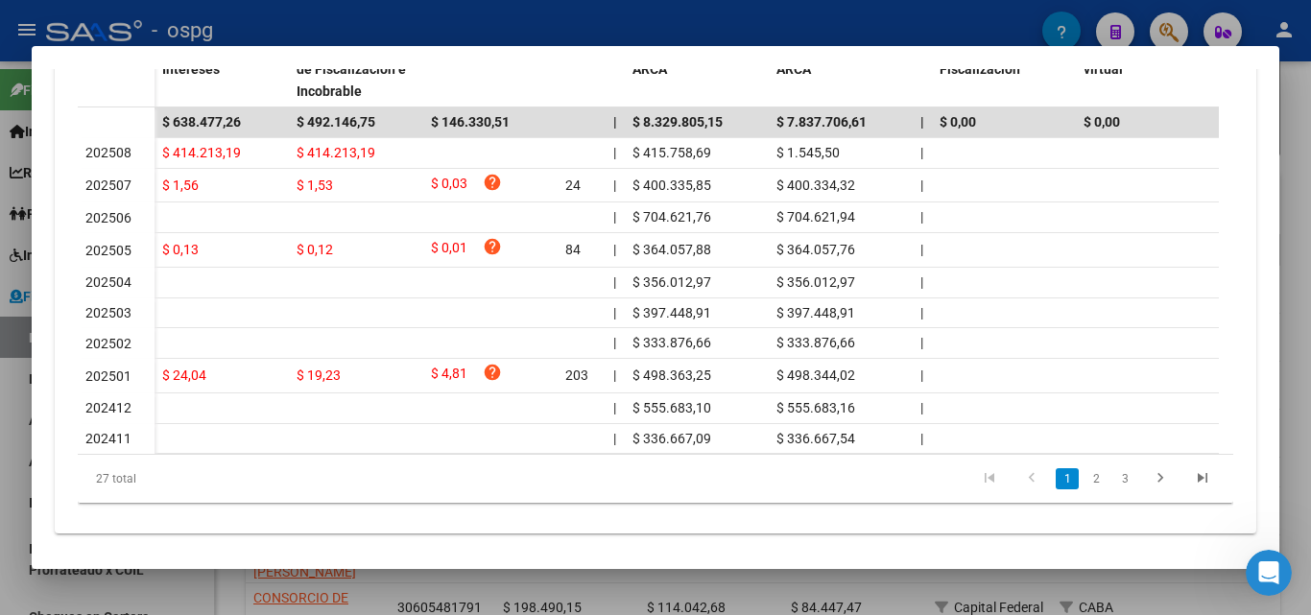
click at [0, 445] on div at bounding box center [655, 307] width 1311 height 615
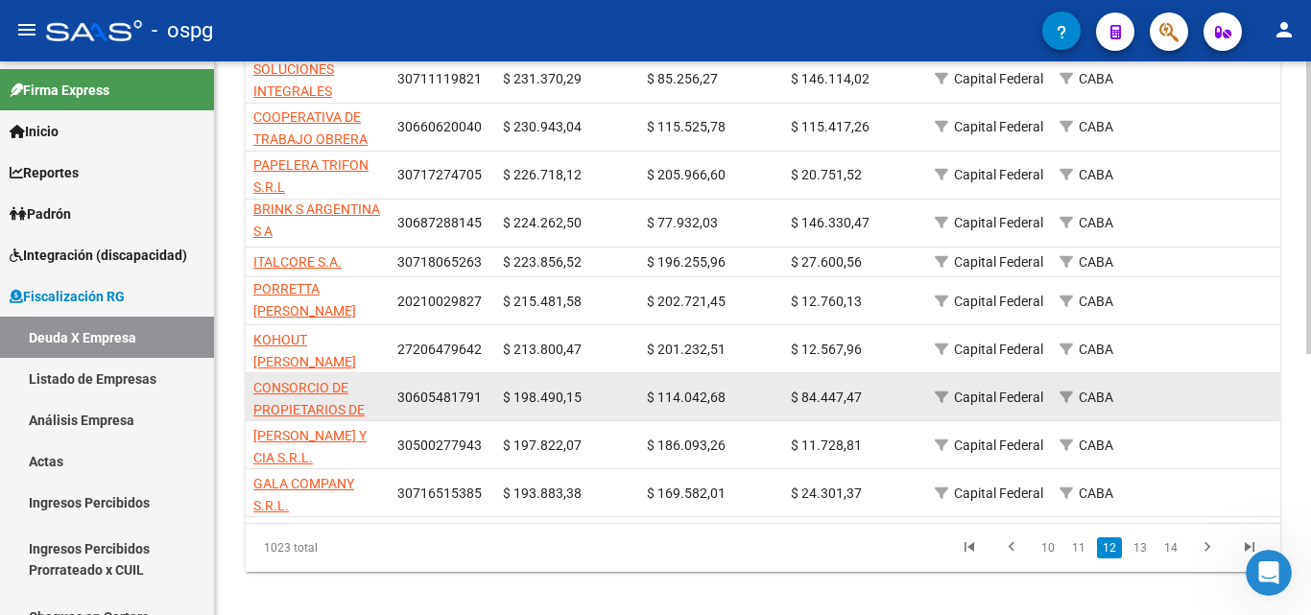
scroll to position [495, 0]
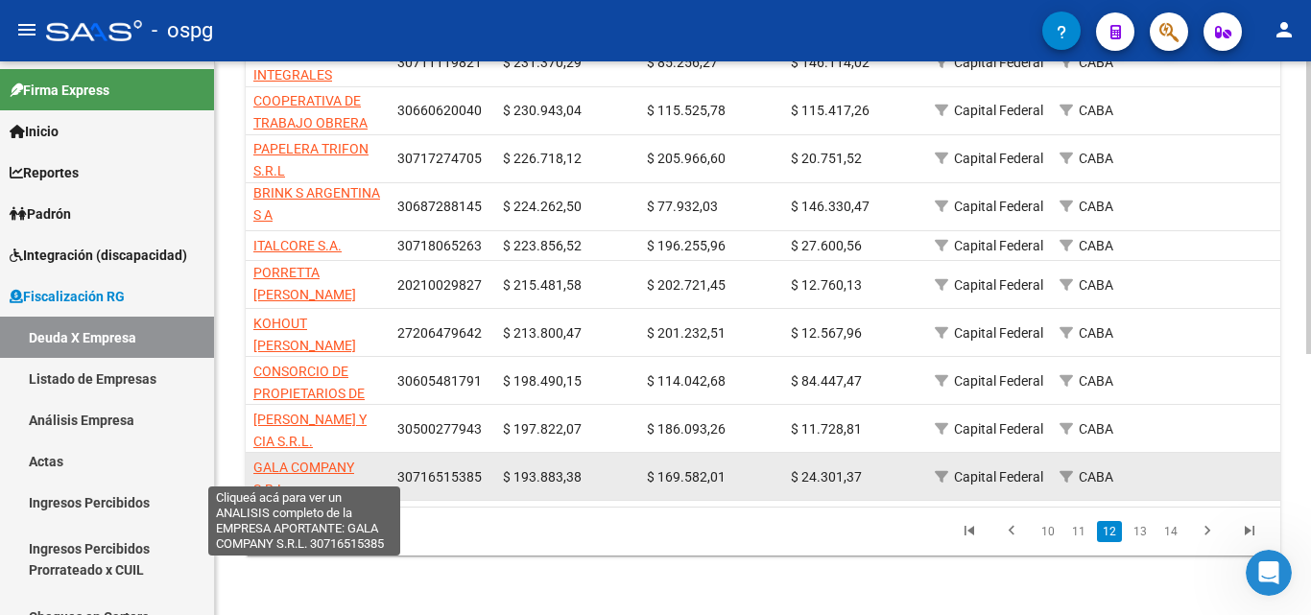
click at [290, 460] on span "GALA COMPANY S.R.L." at bounding box center [303, 478] width 101 height 37
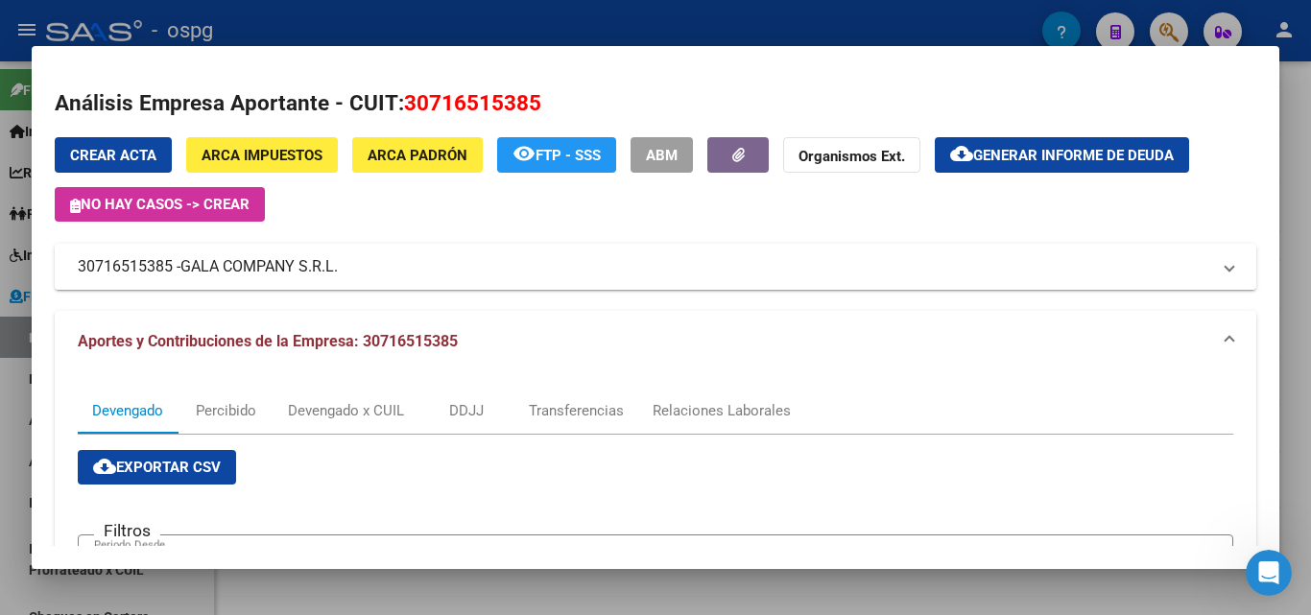
drag, startPoint x: 171, startPoint y: 265, endPoint x: 75, endPoint y: 262, distance: 96.0
click at [75, 262] on mat-expansion-panel-header "30716515385 - GALA COMPANY S.R.L." at bounding box center [655, 267] width 1201 height 46
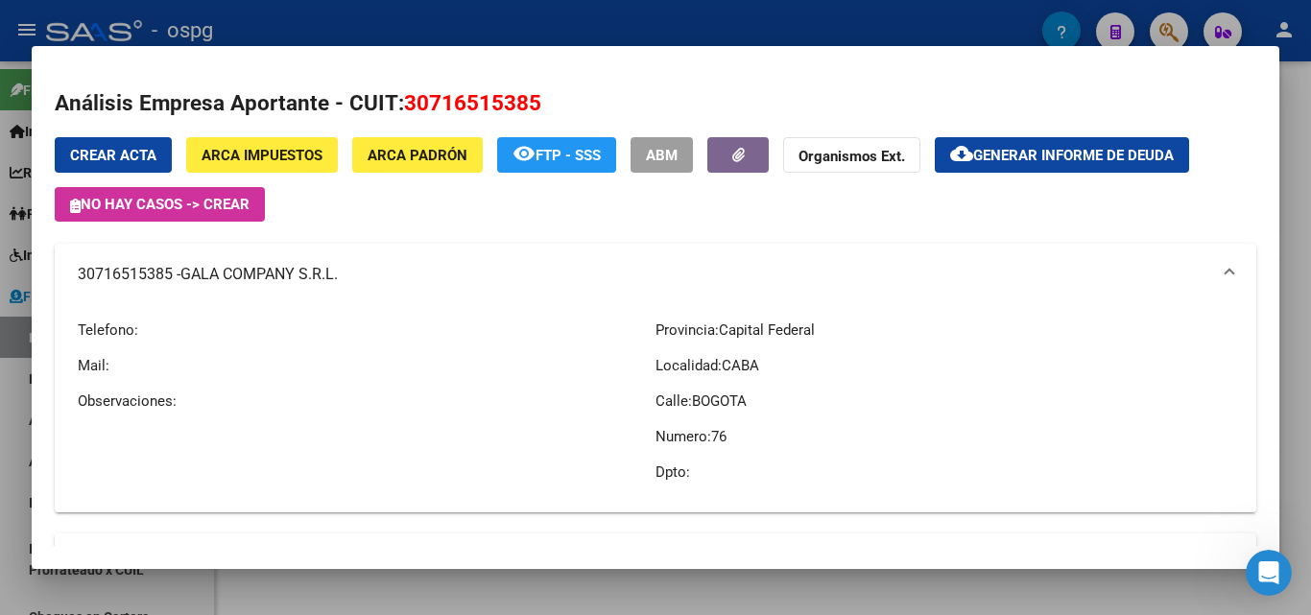
click at [0, 479] on div at bounding box center [655, 307] width 1311 height 615
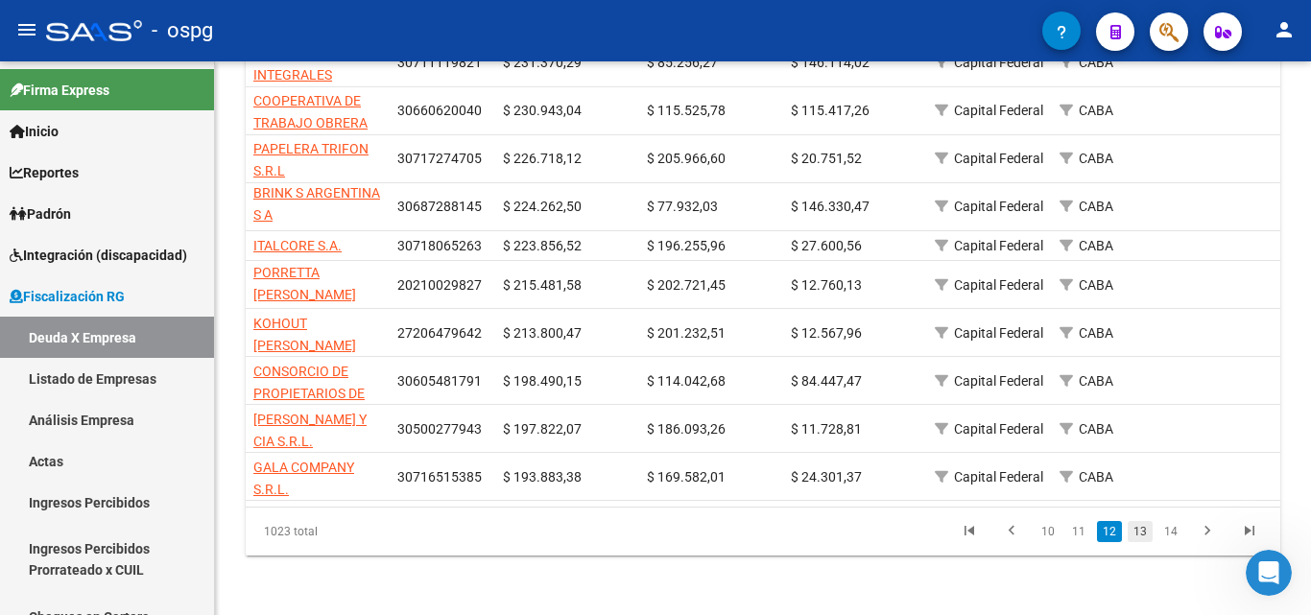
click at [1131, 529] on link "13" at bounding box center [1139, 531] width 25 height 21
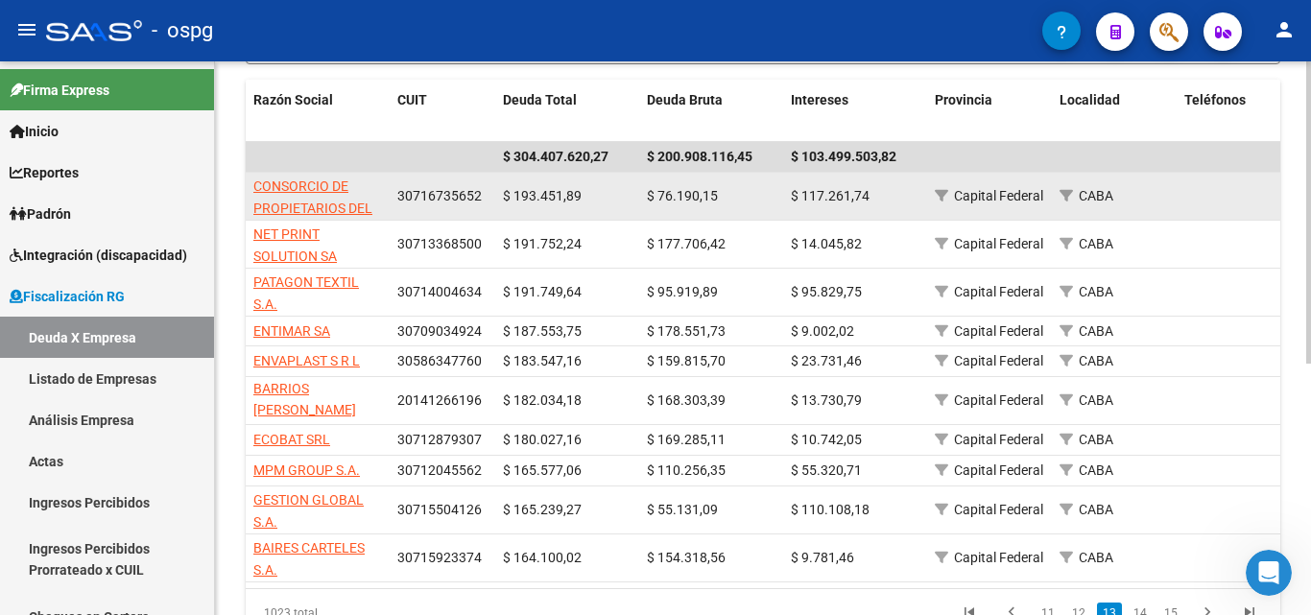
scroll to position [365, 0]
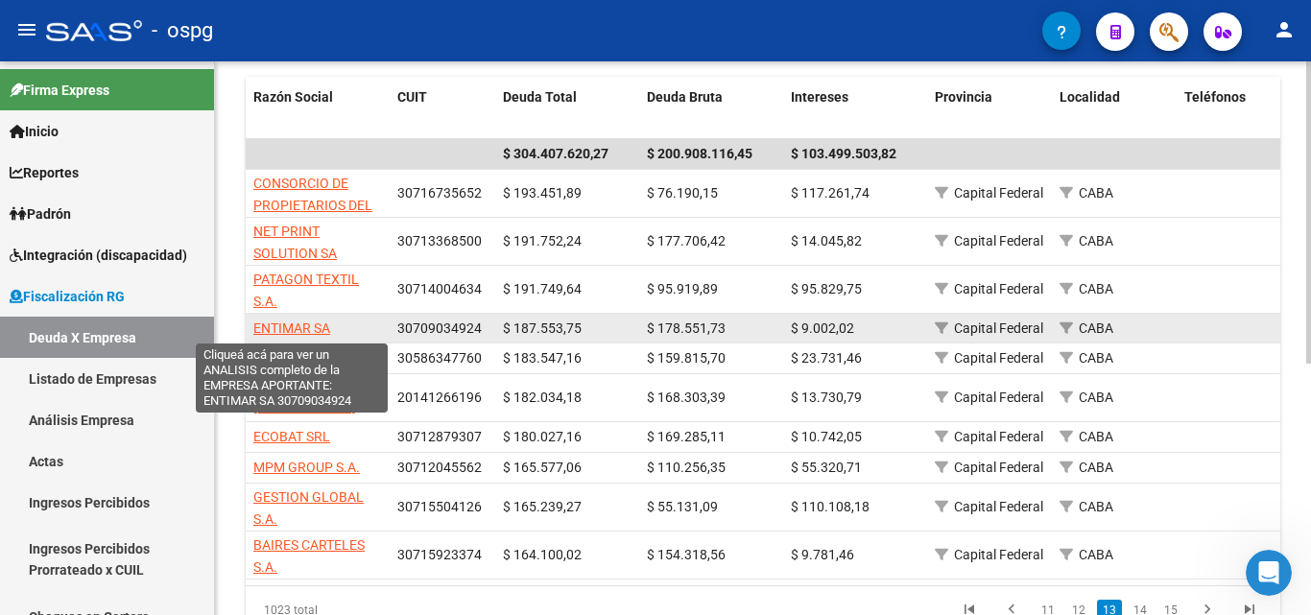
click at [293, 326] on span "ENTIMAR SA" at bounding box center [291, 327] width 77 height 15
type textarea "30709034924"
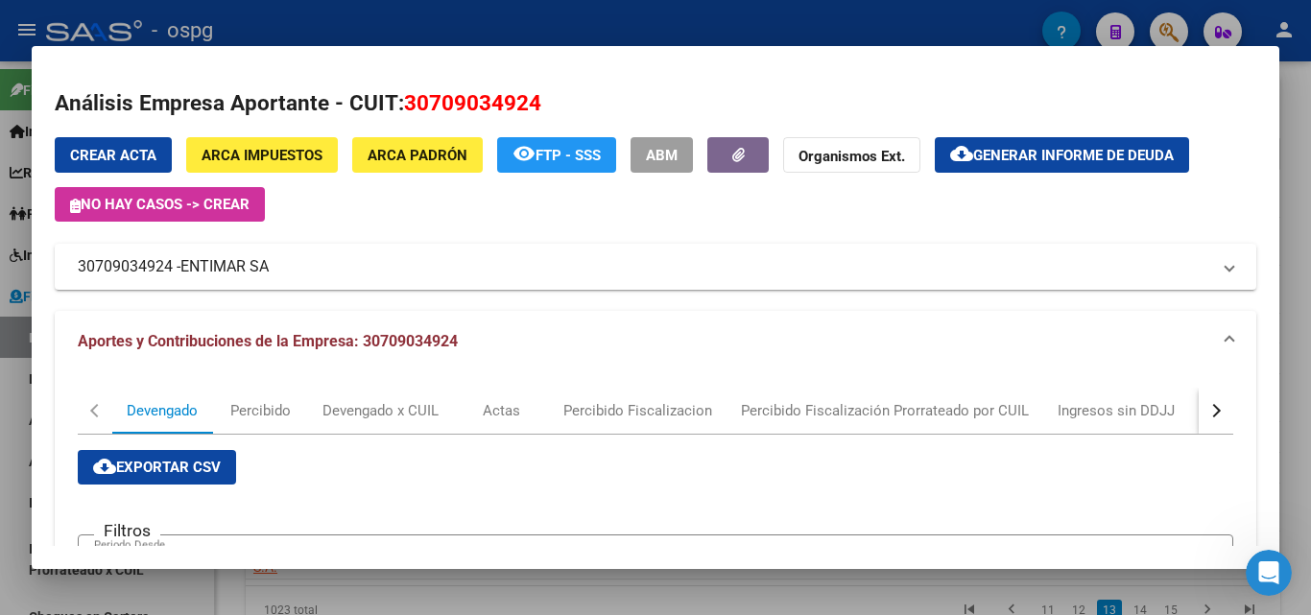
drag, startPoint x: 175, startPoint y: 268, endPoint x: 41, endPoint y: 272, distance: 133.4
click at [41, 272] on mat-dialog-content "Análisis Empresa Aportante - CUIT: 30709034924 Crear Acta ARCA Impuestos ARCA P…" at bounding box center [655, 307] width 1247 height 477
click at [0, 397] on div at bounding box center [655, 307] width 1311 height 615
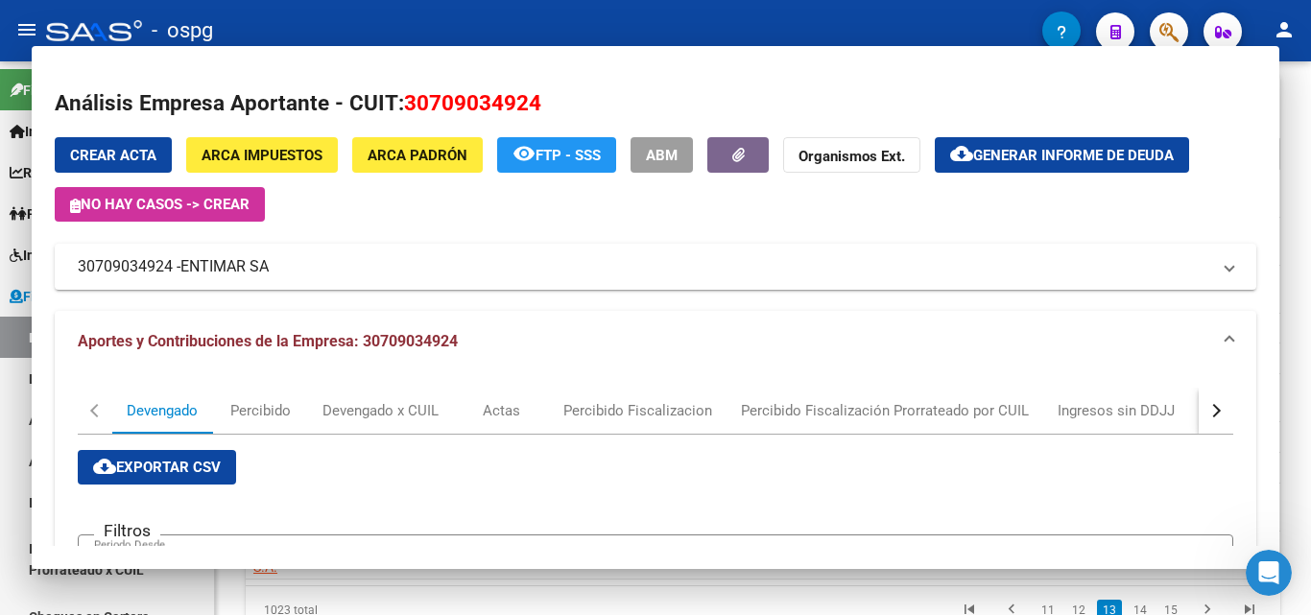
click at [3, 397] on link "Listado de Empresas" at bounding box center [107, 378] width 214 height 41
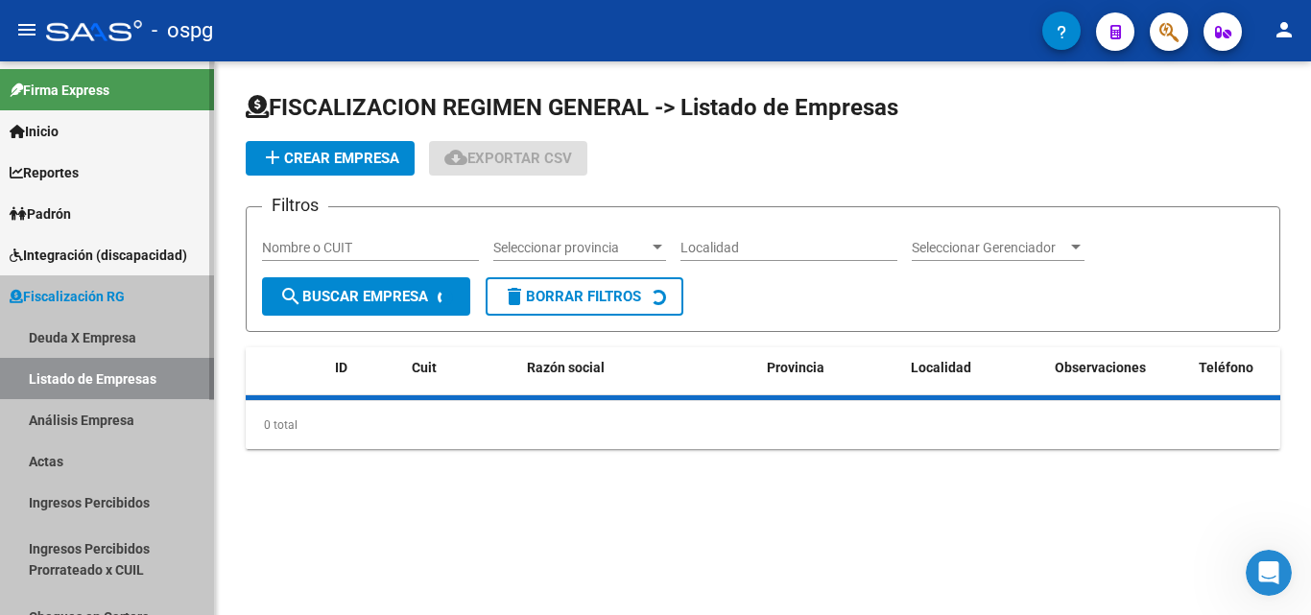
click at [4, 397] on link "Listado de Empresas" at bounding box center [107, 378] width 214 height 41
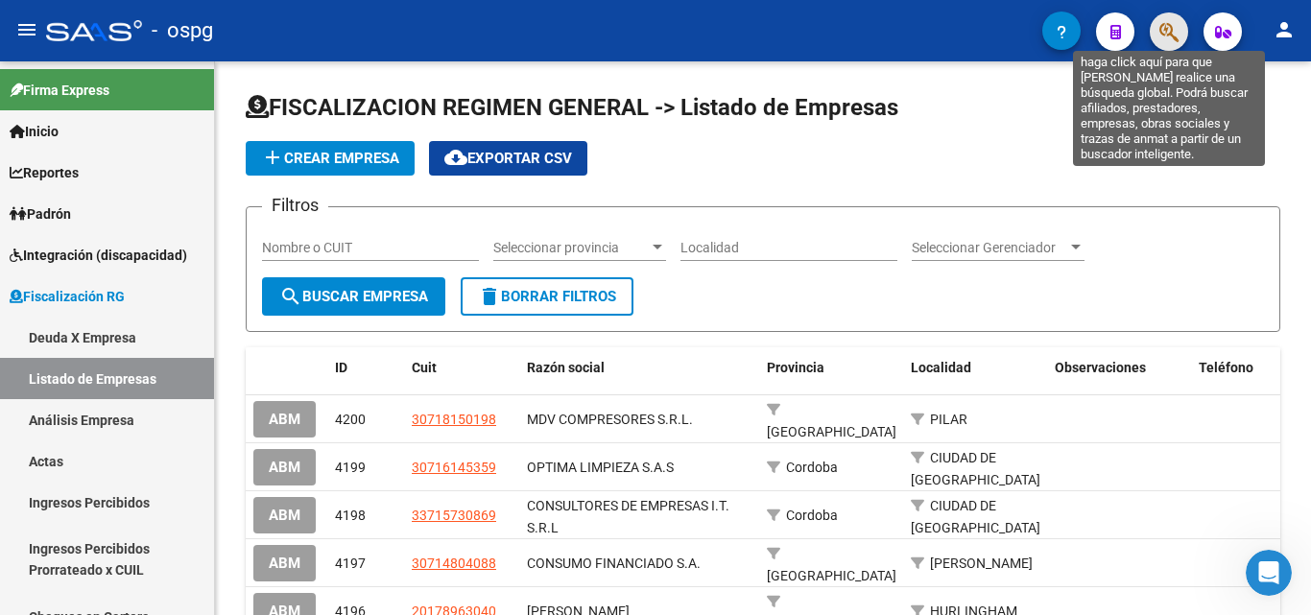
click at [1171, 32] on icon "button" at bounding box center [1168, 32] width 19 height 22
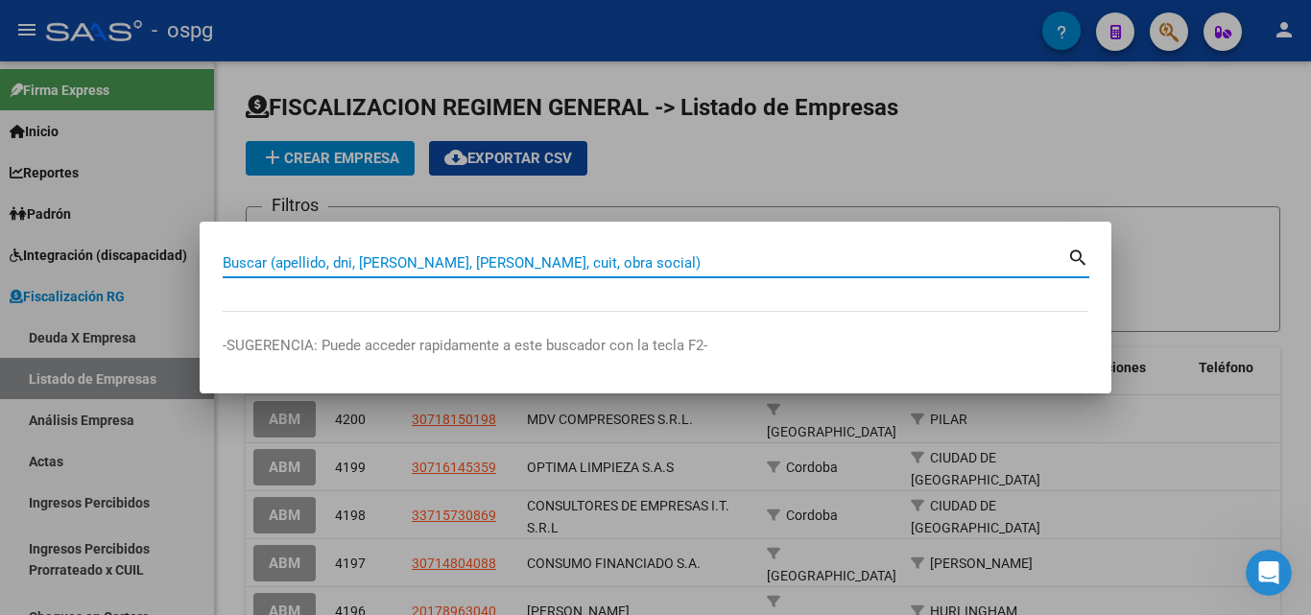
click at [438, 264] on input "Buscar (apellido, dni, [PERSON_NAME], [PERSON_NAME], cuit, obra social)" at bounding box center [645, 262] width 844 height 17
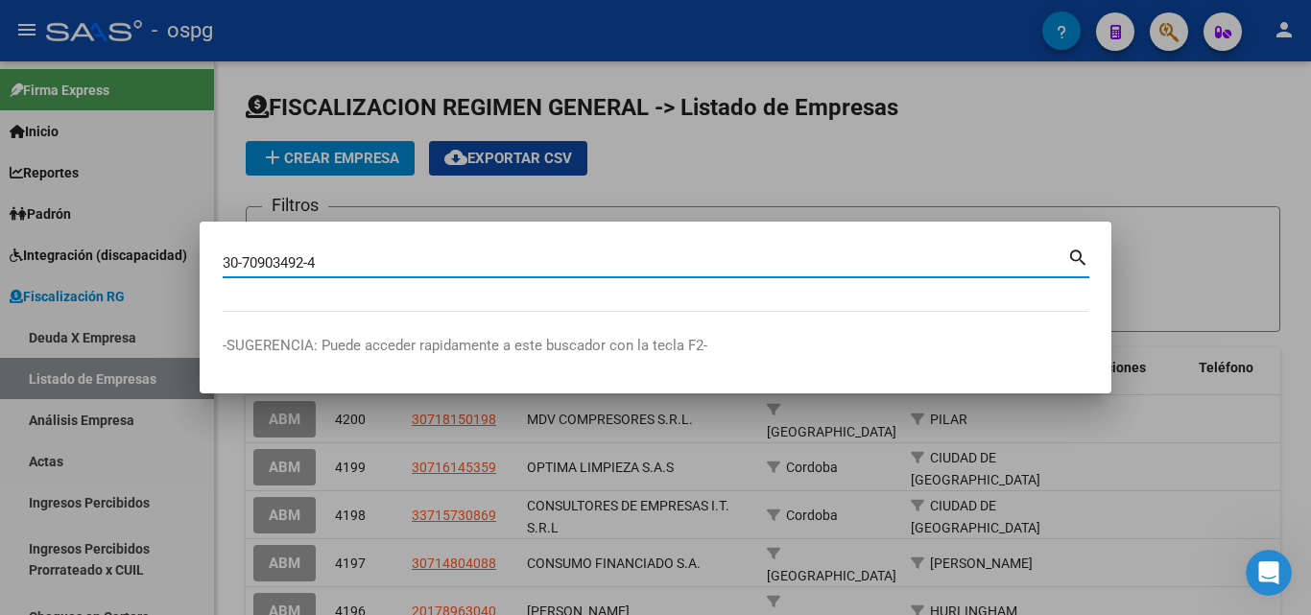
type input "30709034924"
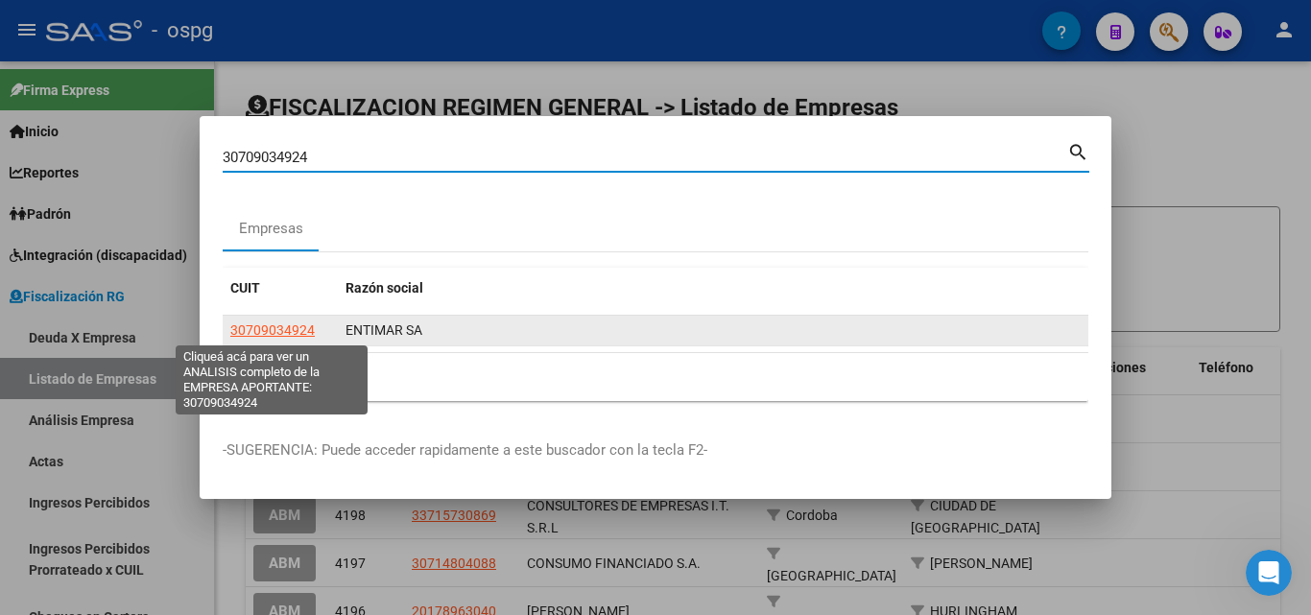
click at [263, 327] on span "30709034924" at bounding box center [272, 329] width 84 height 15
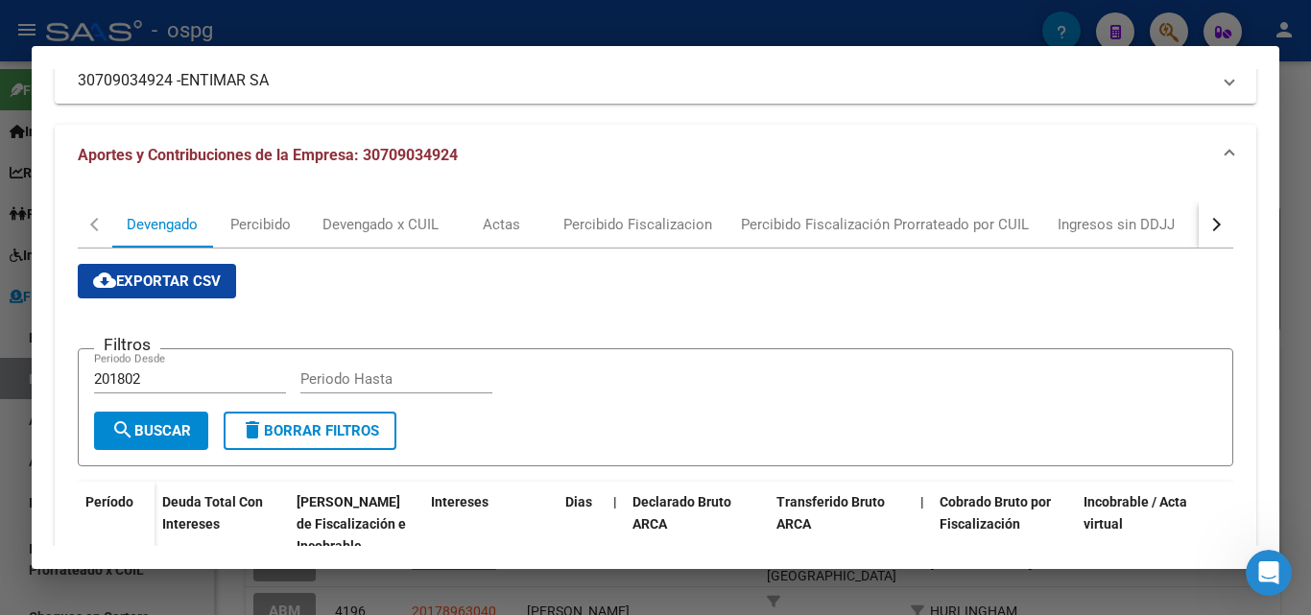
scroll to position [183, 0]
